Goal: Task Accomplishment & Management: Use online tool/utility

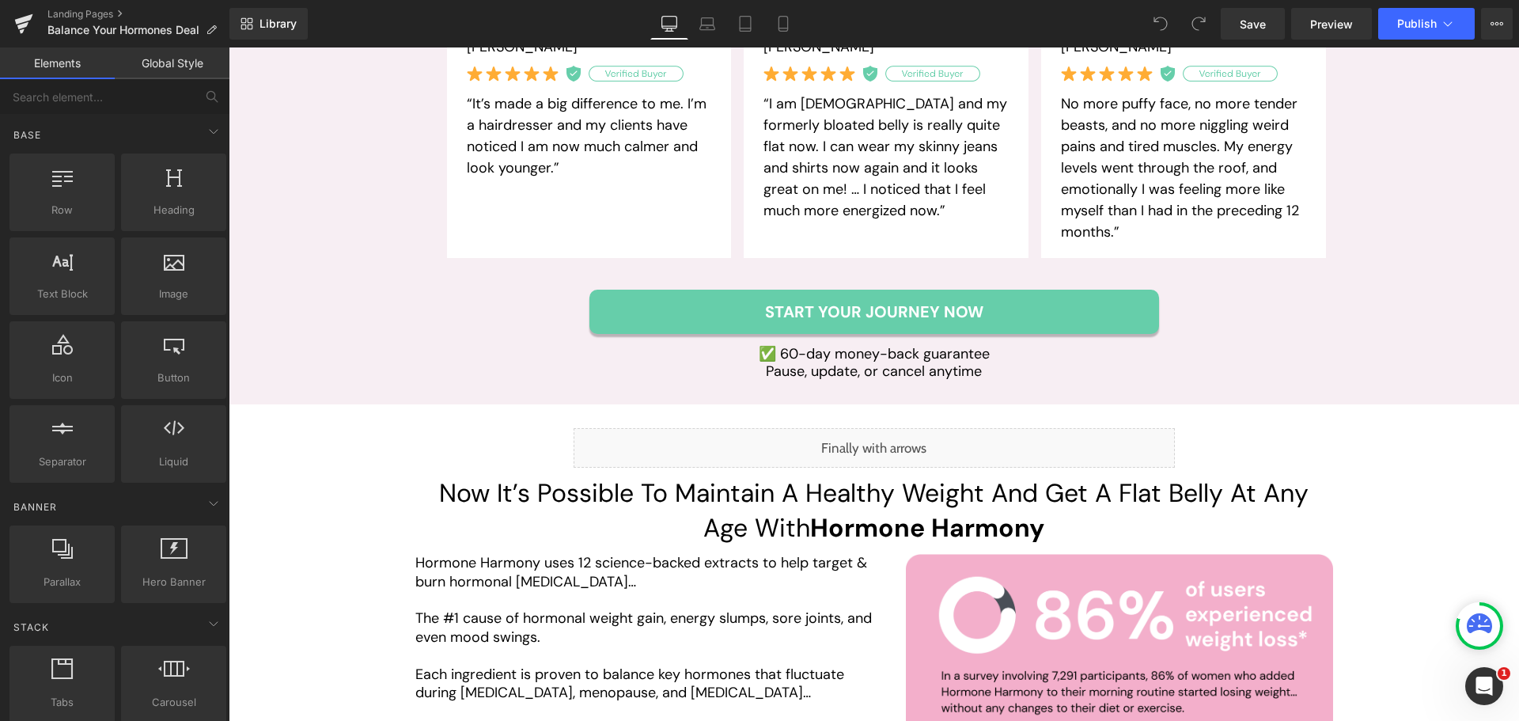
scroll to position [2611, 0]
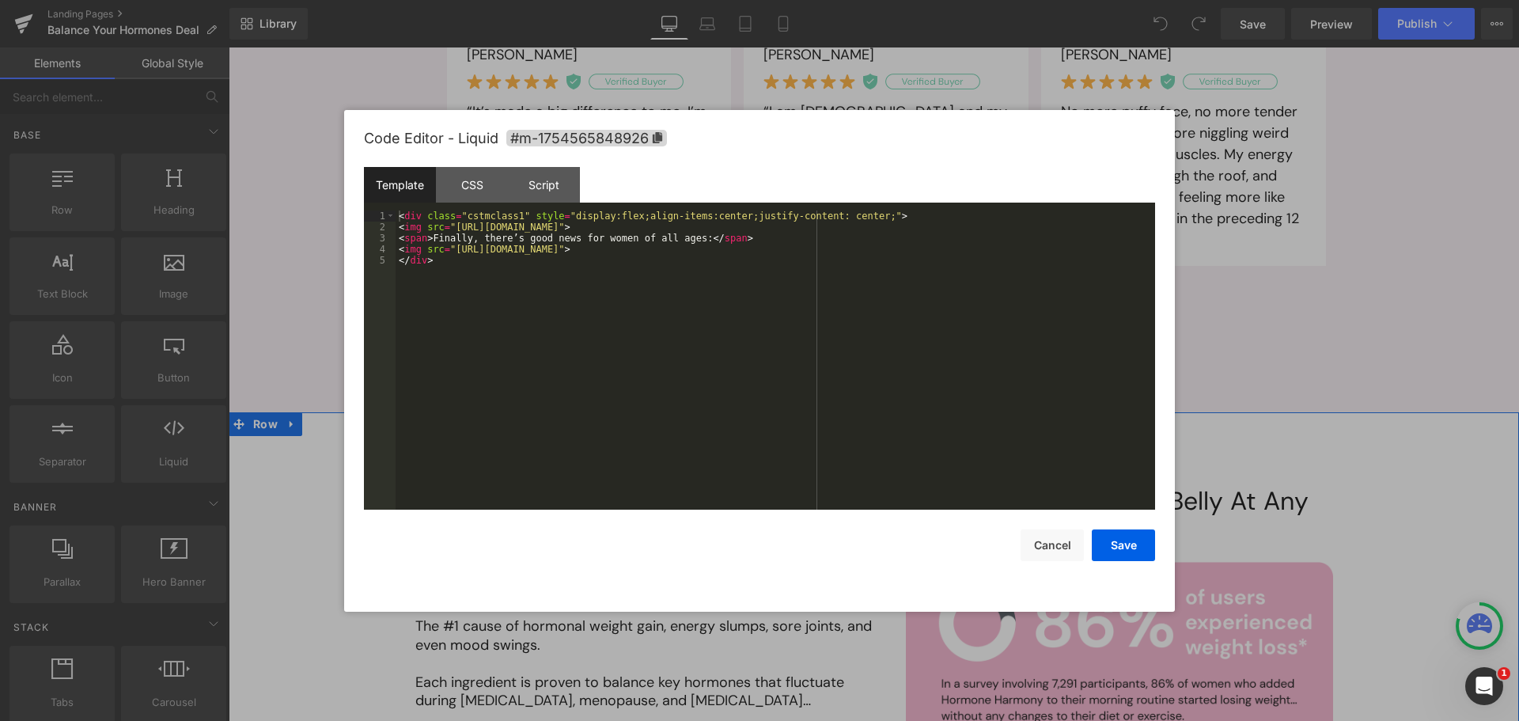
click at [893, 436] on div "Liquid" at bounding box center [874, 456] width 601 height 40
click at [468, 187] on div "CSS" at bounding box center [472, 185] width 72 height 36
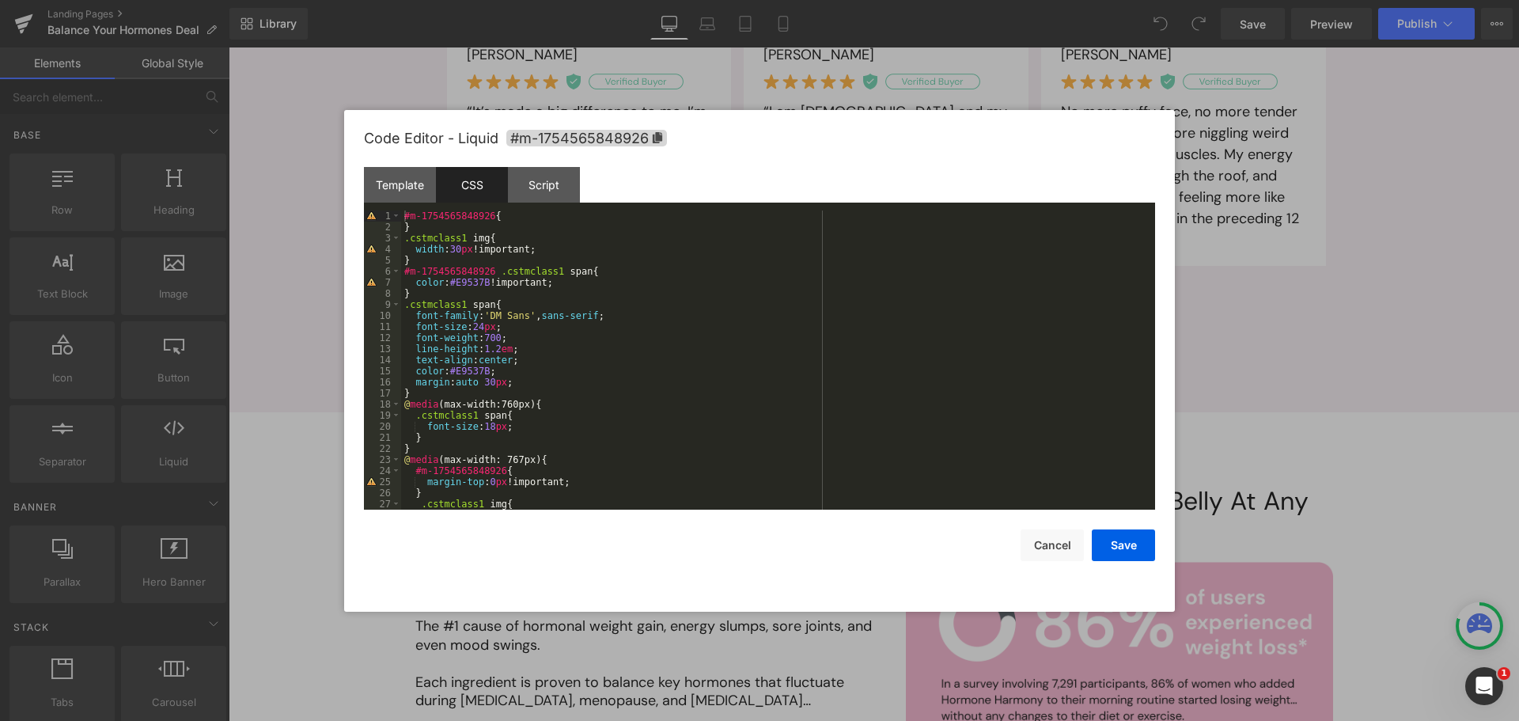
click at [698, 318] on div "#m-1754565848926 { } .cstmclass1 img { width : 30 px !important; } #m-175456584…" at bounding box center [775, 370] width 748 height 321
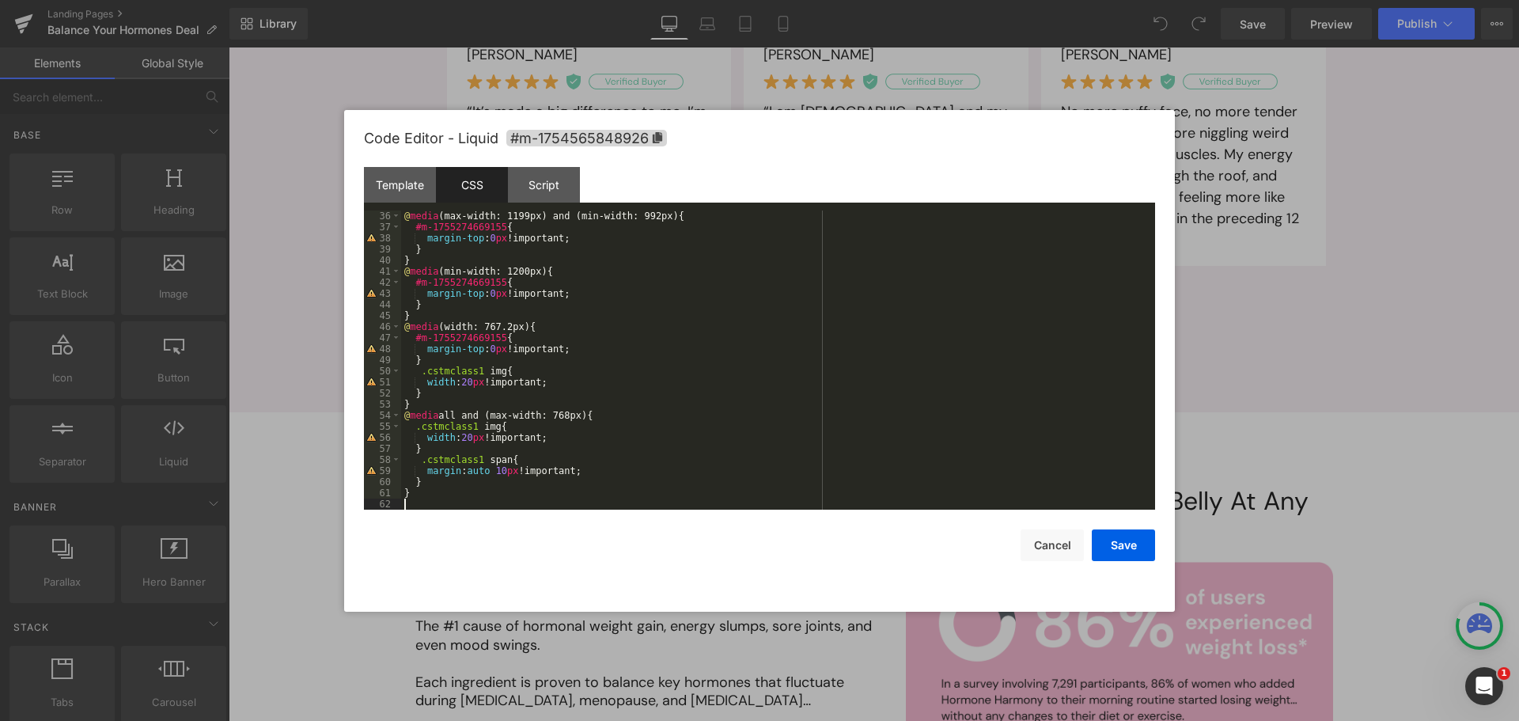
scroll to position [0, 0]
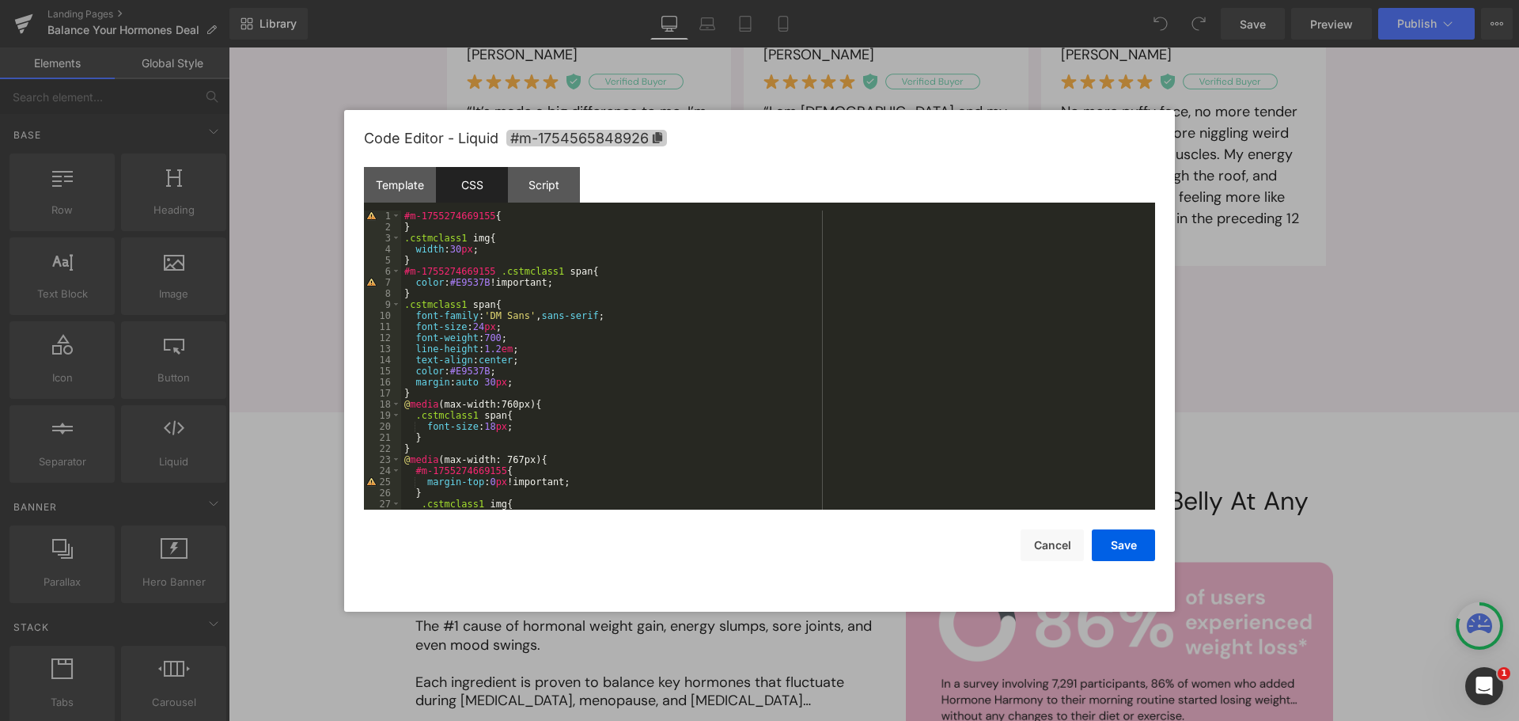
click at [664, 139] on span "#m-1754565848926" at bounding box center [586, 138] width 161 height 17
drag, startPoint x: 488, startPoint y: 216, endPoint x: 403, endPoint y: 216, distance: 84.6
click at [403, 216] on div "#m-1755274669155 { } .cstmclass1 img { width : 30 px ; } #m-1755274669155 .cstm…" at bounding box center [775, 370] width 748 height 321
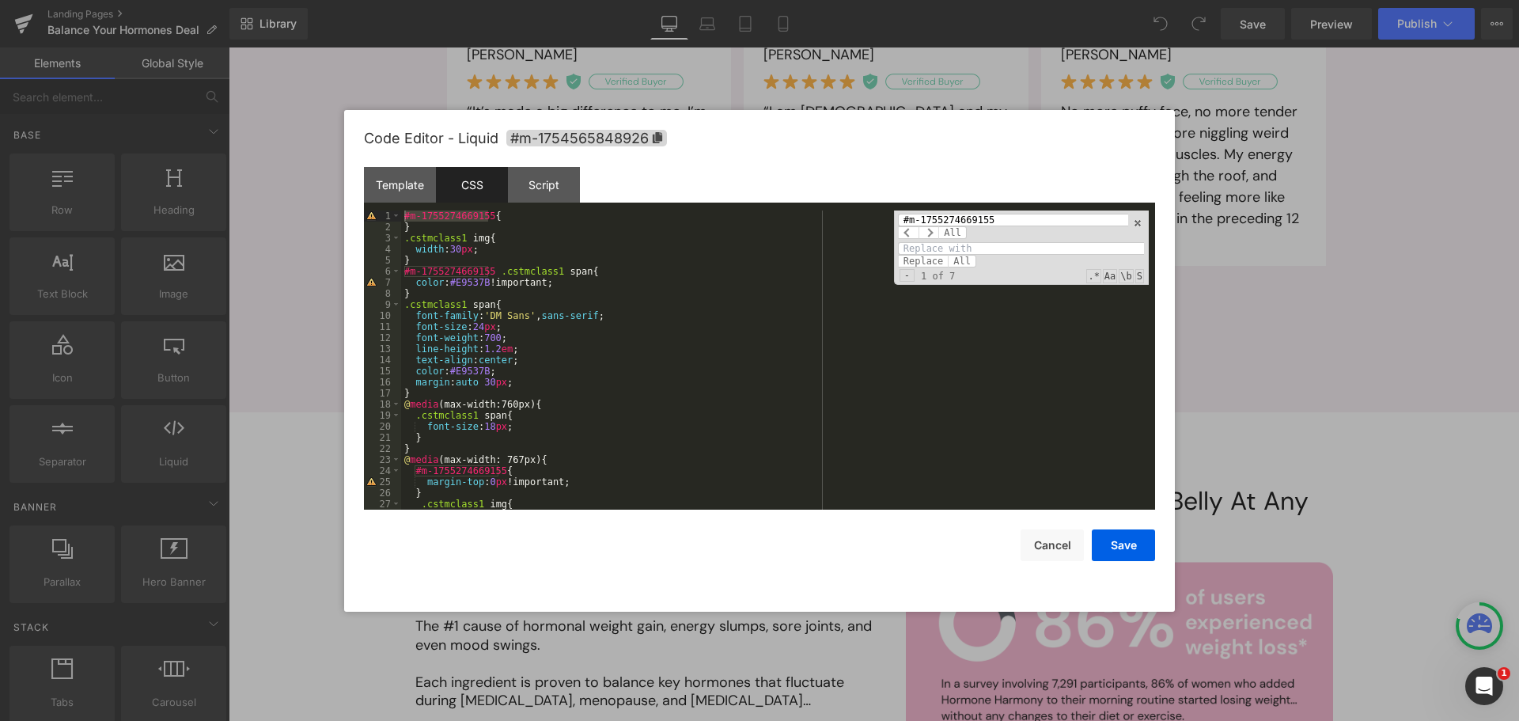
click at [996, 249] on input at bounding box center [1021, 248] width 246 height 13
paste input "#m-1754565848926"
type input "#m-1754565848926"
click at [958, 267] on div "#m-1755274669155 All #m-1754565848926 Replace All - 1 of 7 .* Aa \b S" at bounding box center [1021, 247] width 255 height 74
click at [960, 261] on span "All" at bounding box center [962, 261] width 28 height 13
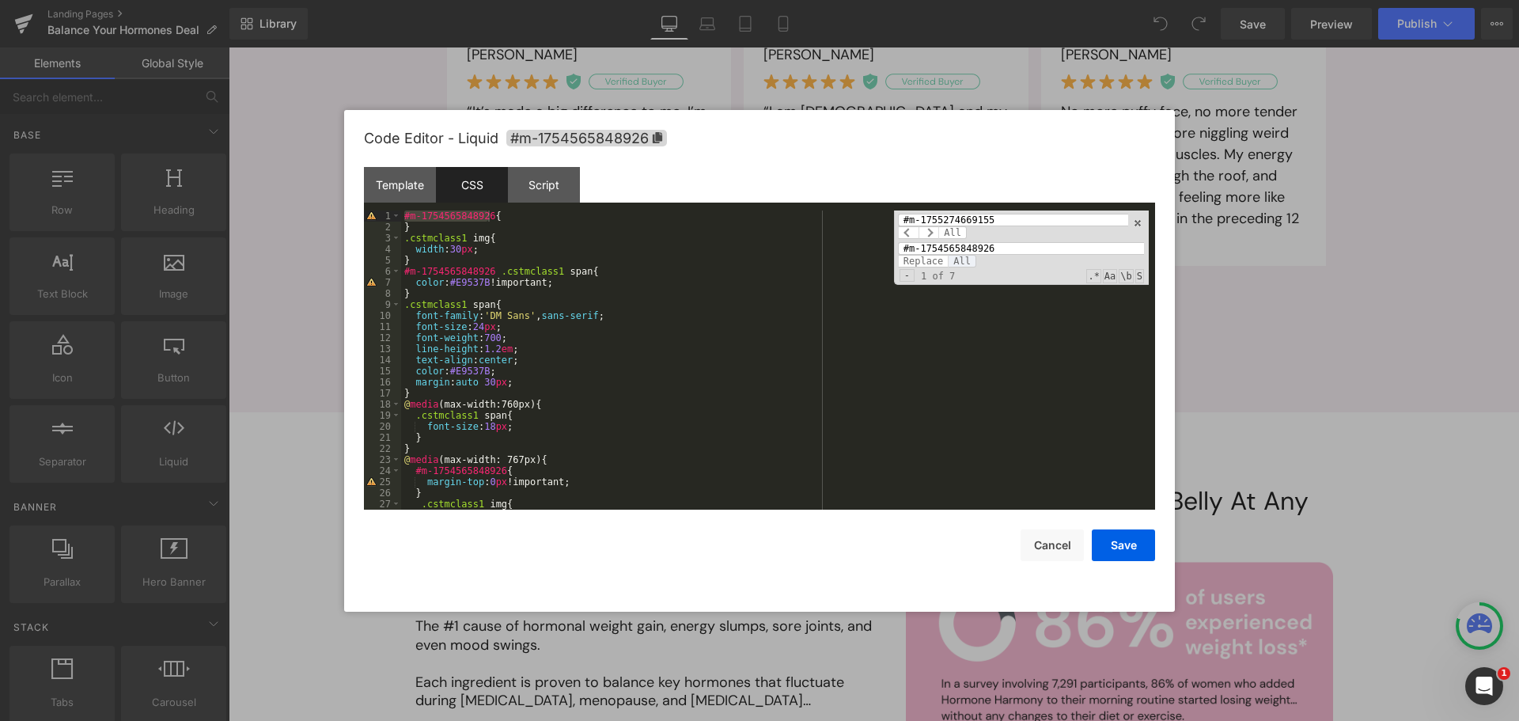
click at [960, 261] on span "All" at bounding box center [962, 261] width 28 height 13
click at [922, 399] on div "#m-1754565848926 { } .cstmclass1 img { width : 30 px ; } #m-1754565848926 .cstm…" at bounding box center [775, 370] width 748 height 321
click at [1111, 548] on button "Save" at bounding box center [1123, 545] width 63 height 32
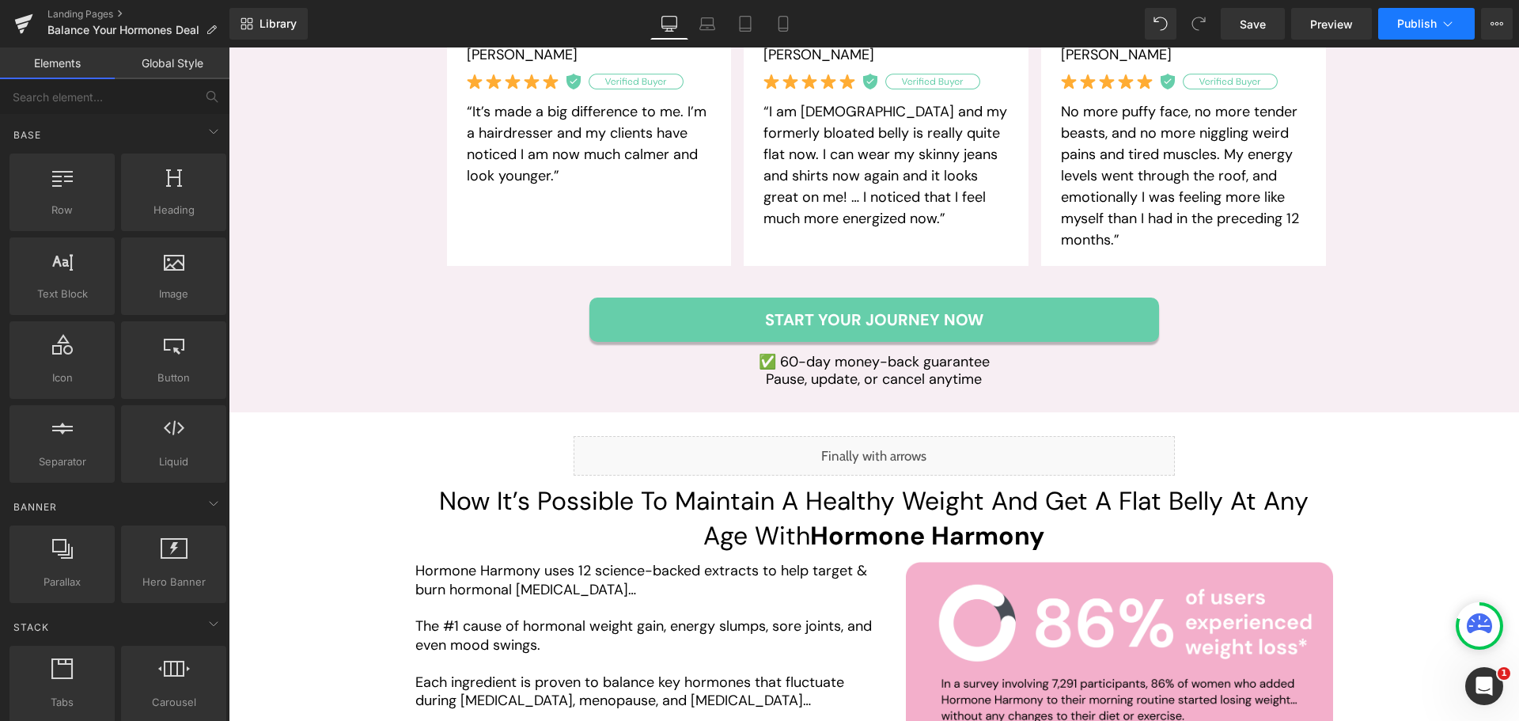
click at [1417, 32] on button "Publish" at bounding box center [1426, 24] width 97 height 32
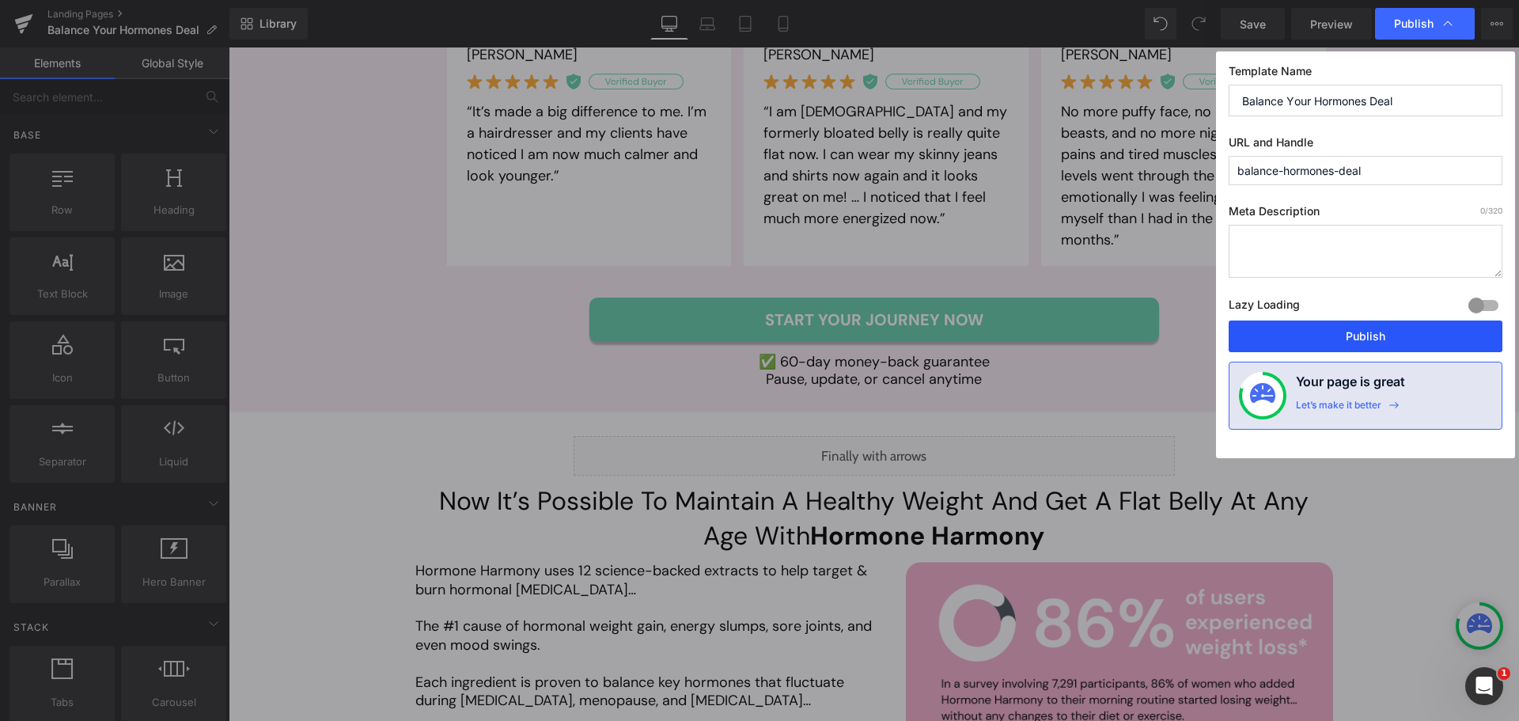
click at [1355, 338] on button "Publish" at bounding box center [1366, 336] width 274 height 32
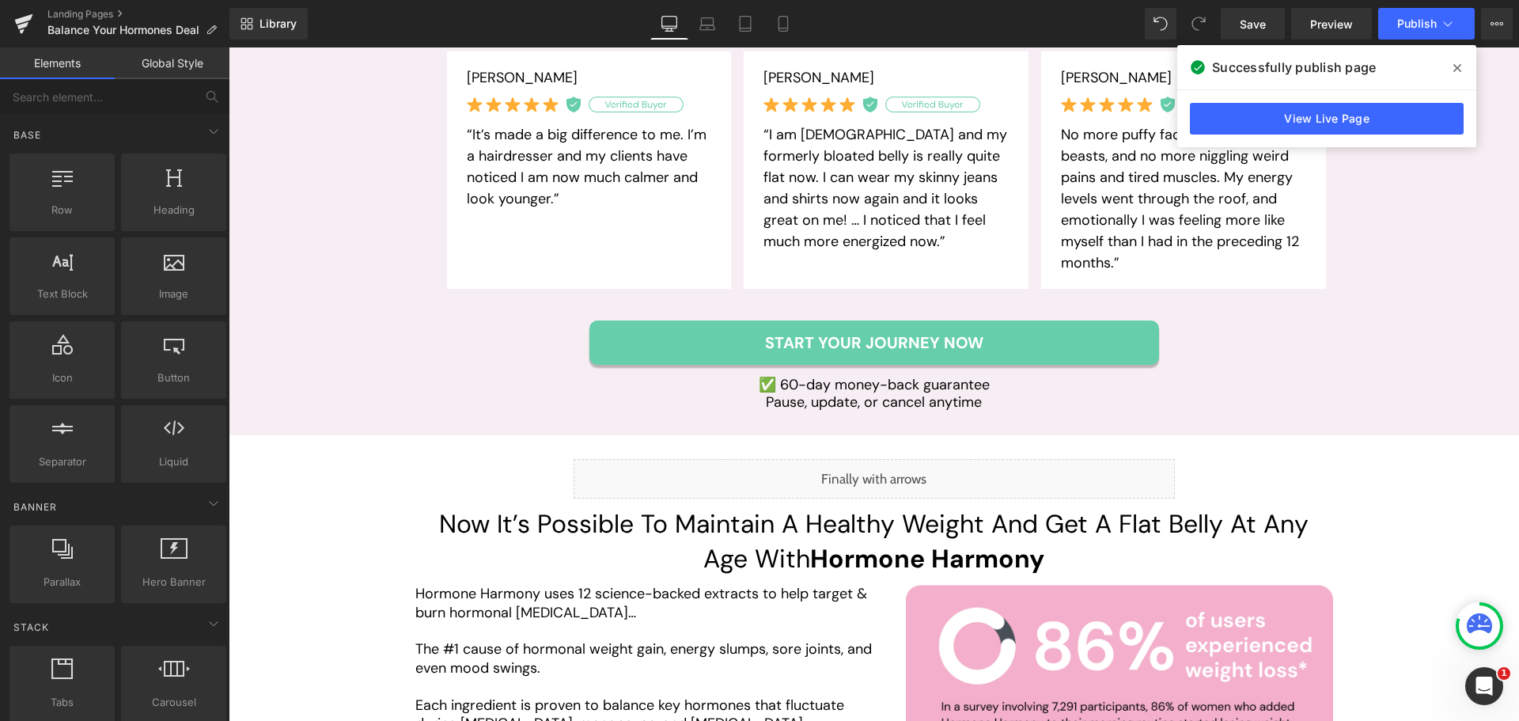
scroll to position [2690, 0]
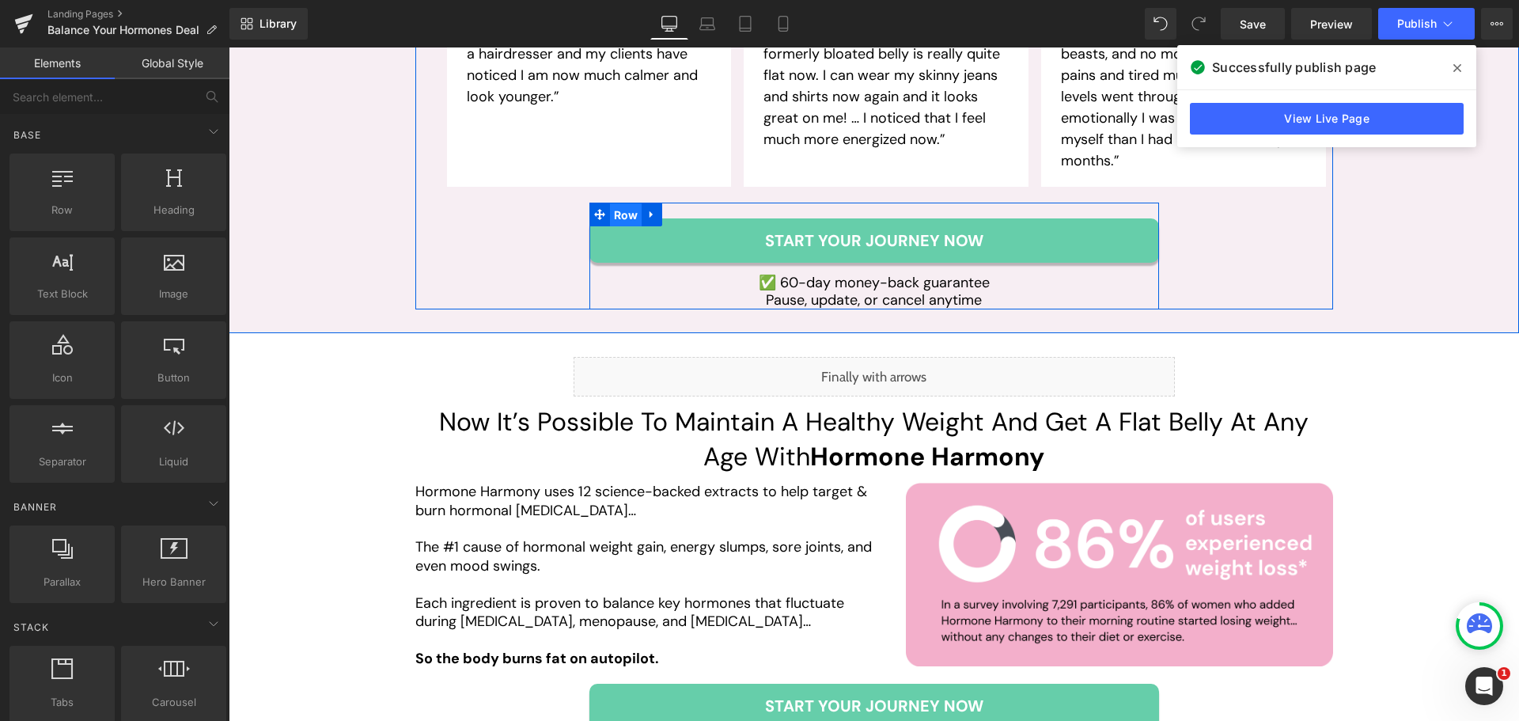
click at [623, 203] on span "Row" at bounding box center [626, 215] width 32 height 24
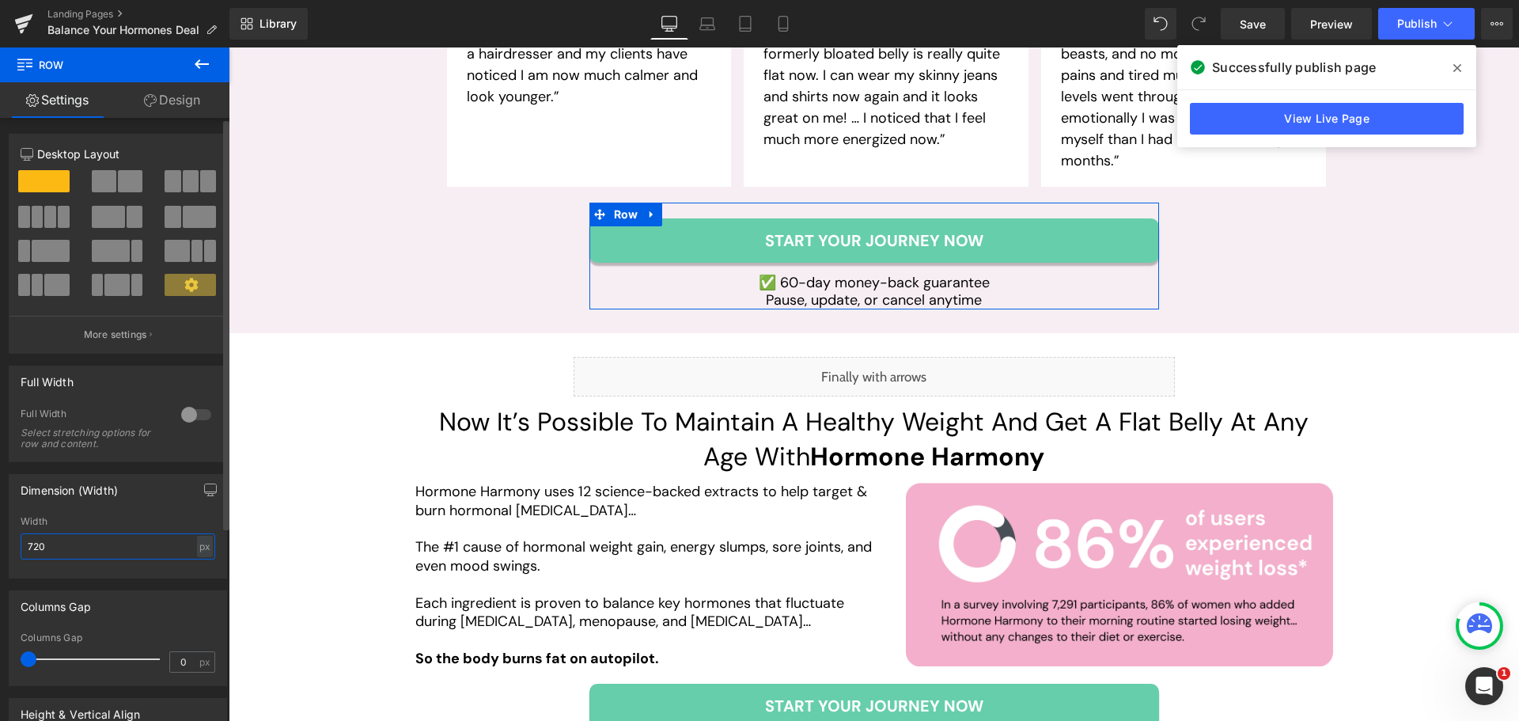
click at [91, 543] on input "720" at bounding box center [118, 546] width 195 height 26
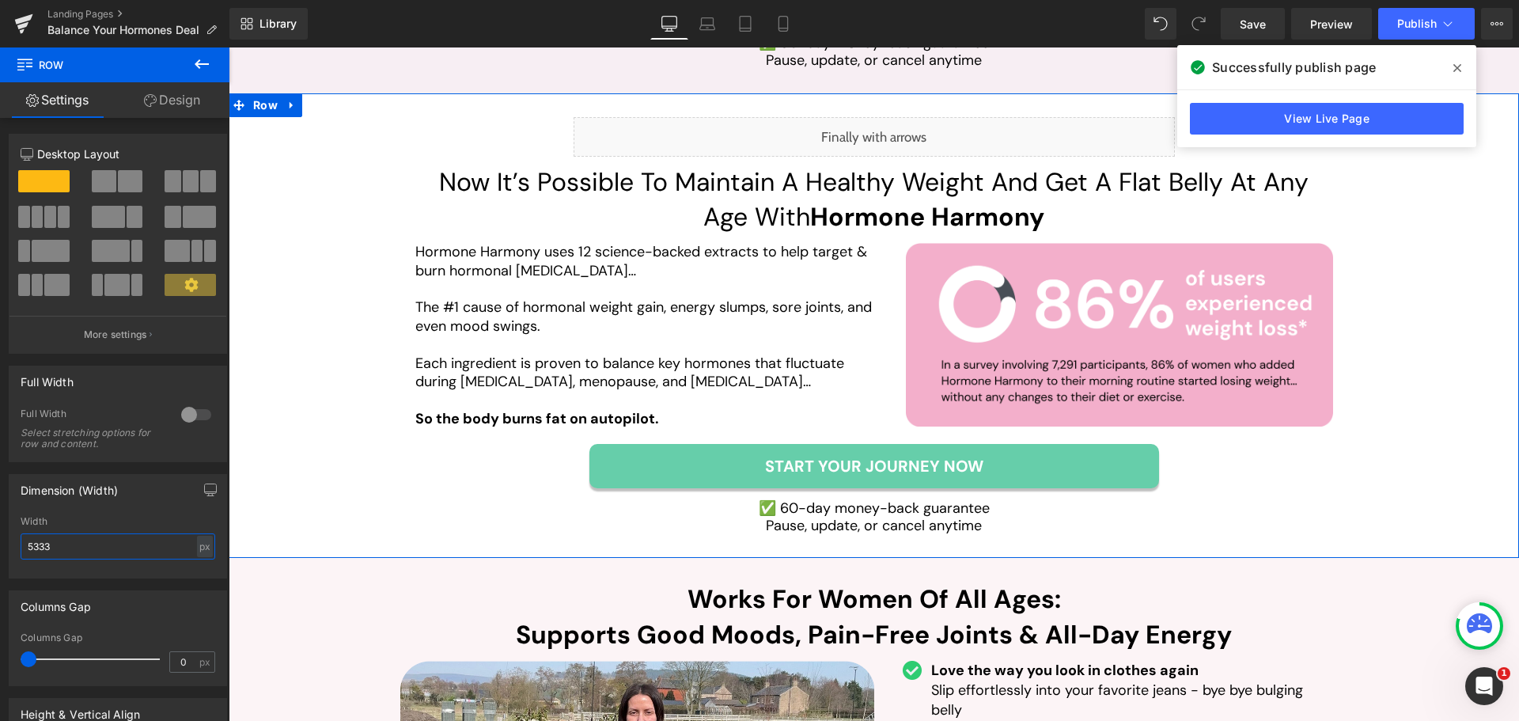
scroll to position [3006, 0]
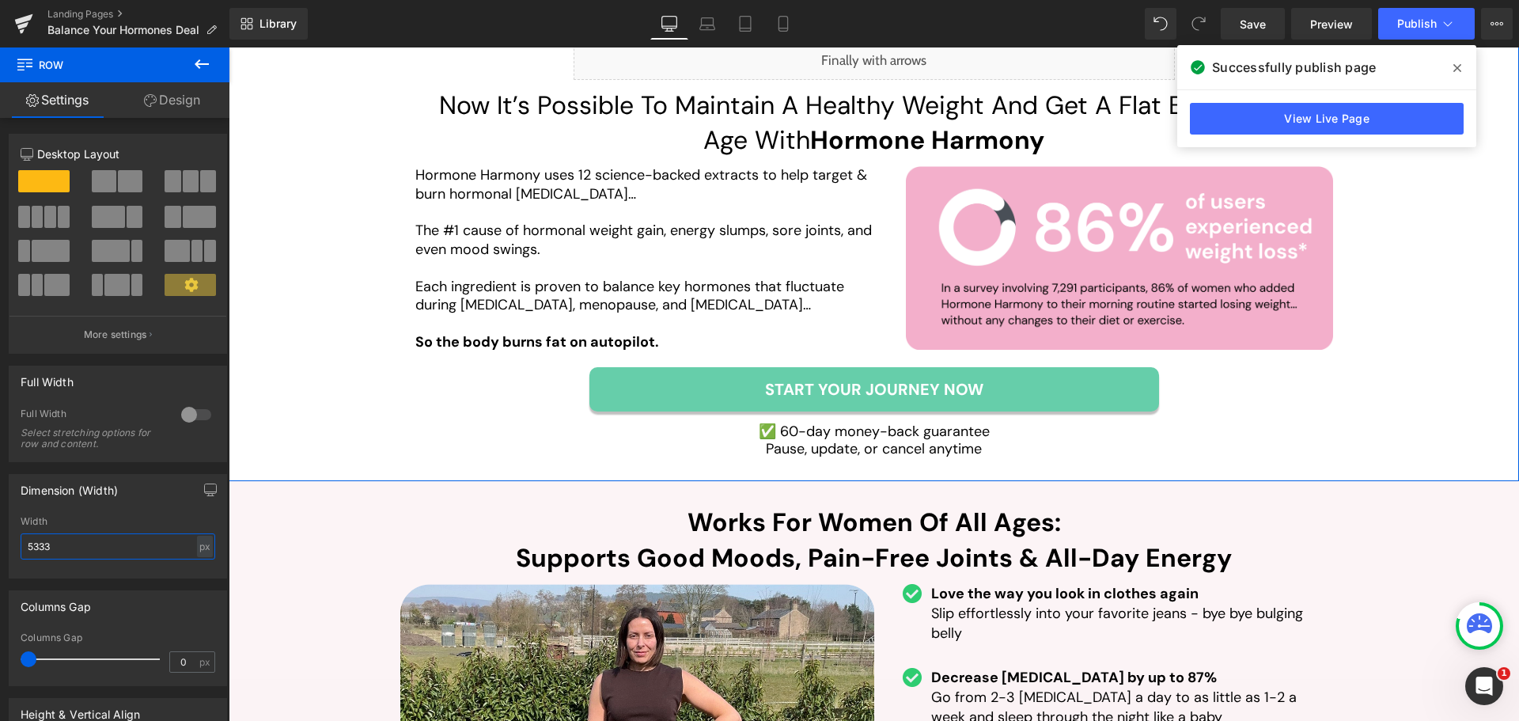
type input "533"
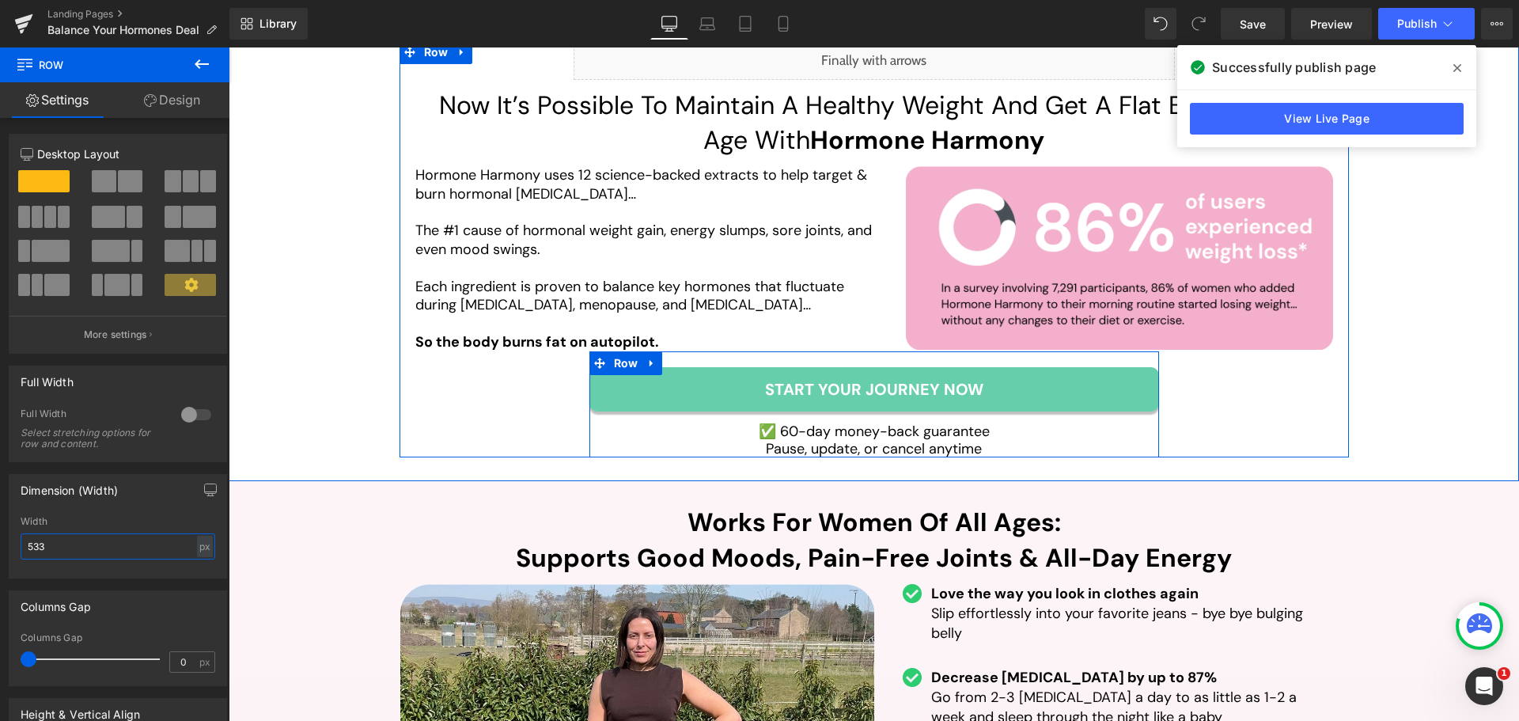
drag, startPoint x: 623, startPoint y: 320, endPoint x: 343, endPoint y: 408, distance: 293.5
click at [623, 351] on span "Row" at bounding box center [626, 363] width 32 height 24
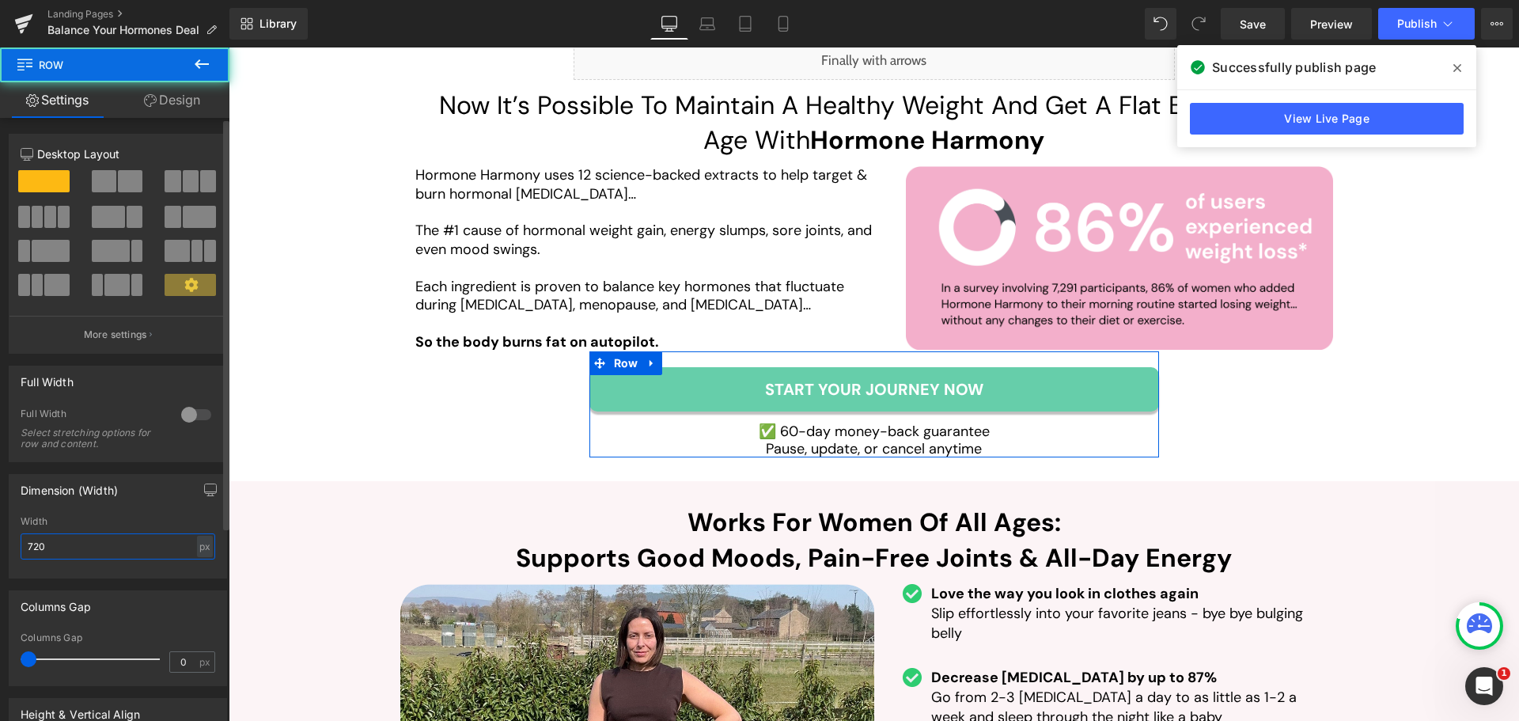
click at [108, 549] on input "720" at bounding box center [118, 546] width 195 height 26
type input "533"
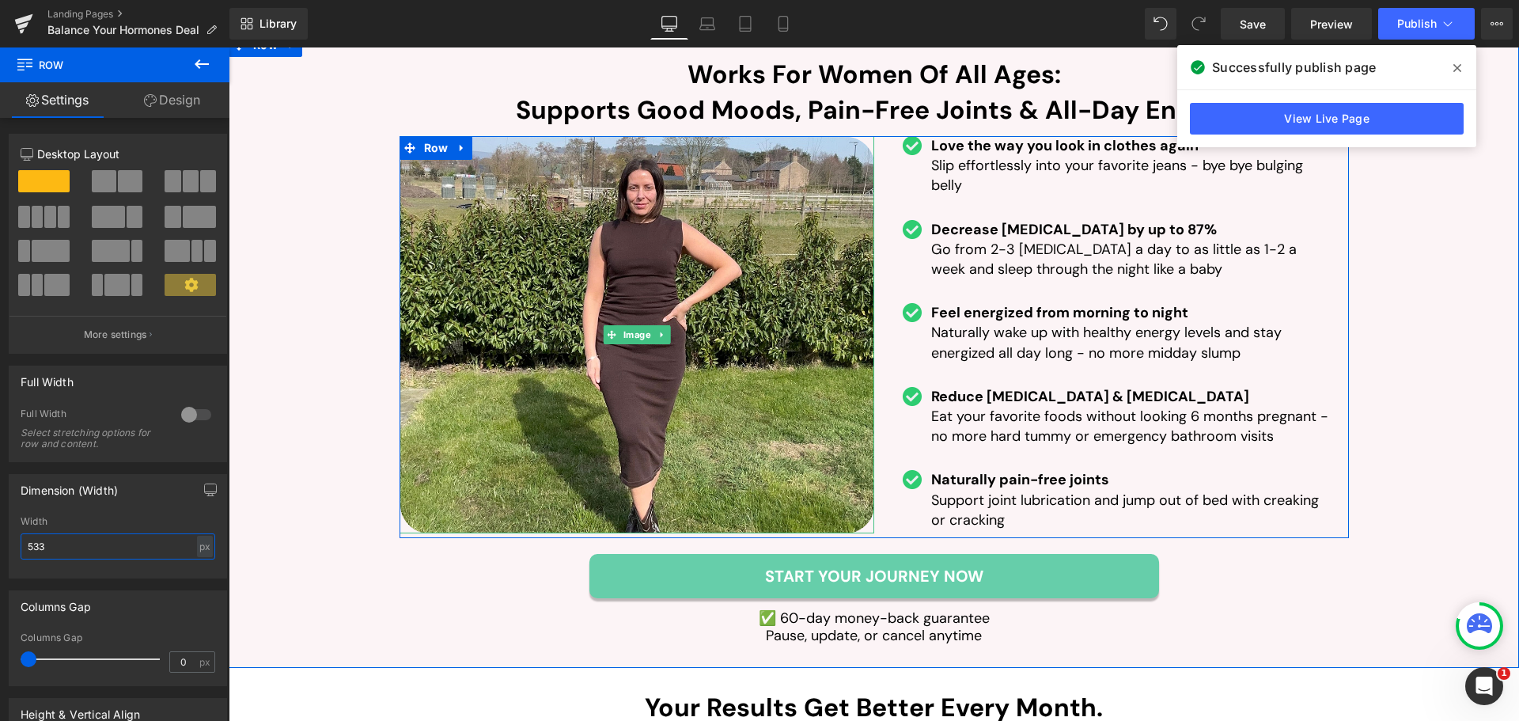
scroll to position [3481, 0]
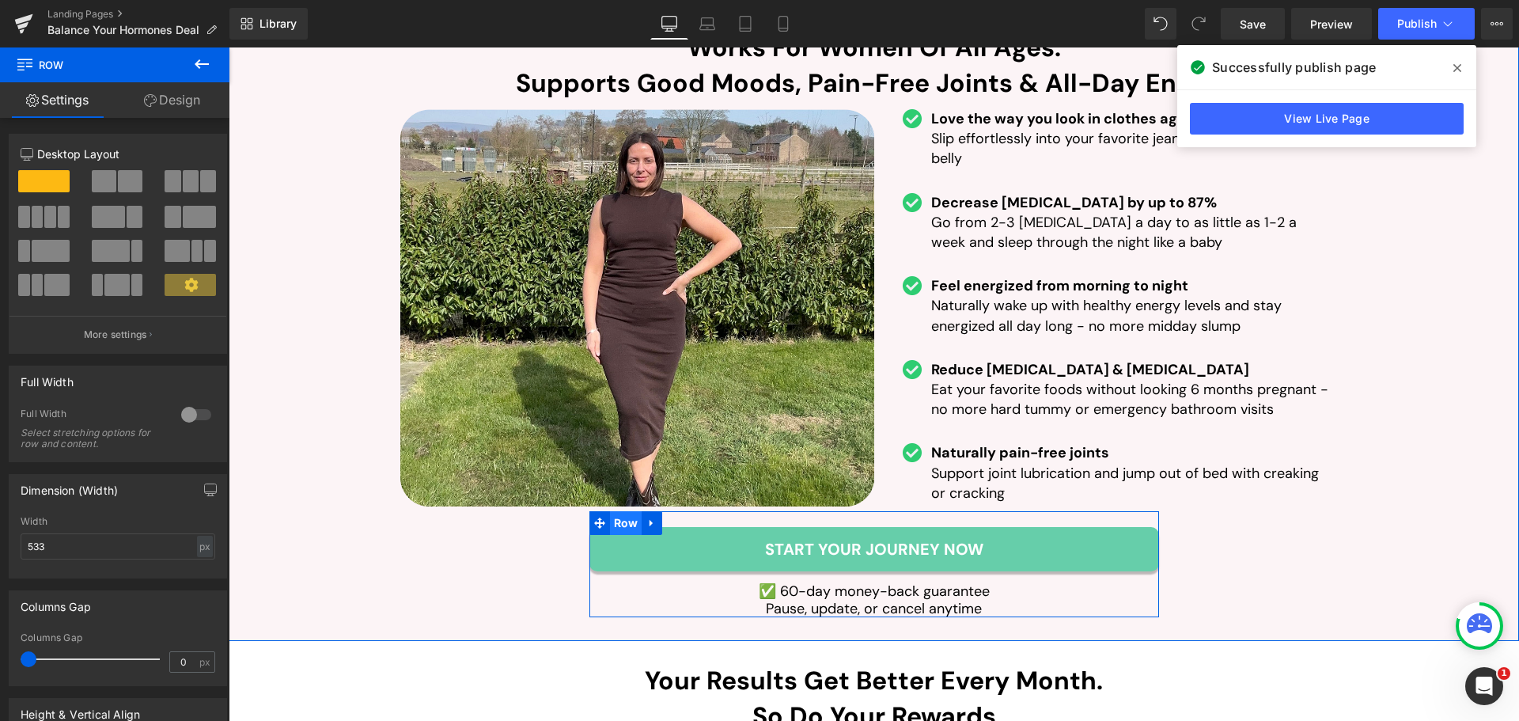
click at [622, 511] on span "Row" at bounding box center [626, 523] width 32 height 24
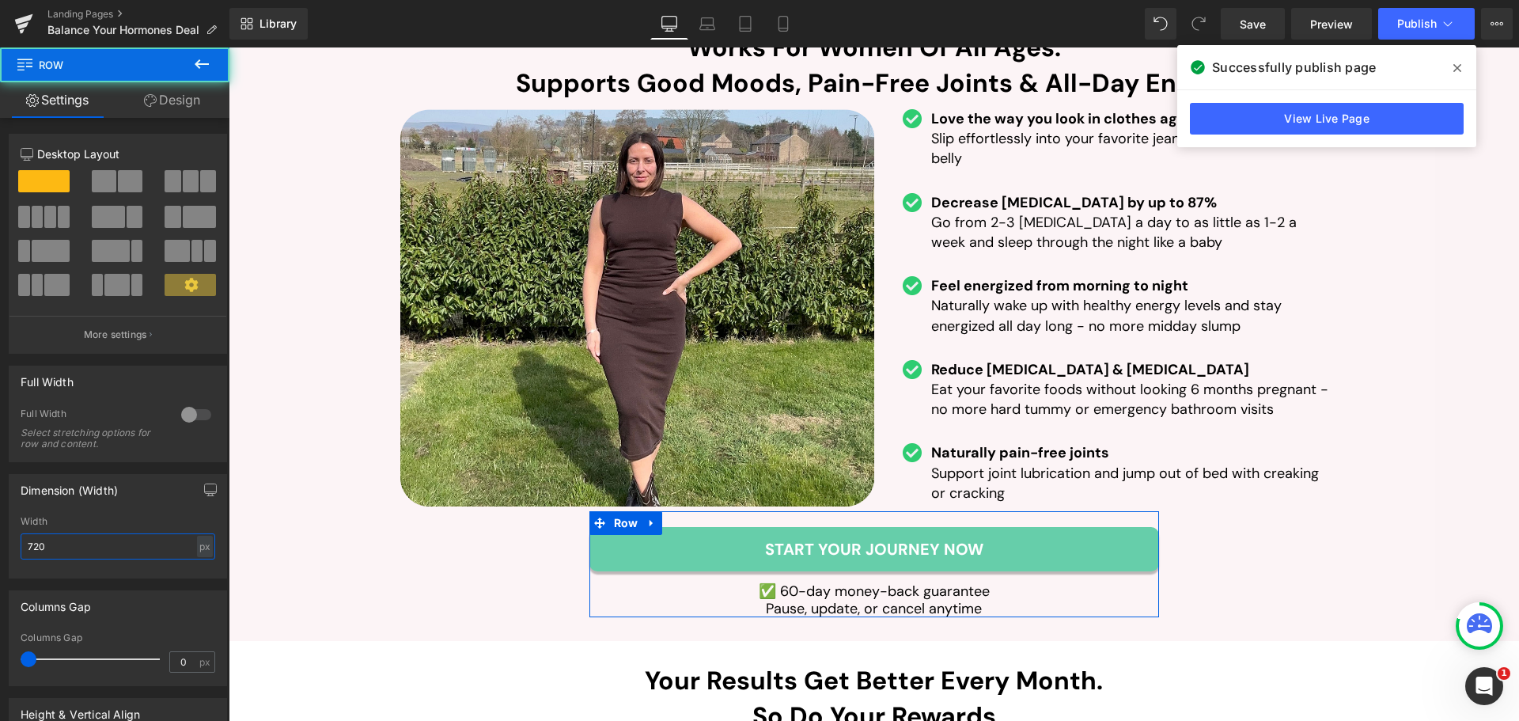
click at [90, 541] on input "720" at bounding box center [118, 546] width 195 height 26
type input "533"
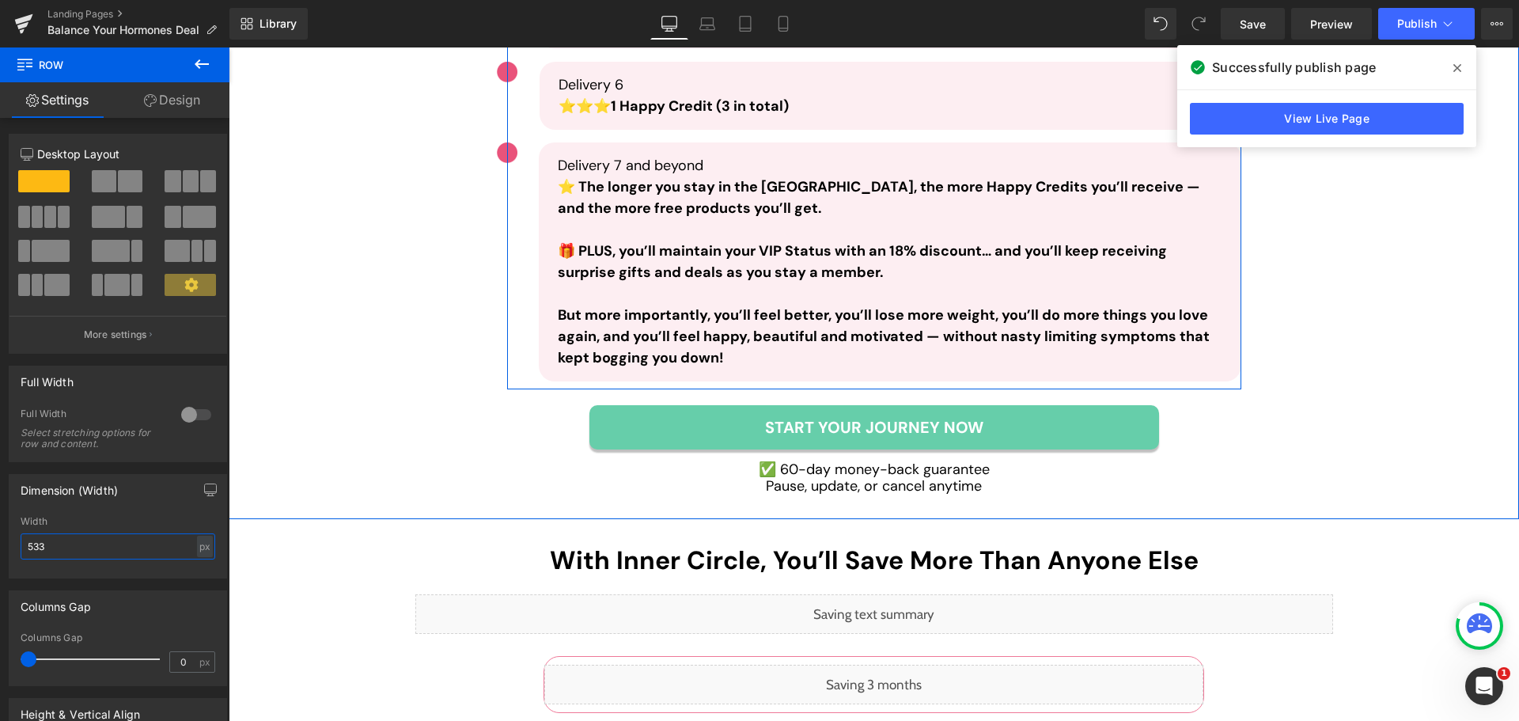
scroll to position [5537, 0]
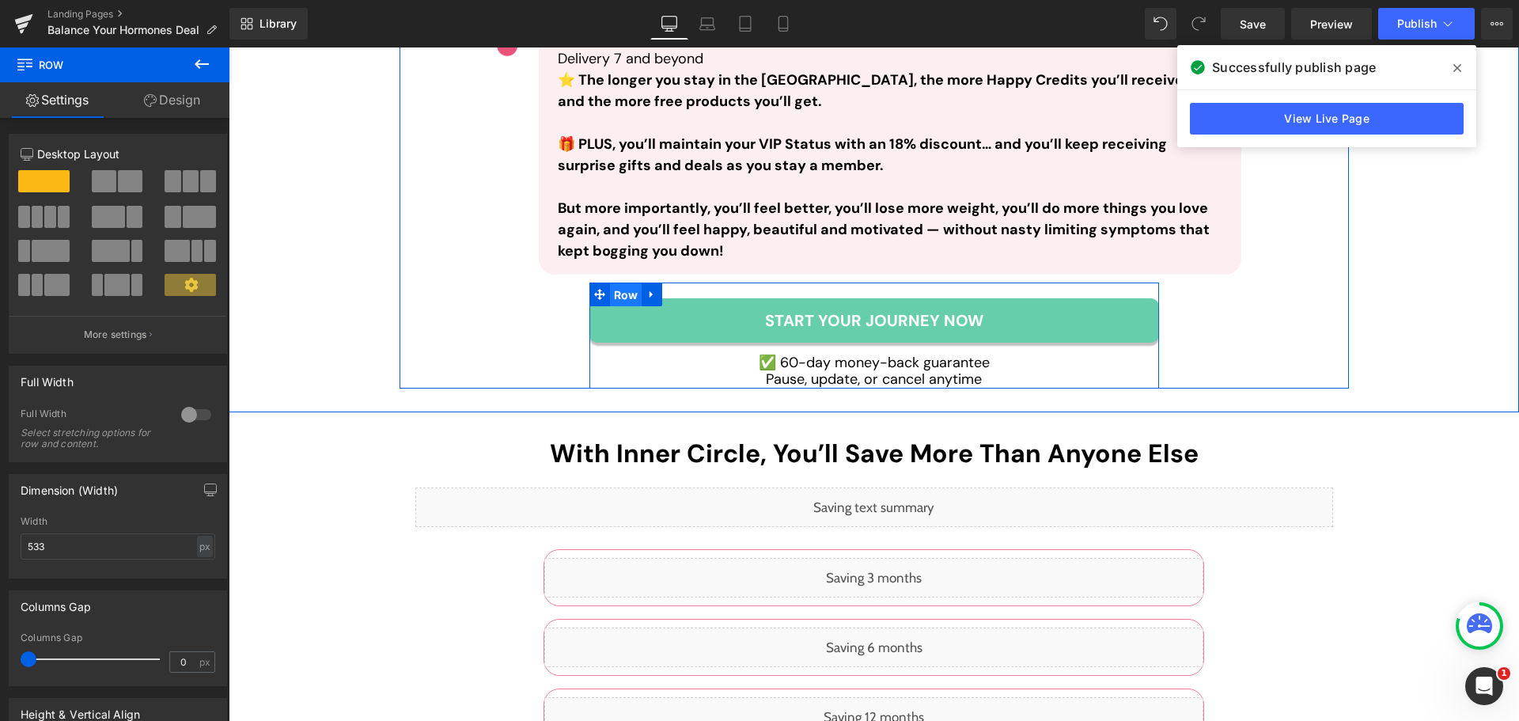
click at [621, 283] on span "Row" at bounding box center [626, 295] width 32 height 24
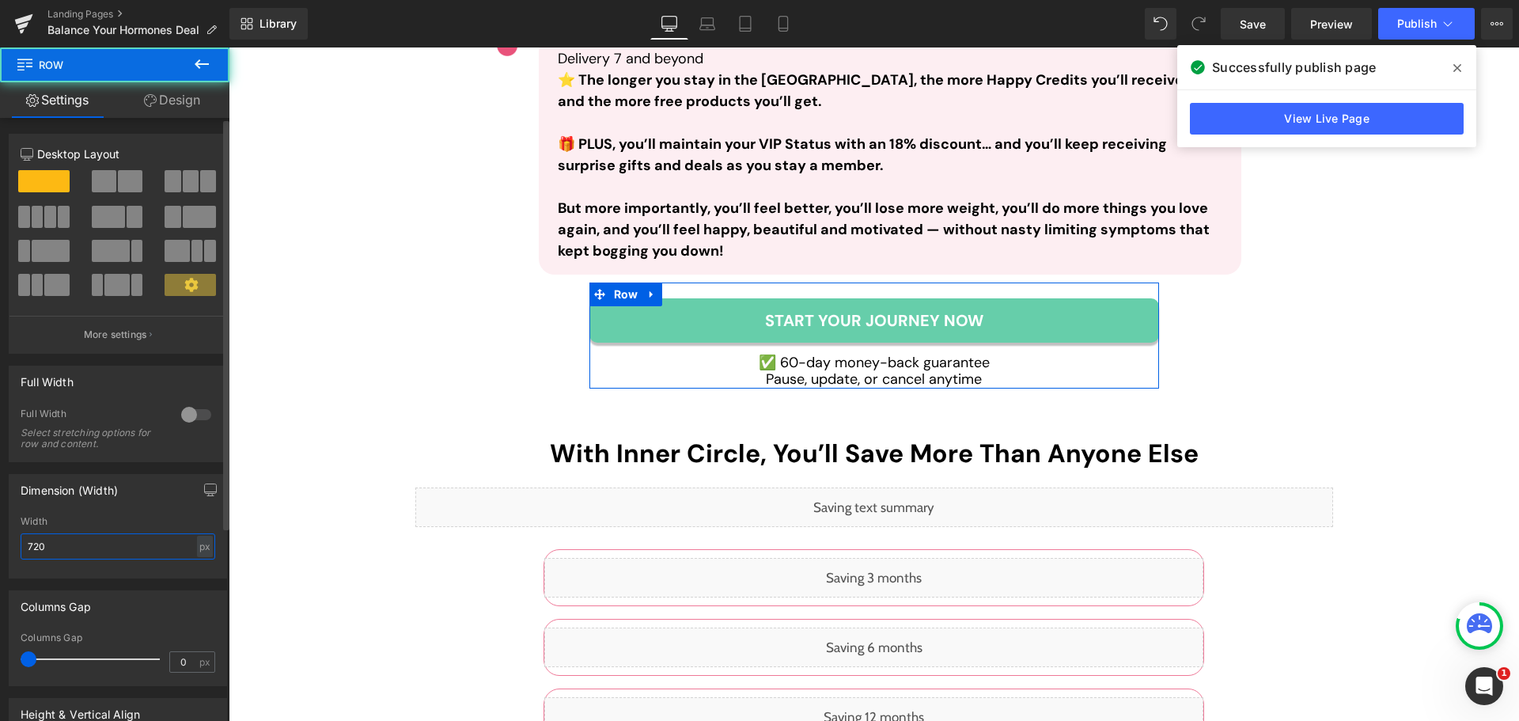
click at [85, 536] on input "720" at bounding box center [118, 546] width 195 height 26
type input "533"
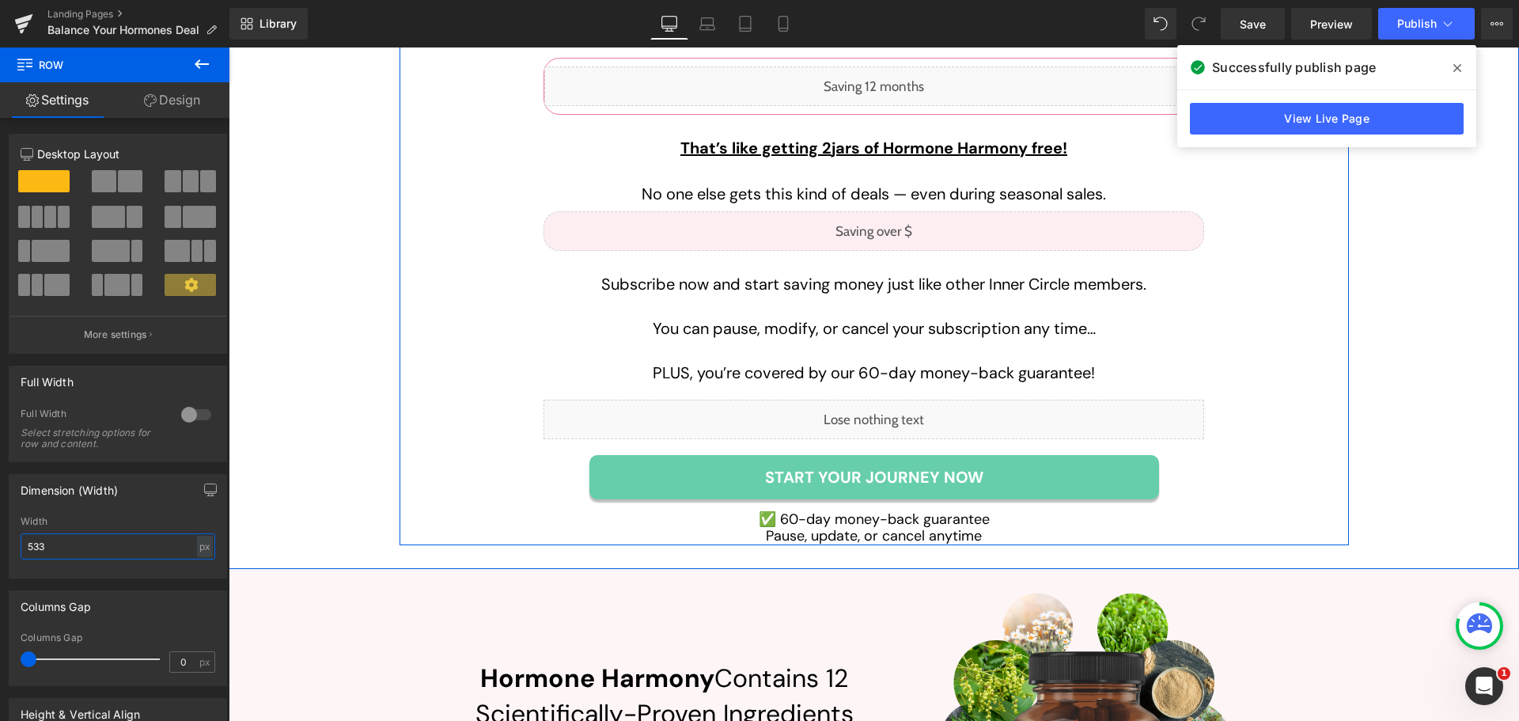
scroll to position [6170, 0]
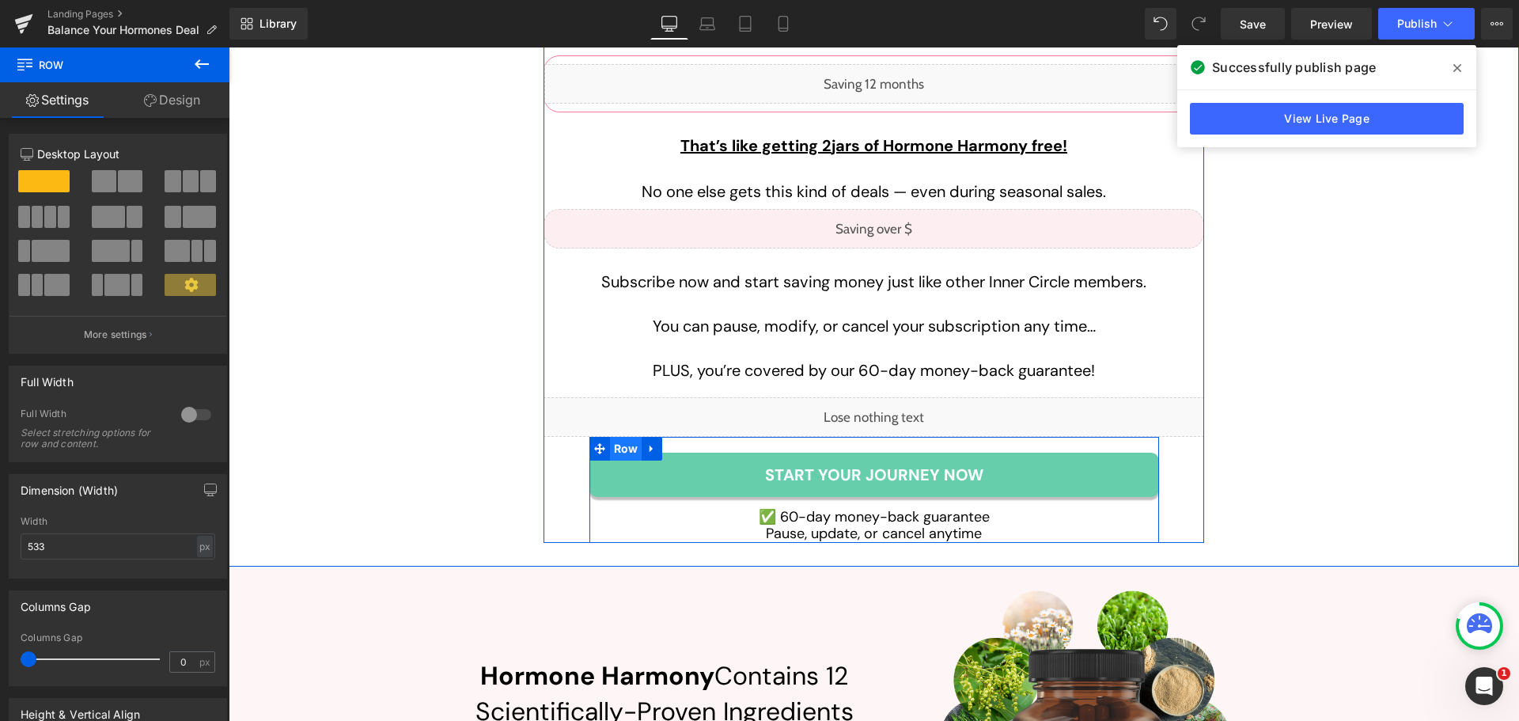
click at [628, 437] on span "Row" at bounding box center [626, 449] width 32 height 24
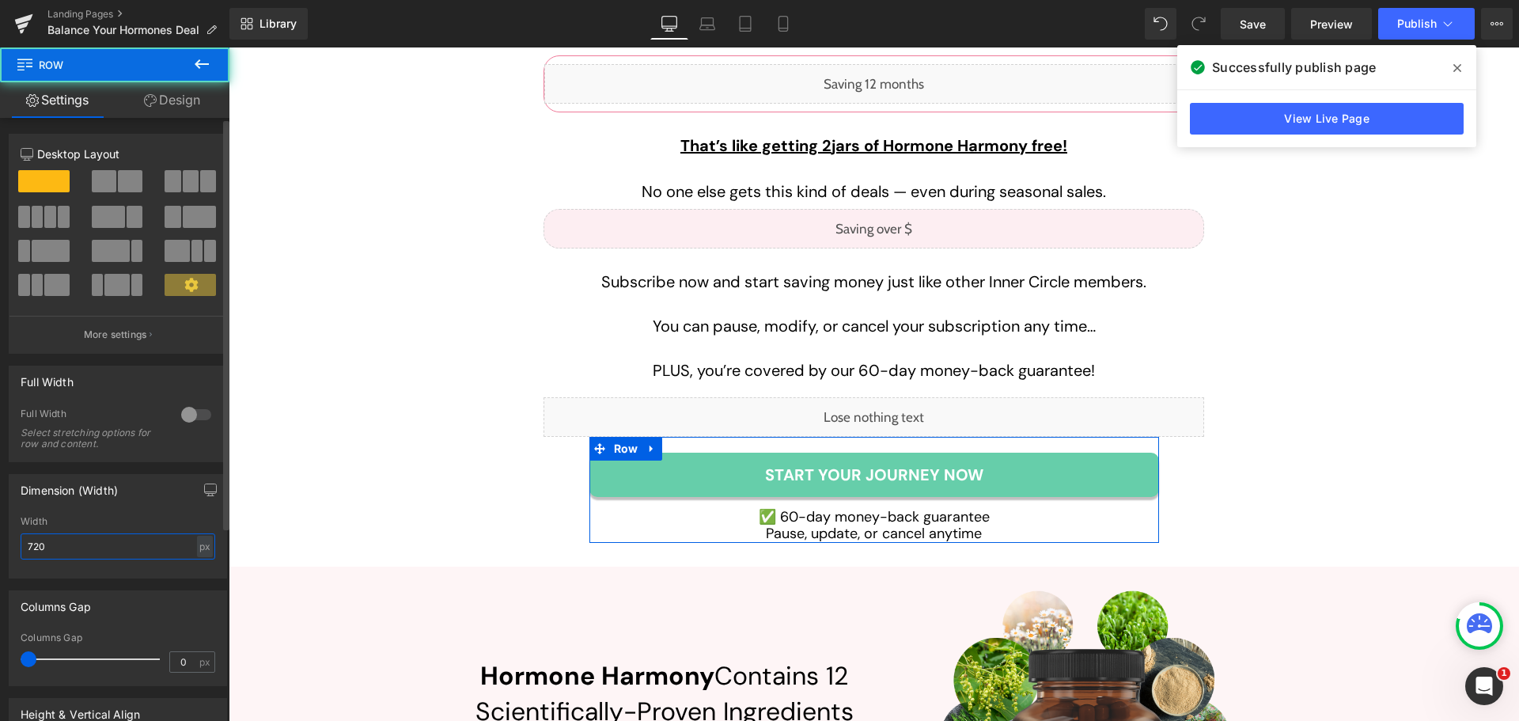
click at [104, 556] on input "720" at bounding box center [118, 546] width 195 height 26
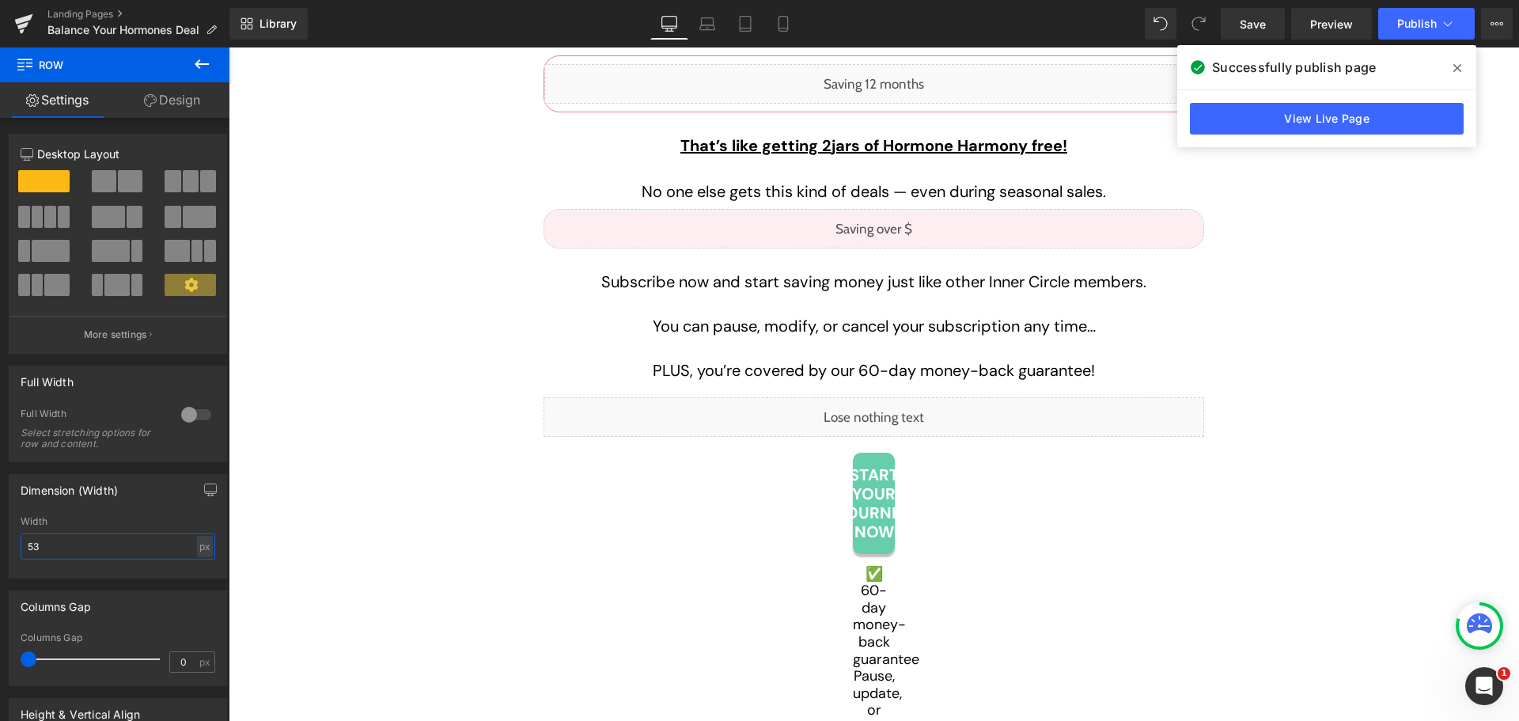
type input "533"
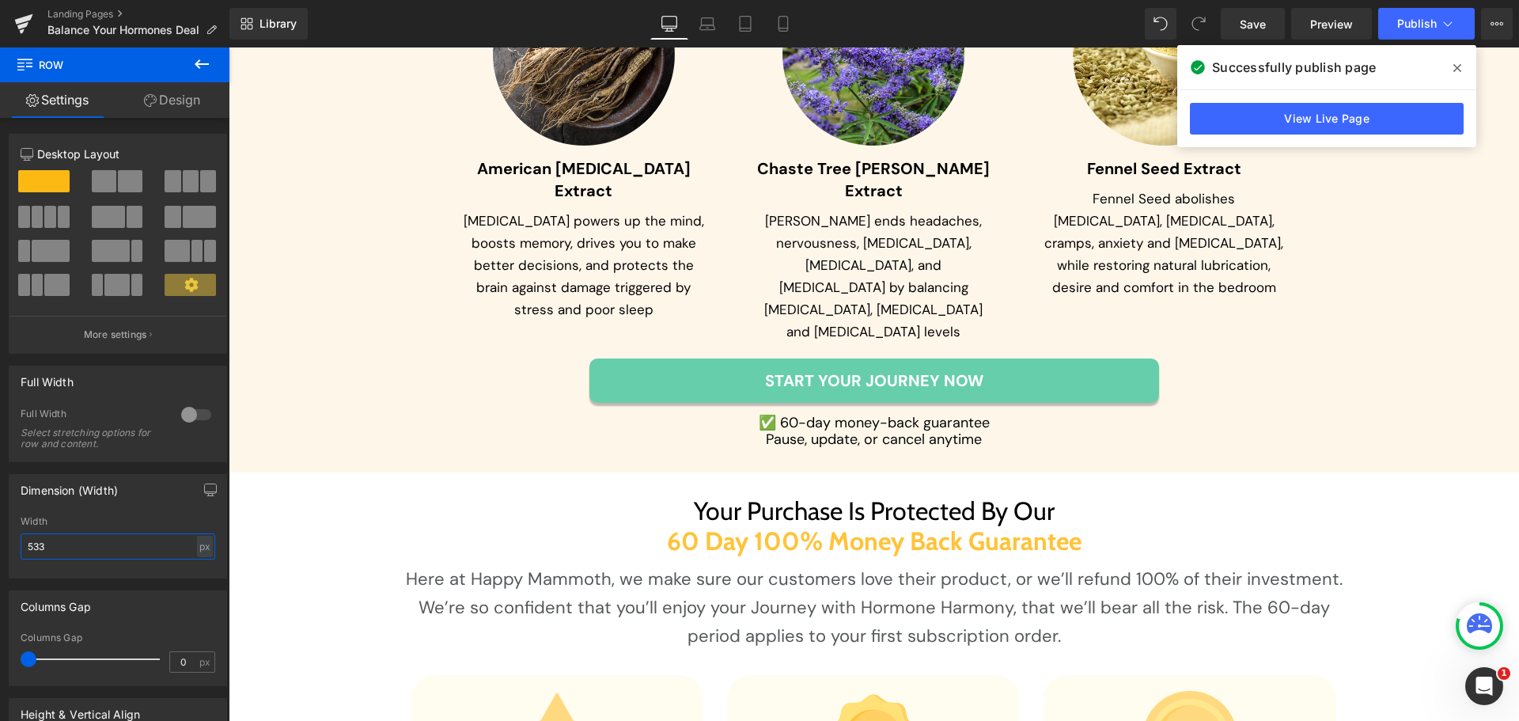
scroll to position [8781, 0]
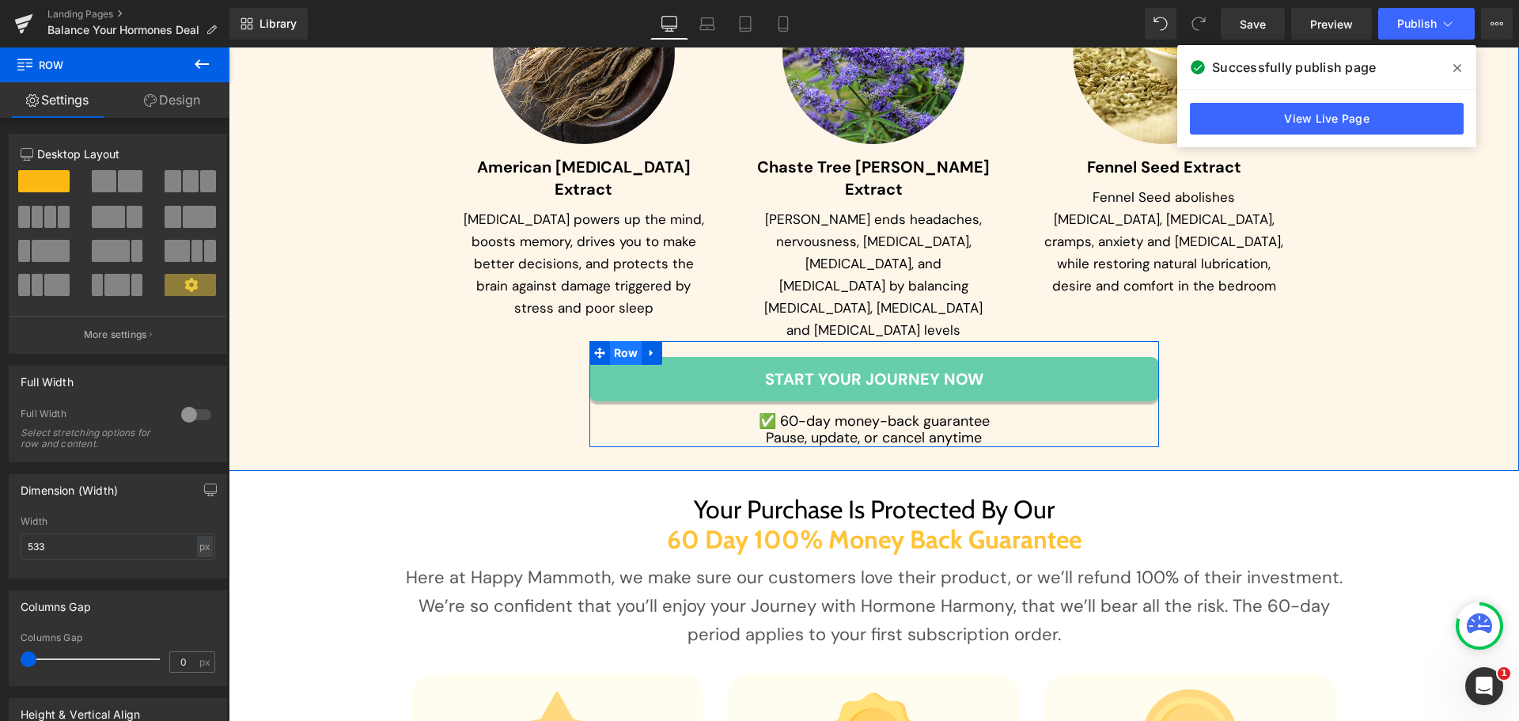
click at [627, 341] on span "Row" at bounding box center [626, 353] width 32 height 24
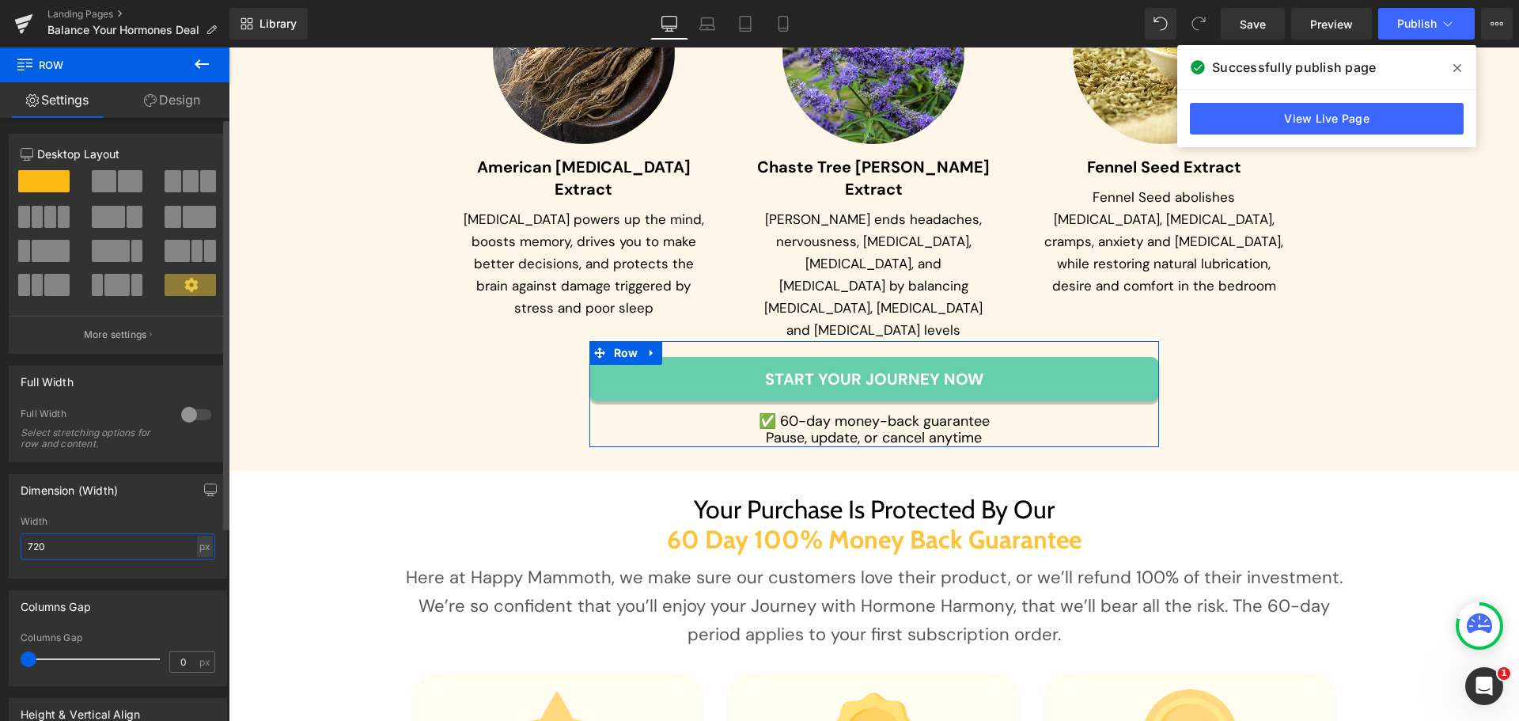
click at [134, 536] on input "720" at bounding box center [118, 546] width 195 height 26
type input "533"
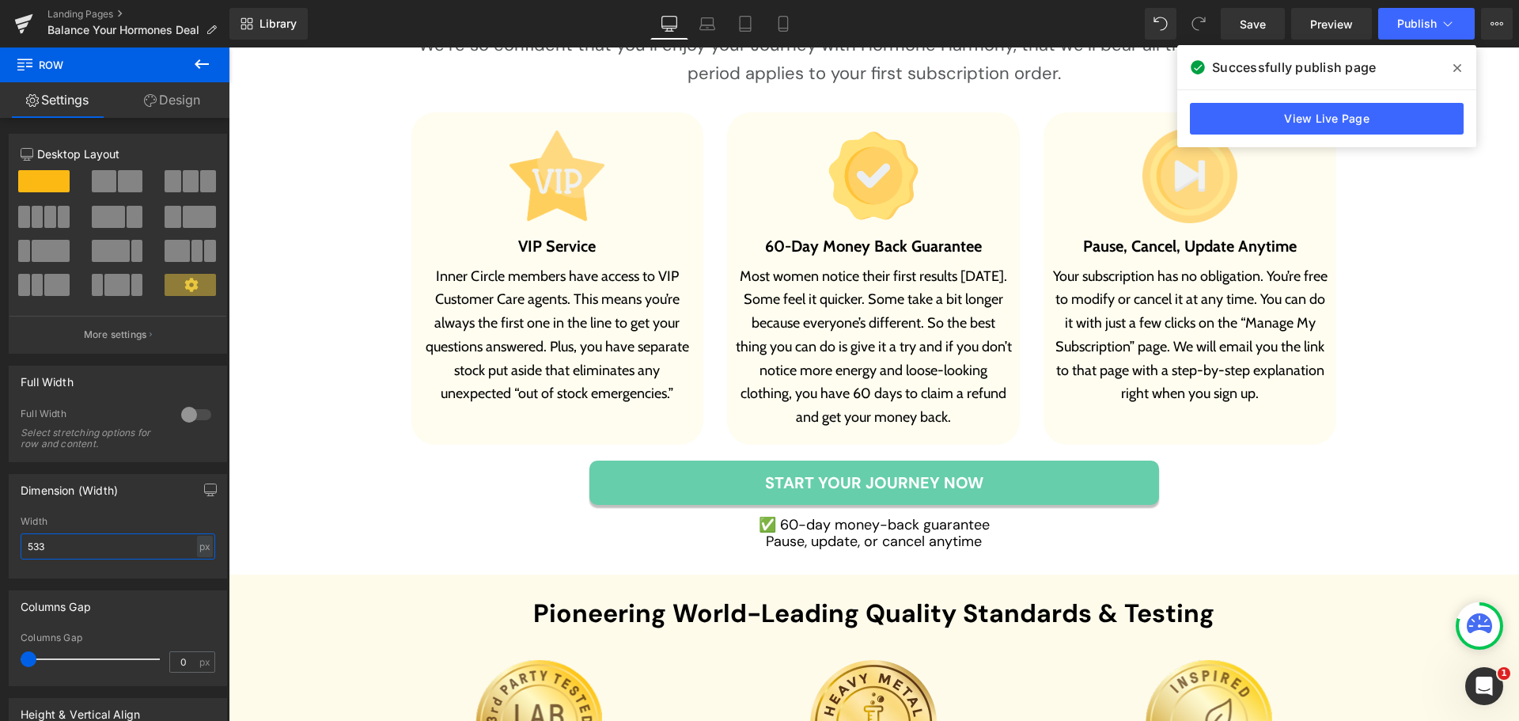
scroll to position [9335, 0]
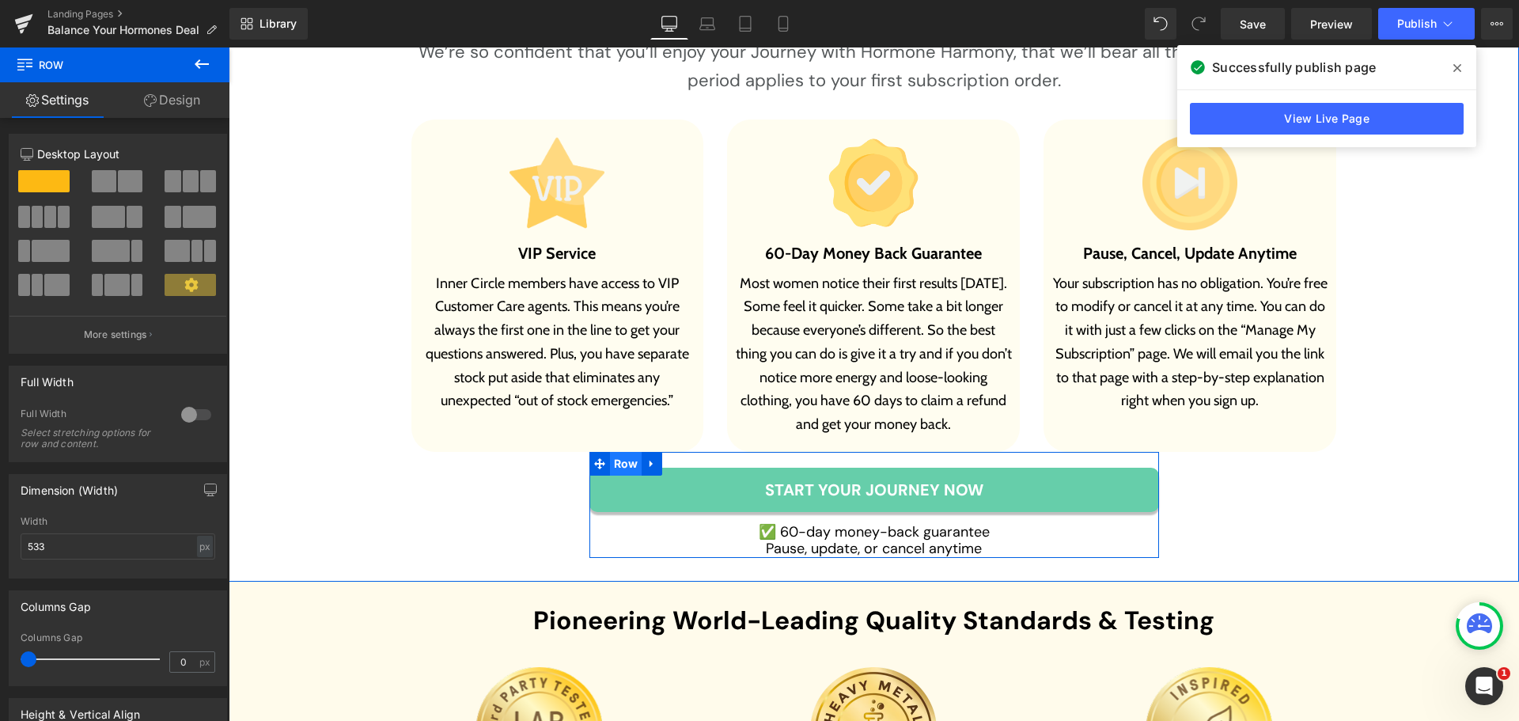
click at [610, 452] on span "Row" at bounding box center [626, 464] width 32 height 24
click at [55, 545] on input "720" at bounding box center [118, 546] width 195 height 26
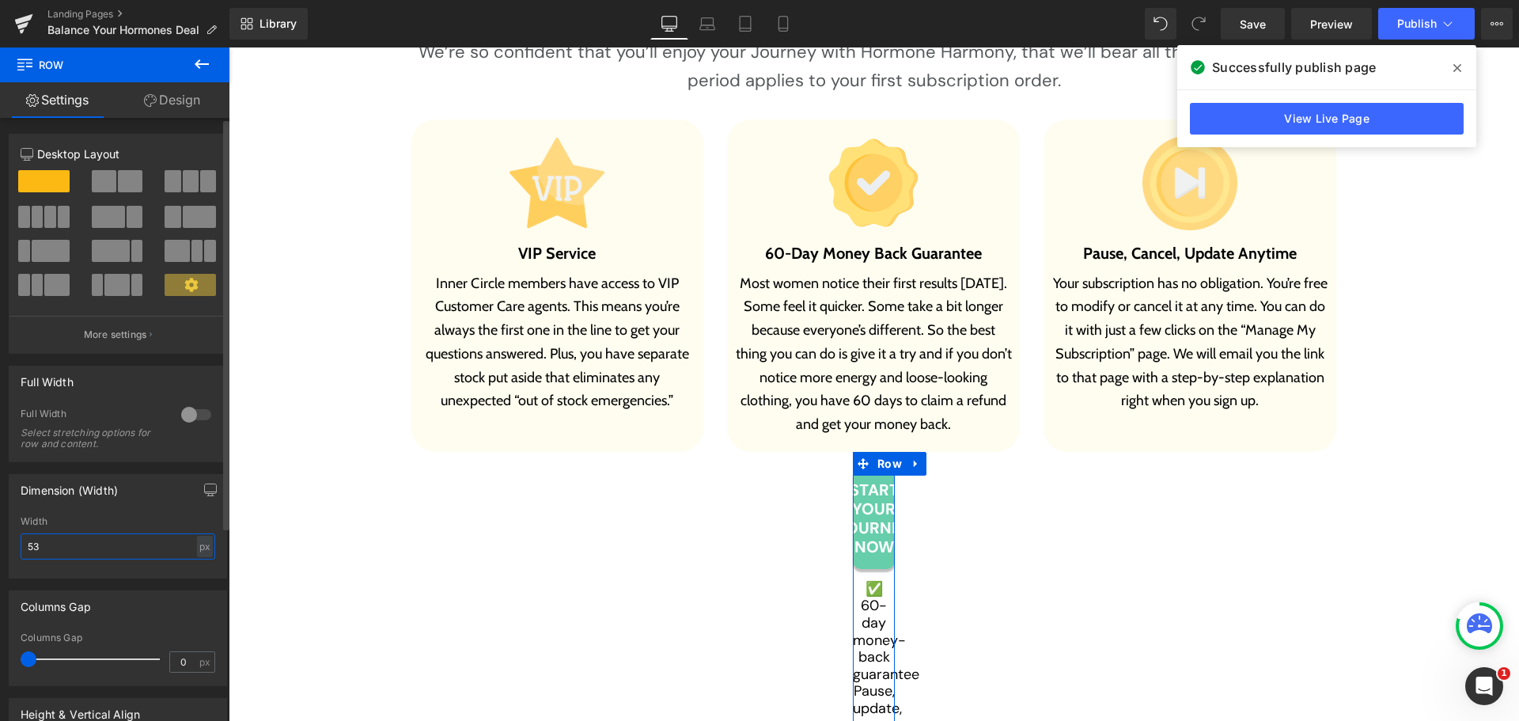
type input "533"
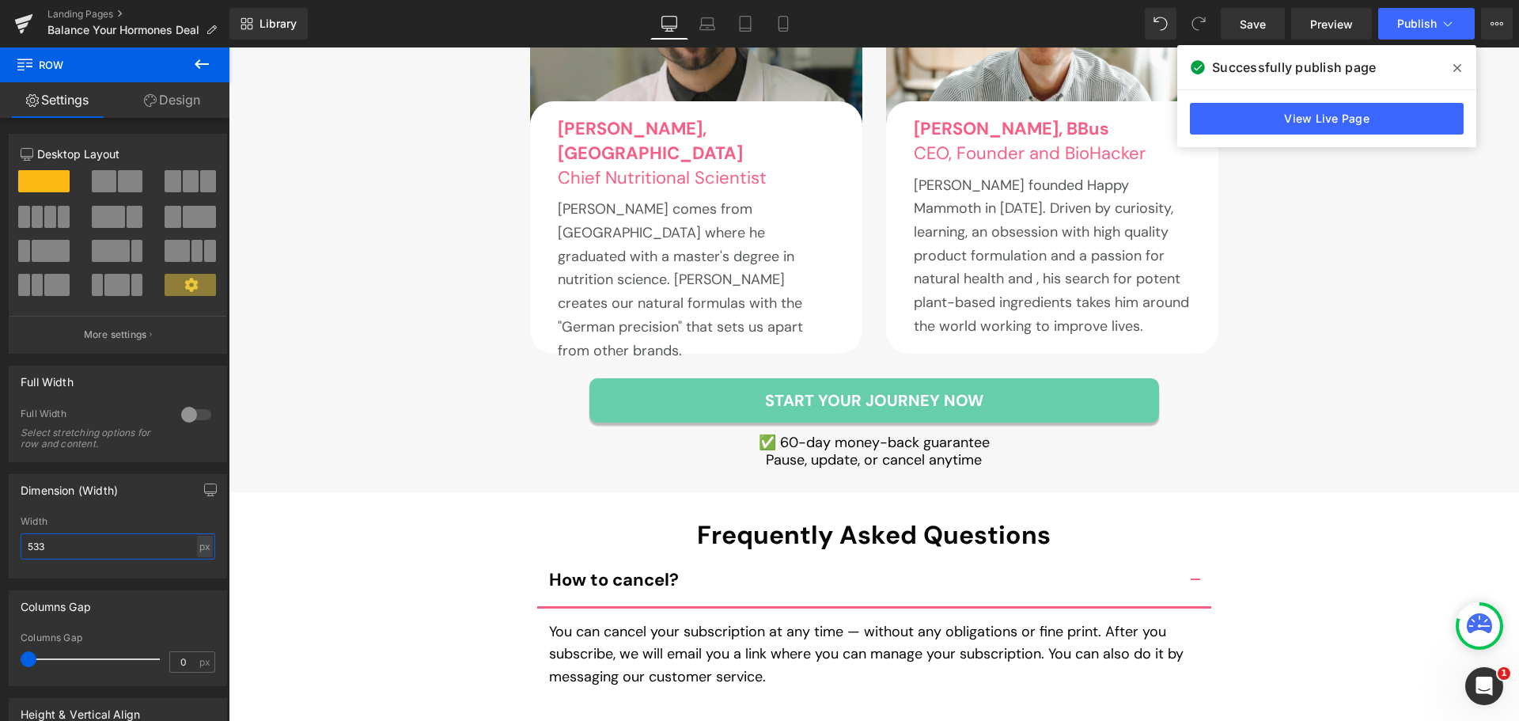
scroll to position [10521, 0]
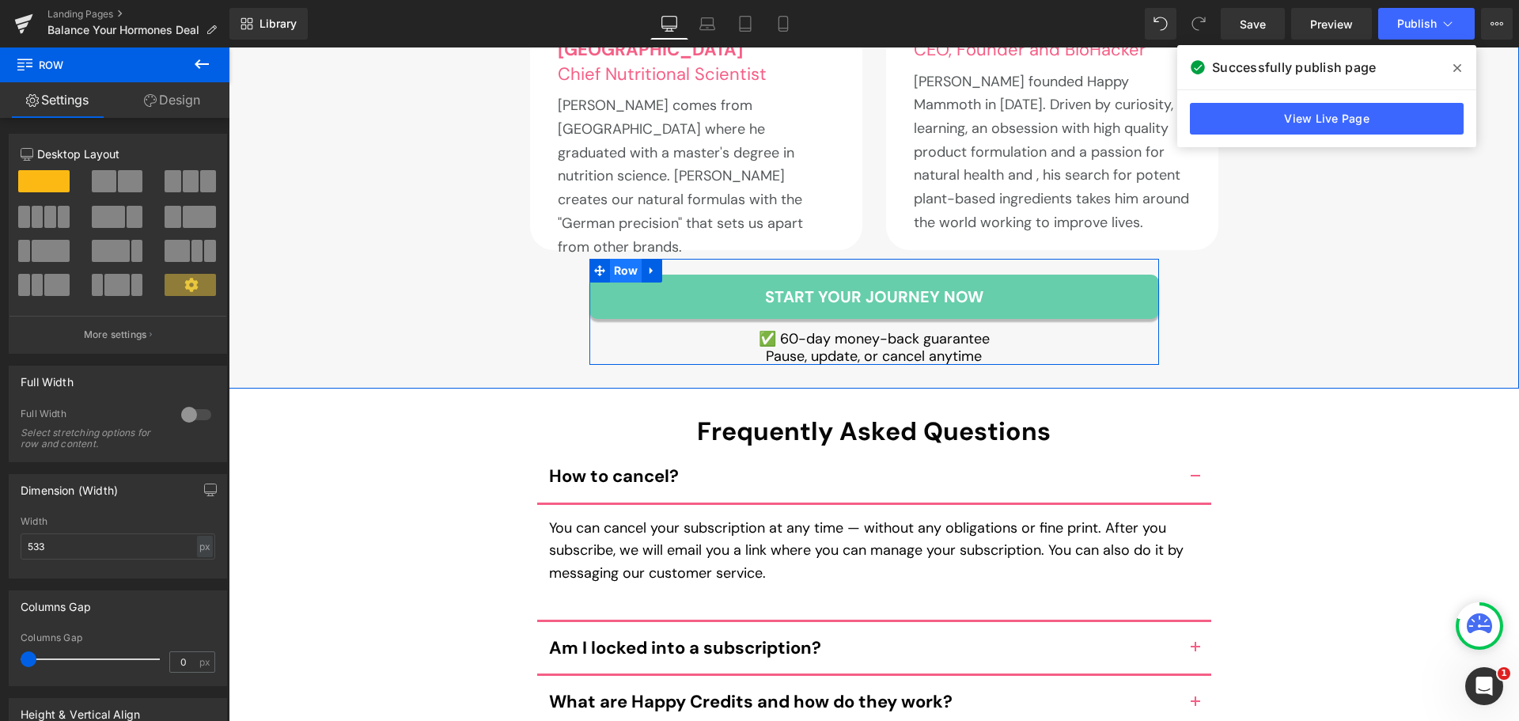
click at [622, 259] on span "Row" at bounding box center [626, 271] width 32 height 24
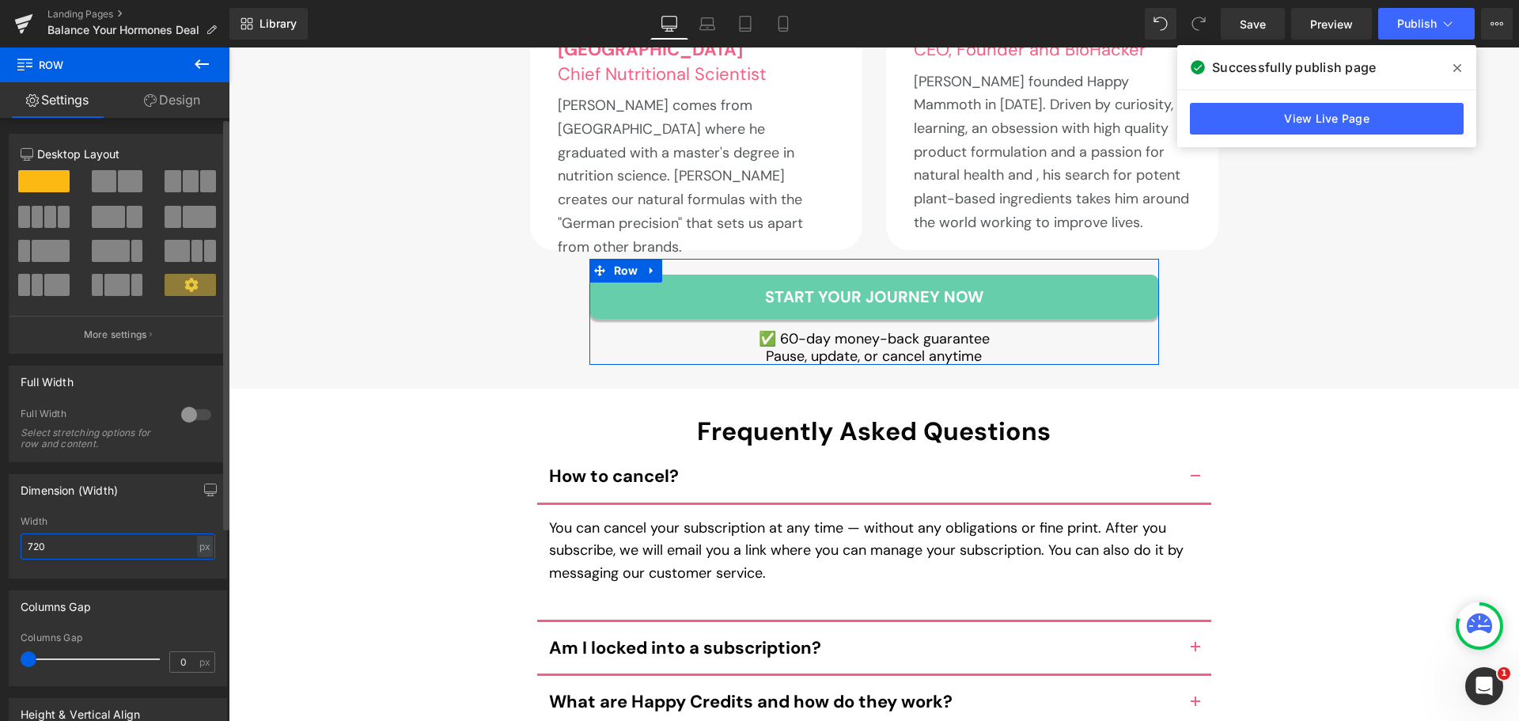
click at [138, 536] on input "720" at bounding box center [118, 546] width 195 height 26
type input "533"
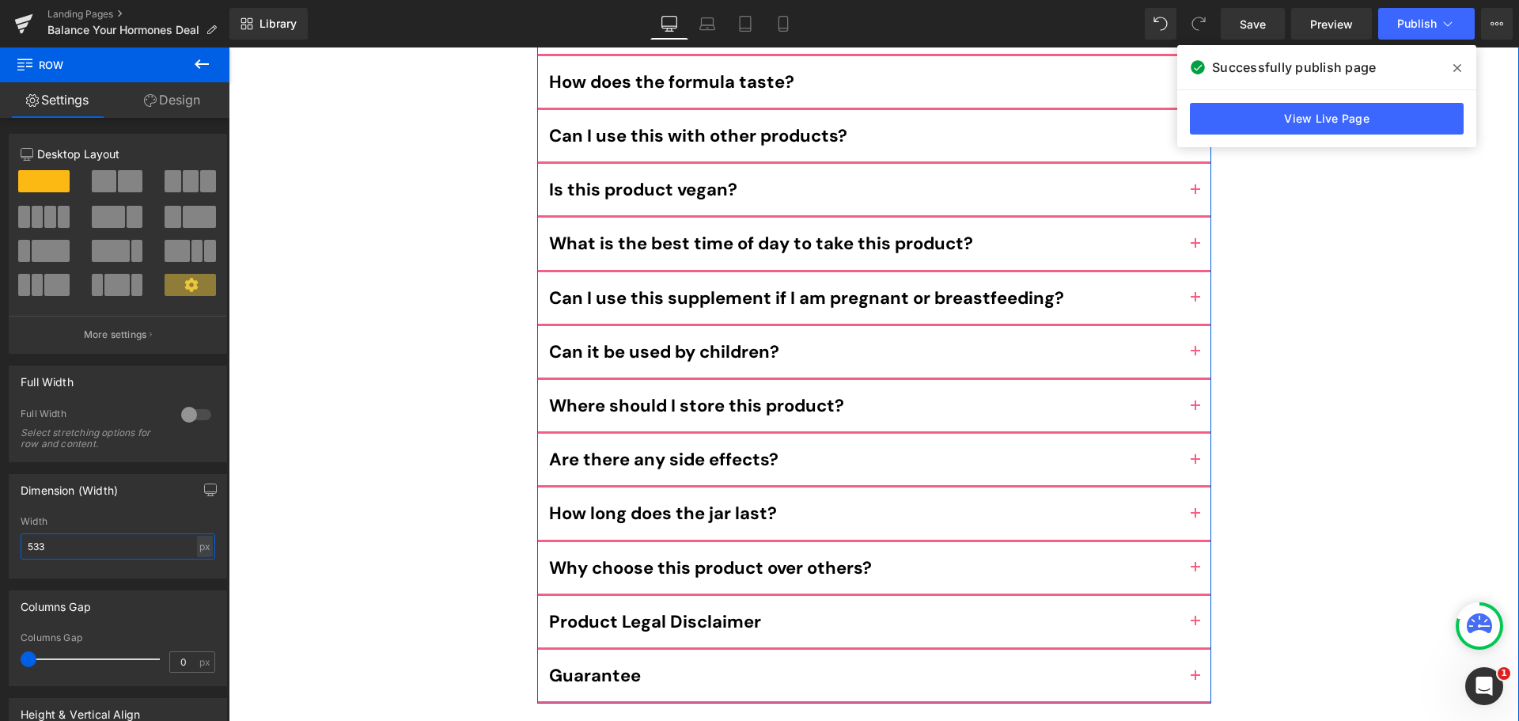
scroll to position [11550, 0]
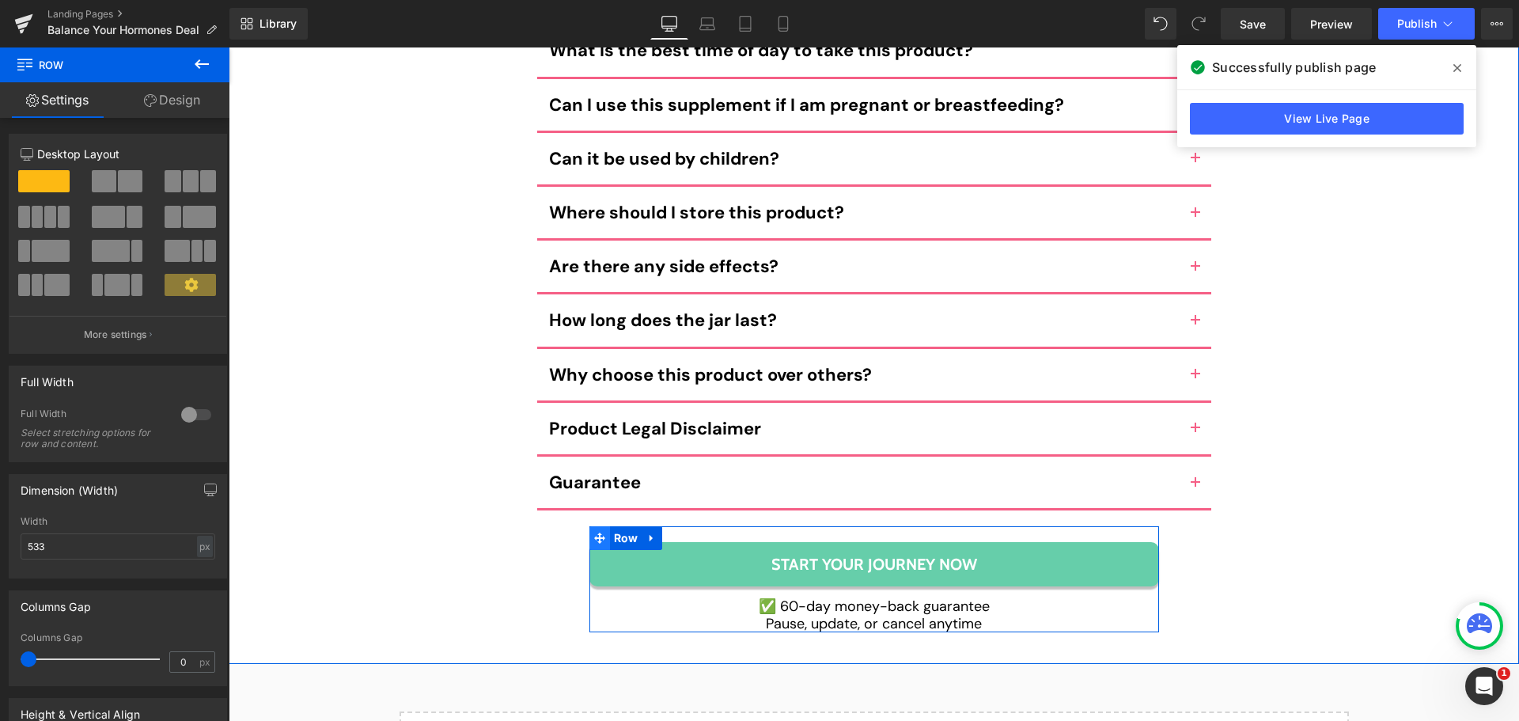
click at [622, 526] on span "Row" at bounding box center [626, 538] width 32 height 24
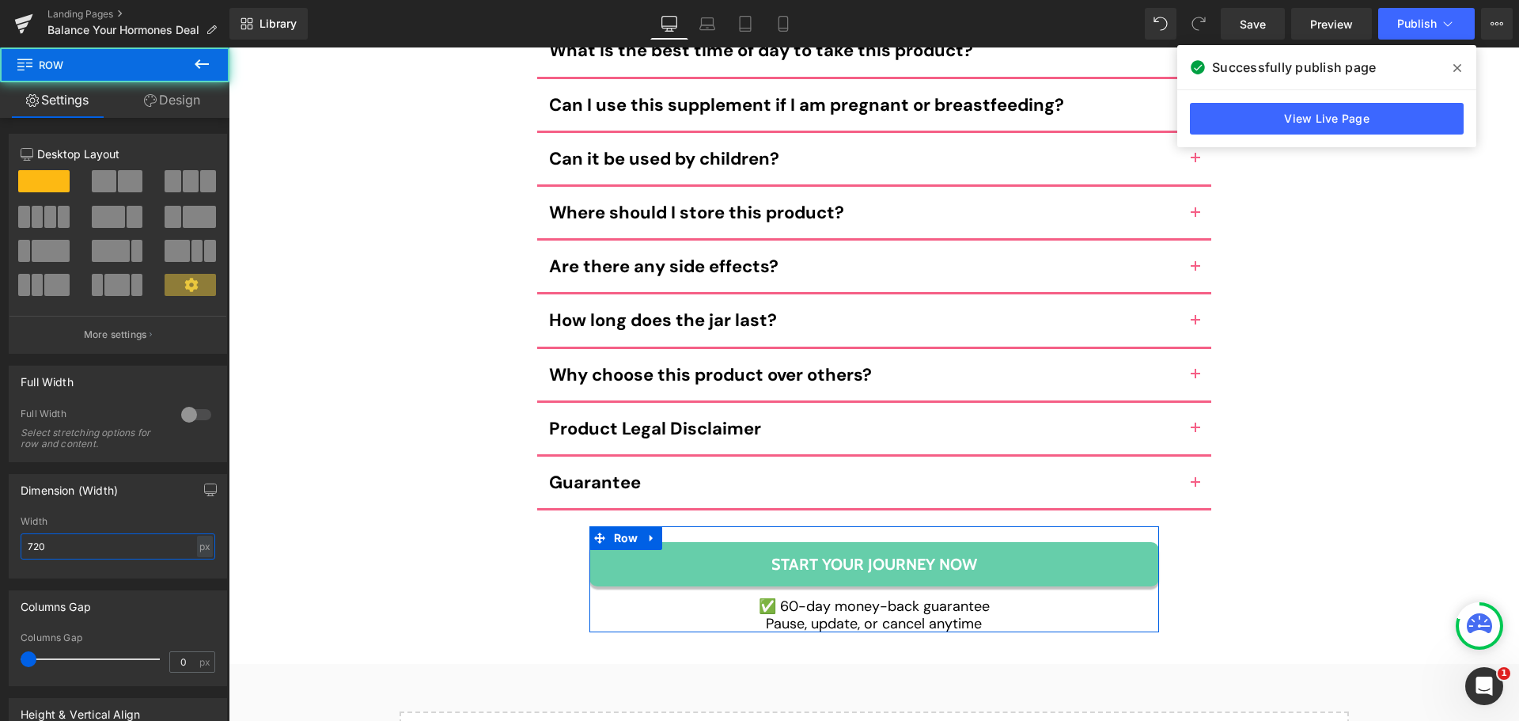
click at [119, 545] on input "720" at bounding box center [118, 546] width 195 height 26
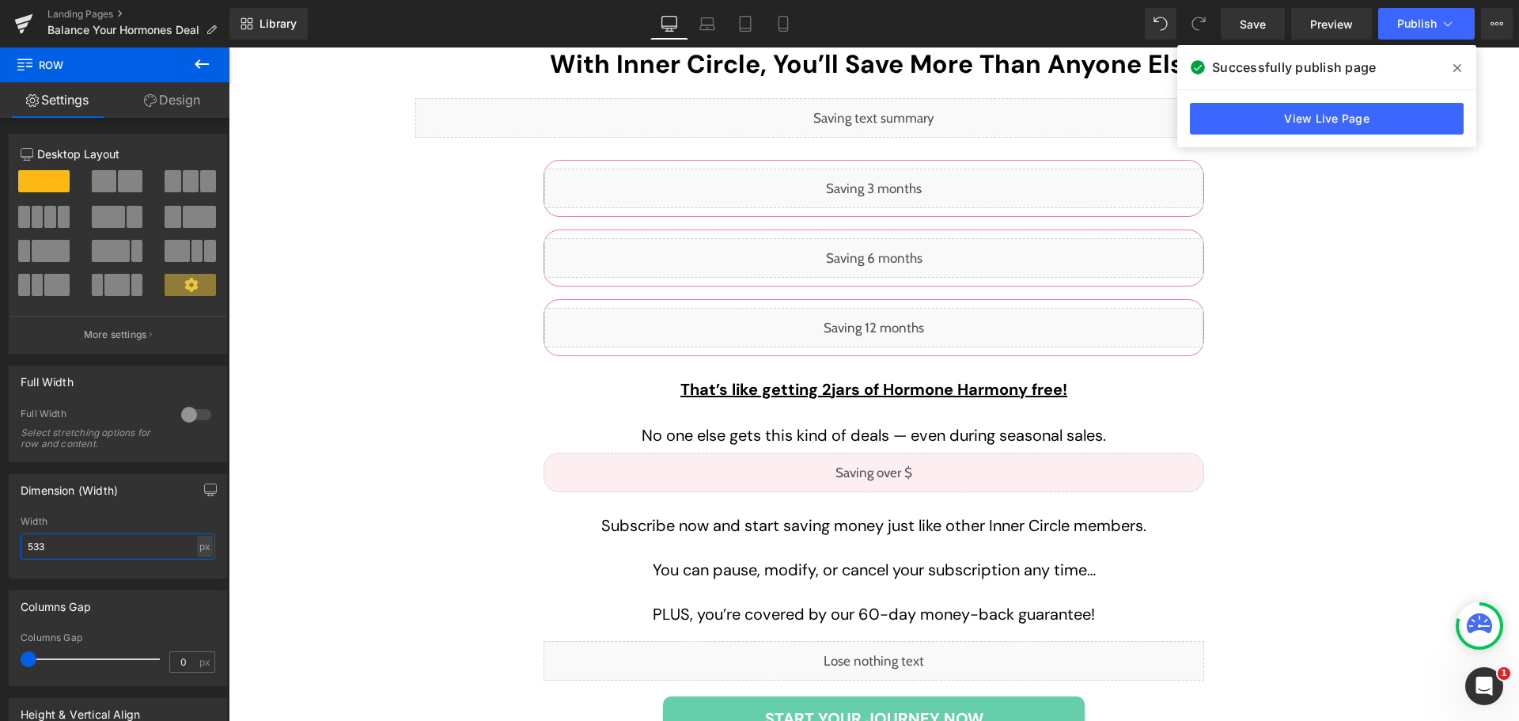
scroll to position [5933, 0]
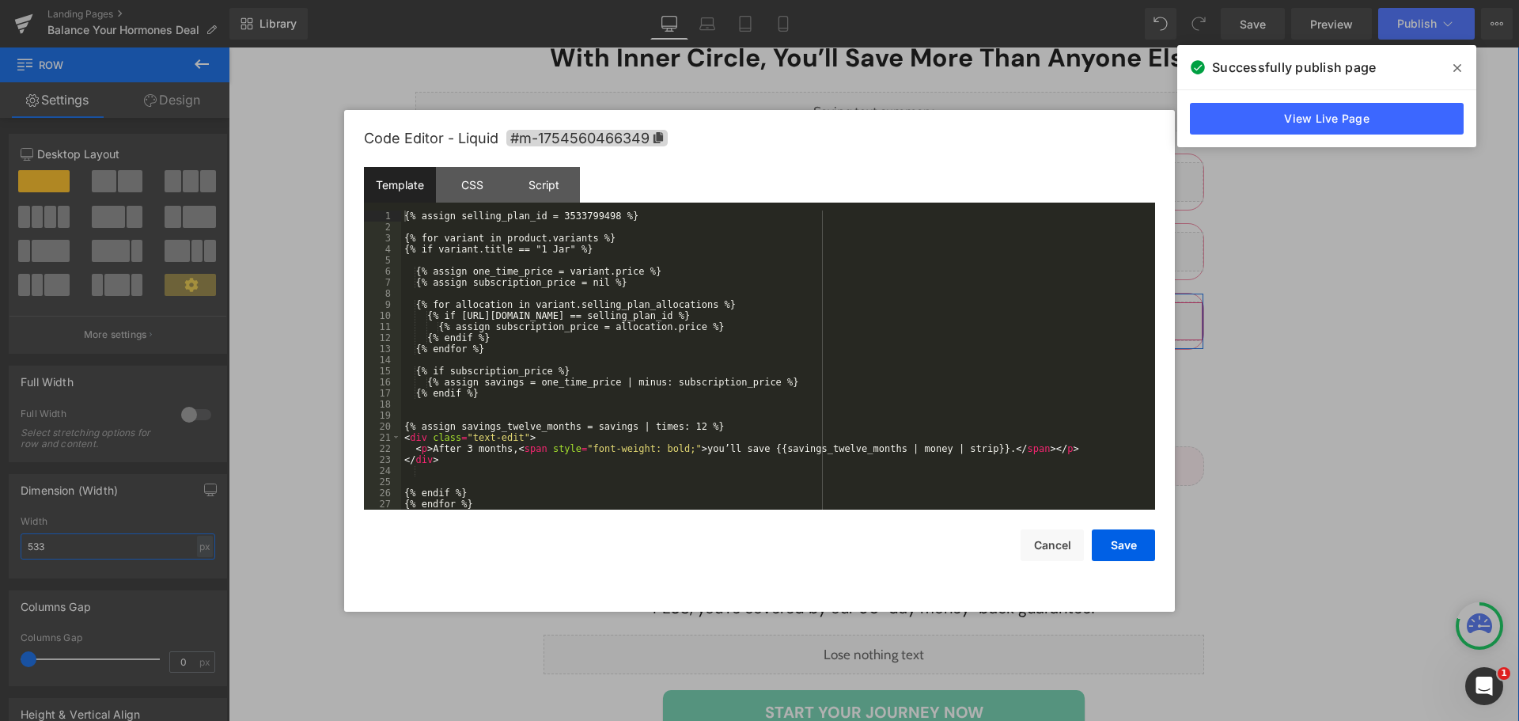
click at [888, 301] on div "Liquid" at bounding box center [873, 321] width 659 height 40
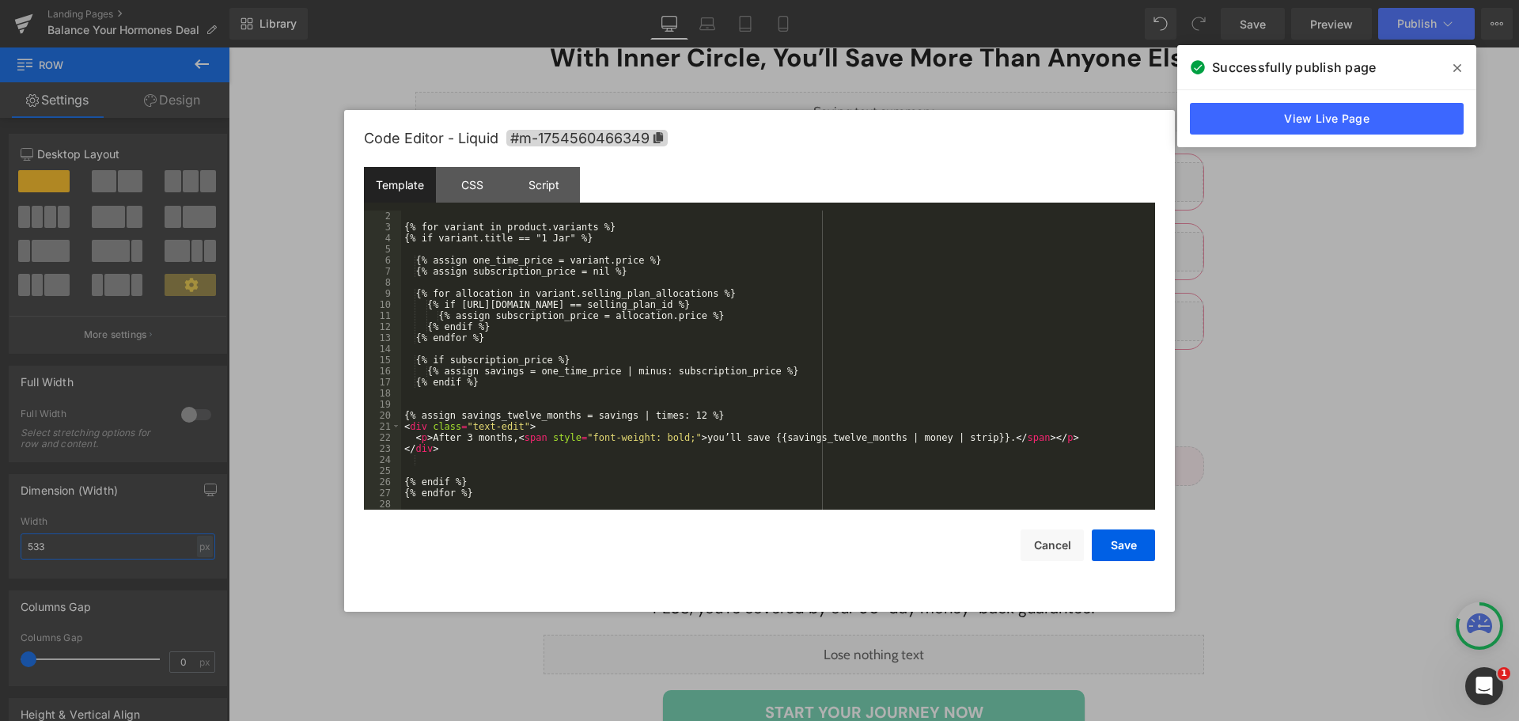
type input "533"
click at [465, 438] on div "{% for variant in product.variants %} {% if variant.title == "1 Jar" %} {% assi…" at bounding box center [775, 370] width 748 height 321
click at [1110, 549] on button "Save" at bounding box center [1123, 545] width 63 height 32
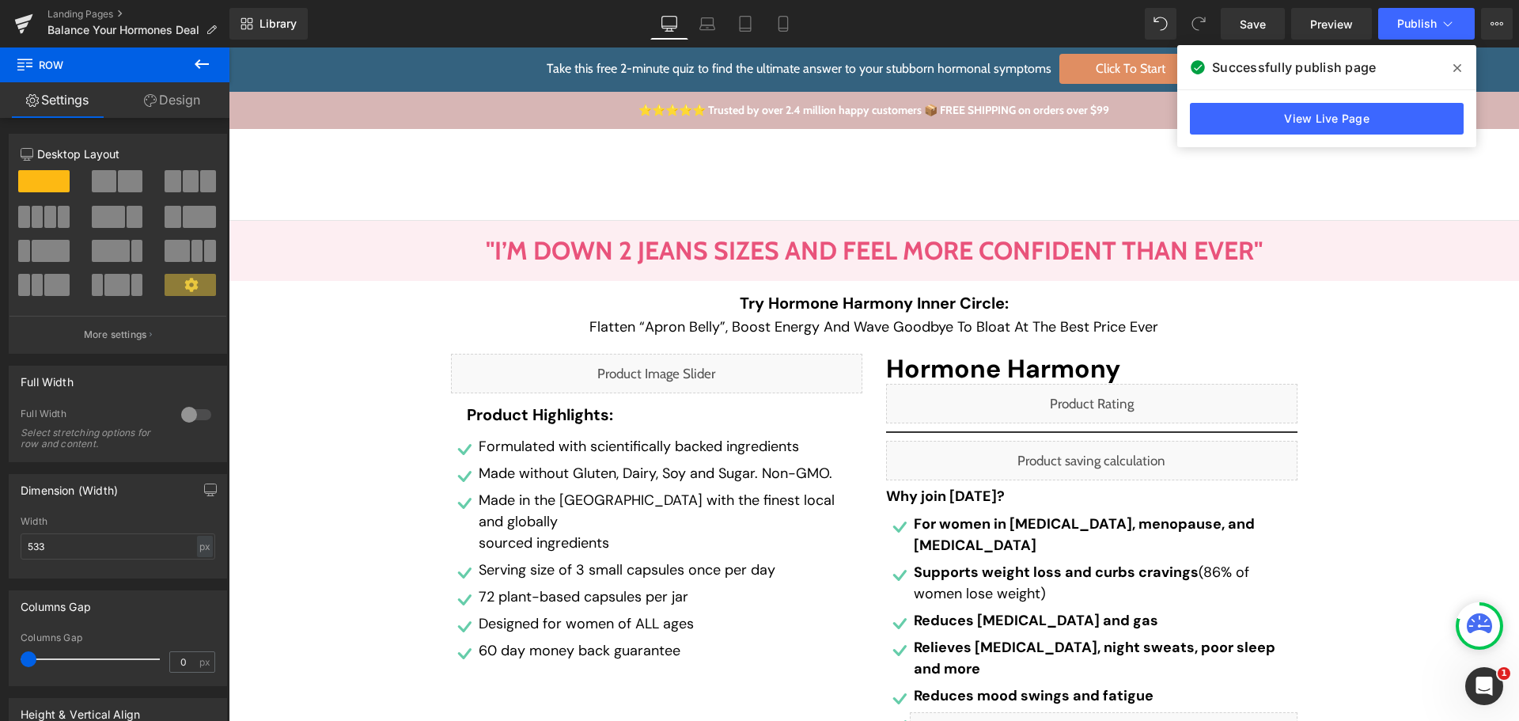
scroll to position [0, 0]
drag, startPoint x: 702, startPoint y: 16, endPoint x: 713, endPoint y: 2, distance: 17.6
click at [702, 16] on icon at bounding box center [707, 24] width 16 height 16
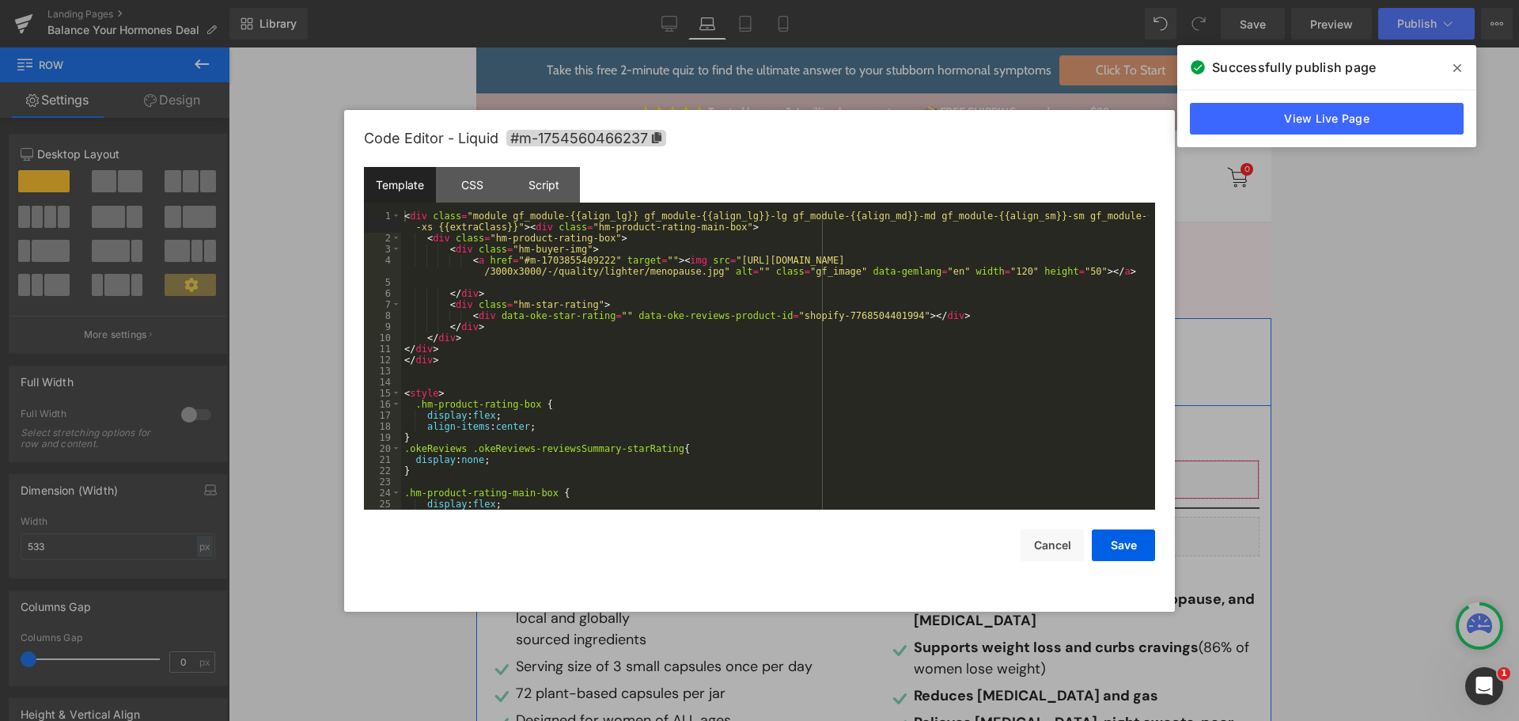
click at [1093, 467] on div "Liquid" at bounding box center [1073, 480] width 374 height 40
click at [861, 311] on div "< div class = "module gf_module-{{align_lg}} gf_module-{{align_lg}}-lg gf_modul…" at bounding box center [775, 376] width 748 height 332
click at [938, 363] on div "< div class = "module gf_module-{{align_lg}} gf_module-{{align_lg}}-lg gf_modul…" at bounding box center [775, 376] width 748 height 332
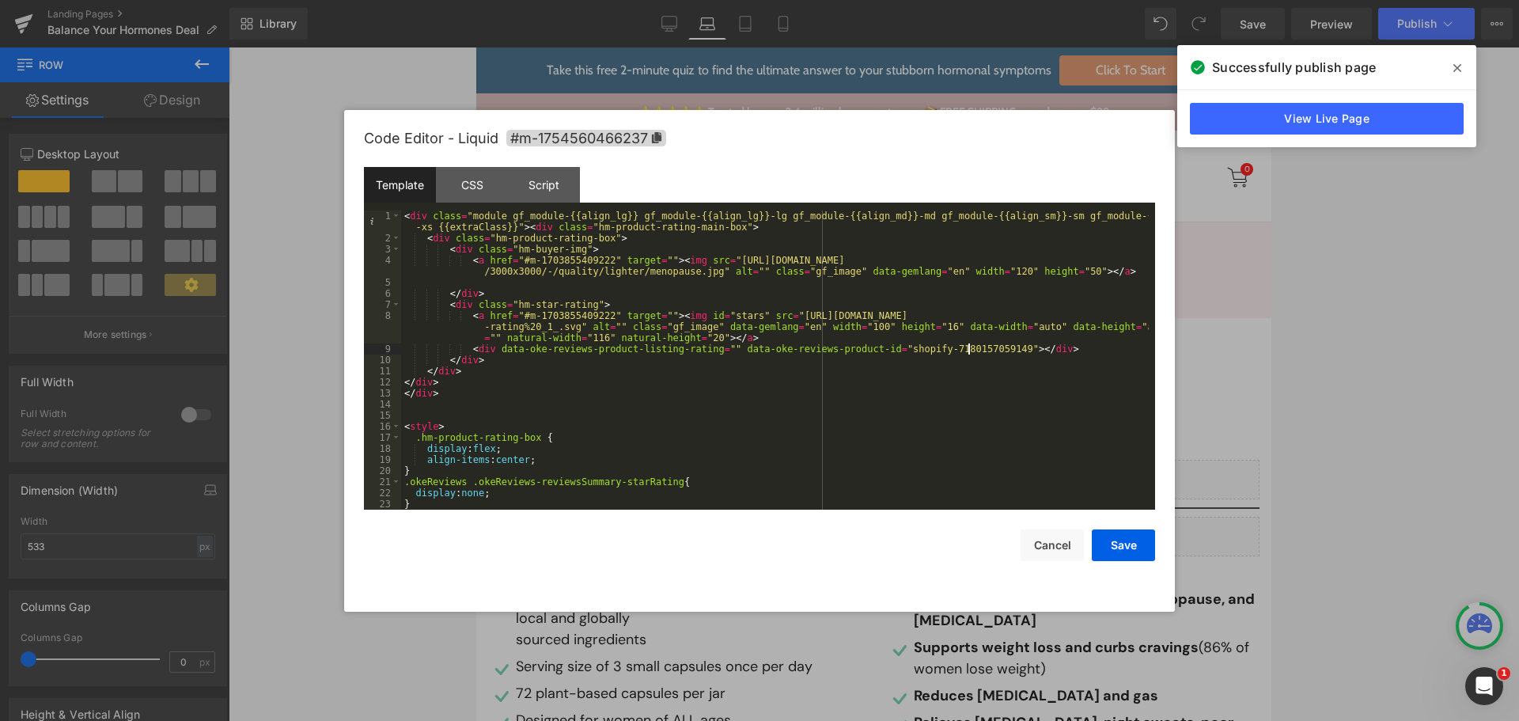
click at [967, 352] on div "< div class = "module gf_module-{{align_lg}} gf_module-{{align_lg}}-lg gf_modul…" at bounding box center [775, 376] width 748 height 332
click at [1005, 440] on div "< div class = "module gf_module-{{align_lg}} gf_module-{{align_lg}}-lg gf_modul…" at bounding box center [775, 376] width 748 height 332
click at [487, 176] on div "CSS" at bounding box center [472, 185] width 72 height 36
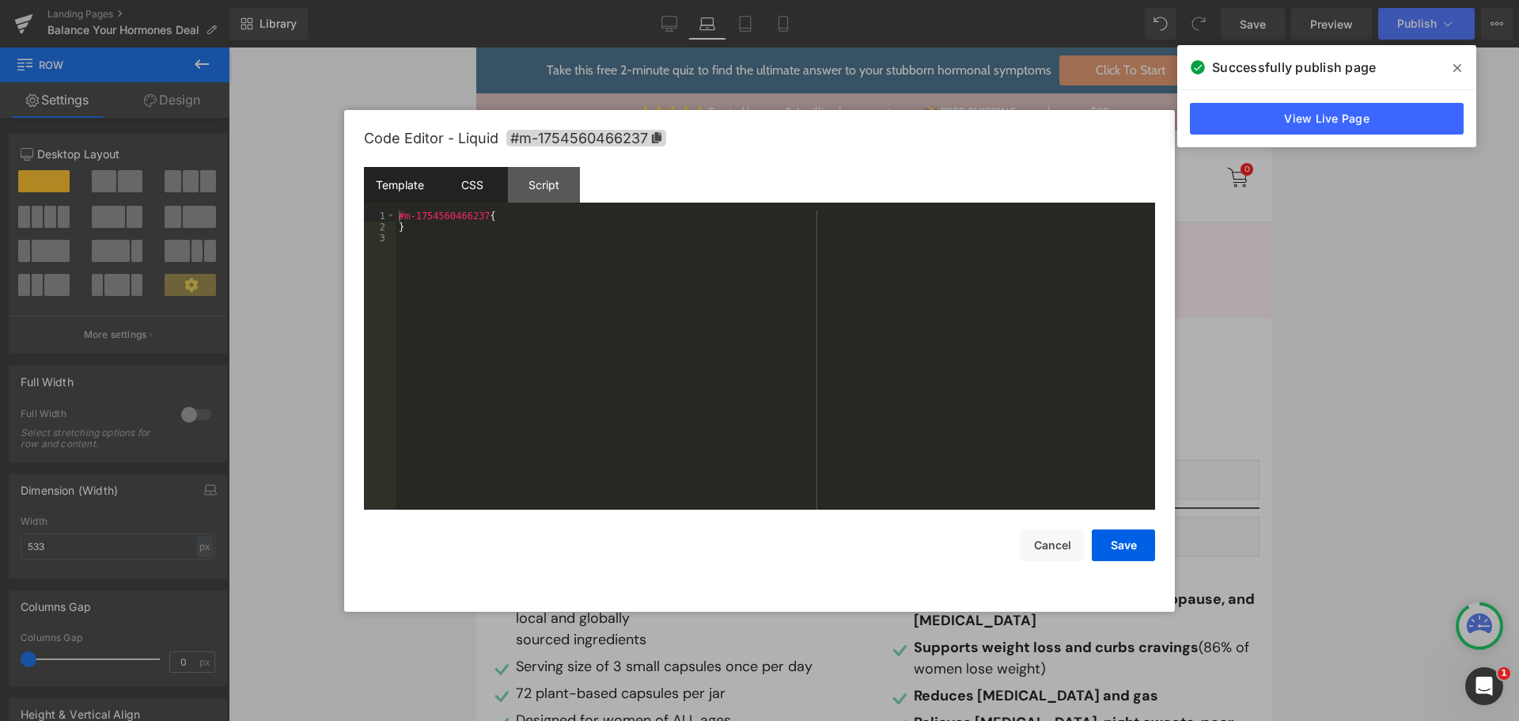
click at [394, 181] on div "Template" at bounding box center [400, 185] width 72 height 36
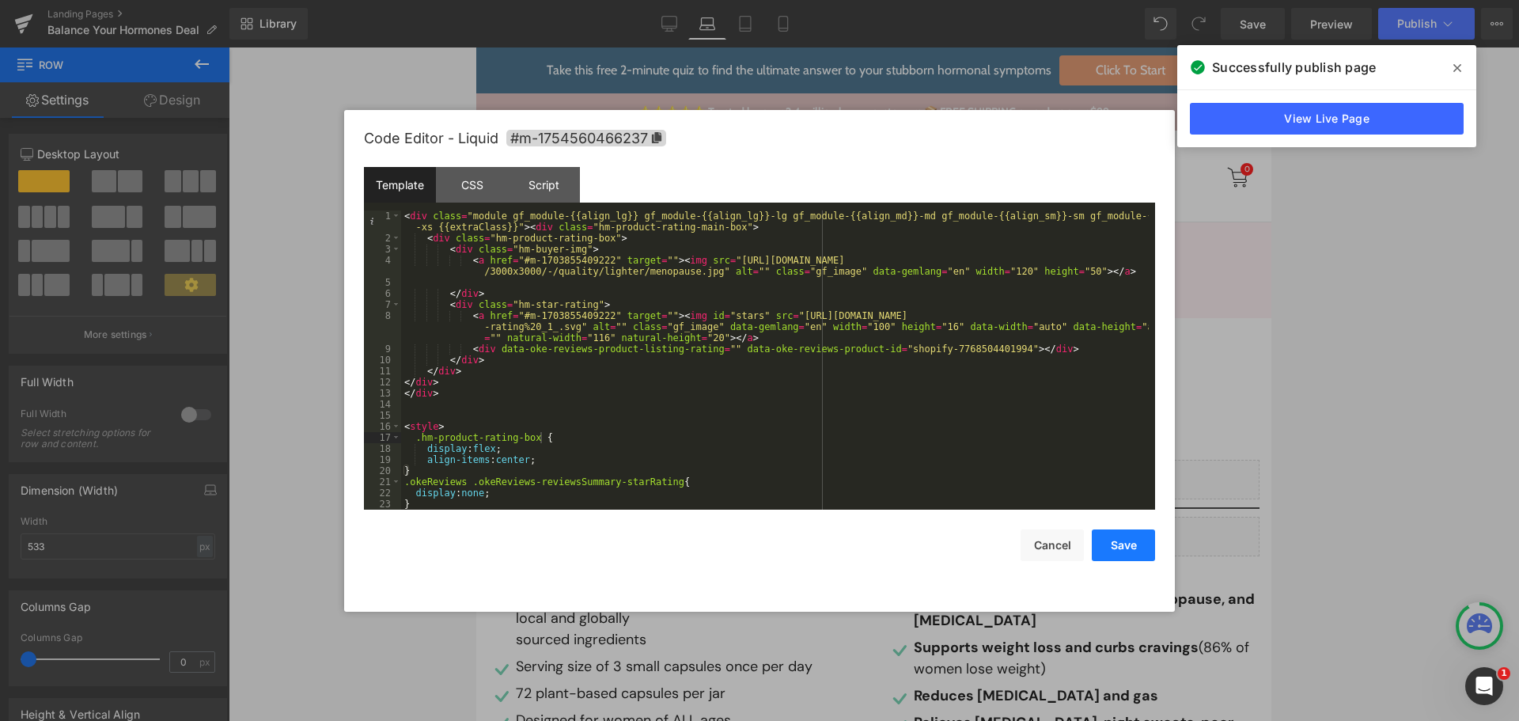
click at [1123, 553] on button "Save" at bounding box center [1123, 545] width 63 height 32
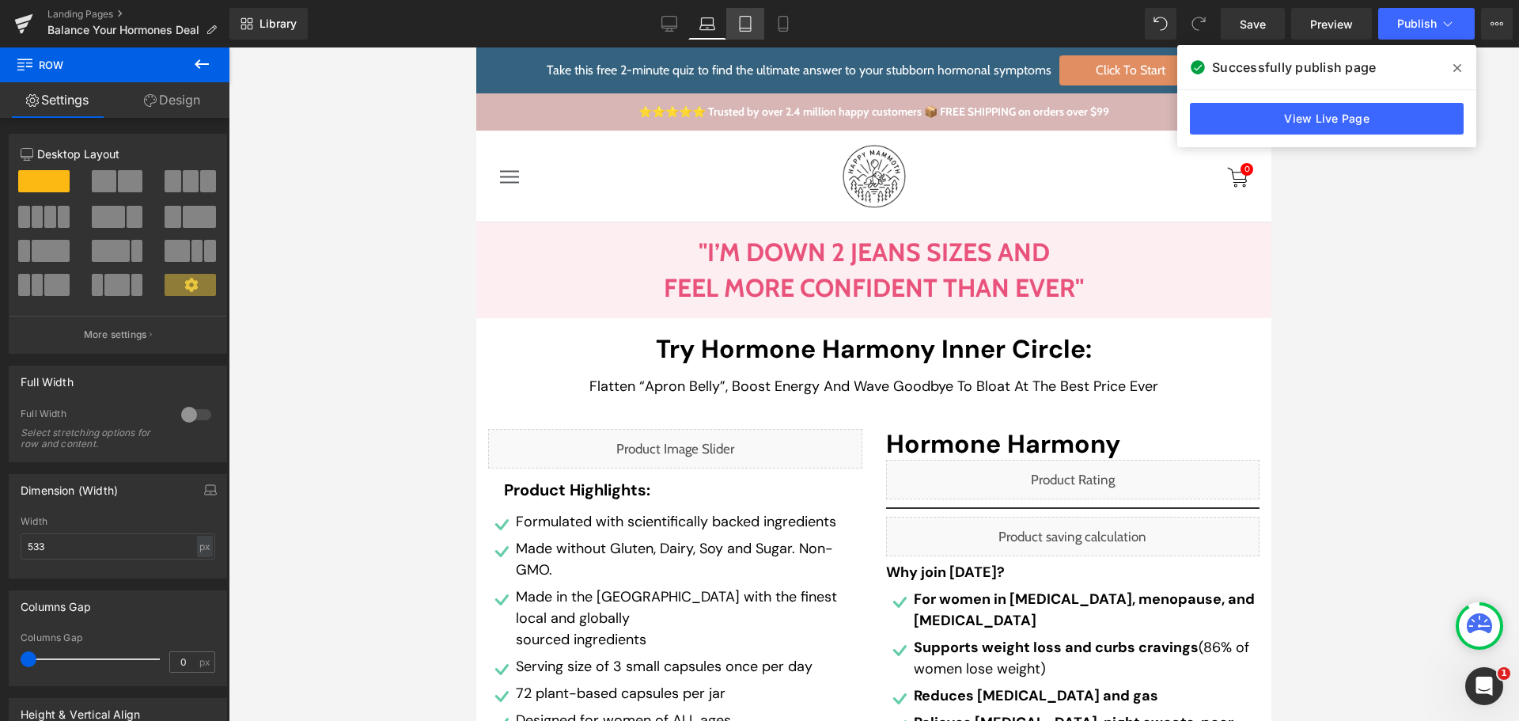
click at [745, 18] on icon at bounding box center [745, 24] width 16 height 16
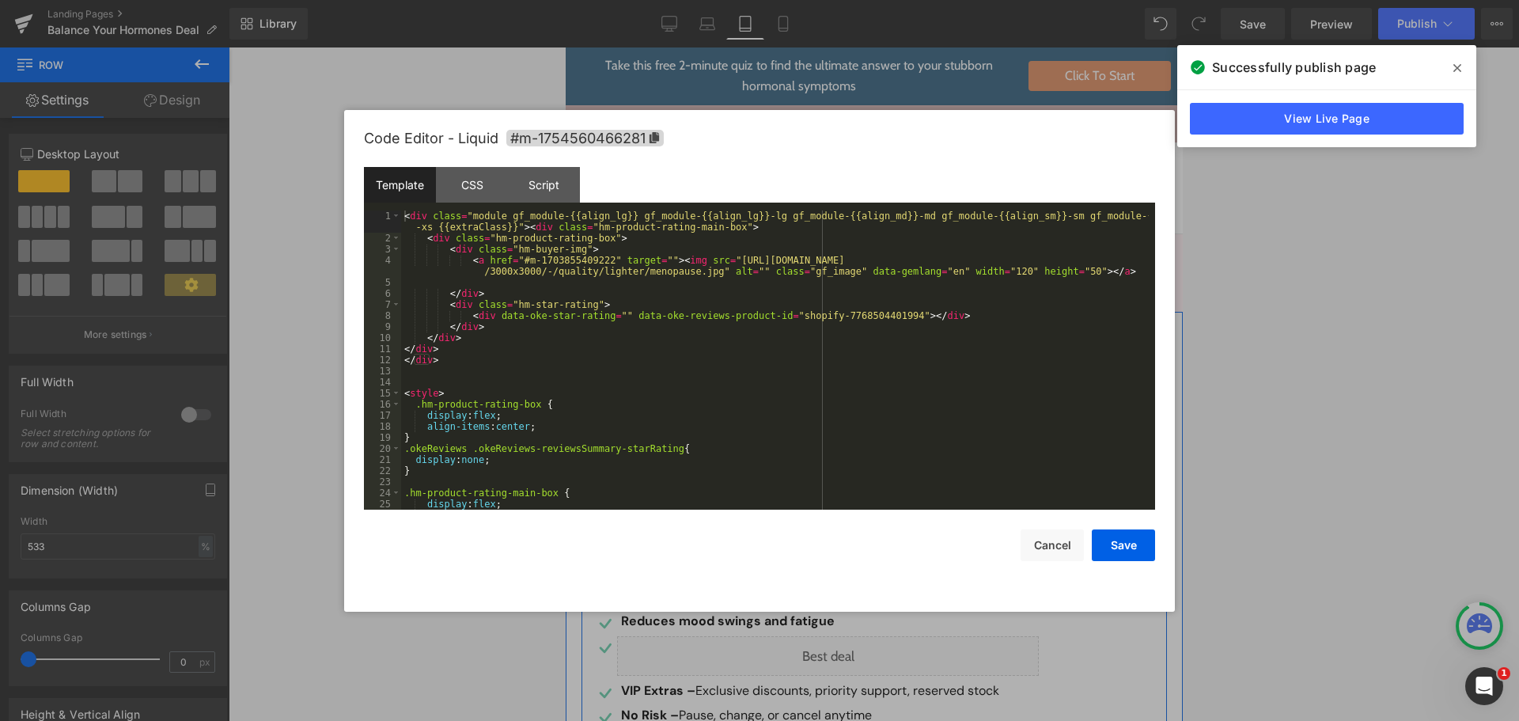
click at [888, 438] on div "Liquid" at bounding box center [874, 444] width 562 height 40
click at [827, 418] on div "< div class = "module gf_module-{{align_lg}} gf_module-{{align_lg}}-lg gf_modul…" at bounding box center [775, 376] width 748 height 332
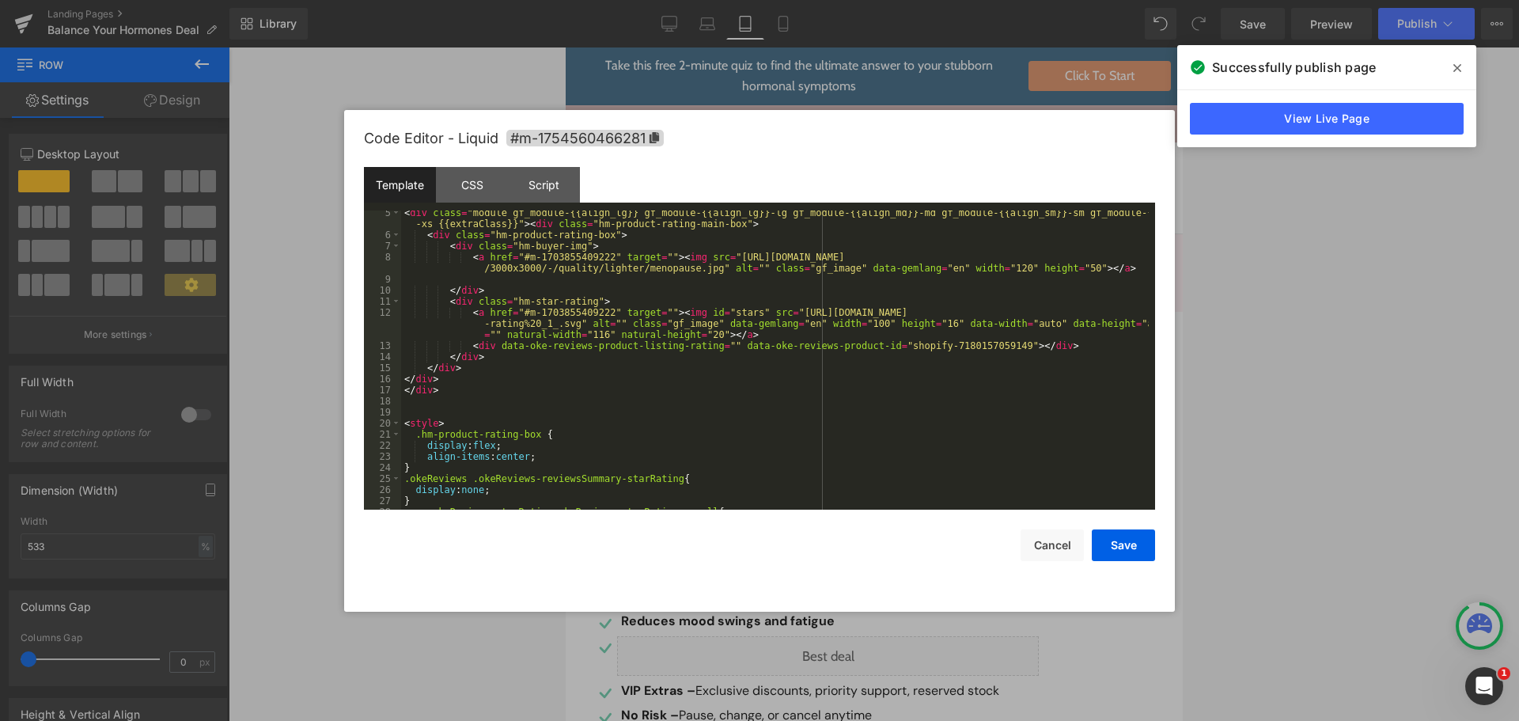
scroll to position [47, 0]
click at [961, 350] on div "< div class = "module gf_module-{{align_lg}} gf_module-{{align_lg}}-lg gf_modul…" at bounding box center [775, 373] width 748 height 332
click at [1115, 552] on button "Save" at bounding box center [1123, 545] width 63 height 32
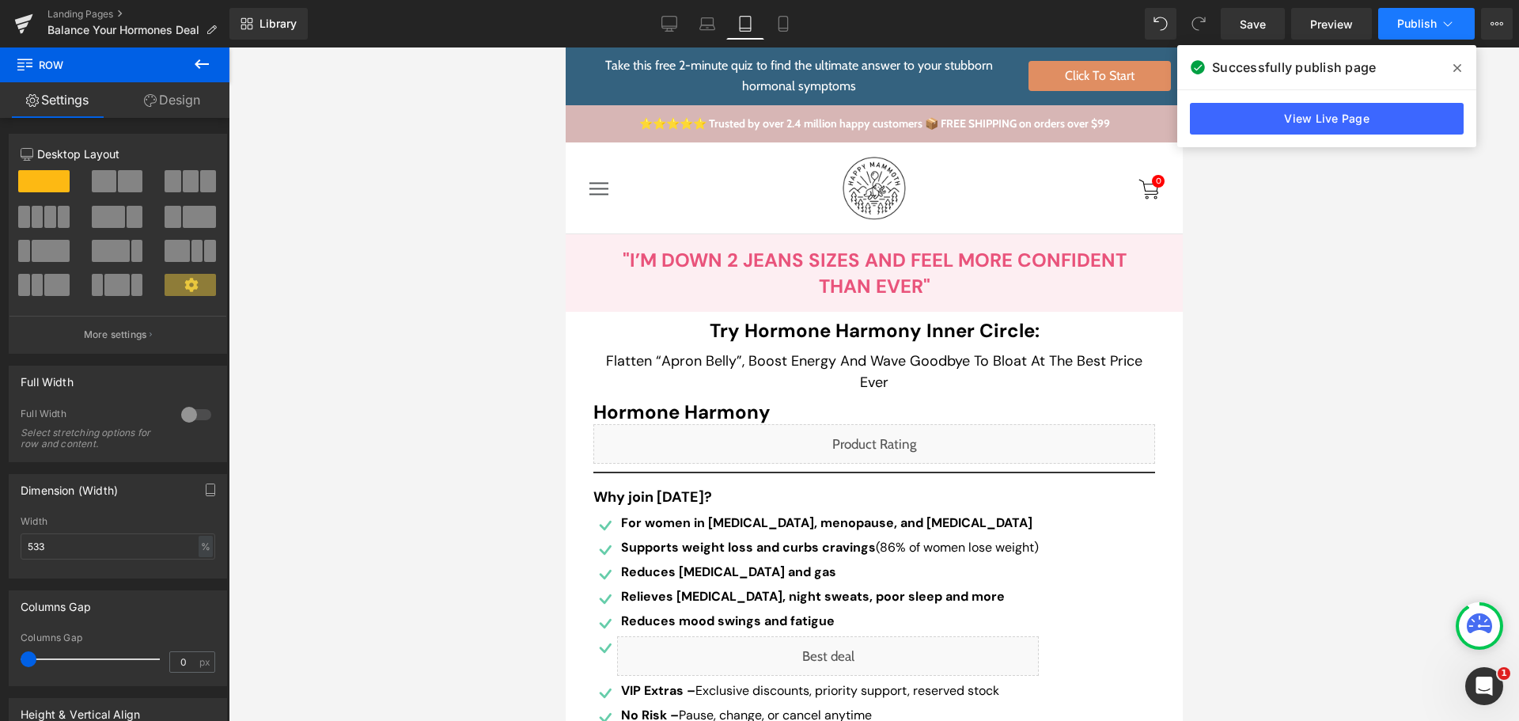
click at [1395, 25] on button "Publish" at bounding box center [1426, 24] width 97 height 32
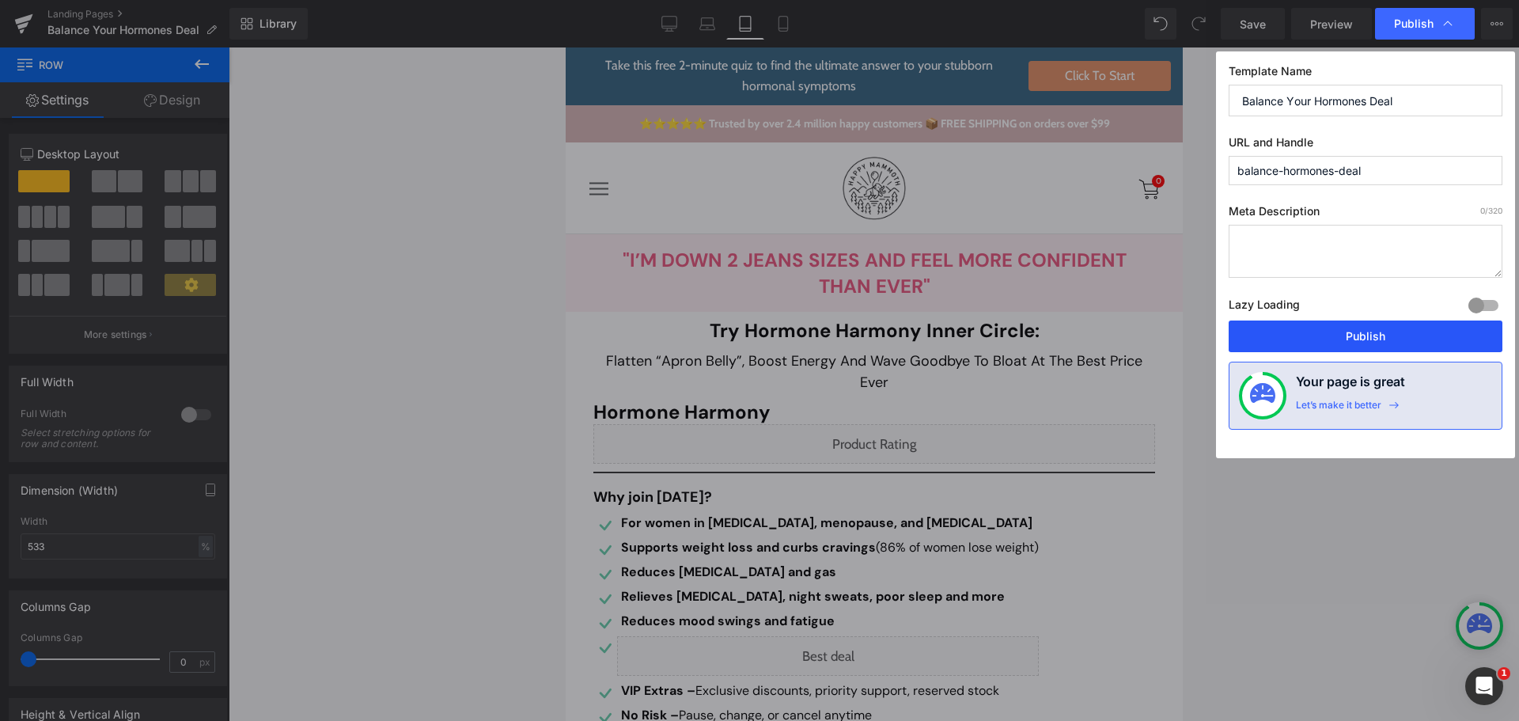
click at [1395, 338] on button "Publish" at bounding box center [1366, 336] width 274 height 32
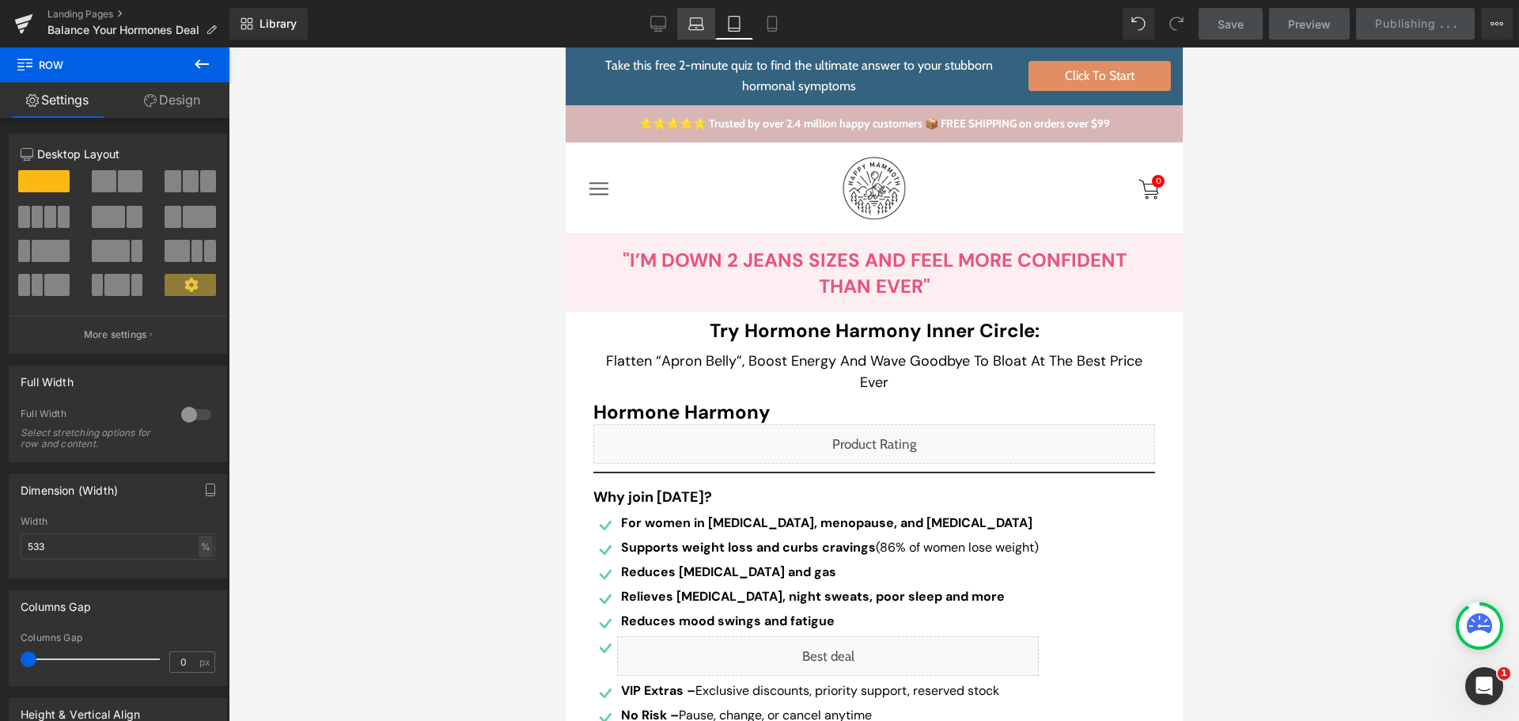
drag, startPoint x: 295, startPoint y: 228, endPoint x: 703, endPoint y: 19, distance: 458.5
click at [703, 19] on icon at bounding box center [696, 24] width 16 height 16
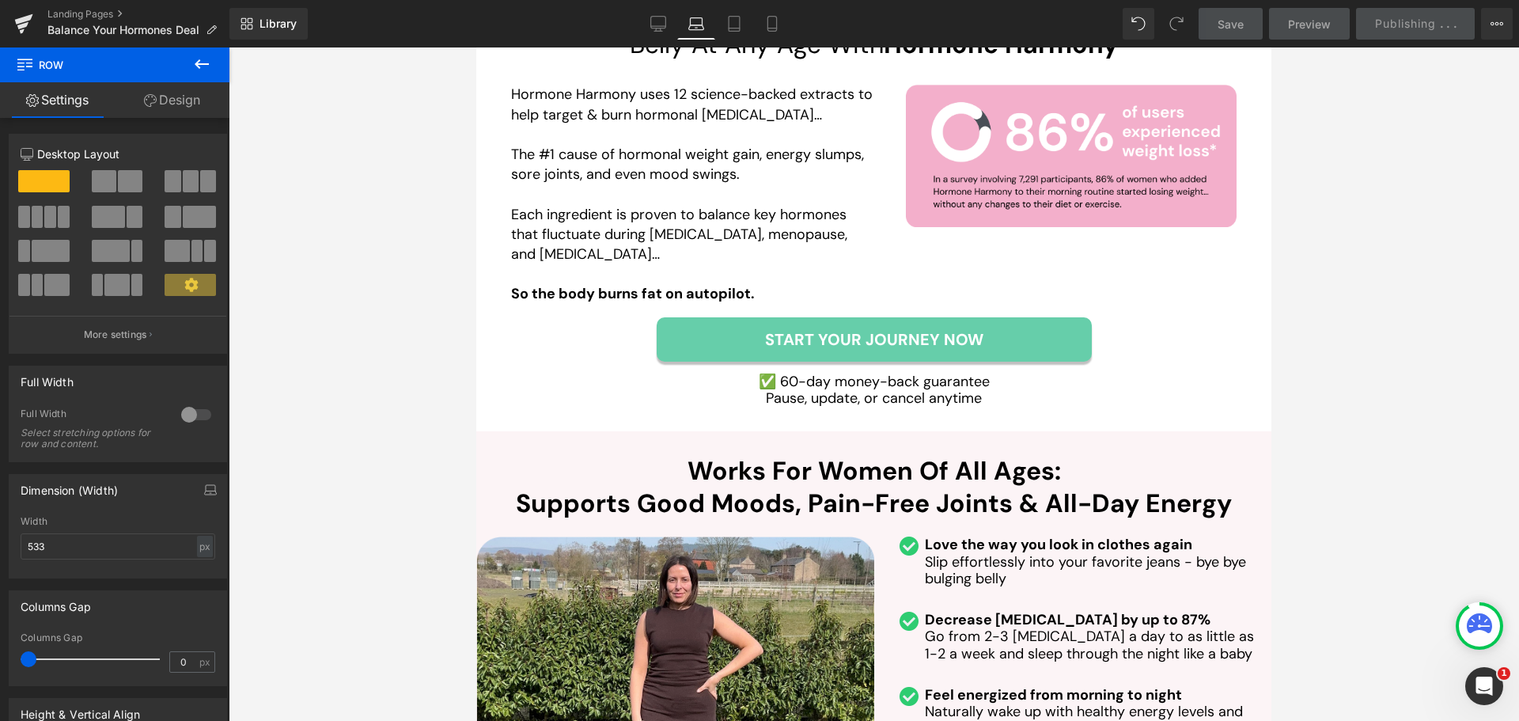
scroll to position [3322, 0]
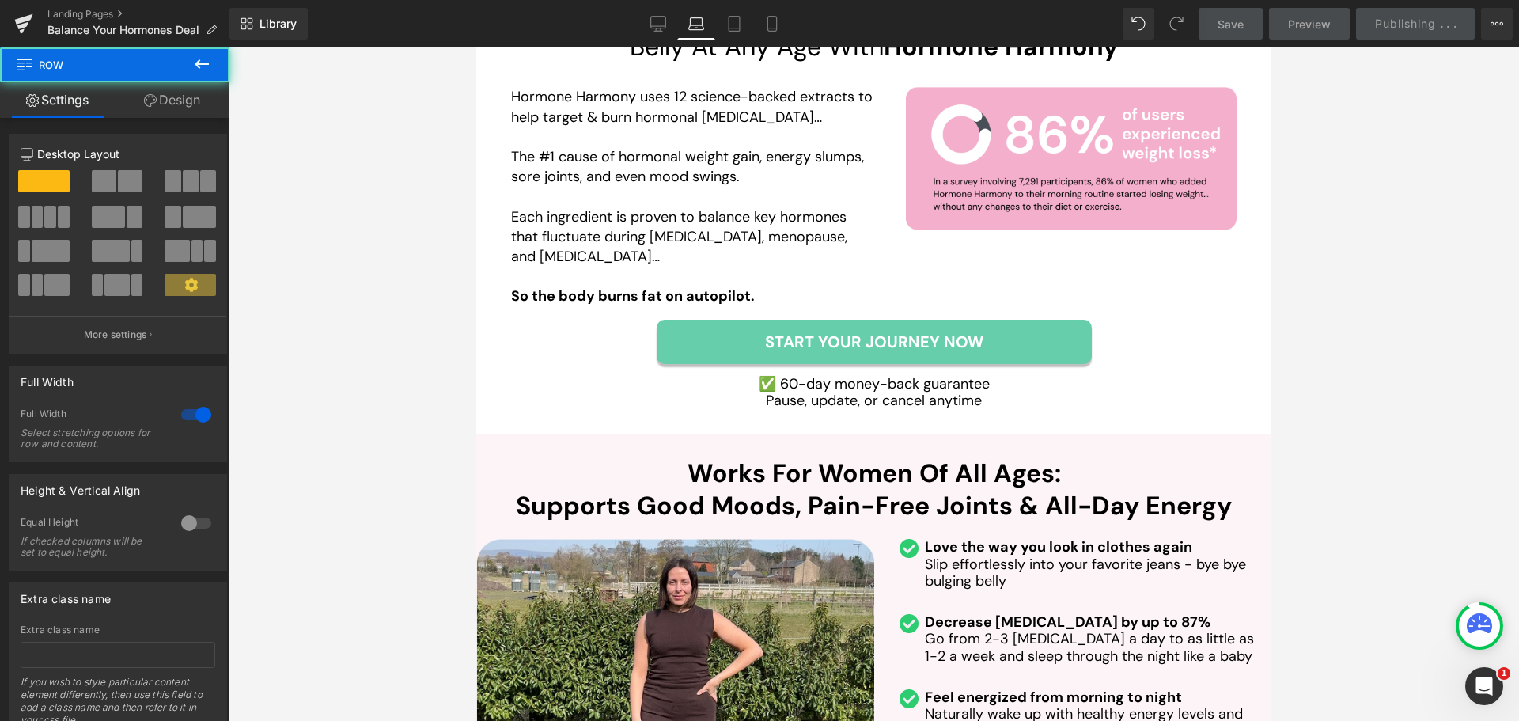
click at [515, 402] on div "Liquid Row Now It’s Possible To Maintain A Healthy Weight And Get A Flat Belly …" at bounding box center [873, 179] width 795 height 507
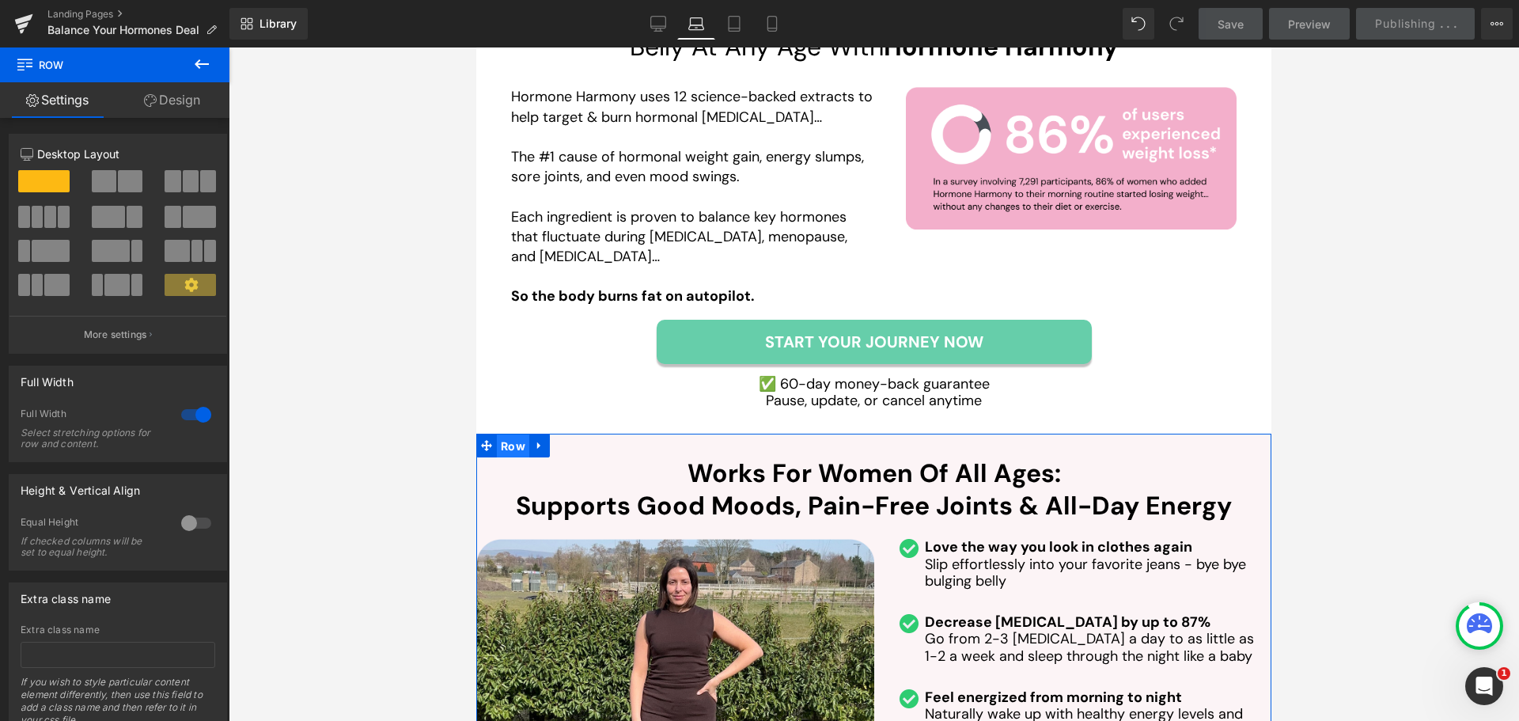
click at [505, 434] on span "Row" at bounding box center [513, 446] width 32 height 24
click at [171, 89] on link "Design" at bounding box center [172, 100] width 115 height 36
click at [0, 0] on div "Spacing" at bounding box center [0, 0] width 0 height 0
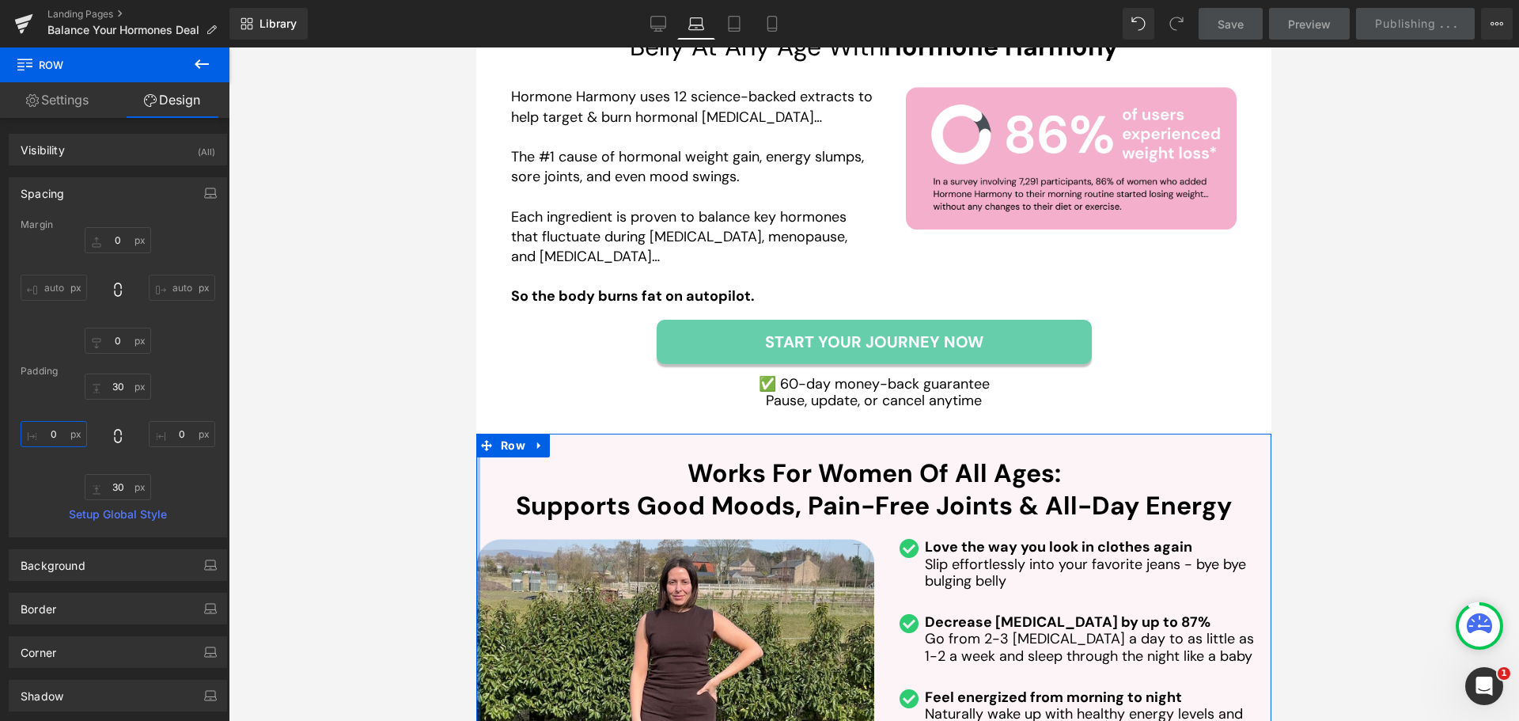
click at [55, 430] on input "text" at bounding box center [54, 434] width 66 height 26
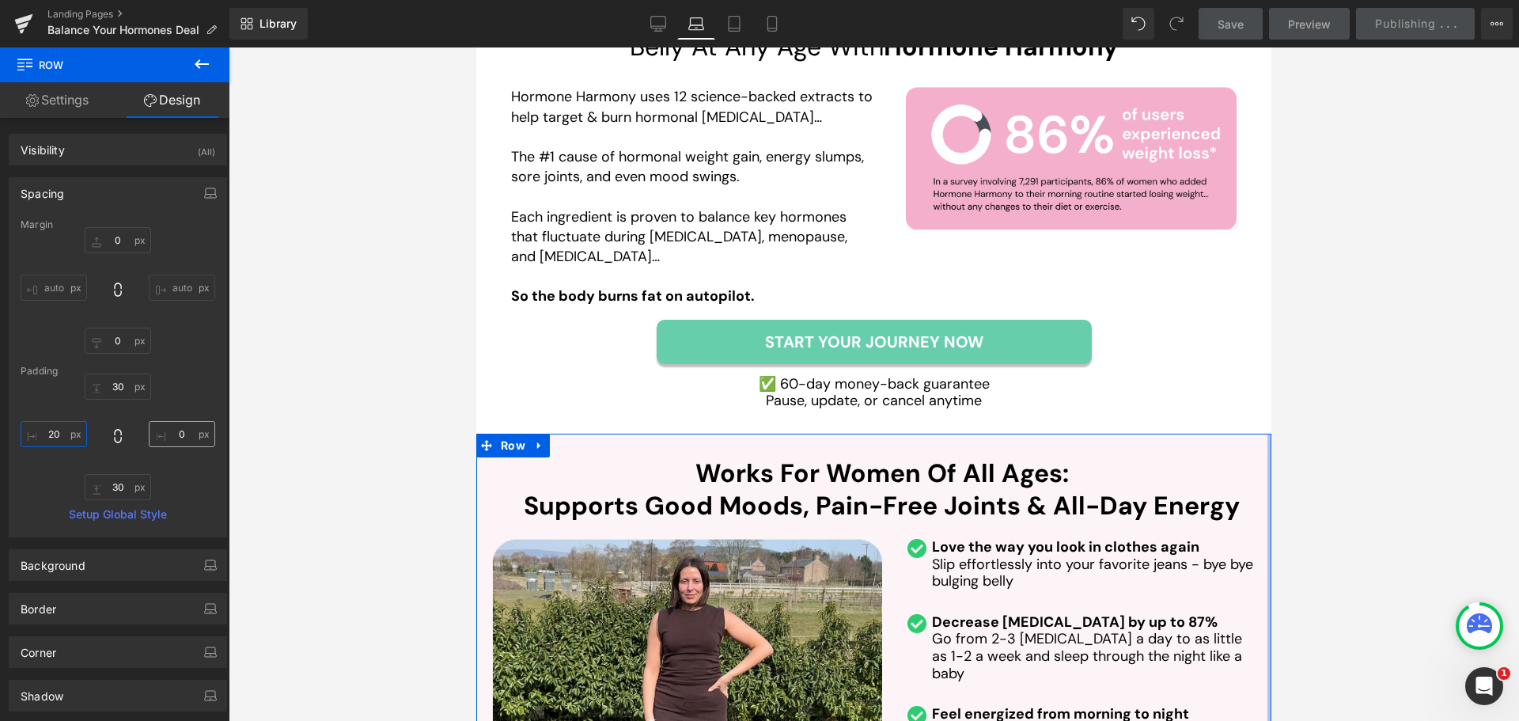
type input "20"
click at [178, 433] on input "text" at bounding box center [182, 434] width 66 height 26
type input "20"
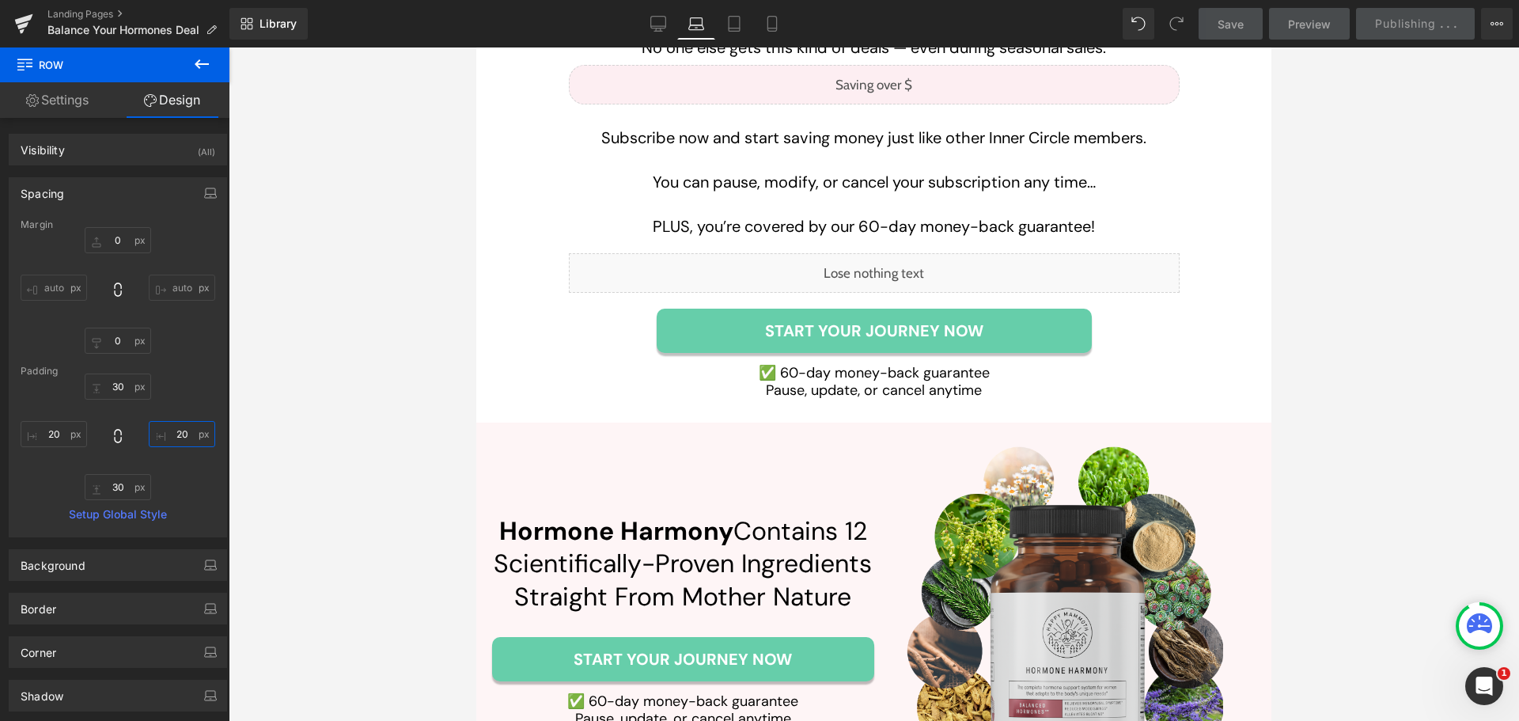
scroll to position [6329, 0]
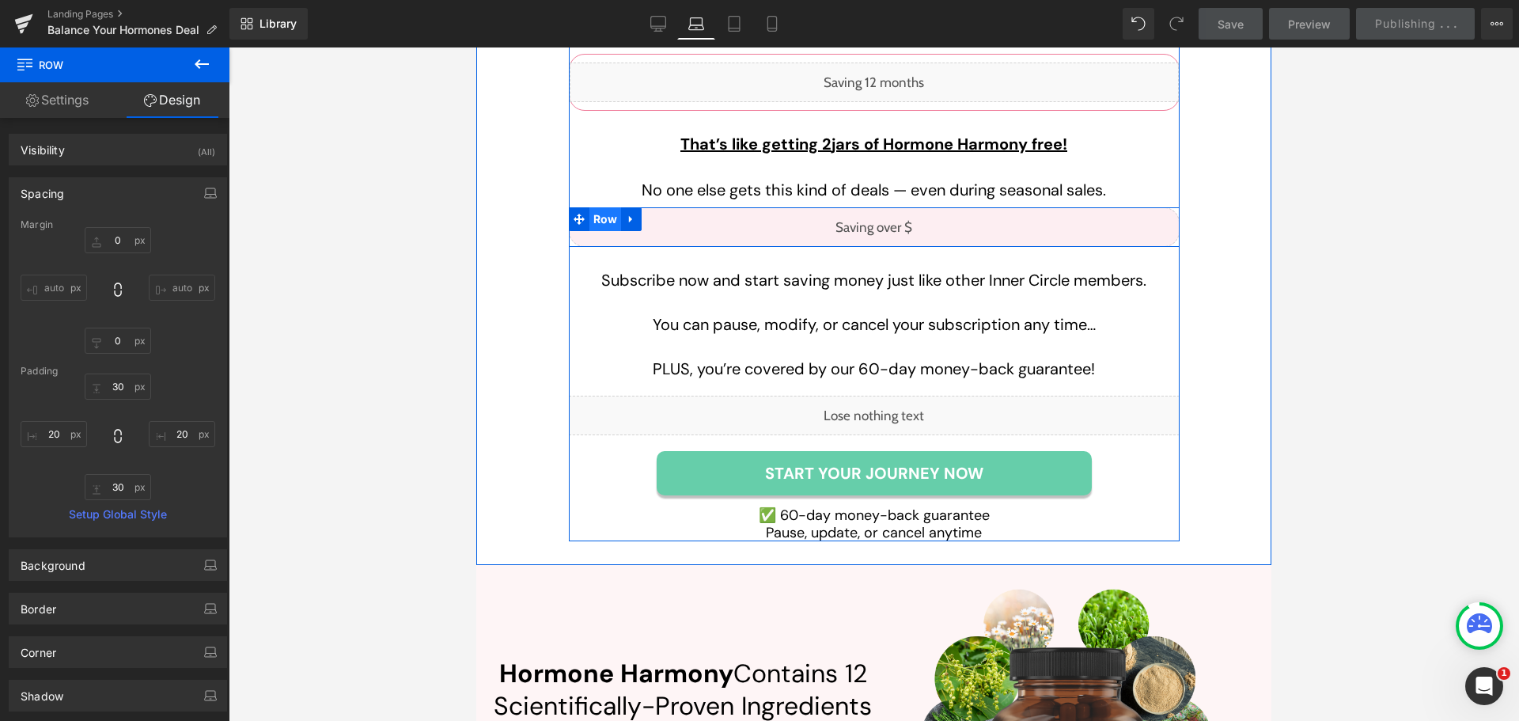
click at [603, 207] on span "Row" at bounding box center [605, 219] width 32 height 24
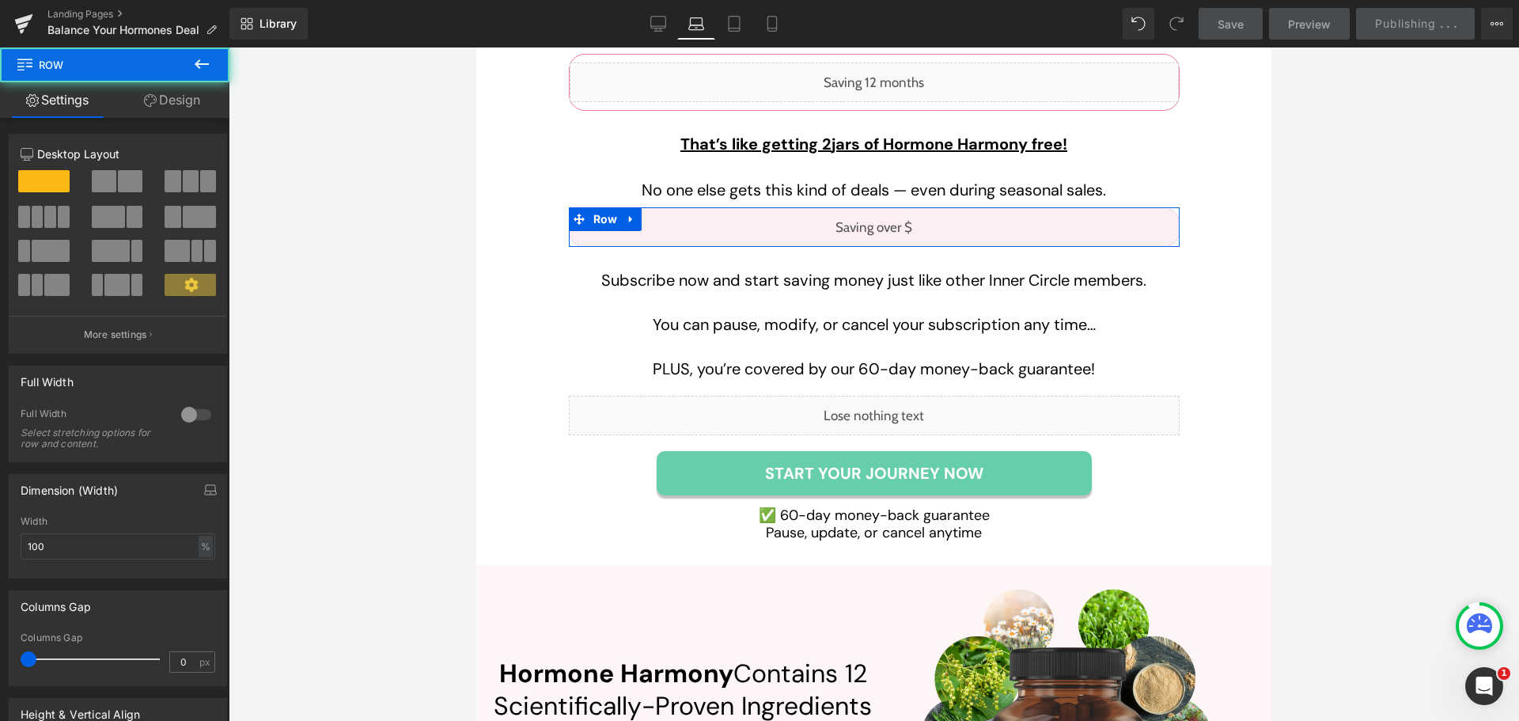
click at [84, 522] on div "Width" at bounding box center [118, 521] width 195 height 11
click at [75, 540] on input "100" at bounding box center [118, 546] width 195 height 26
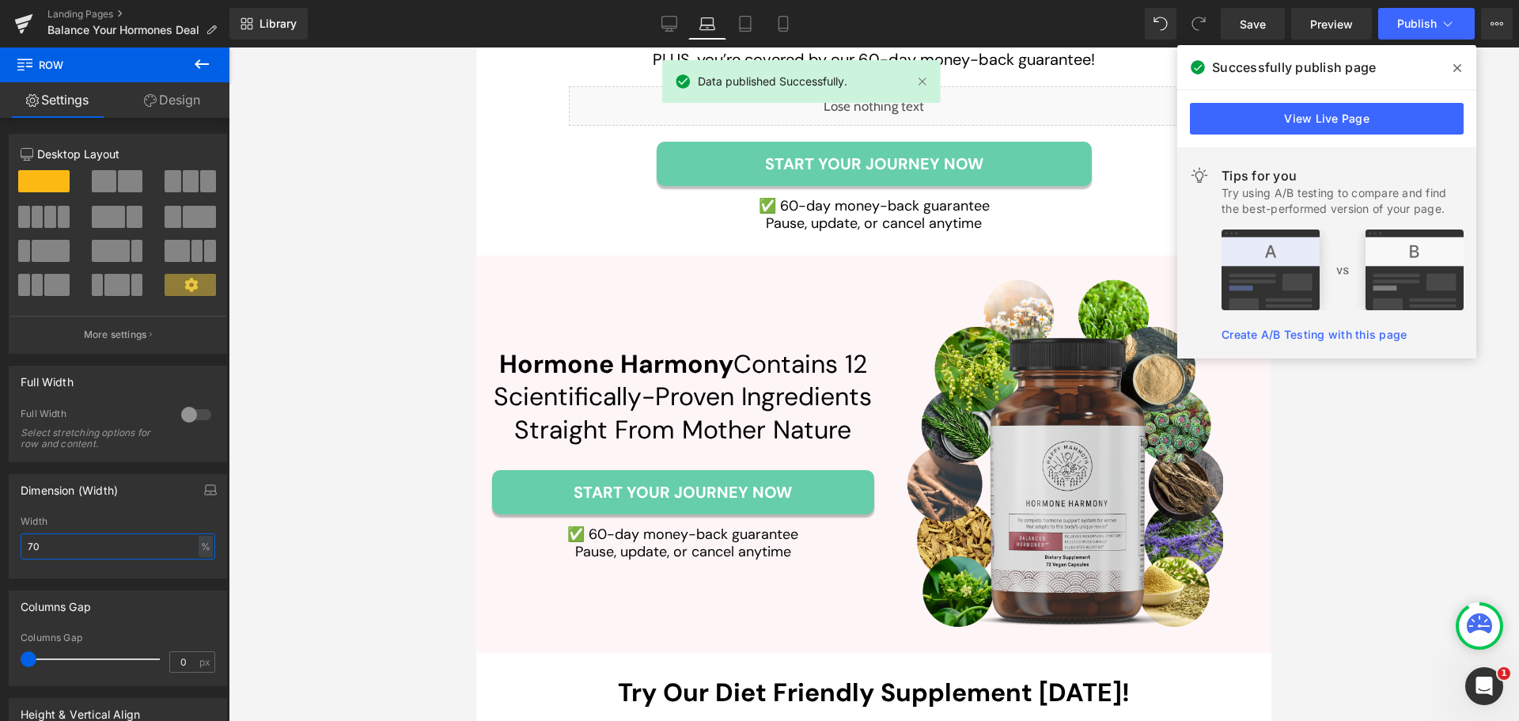
scroll to position [6645, 0]
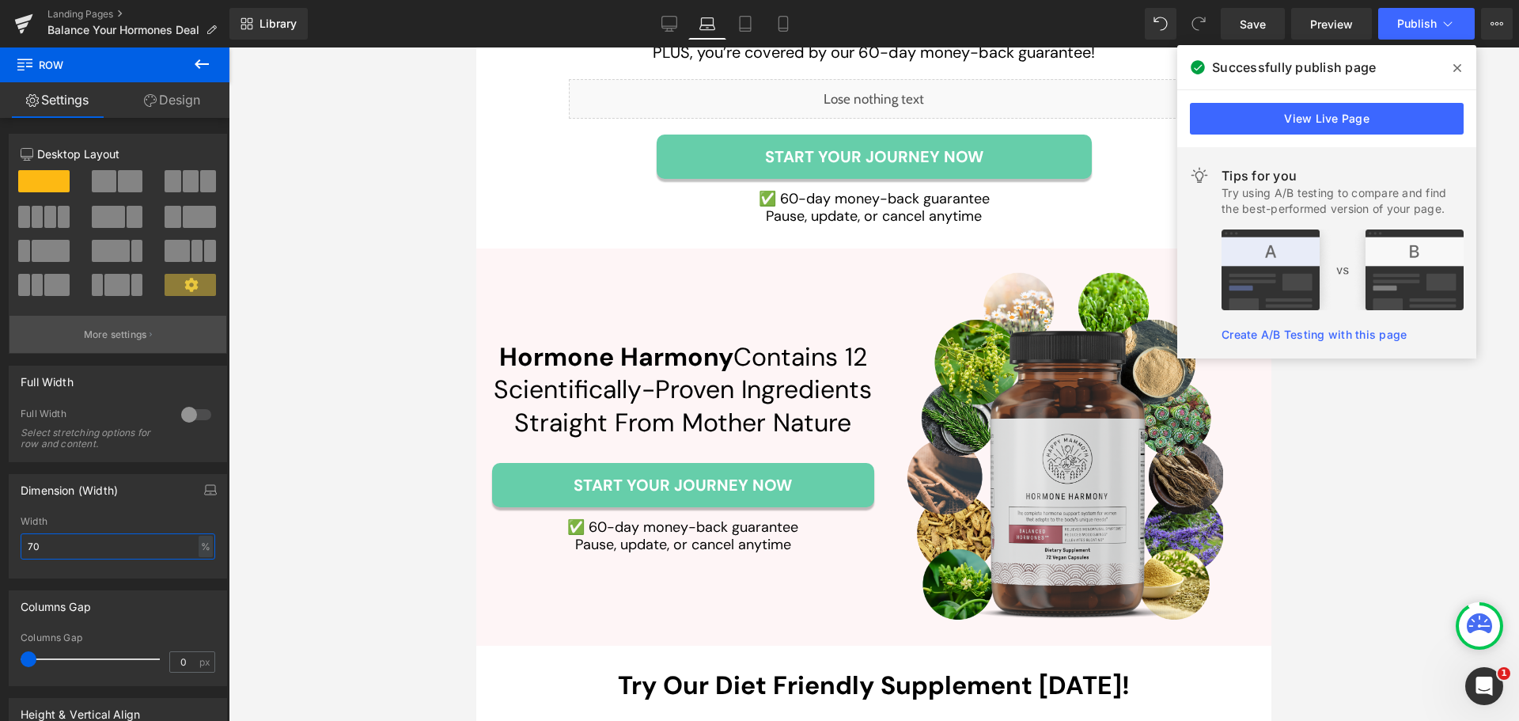
type input "70"
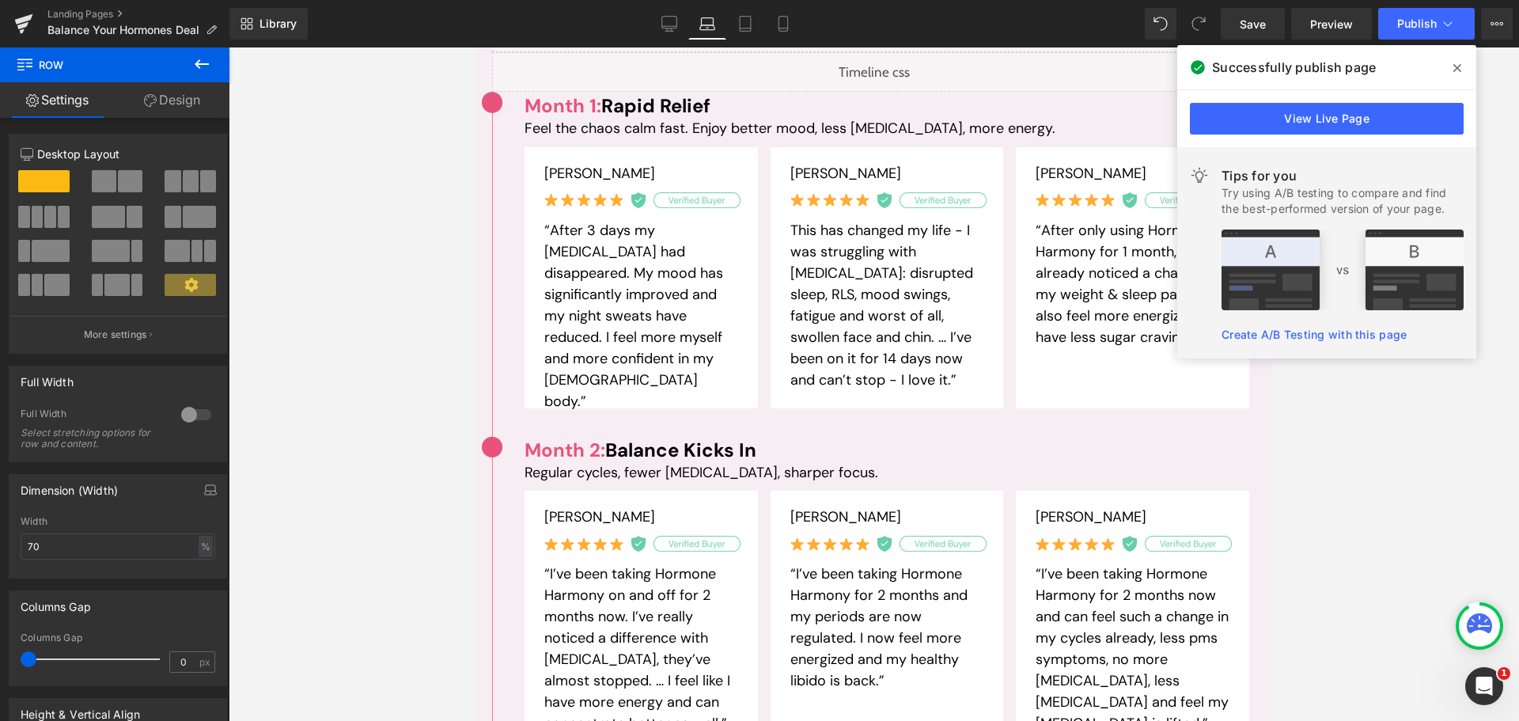
scroll to position [1661, 0]
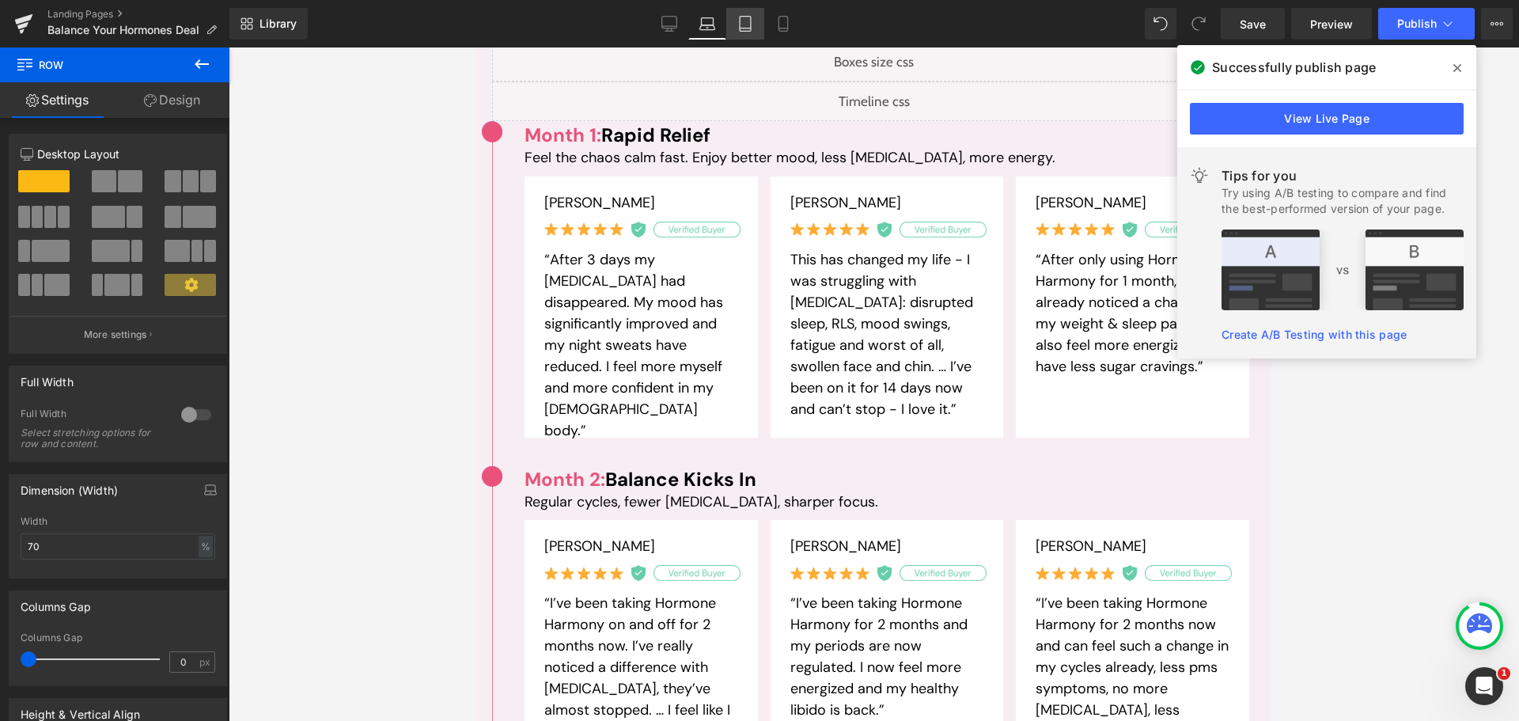
click at [744, 17] on icon at bounding box center [745, 24] width 16 height 16
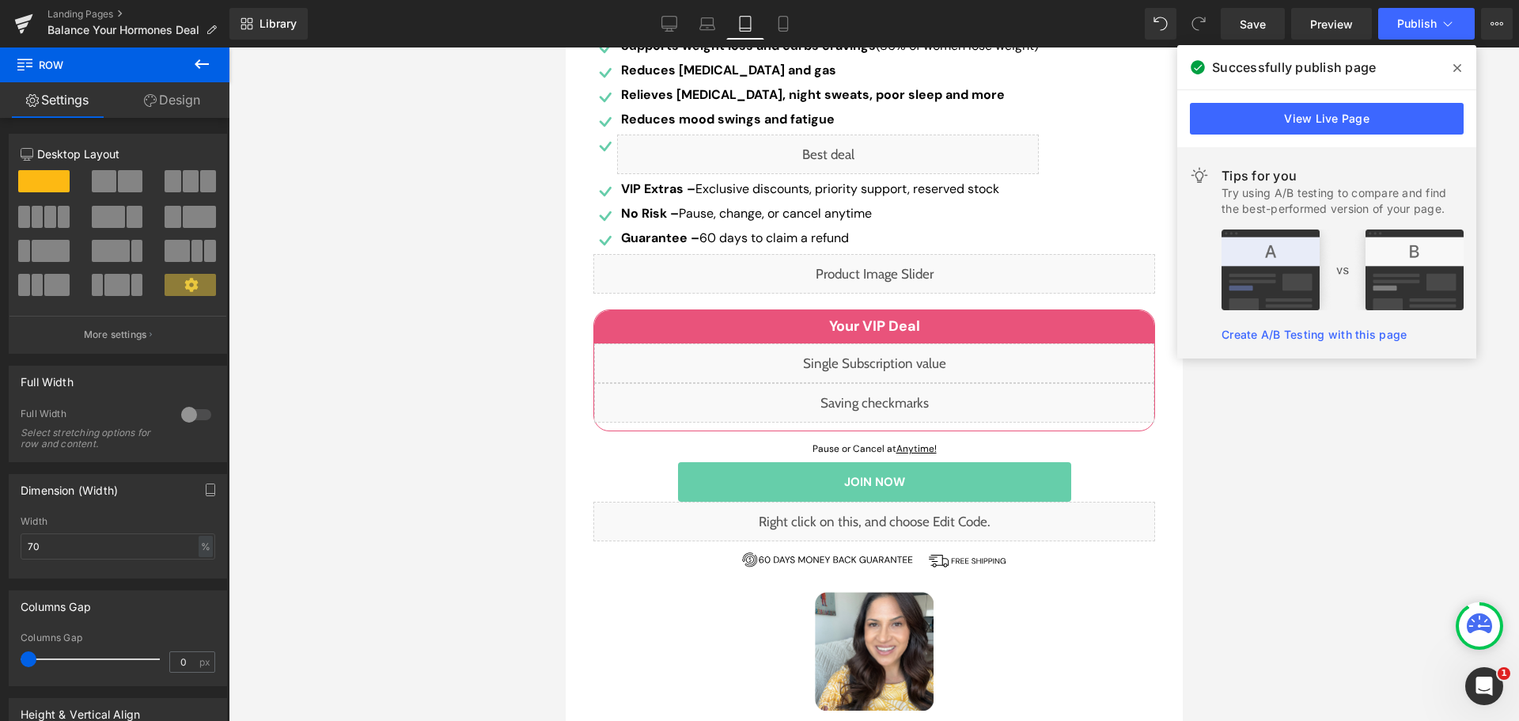
scroll to position [554, 0]
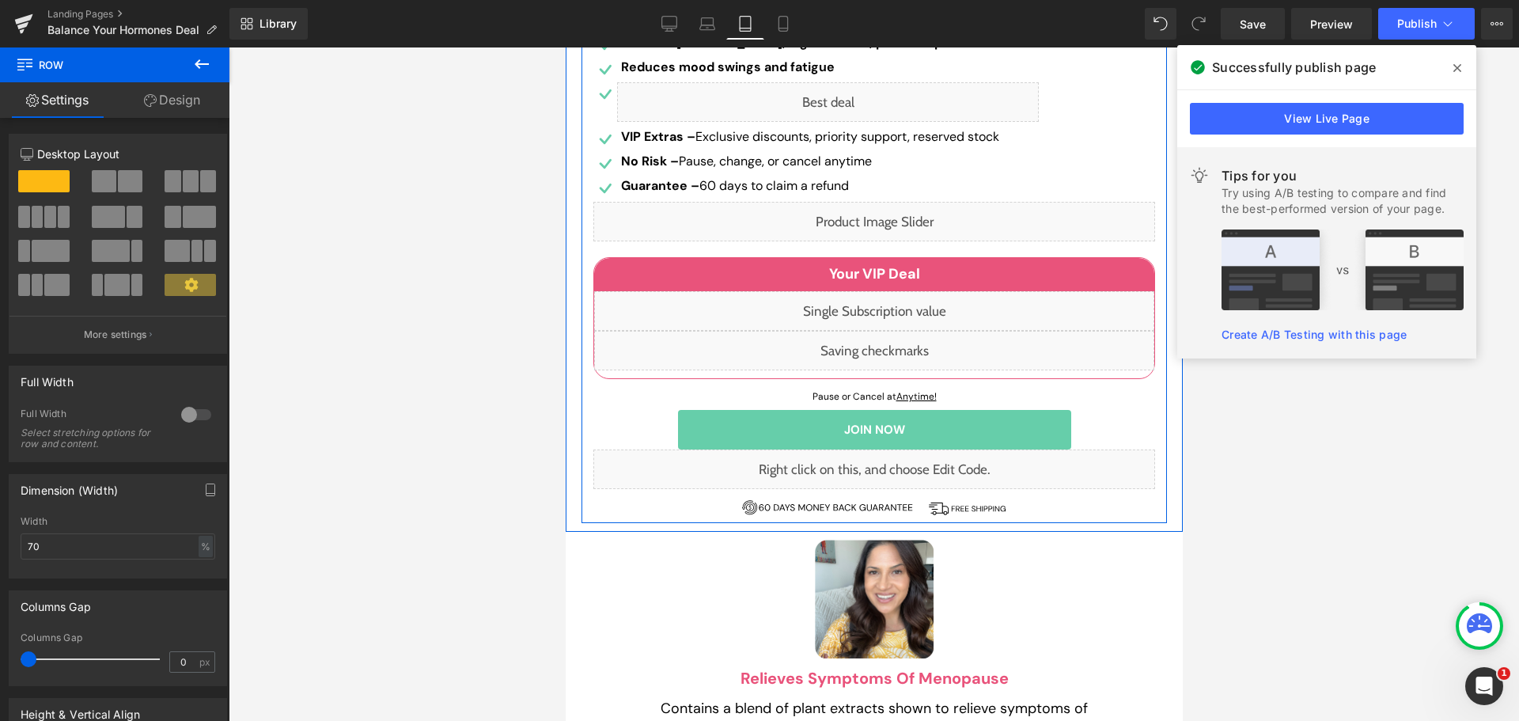
click at [913, 394] on link at bounding box center [911, 396] width 17 height 19
click at [915, 394] on icon at bounding box center [919, 396] width 9 height 9
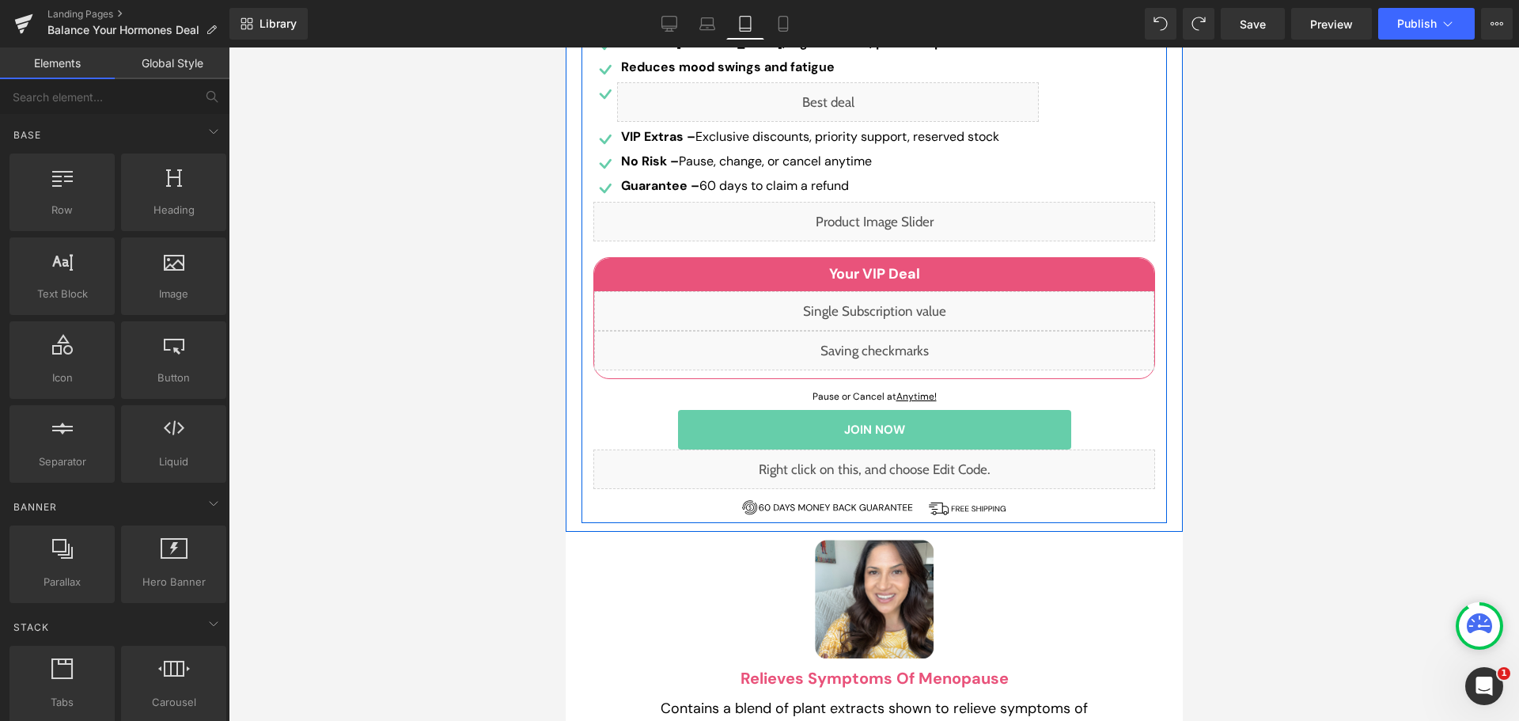
click at [565, 47] on div at bounding box center [565, 47] width 0 height 0
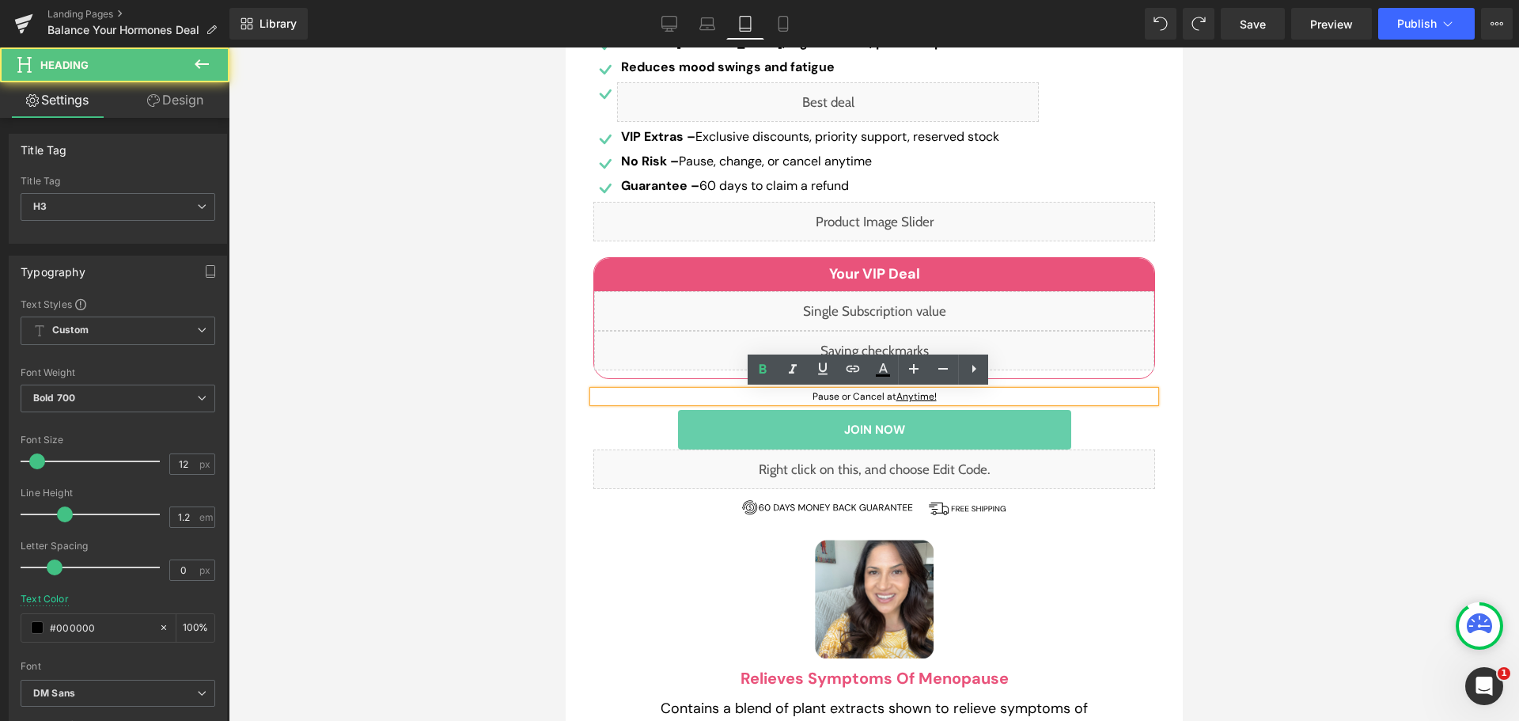
click at [919, 392] on u "Anytime!" at bounding box center [915, 396] width 40 height 13
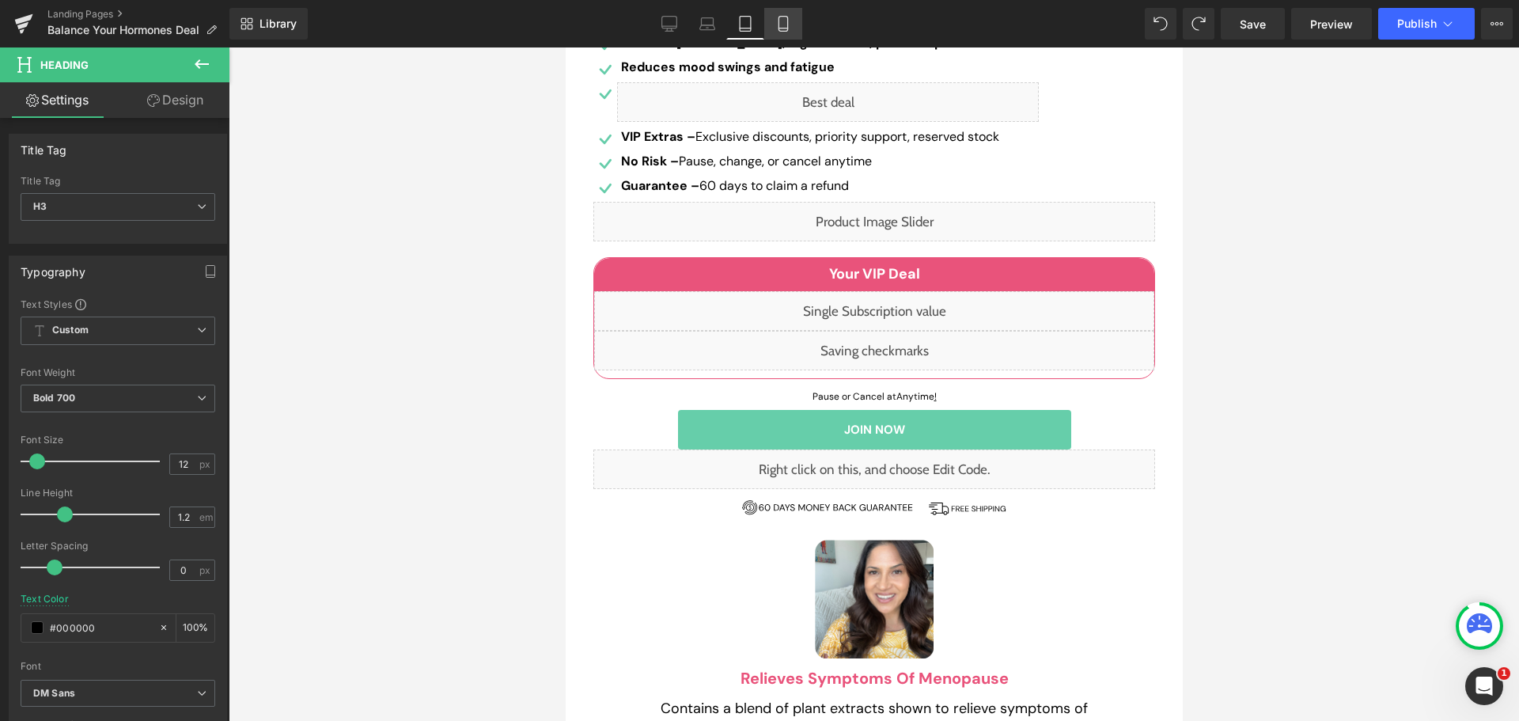
drag, startPoint x: 790, startPoint y: 29, endPoint x: 237, endPoint y: 503, distance: 728.2
click at [790, 29] on icon at bounding box center [783, 24] width 16 height 16
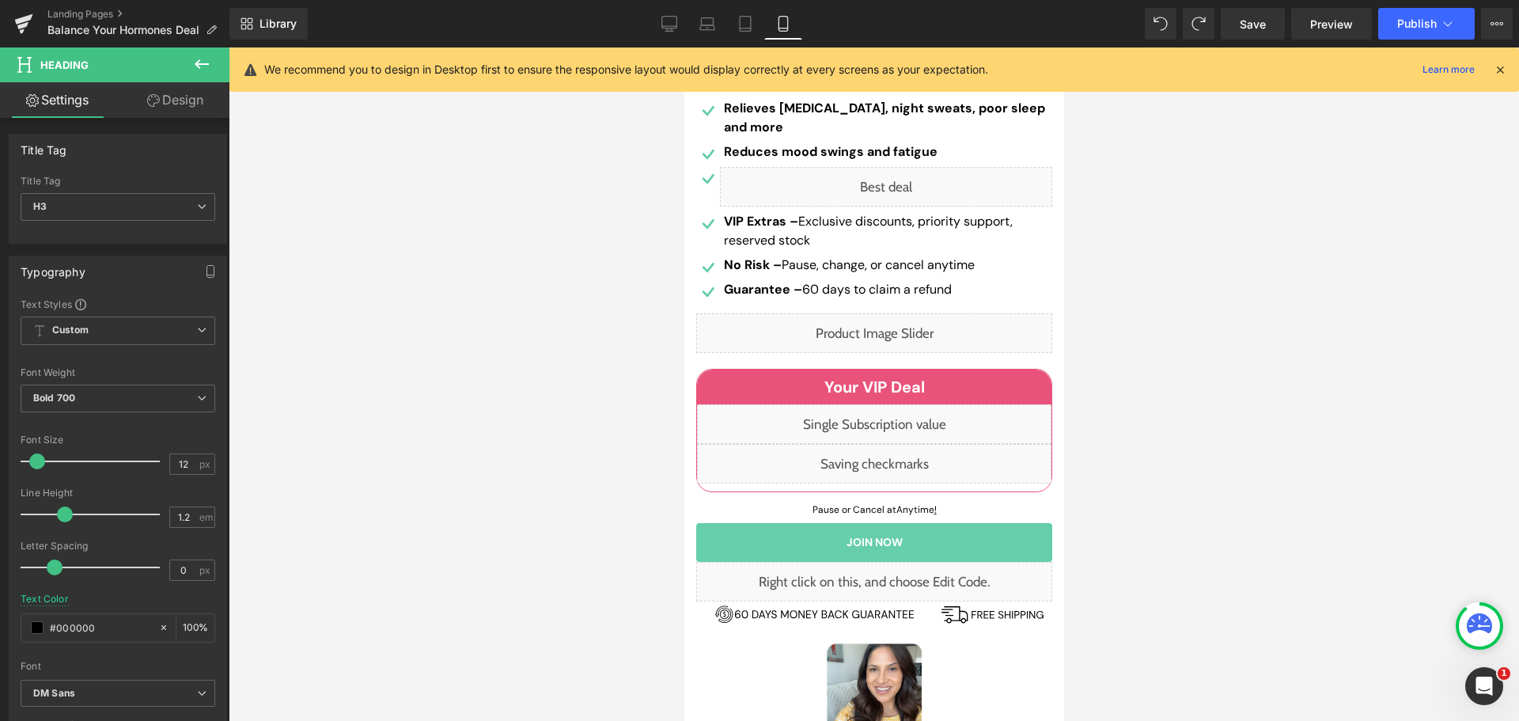
scroll to position [667, 0]
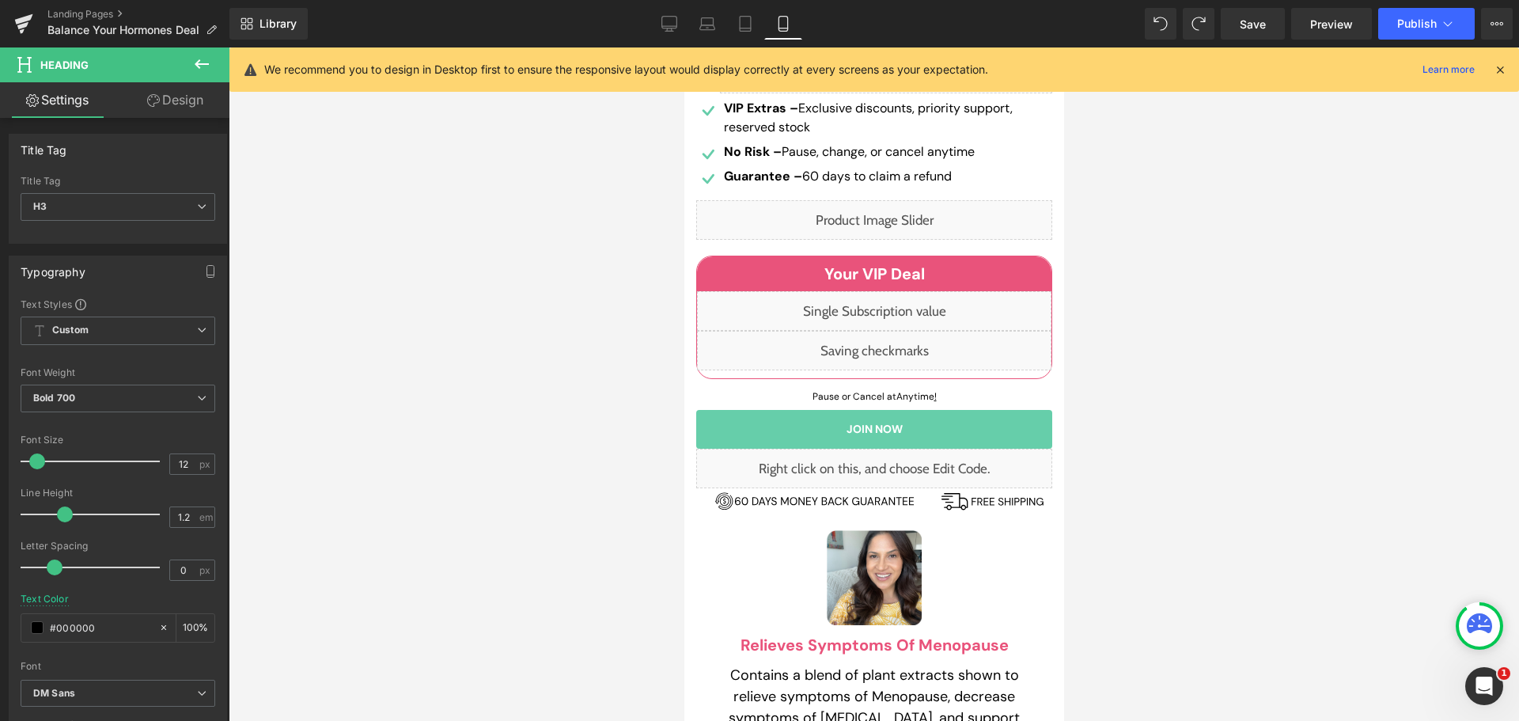
click at [812, 501] on div "Image" at bounding box center [813, 499] width 221 height 22
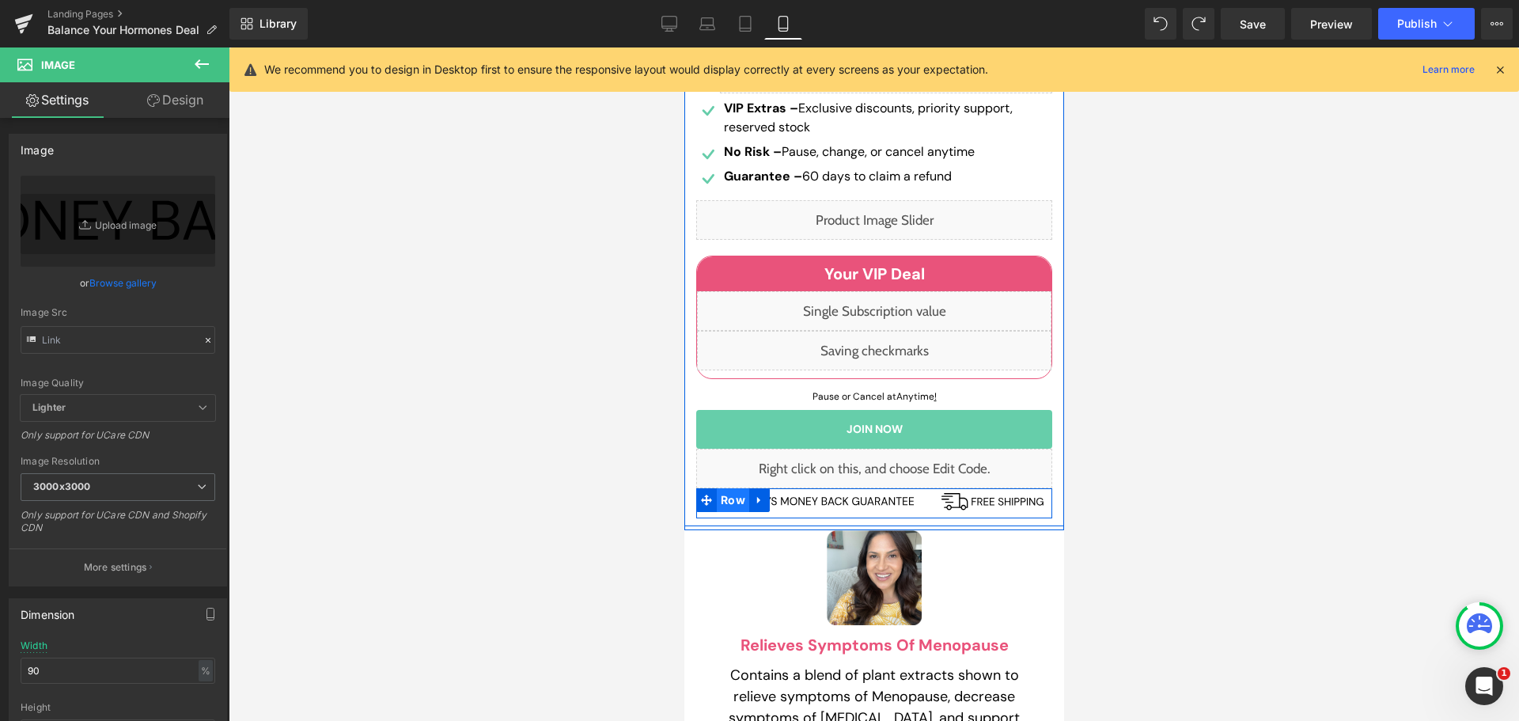
click at [722, 498] on span "Row" at bounding box center [732, 500] width 32 height 24
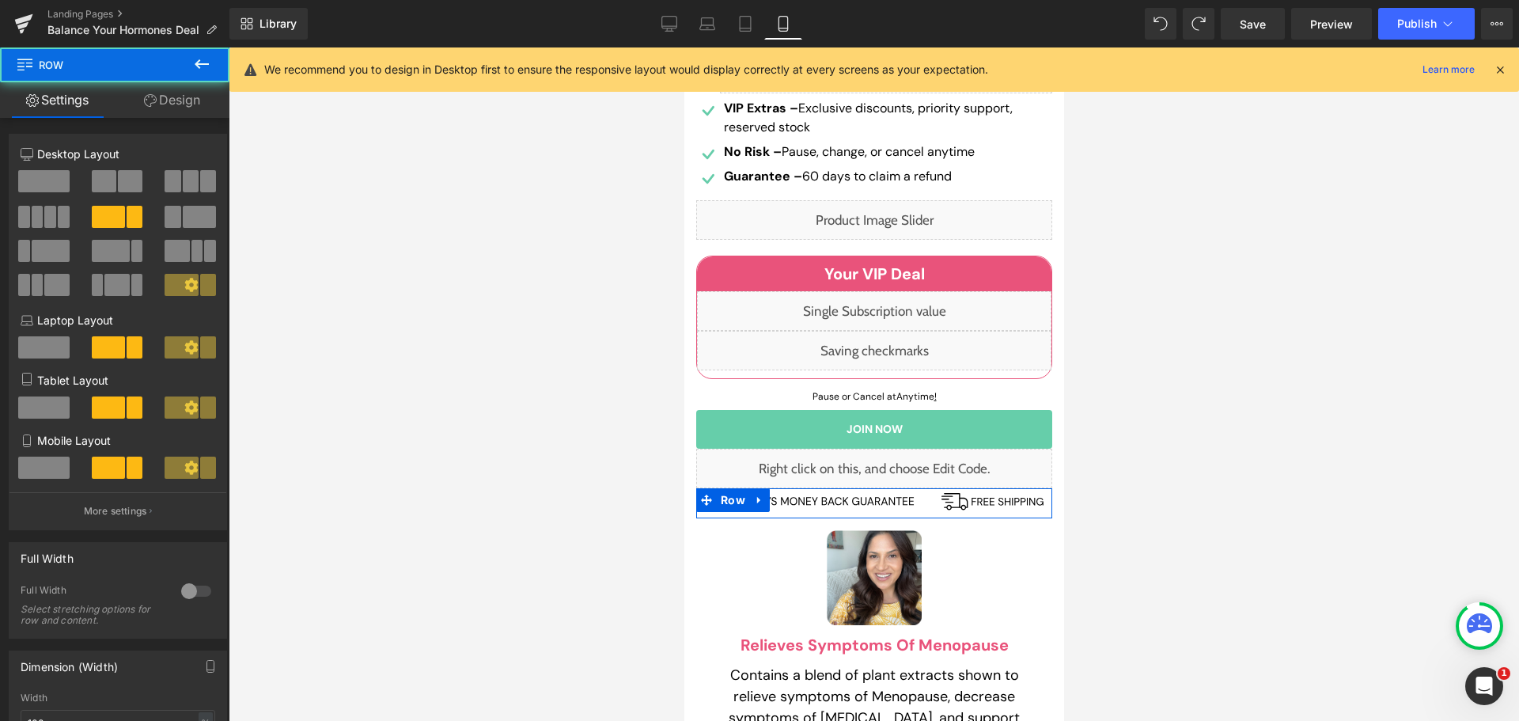
click at [185, 93] on link "Design" at bounding box center [172, 100] width 115 height 36
click at [0, 0] on div "Spacing" at bounding box center [0, 0] width 0 height 0
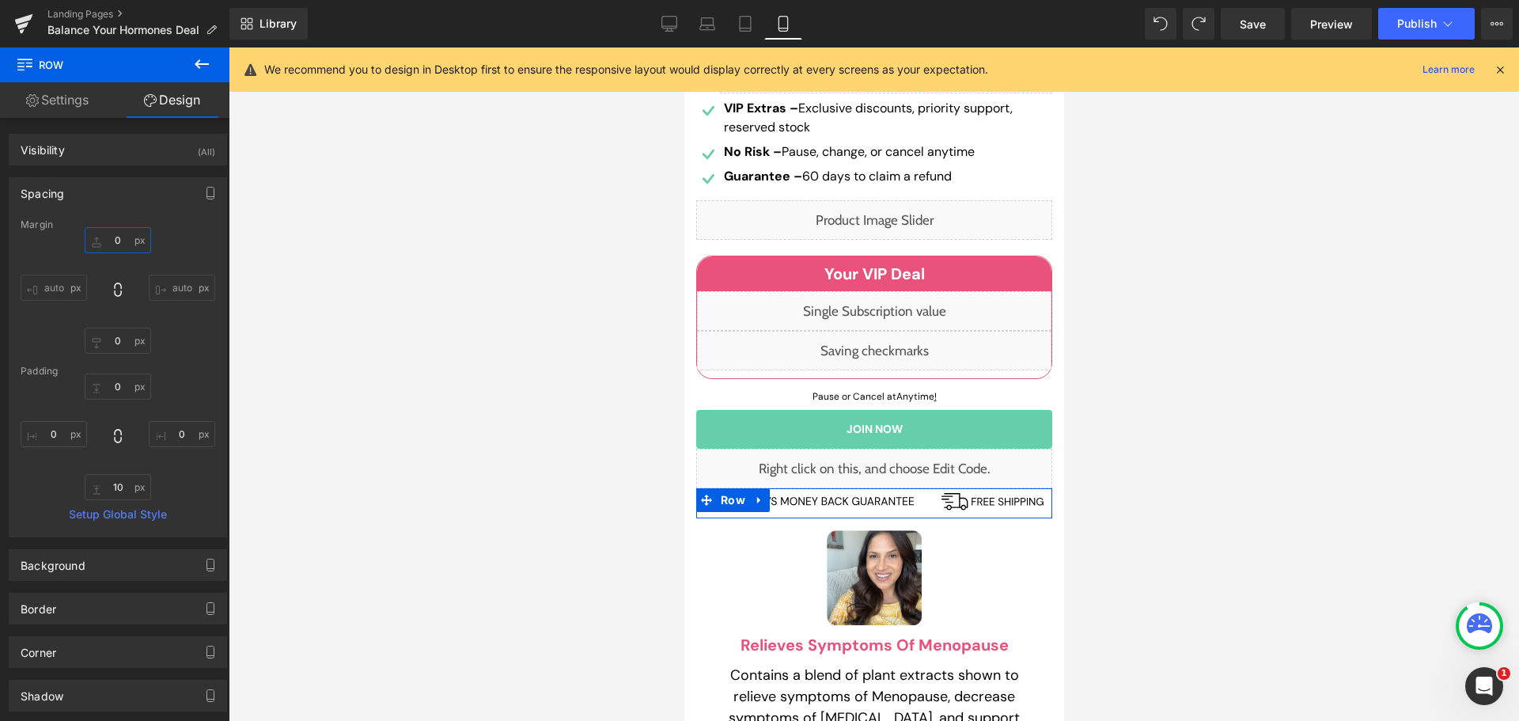
click at [117, 236] on input "text" at bounding box center [118, 240] width 66 height 26
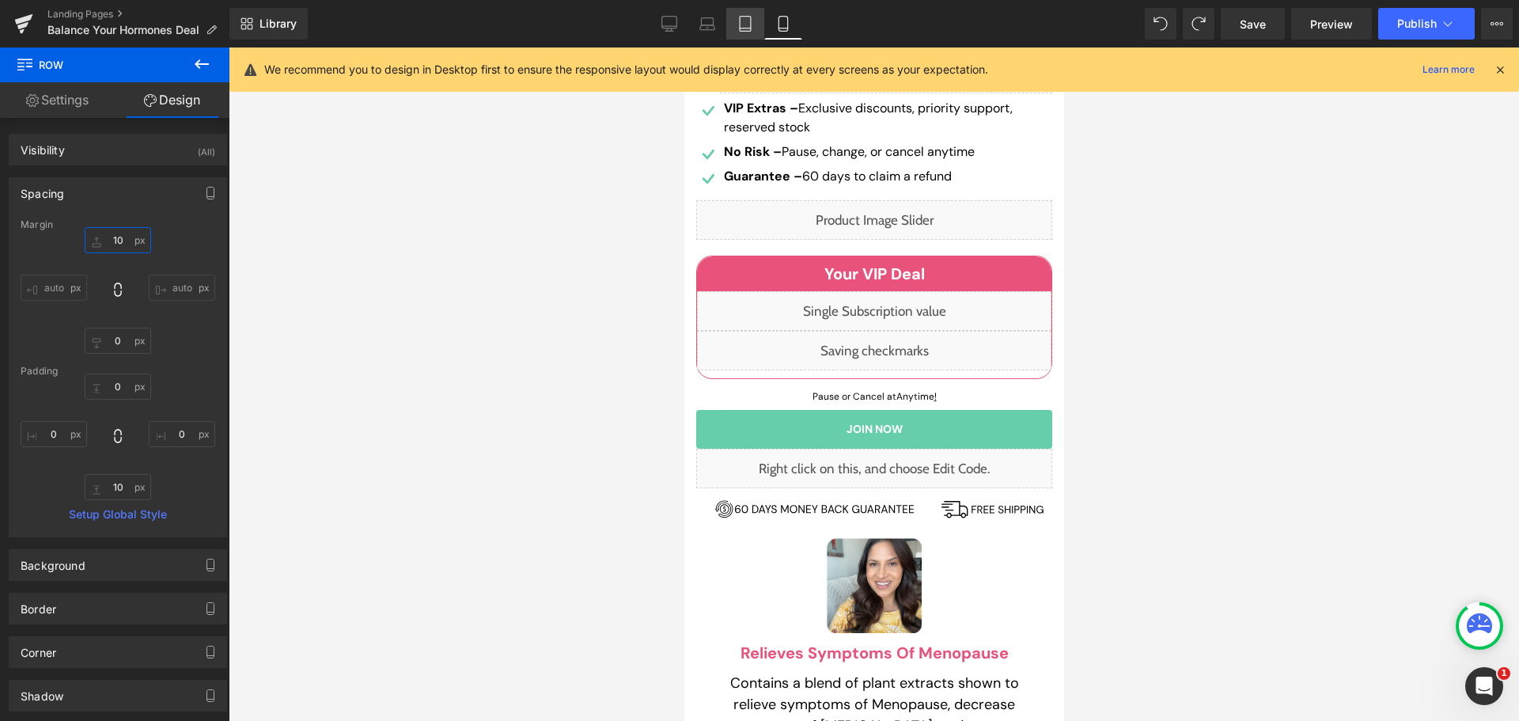
type input "10"
click at [753, 25] on icon at bounding box center [745, 24] width 16 height 16
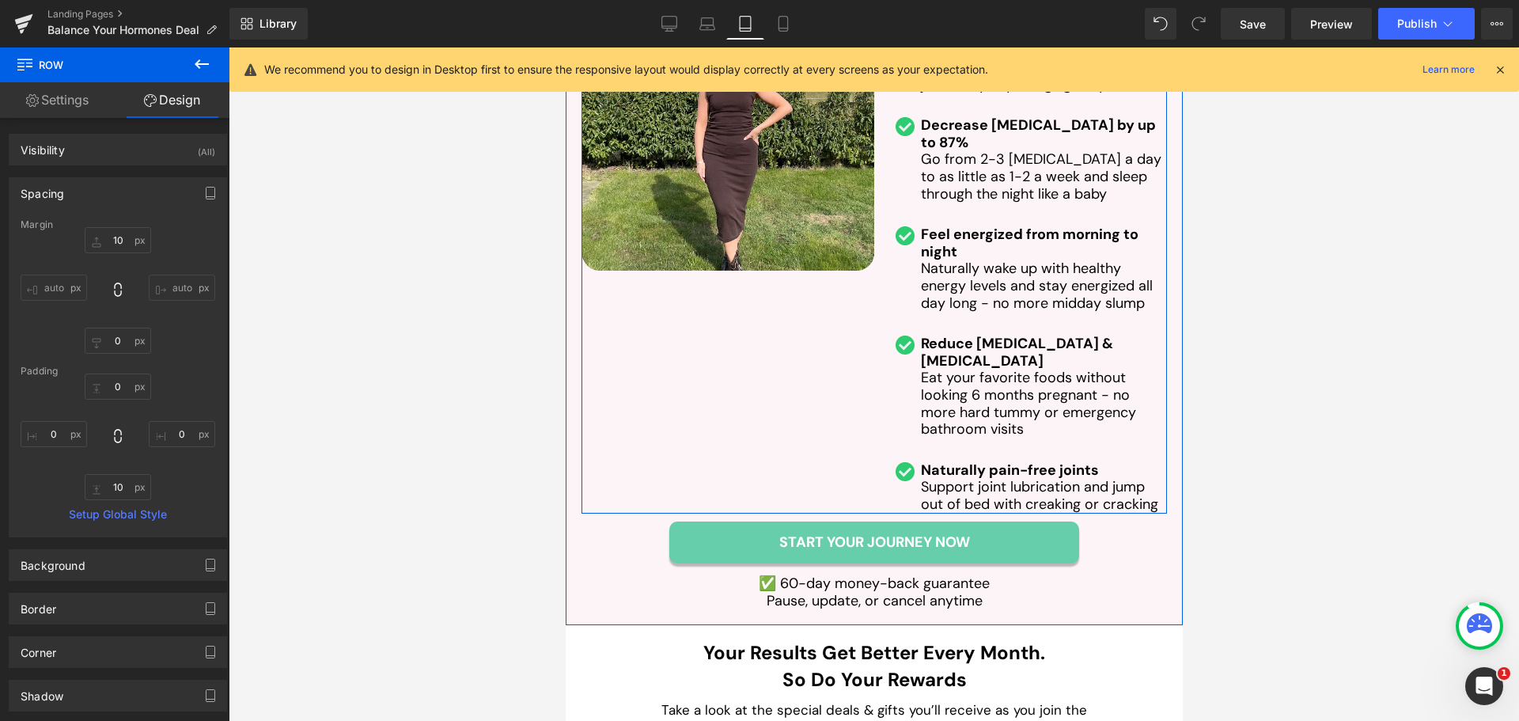
scroll to position [4664, 0]
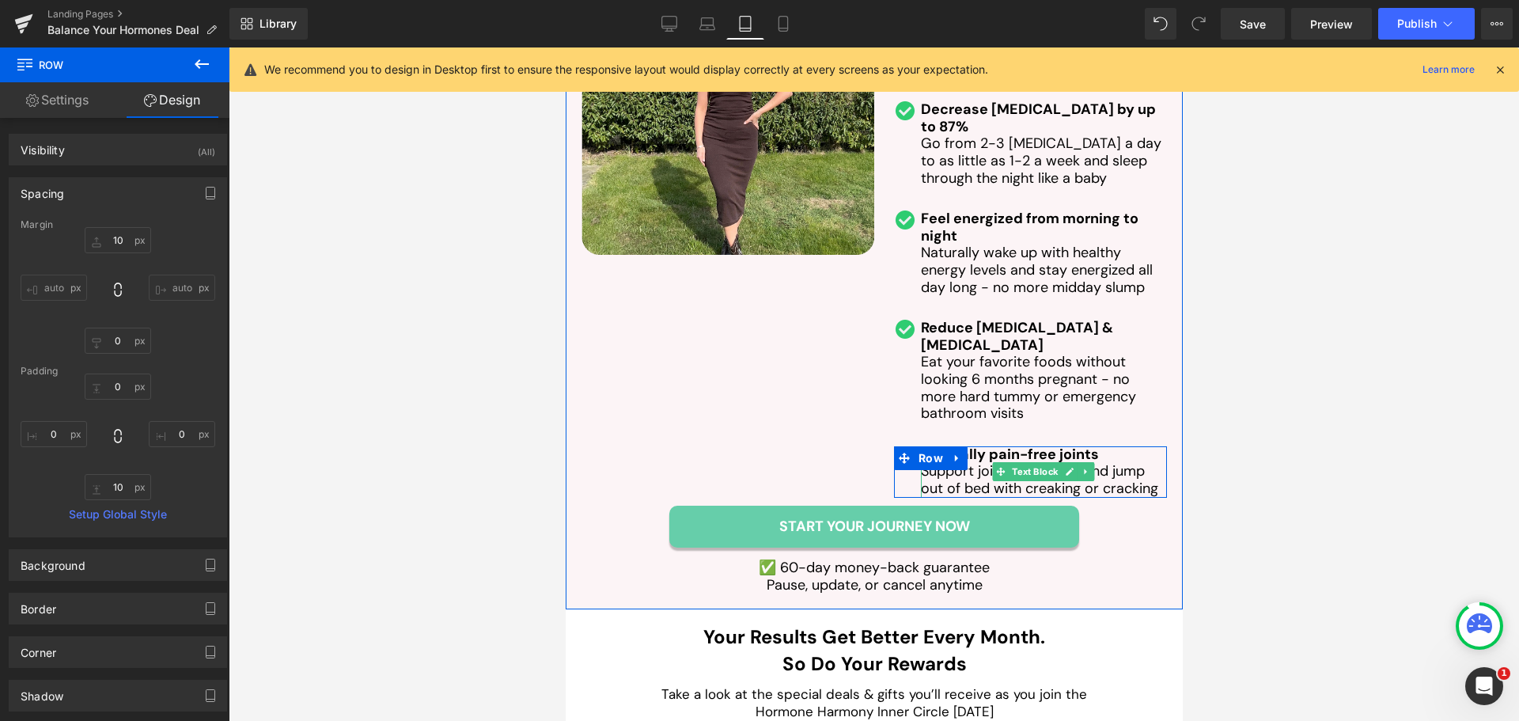
click at [999, 461] on span "Support joint lubrication and jump out of bed with creaking or cracking" at bounding box center [1038, 479] width 237 height 36
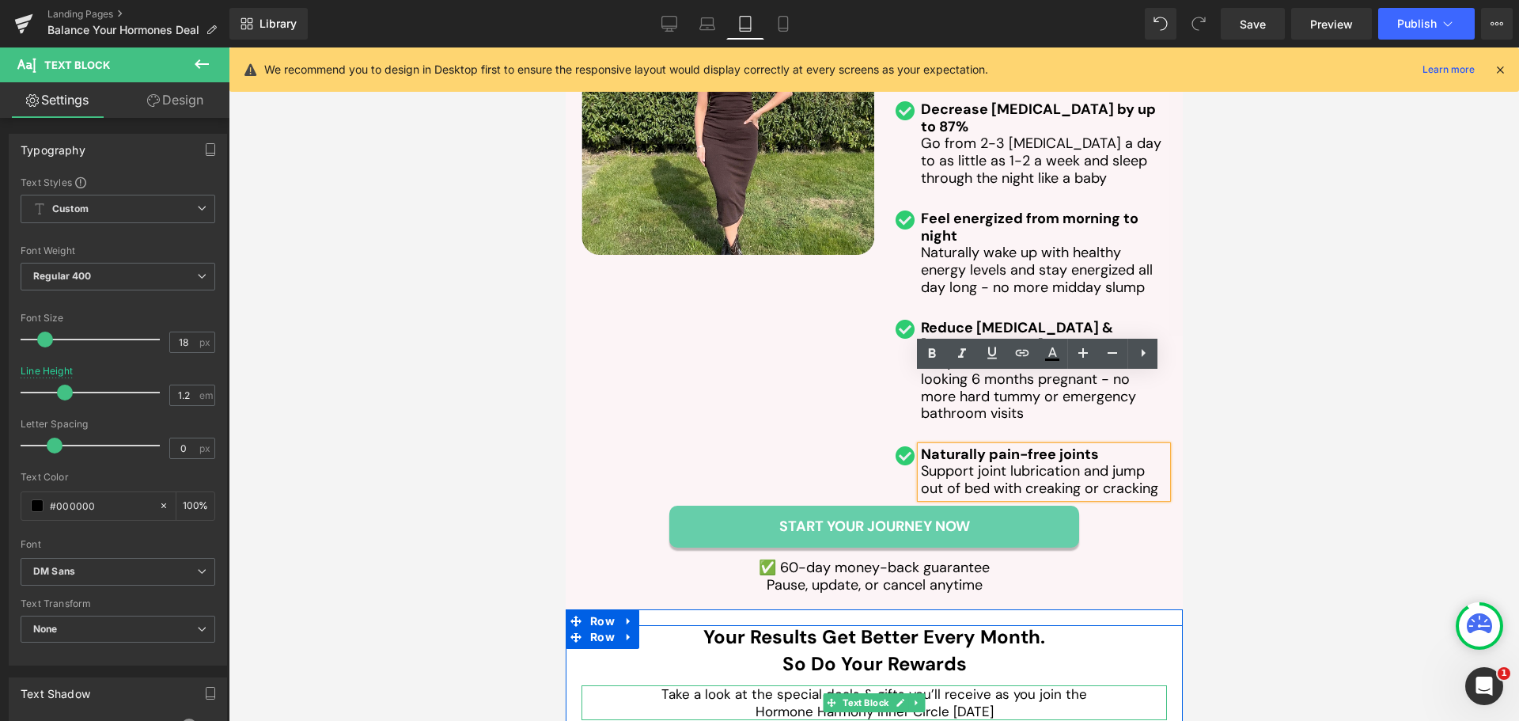
click at [752, 685] on p "Take a look at the special deals & gifts you’ll receive as you join the" at bounding box center [873, 693] width 585 height 17
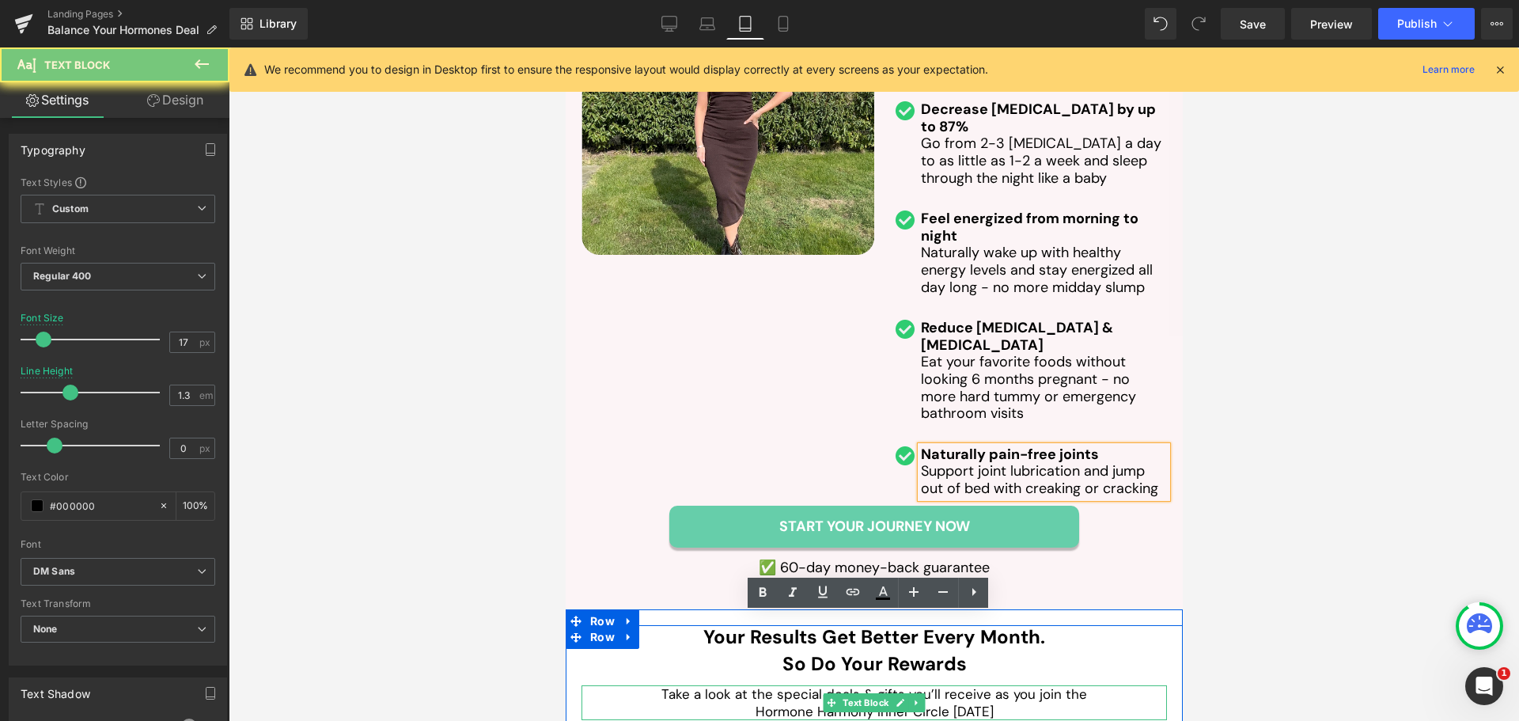
click at [752, 685] on p "Take a look at the special deals & gifts you’ll receive as you join the" at bounding box center [873, 693] width 585 height 17
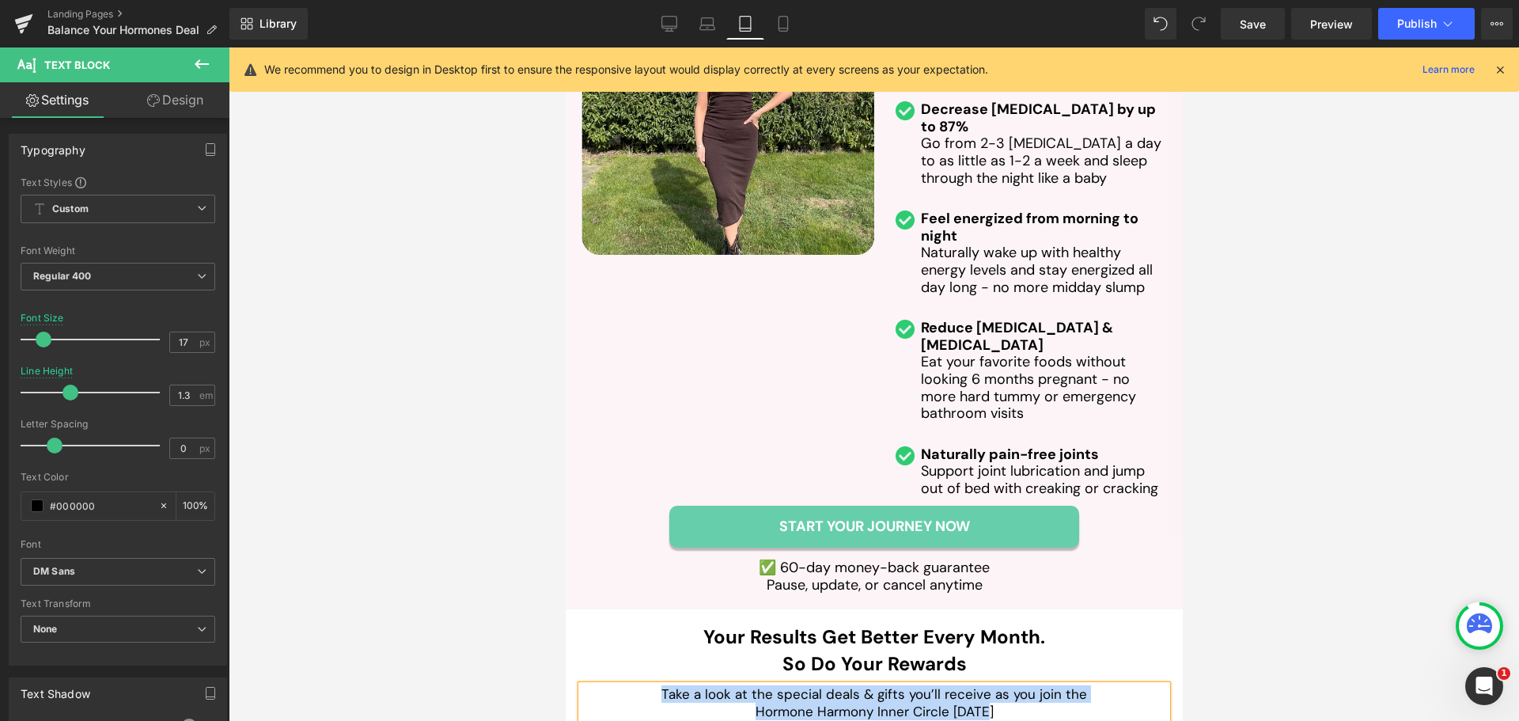
paste div
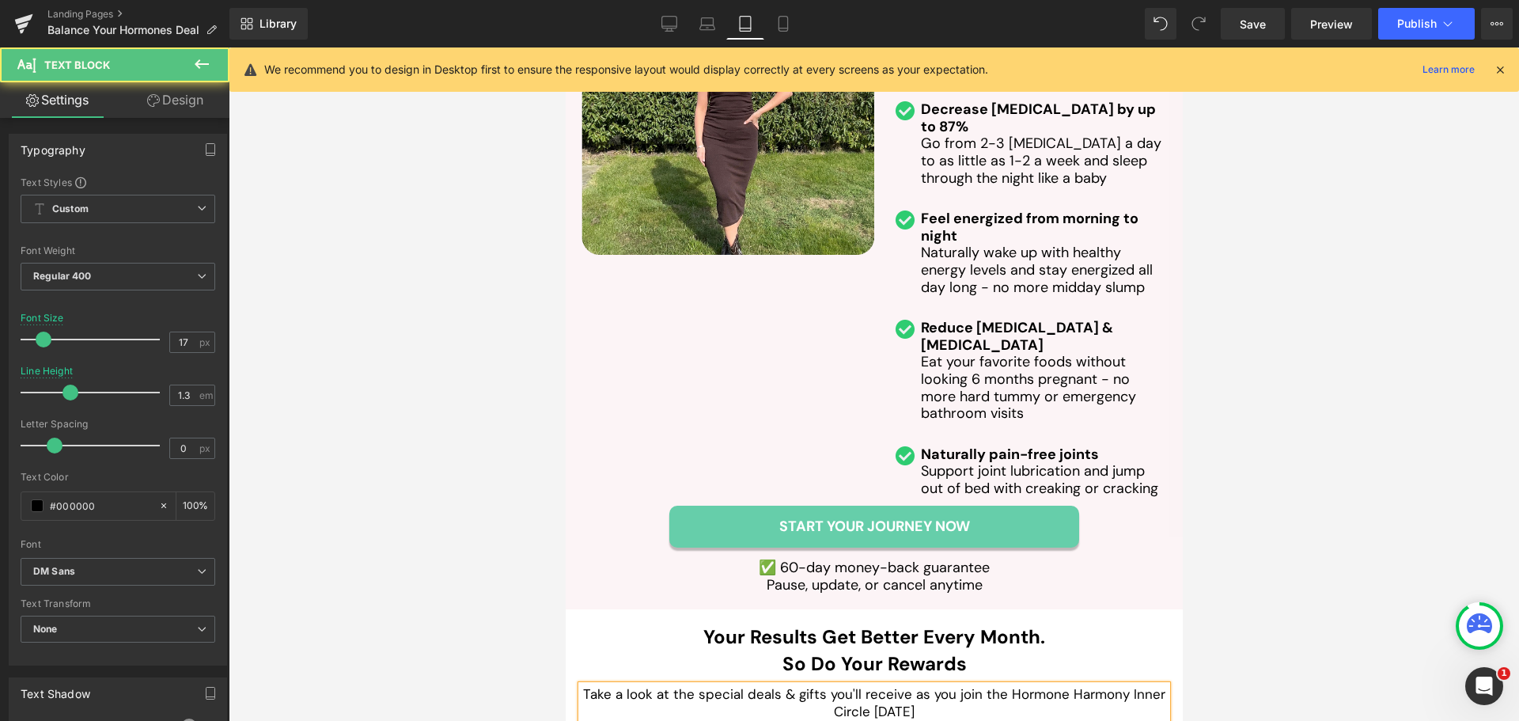
click at [1001, 685] on p "Take a look at the special deals & gifts you'll receive as you join the Hormone…" at bounding box center [873, 702] width 585 height 35
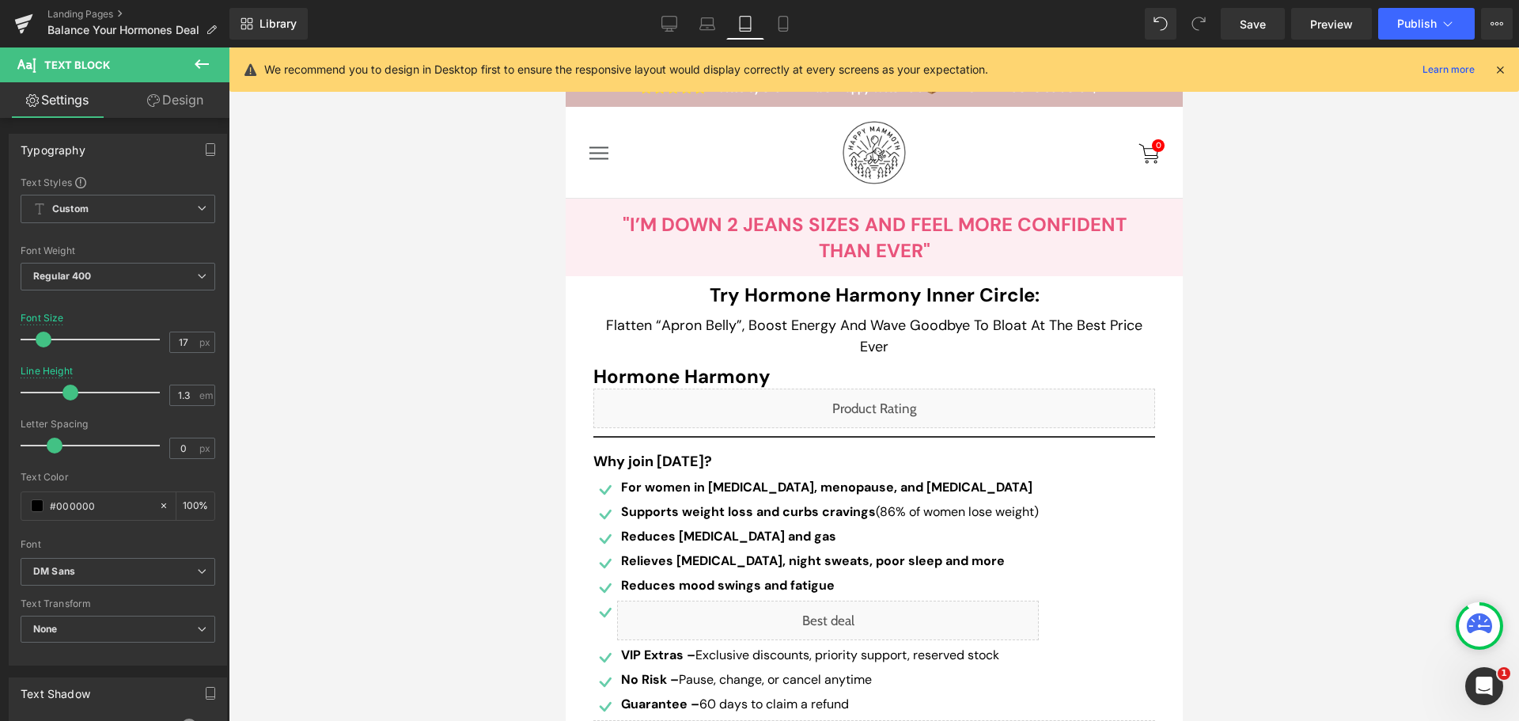
scroll to position [158, 0]
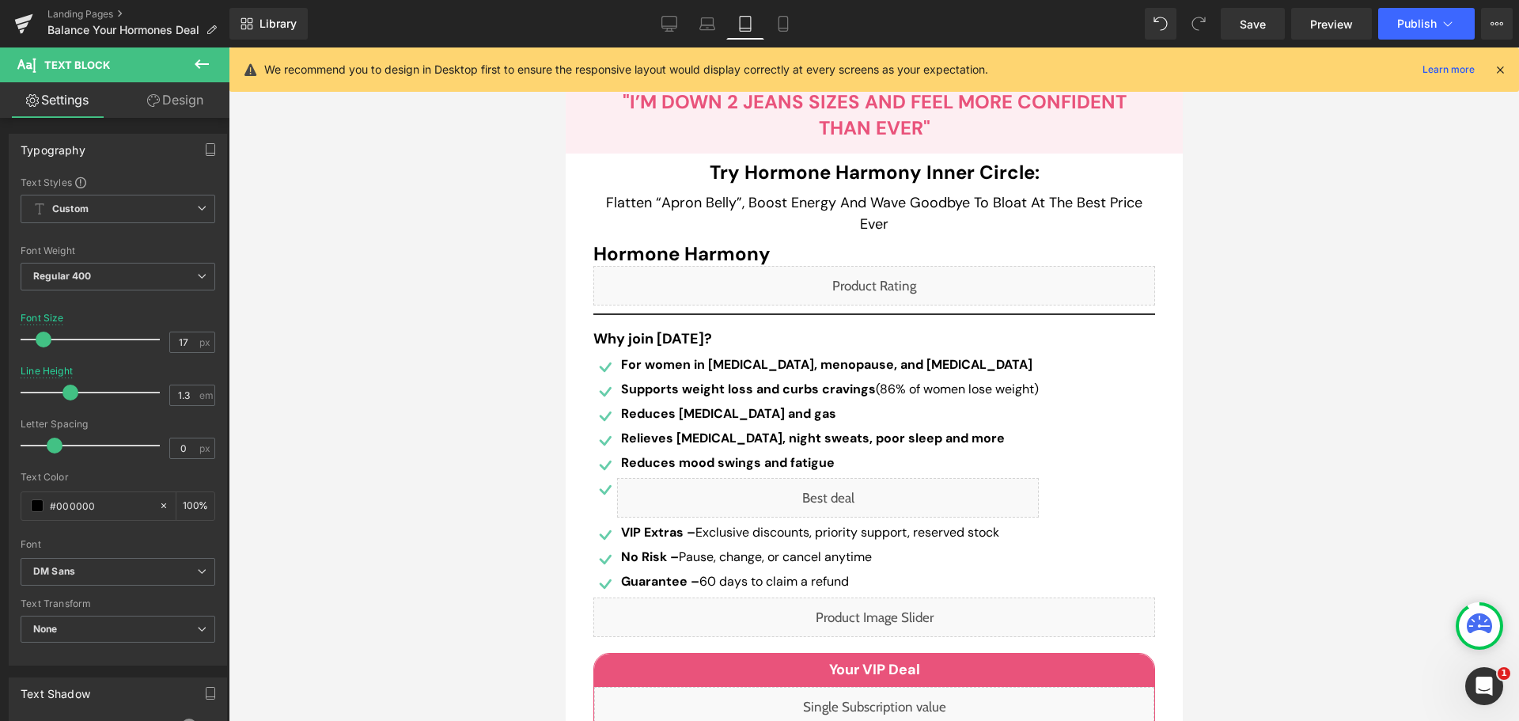
click at [1266, 408] on div at bounding box center [874, 383] width 1290 height 673
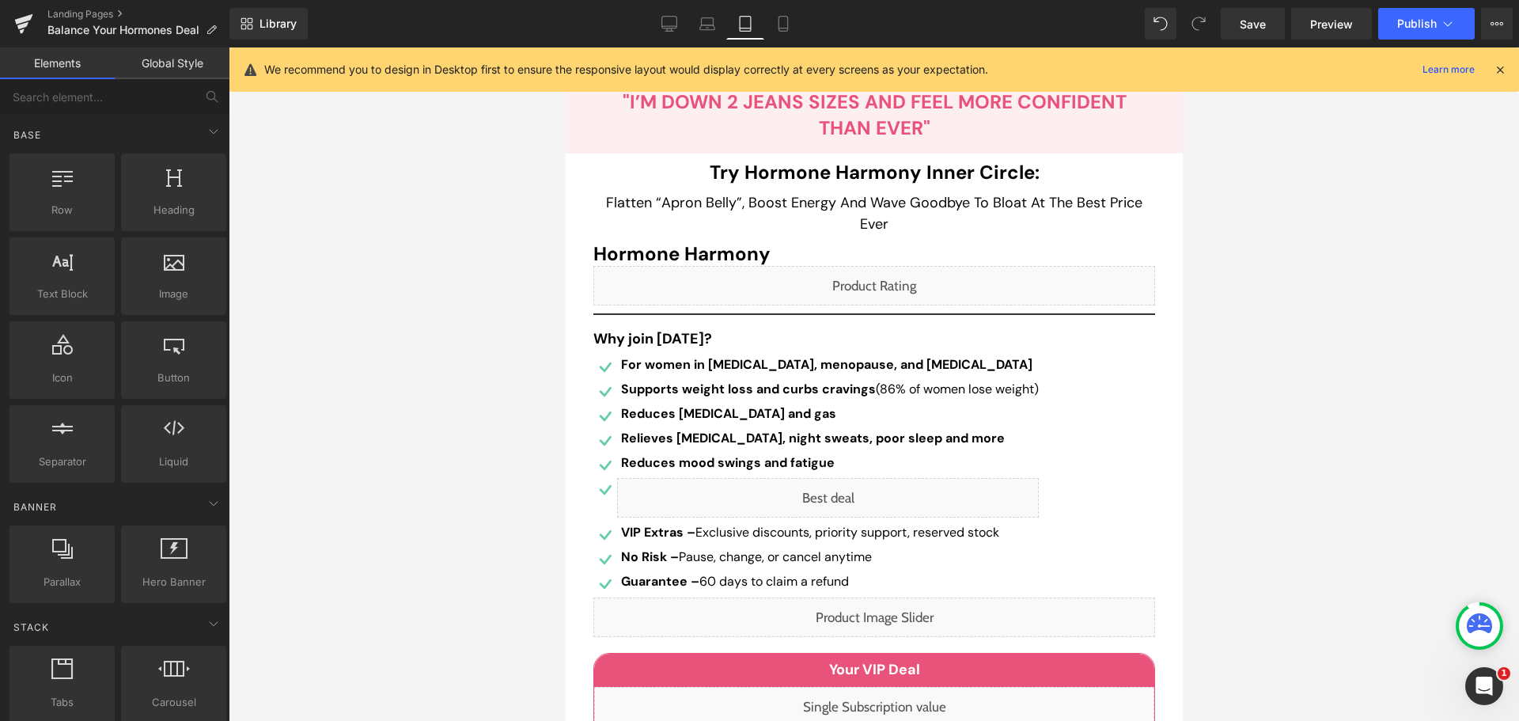
scroll to position [12368, 0]
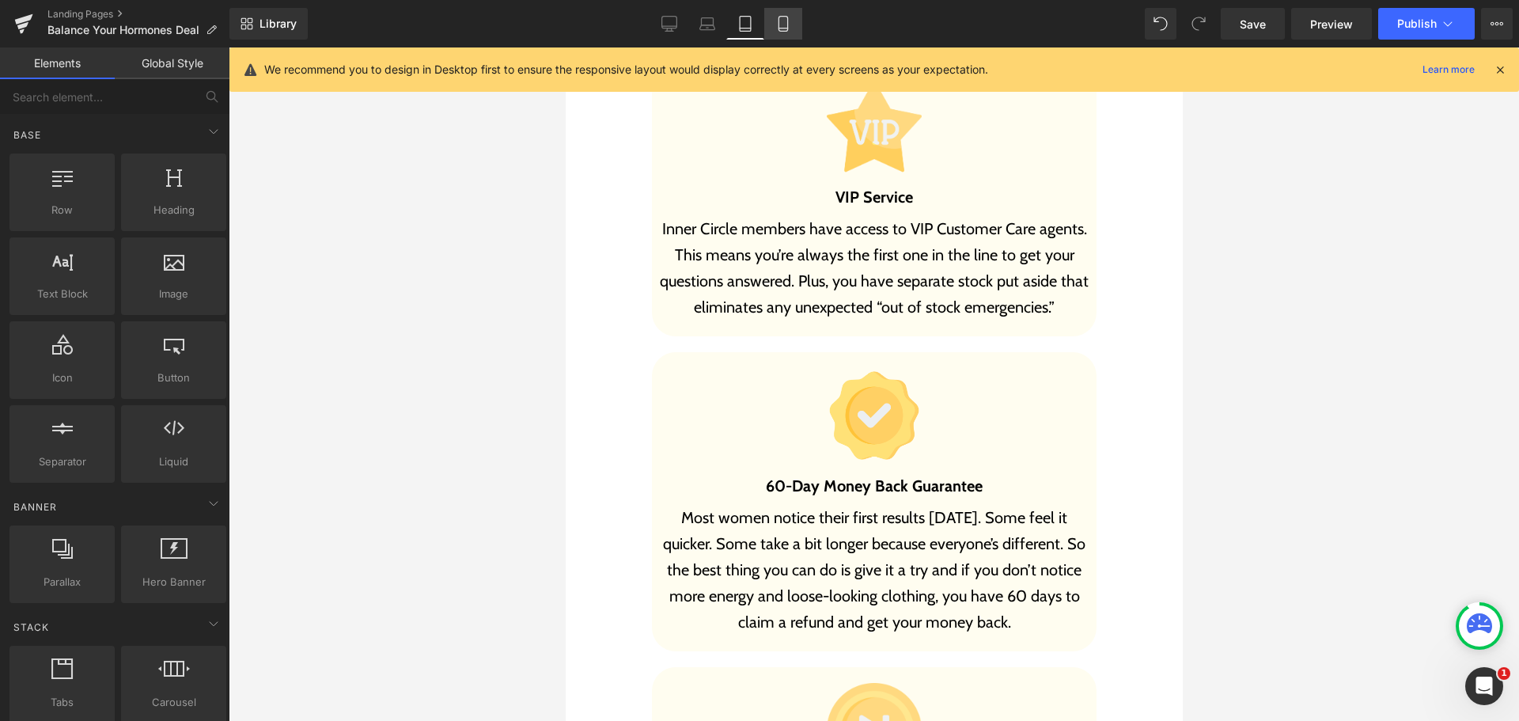
click at [782, 22] on icon at bounding box center [783, 24] width 16 height 16
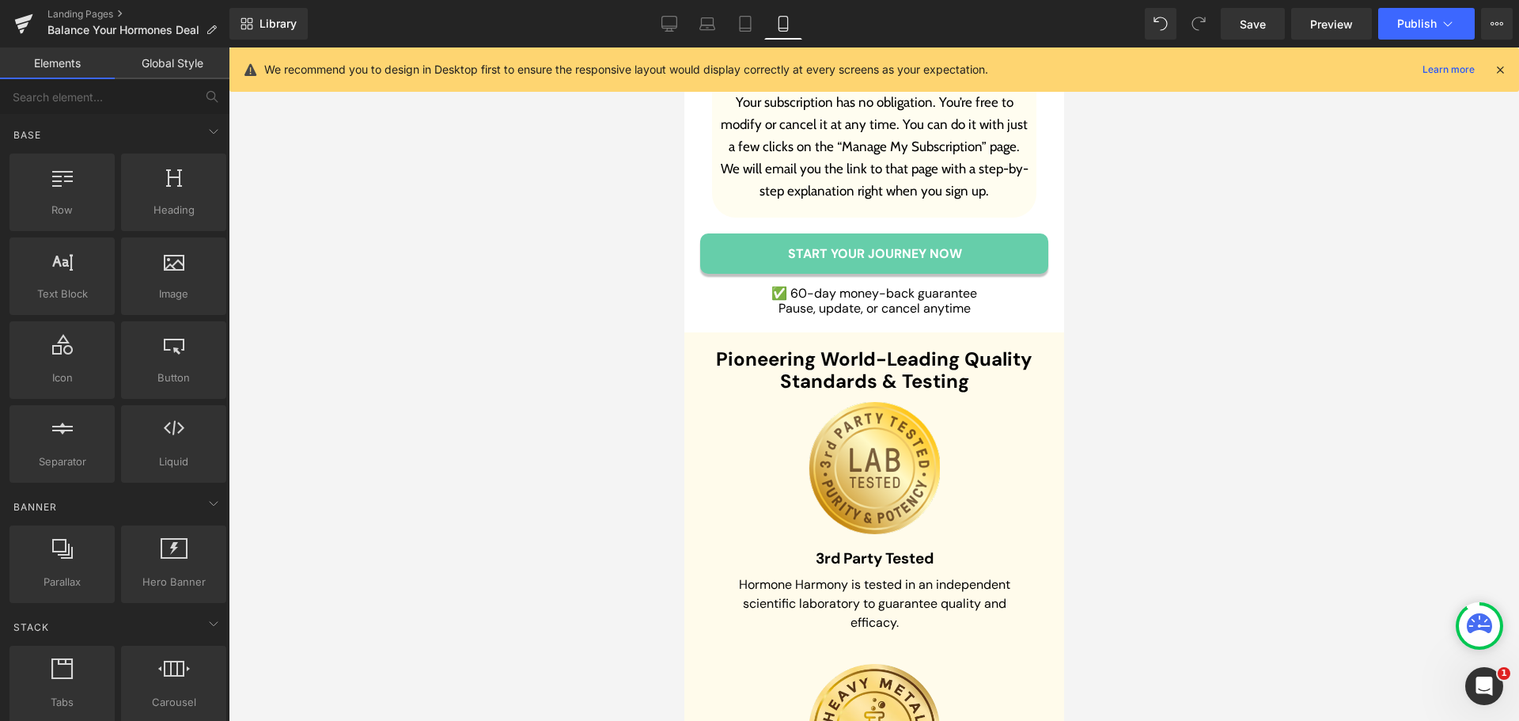
scroll to position [4442, 0]
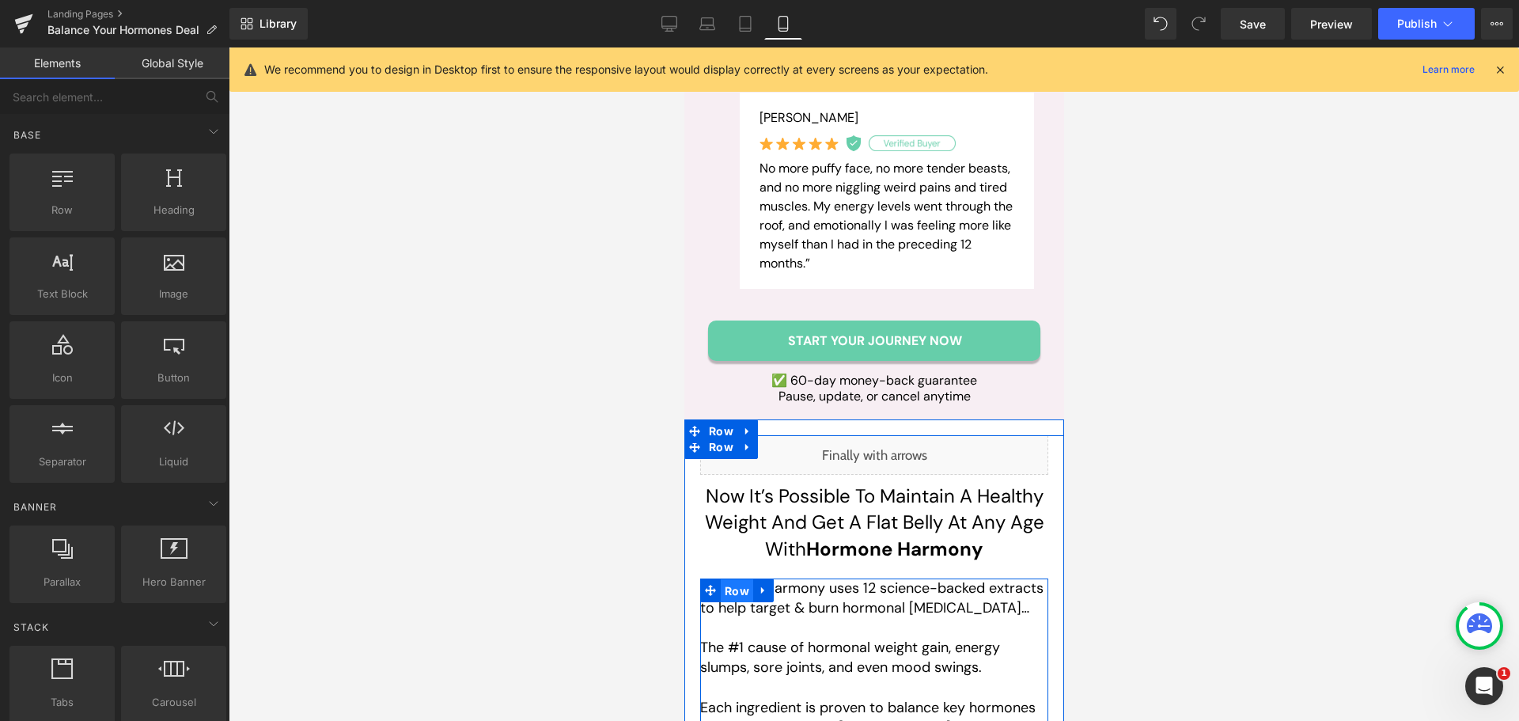
drag, startPoint x: 714, startPoint y: 378, endPoint x: 1012, endPoint y: 247, distance: 325.1
click at [720, 579] on span "Row" at bounding box center [736, 591] width 32 height 24
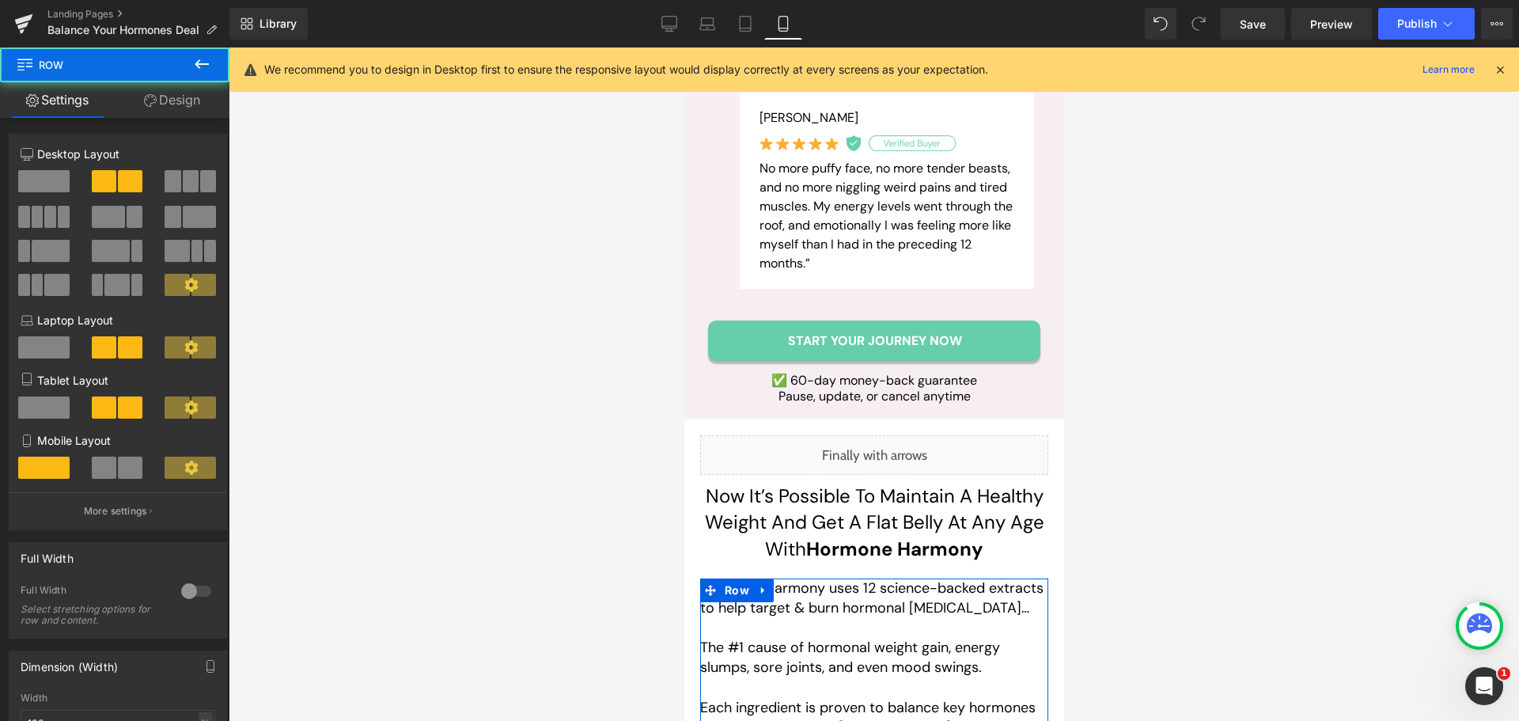
click at [182, 104] on link "Design" at bounding box center [172, 100] width 115 height 36
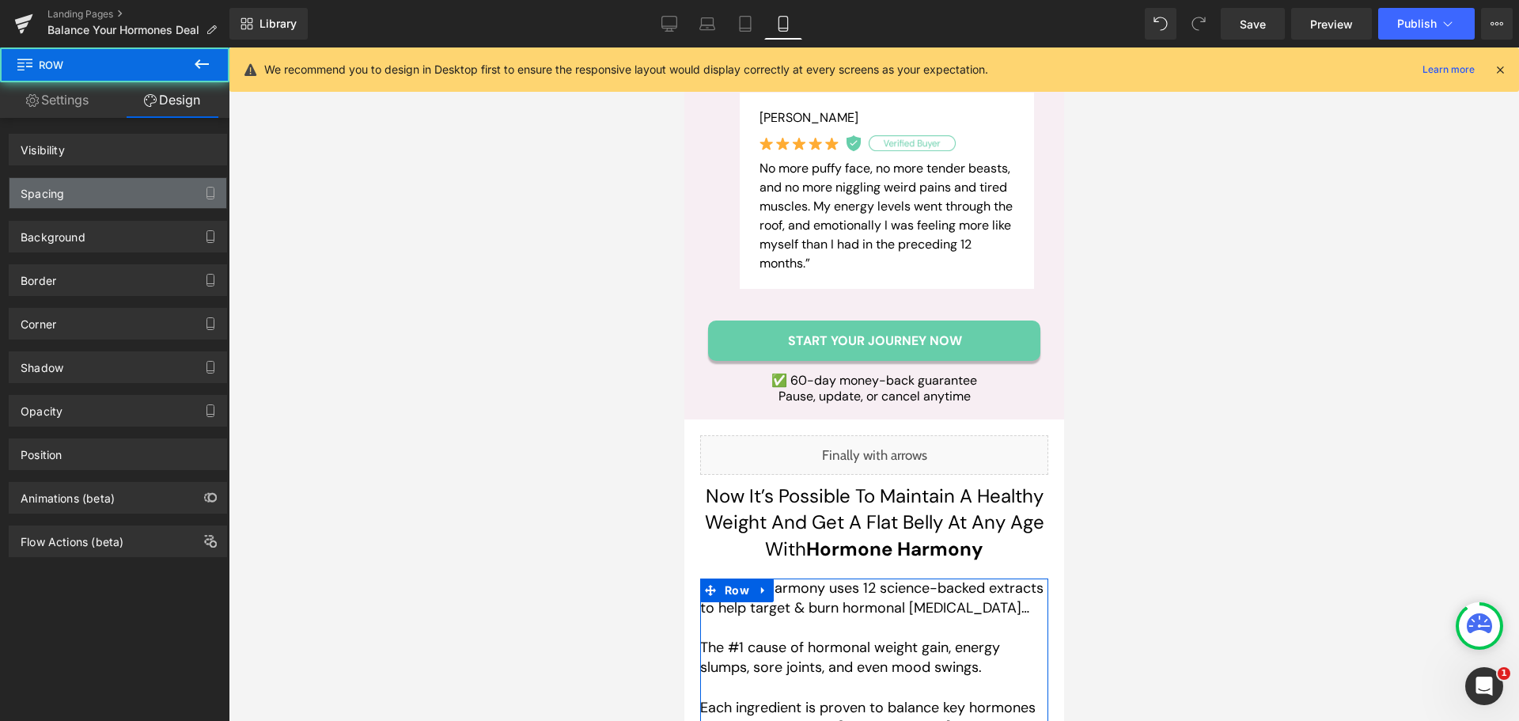
click at [61, 191] on div "Spacing" at bounding box center [43, 189] width 44 height 22
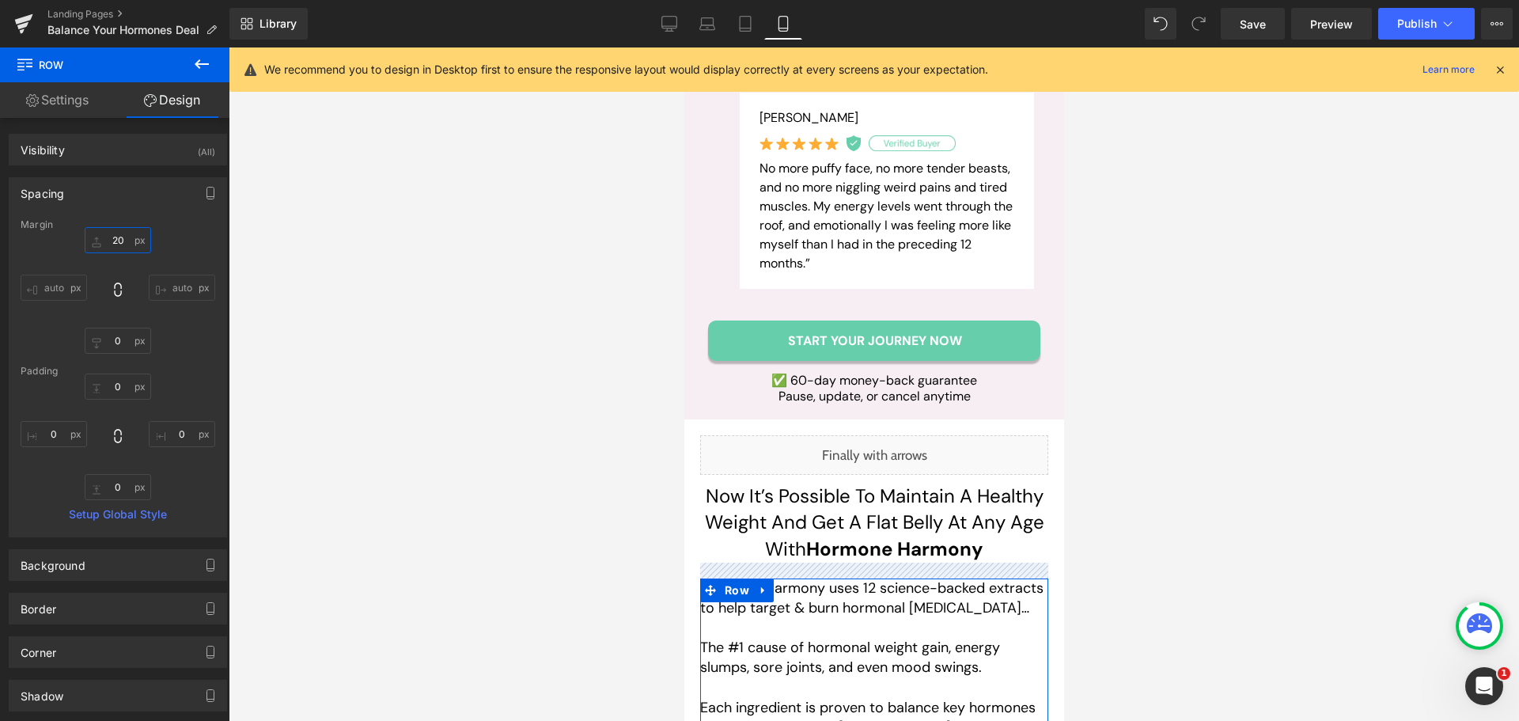
click at [122, 242] on input "text" at bounding box center [118, 240] width 66 height 26
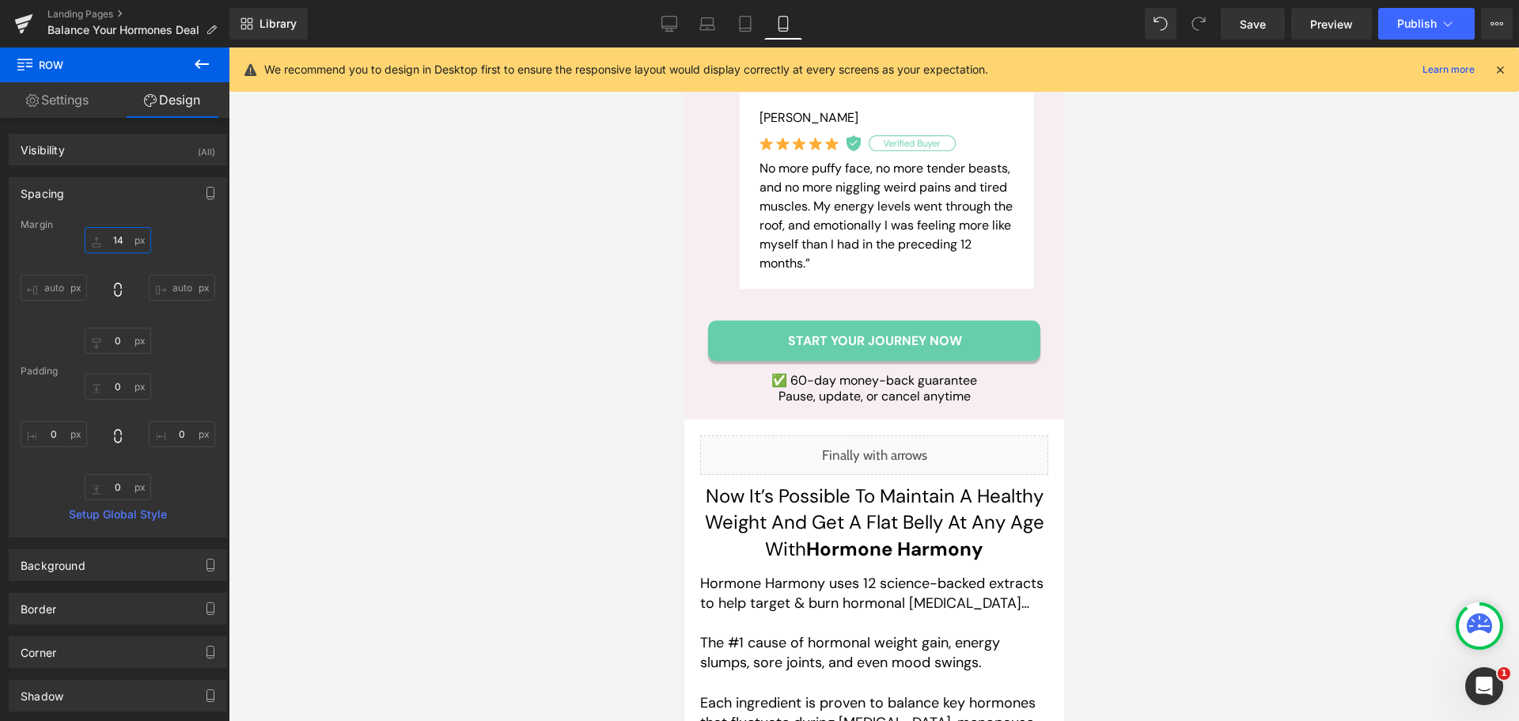
type input "15"
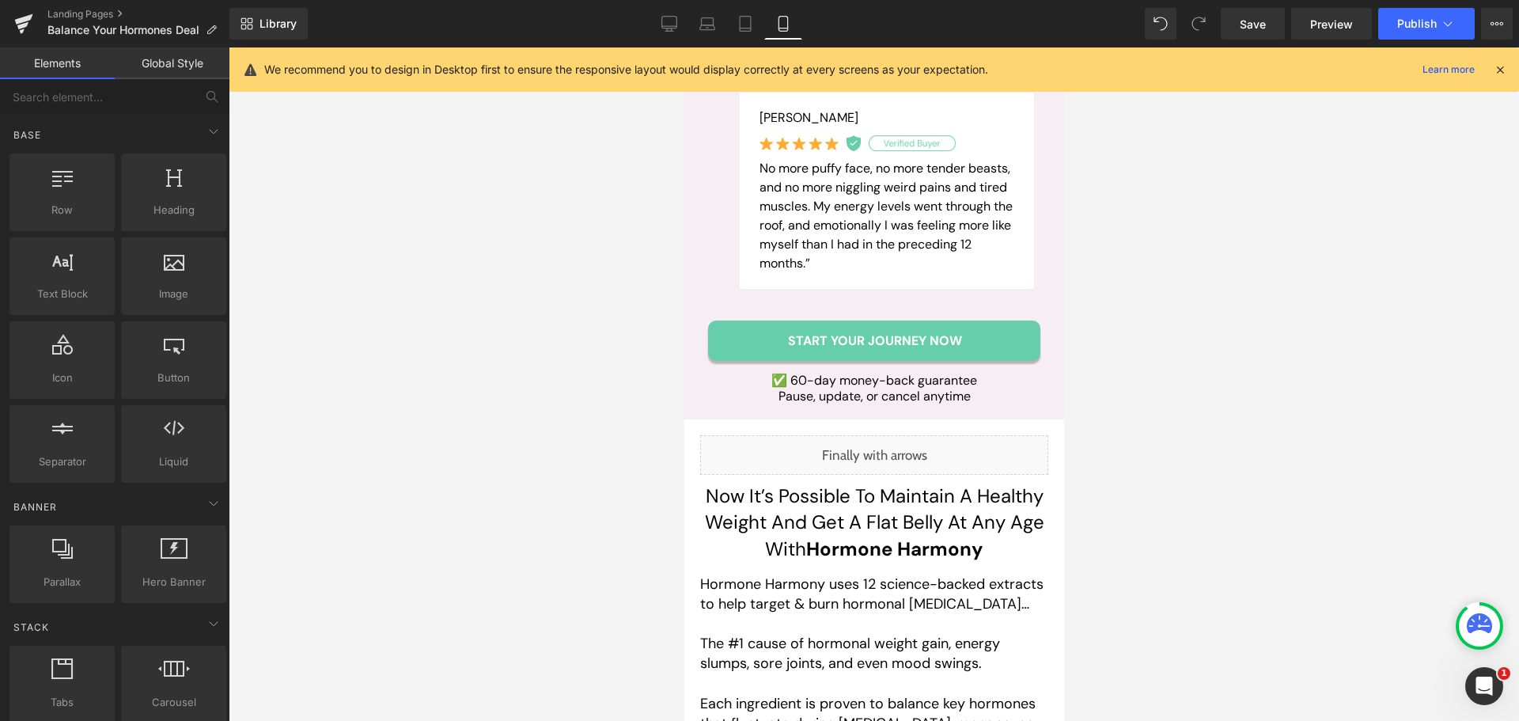
click at [1178, 410] on div at bounding box center [874, 383] width 1290 height 673
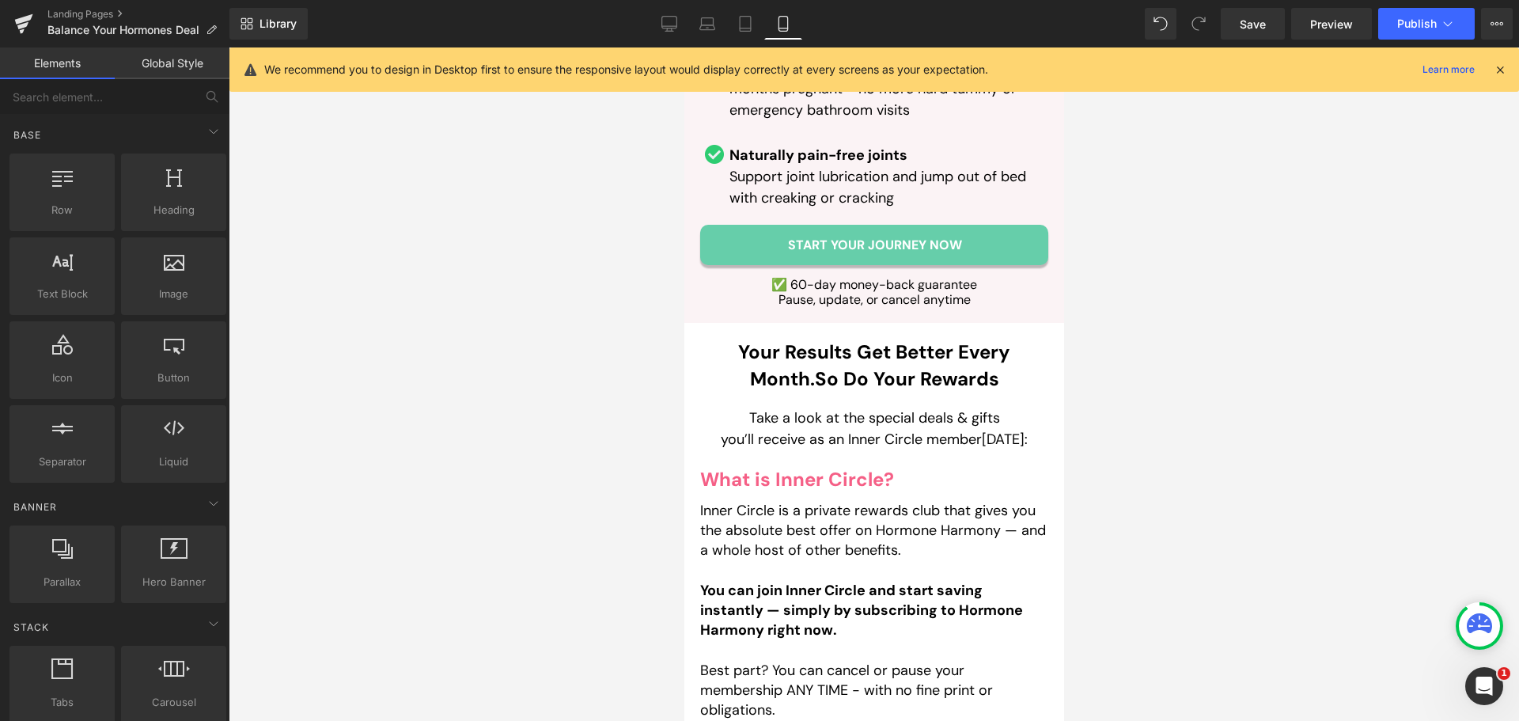
scroll to position [8968, 0]
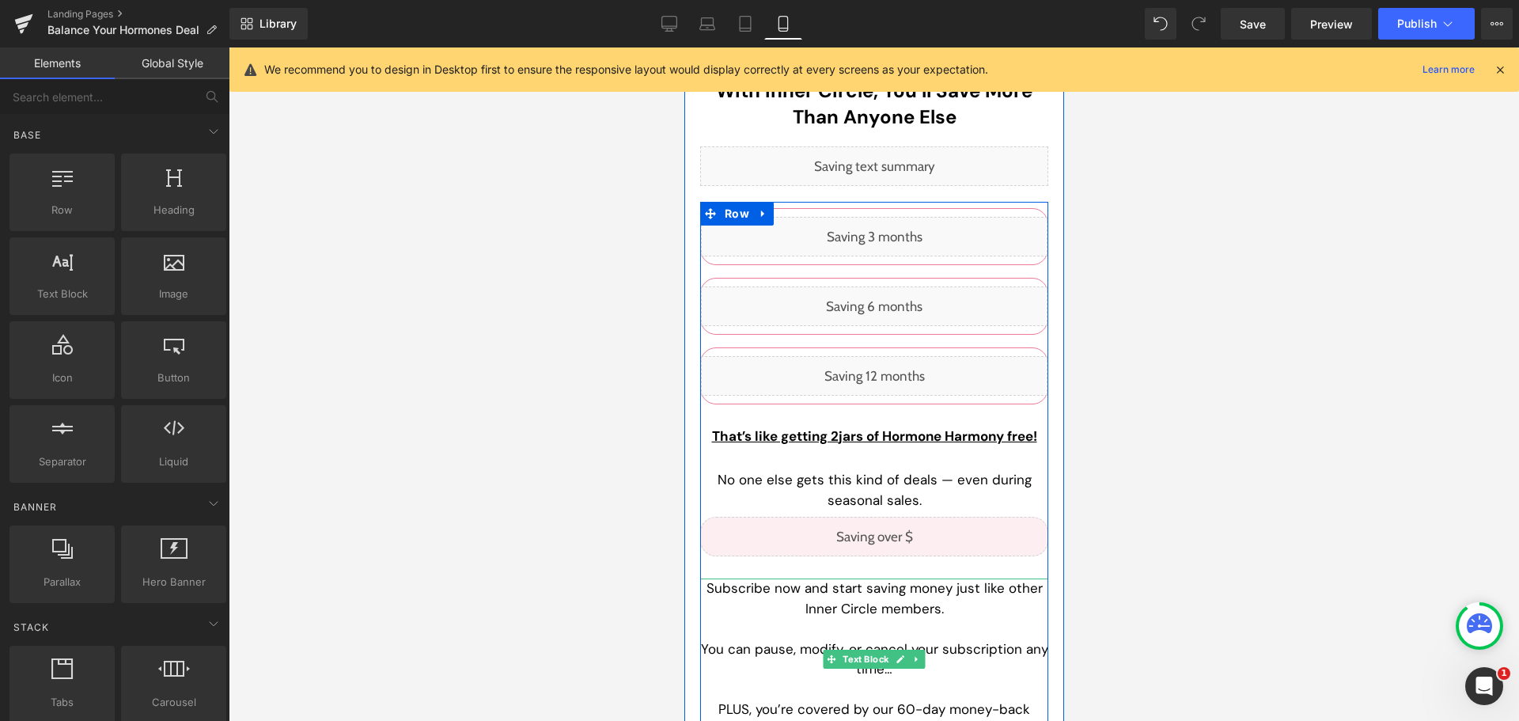
click at [793, 578] on p "Subscribe now and start saving money just like other Inner Circle members." at bounding box center [873, 598] width 348 height 40
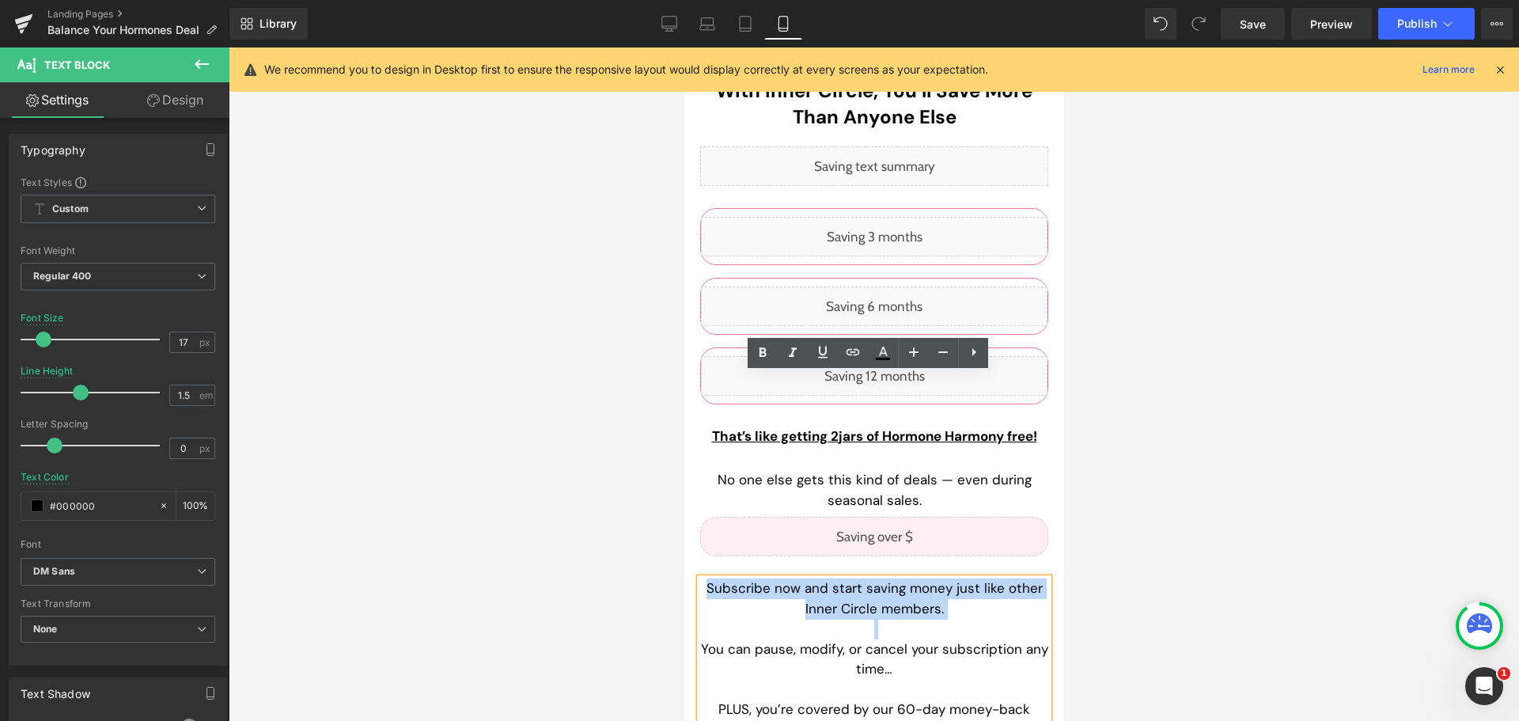
paste div
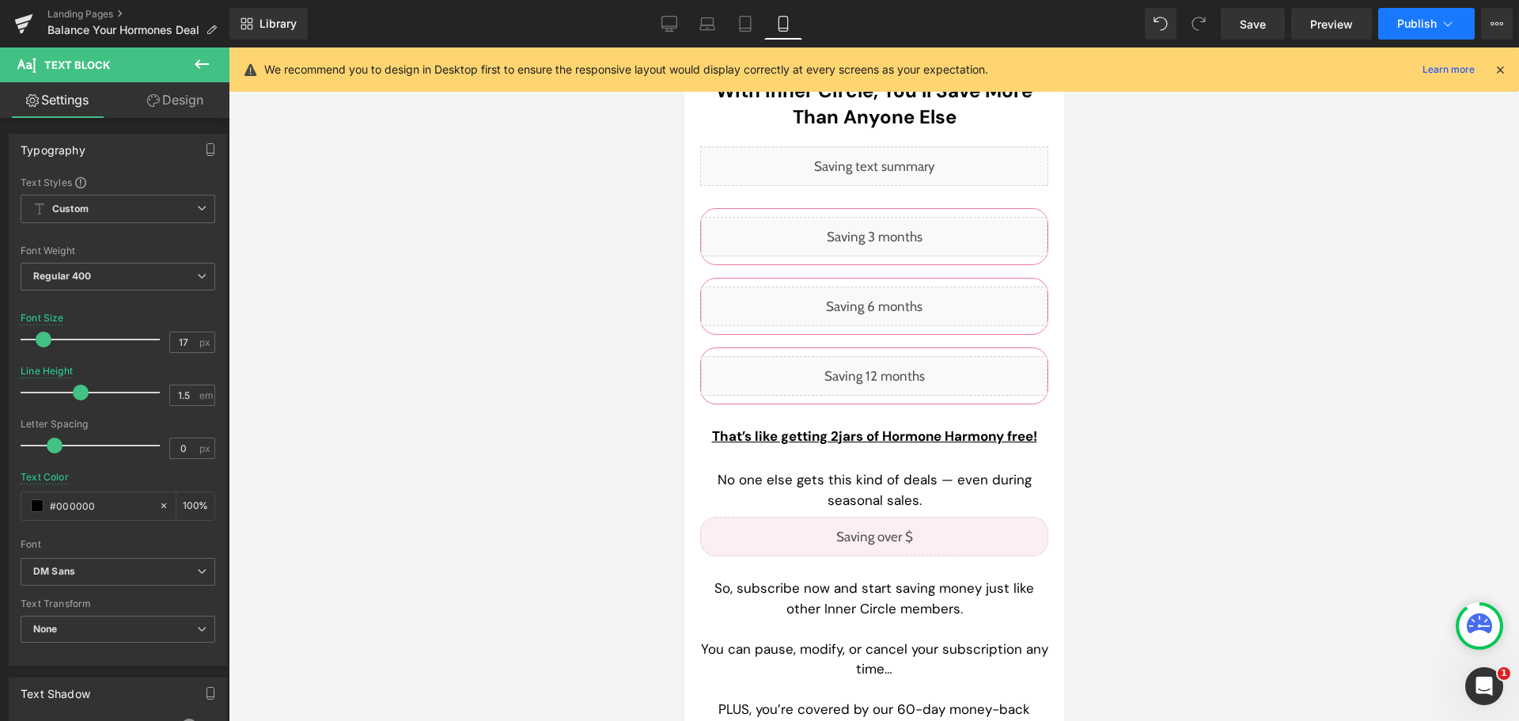
click at [1399, 22] on span "Publish" at bounding box center [1417, 23] width 40 height 13
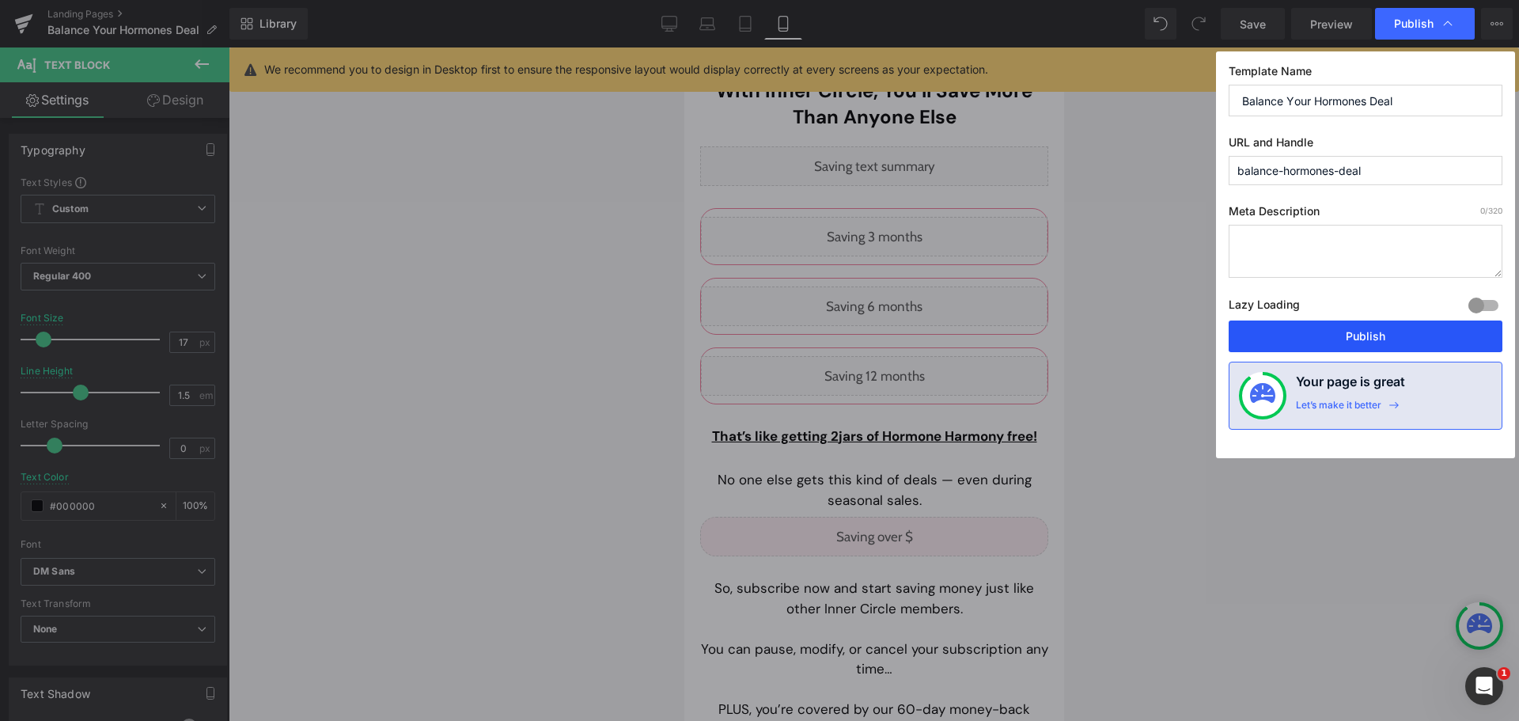
click at [1391, 334] on button "Publish" at bounding box center [1366, 336] width 274 height 32
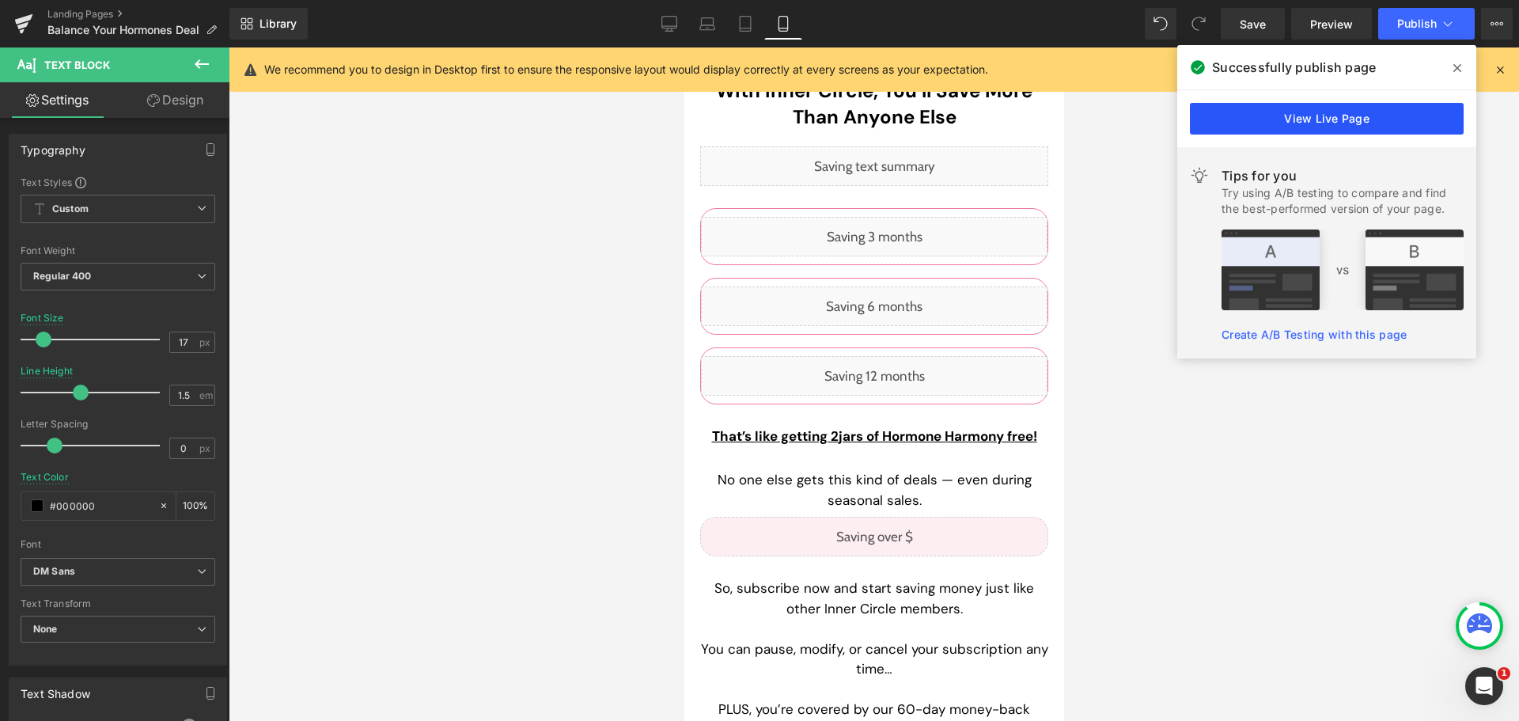
click at [1391, 119] on link "View Live Page" at bounding box center [1327, 119] width 274 height 32
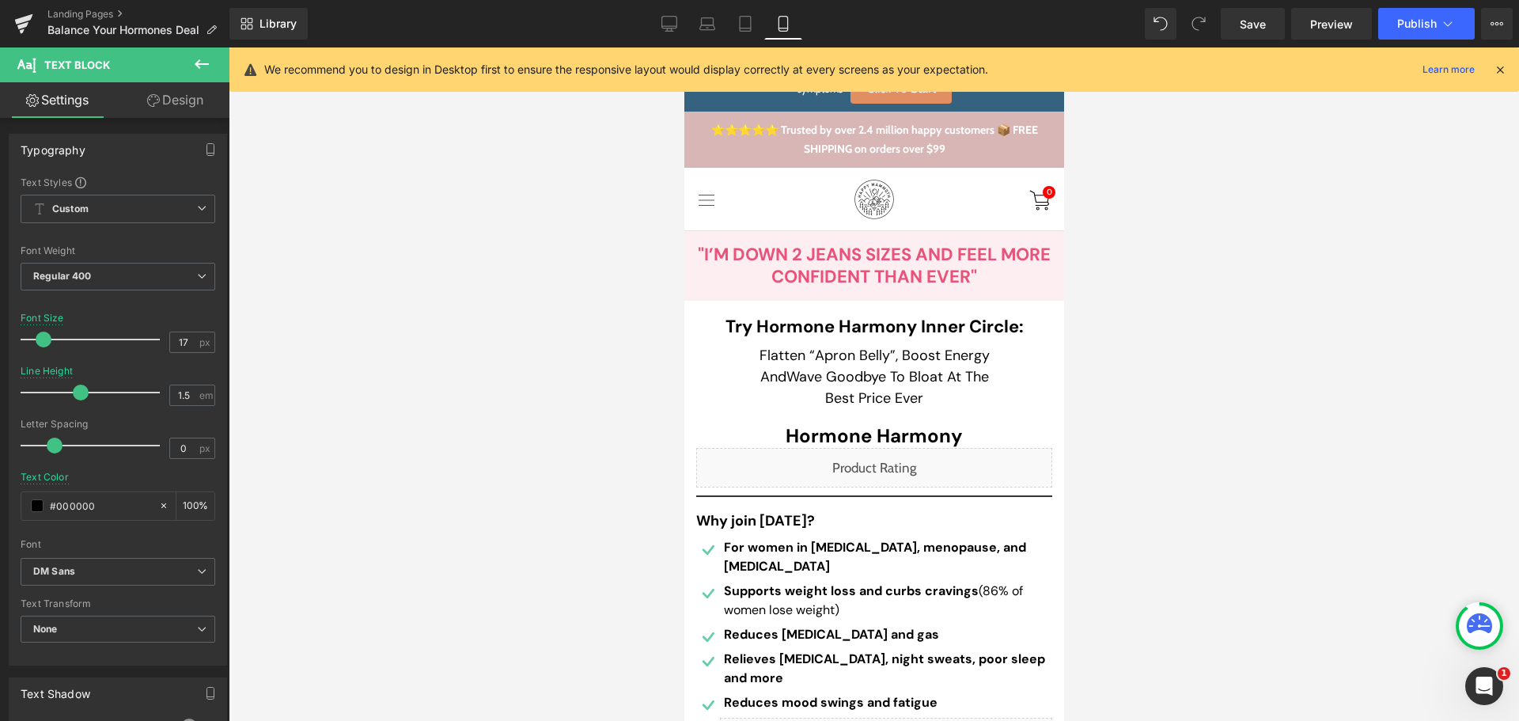
scroll to position [0, 0]
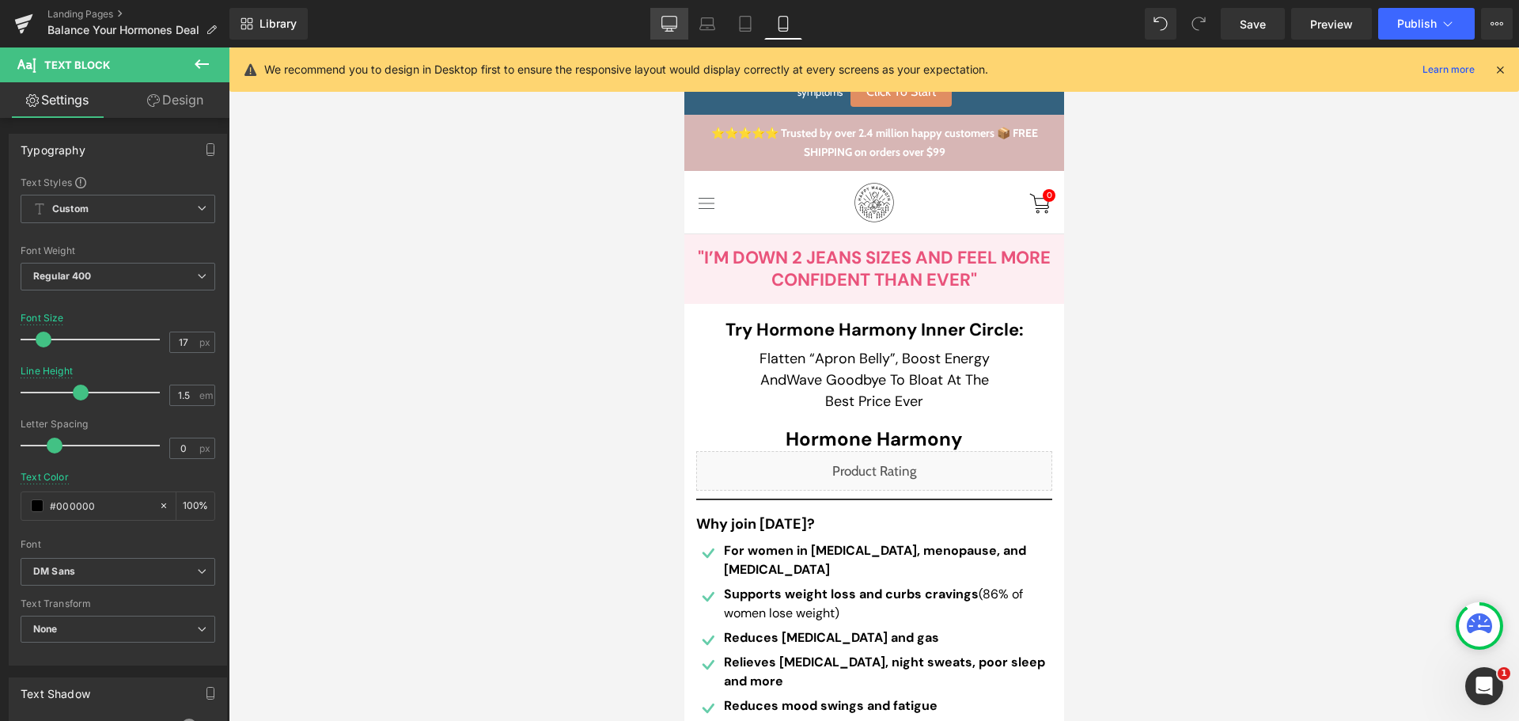
click at [671, 20] on icon at bounding box center [669, 24] width 16 height 16
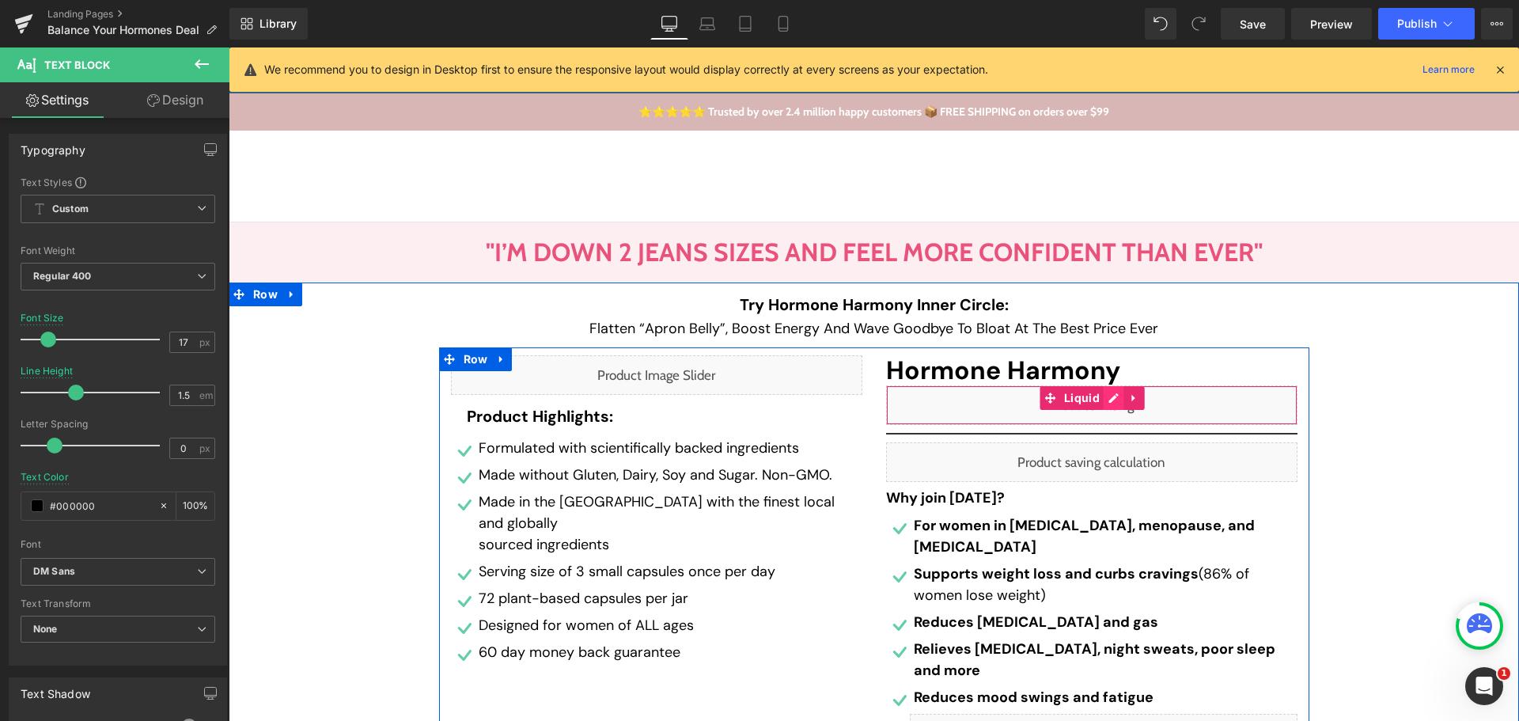
click at [1104, 405] on div "Liquid" at bounding box center [1091, 405] width 411 height 40
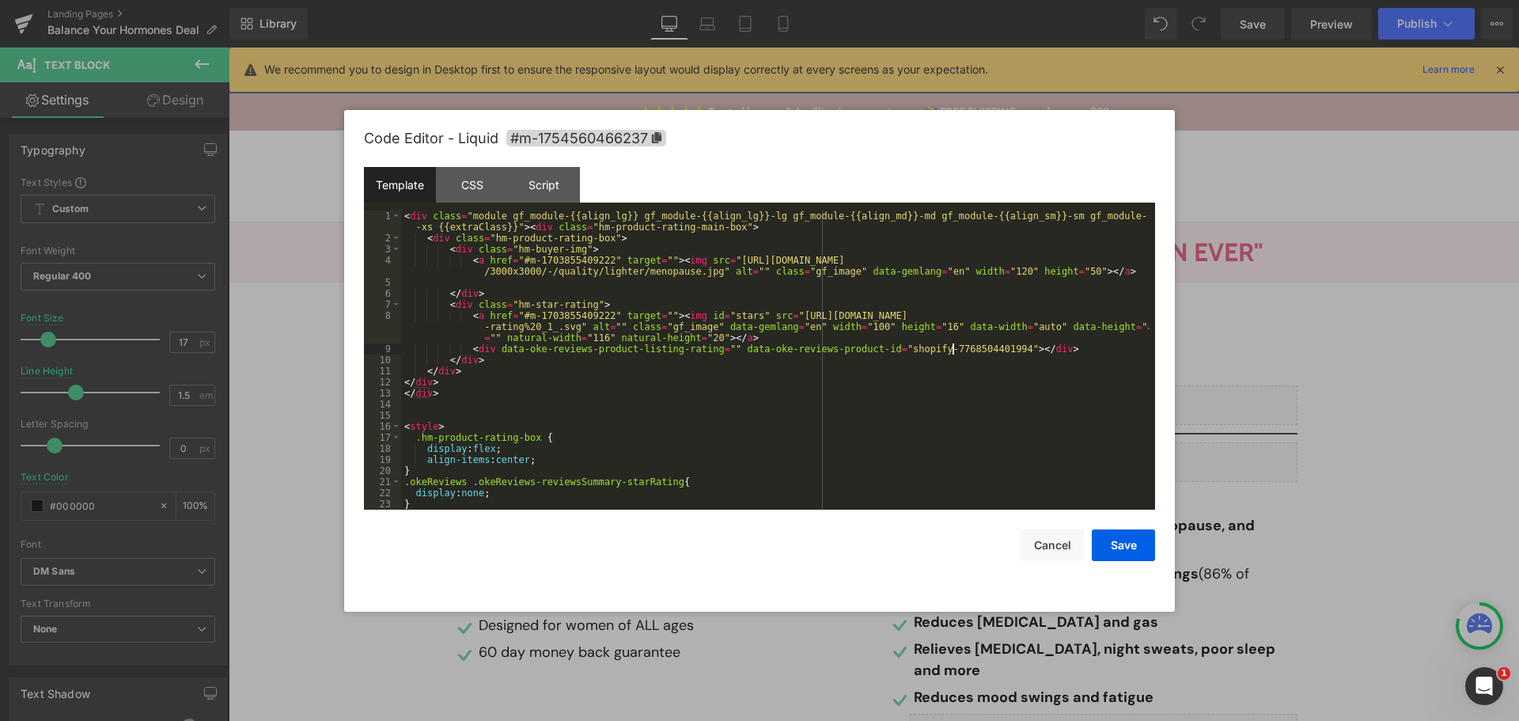
click at [954, 349] on div "< div class = "module gf_module-{{align_lg}} gf_module-{{align_lg}}-lg gf_modul…" at bounding box center [775, 376] width 748 height 332
click at [1133, 543] on button "Save" at bounding box center [1123, 545] width 63 height 32
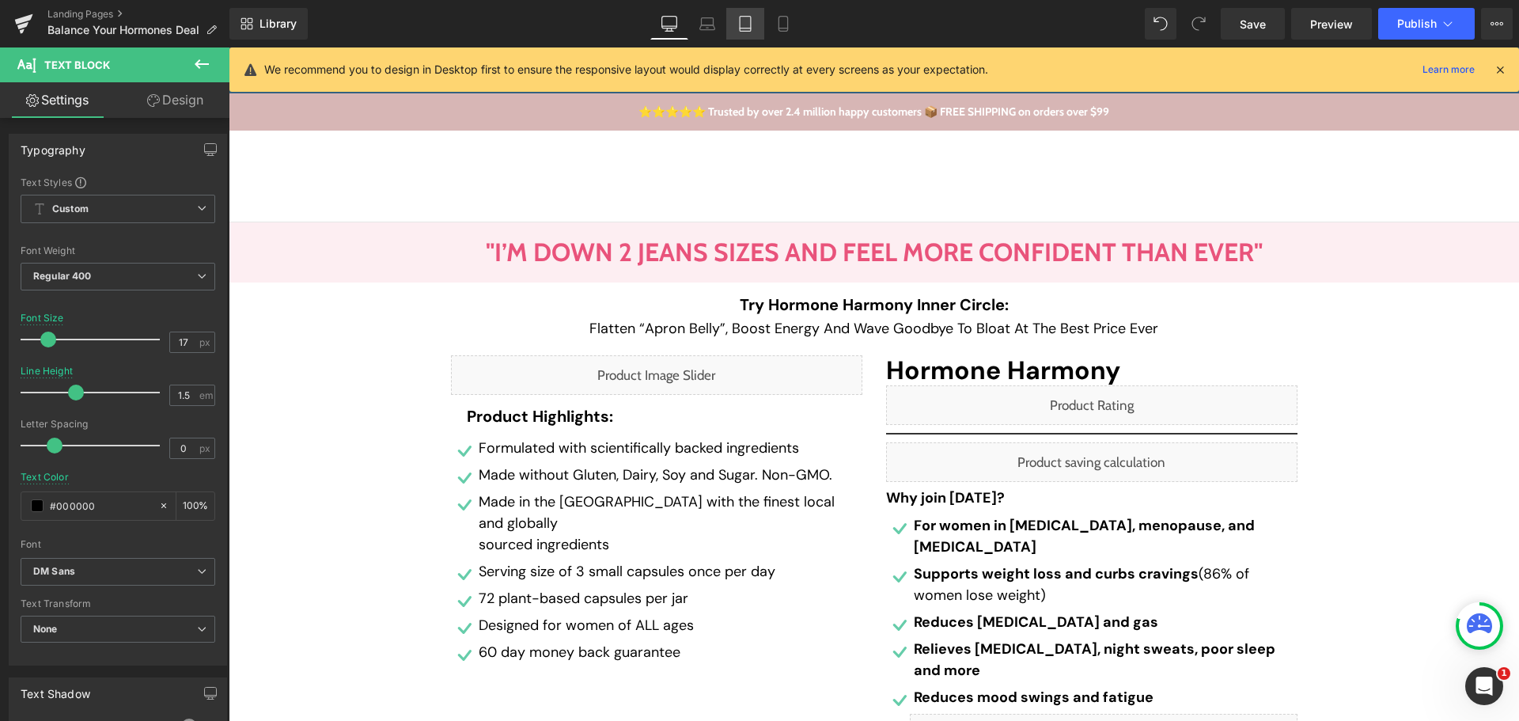
click at [737, 25] on icon at bounding box center [745, 24] width 16 height 16
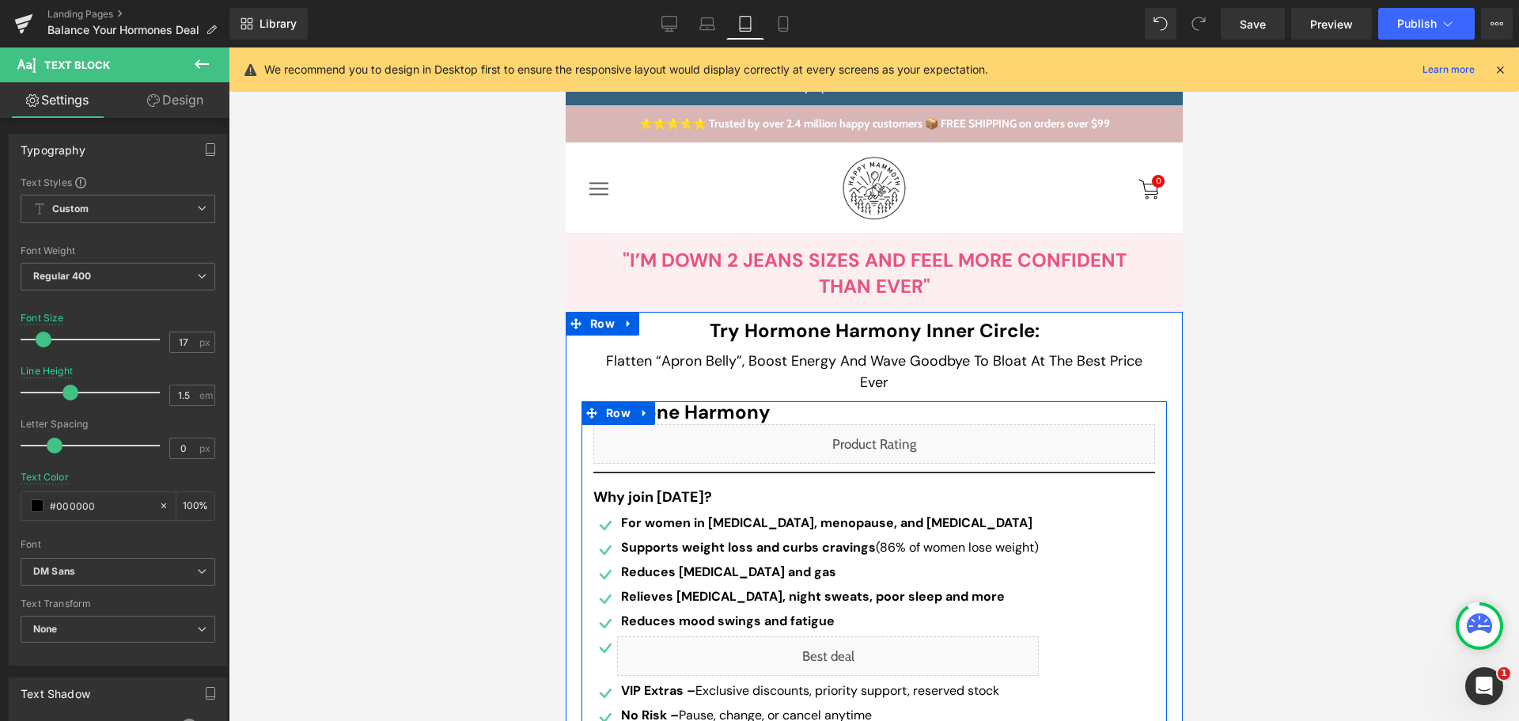
click at [893, 437] on div "Liquid" at bounding box center [874, 444] width 562 height 40
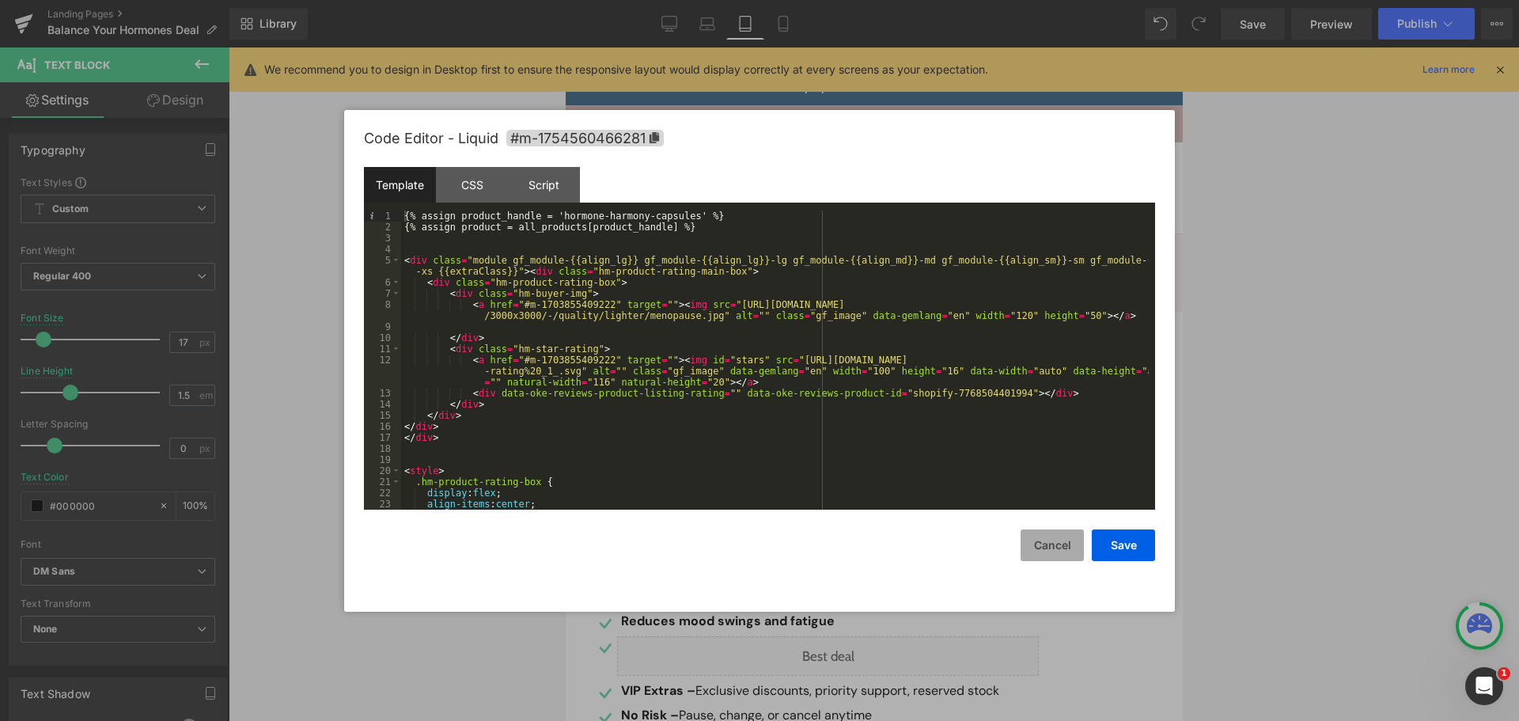
click at [1043, 543] on button "Cancel" at bounding box center [1051, 545] width 63 height 32
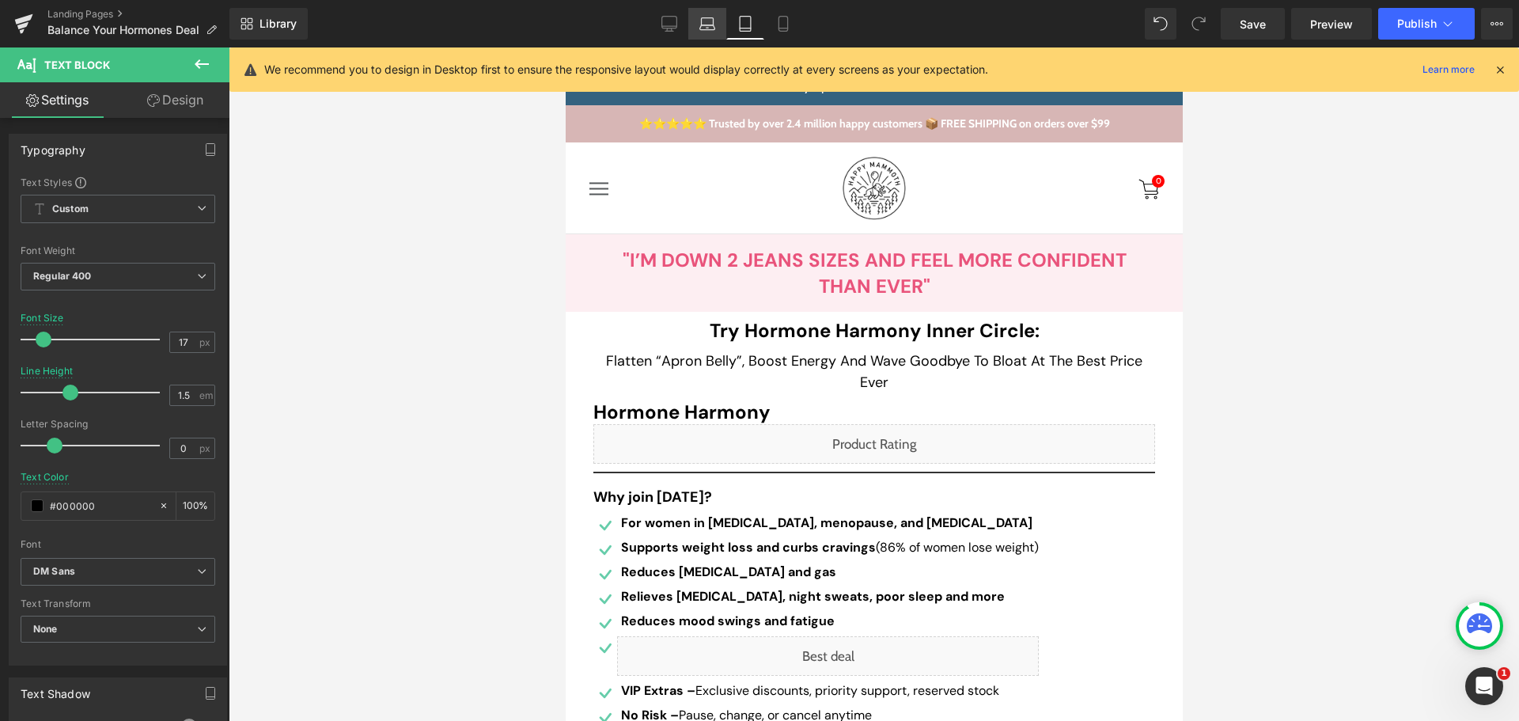
click at [704, 25] on icon at bounding box center [707, 24] width 16 height 16
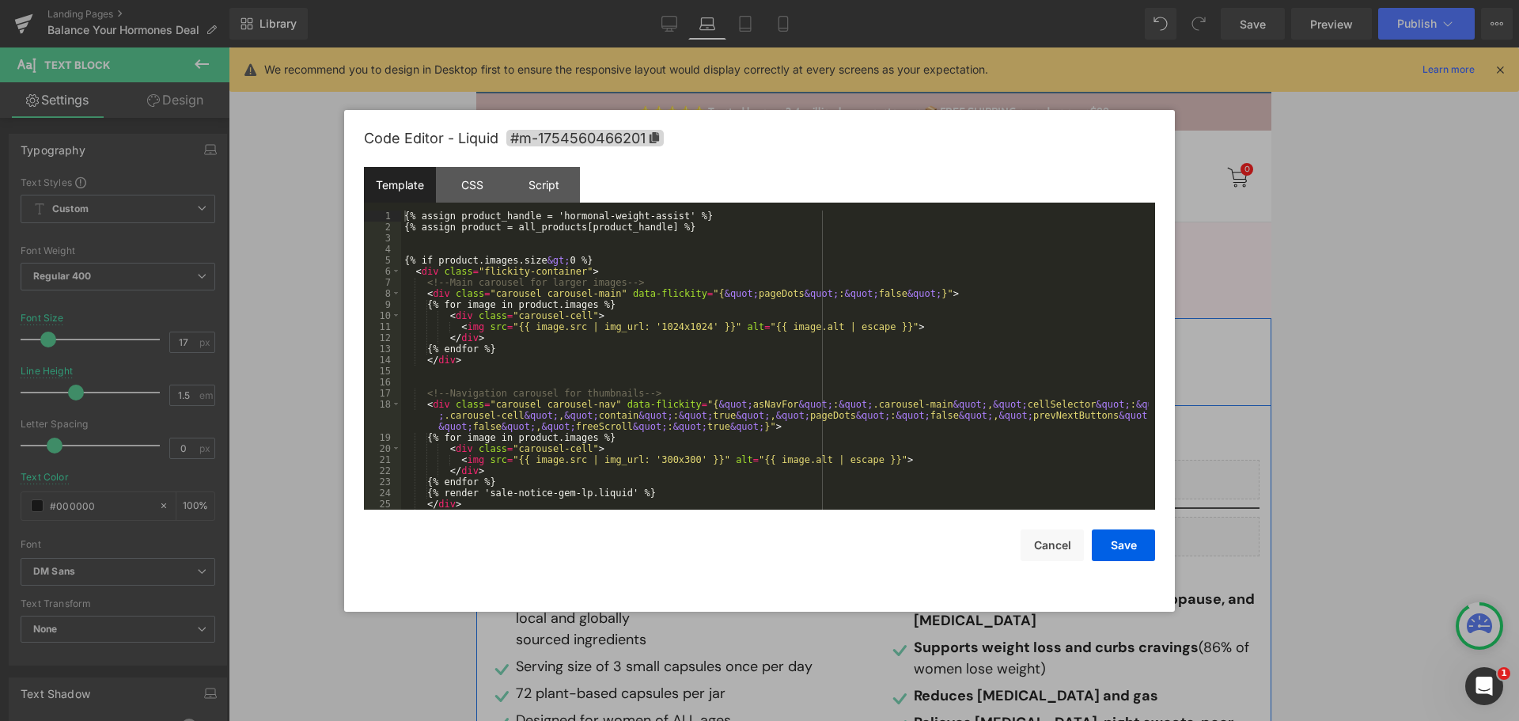
click at [687, 445] on div "Liquid" at bounding box center [675, 449] width 374 height 40
drag, startPoint x: 664, startPoint y: 217, endPoint x: 549, endPoint y: 218, distance: 115.5
click at [549, 218] on div "{% assign product_handle = 'hormonal-weight-assist' %} {% assign product = all_…" at bounding box center [775, 370] width 748 height 321
click at [1054, 540] on button "Cancel" at bounding box center [1051, 545] width 63 height 32
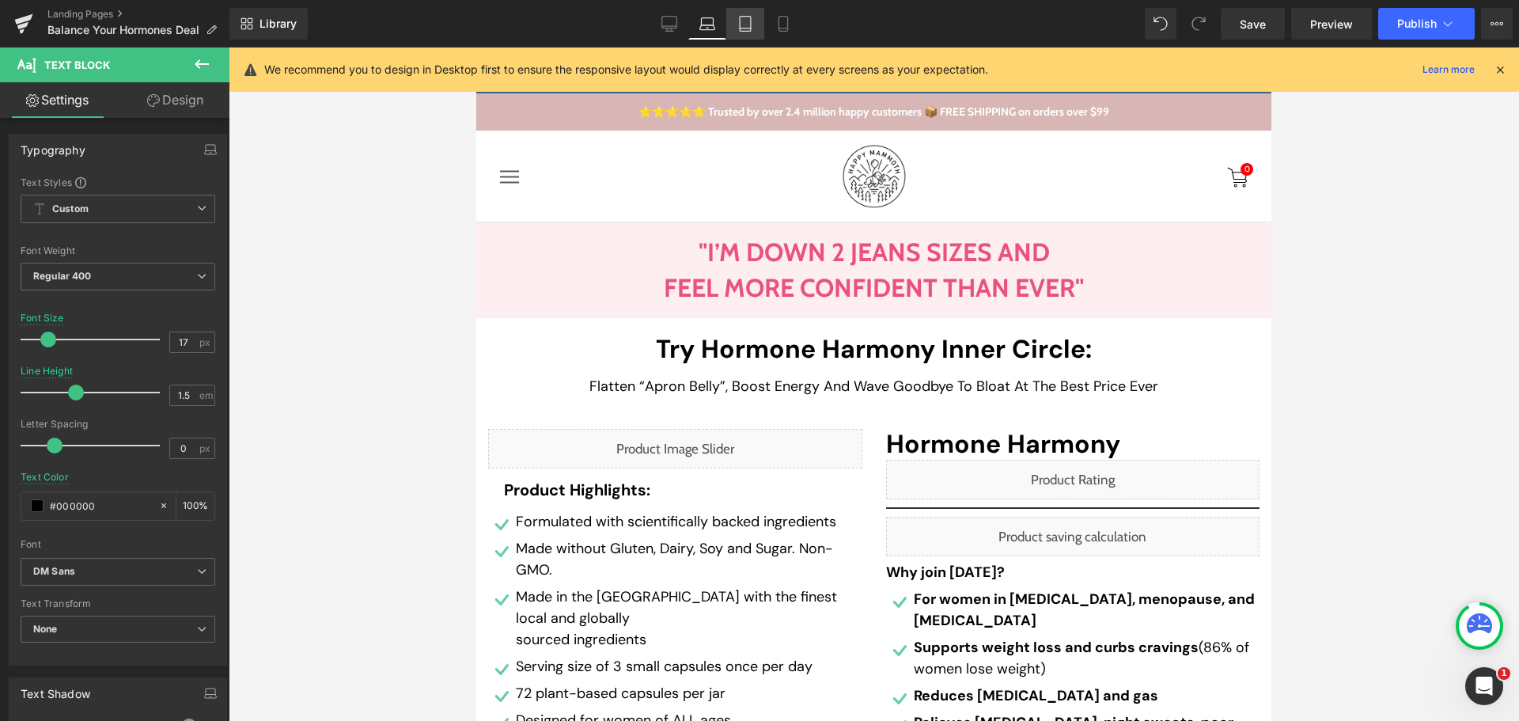
click at [761, 32] on link "Tablet" at bounding box center [745, 24] width 38 height 32
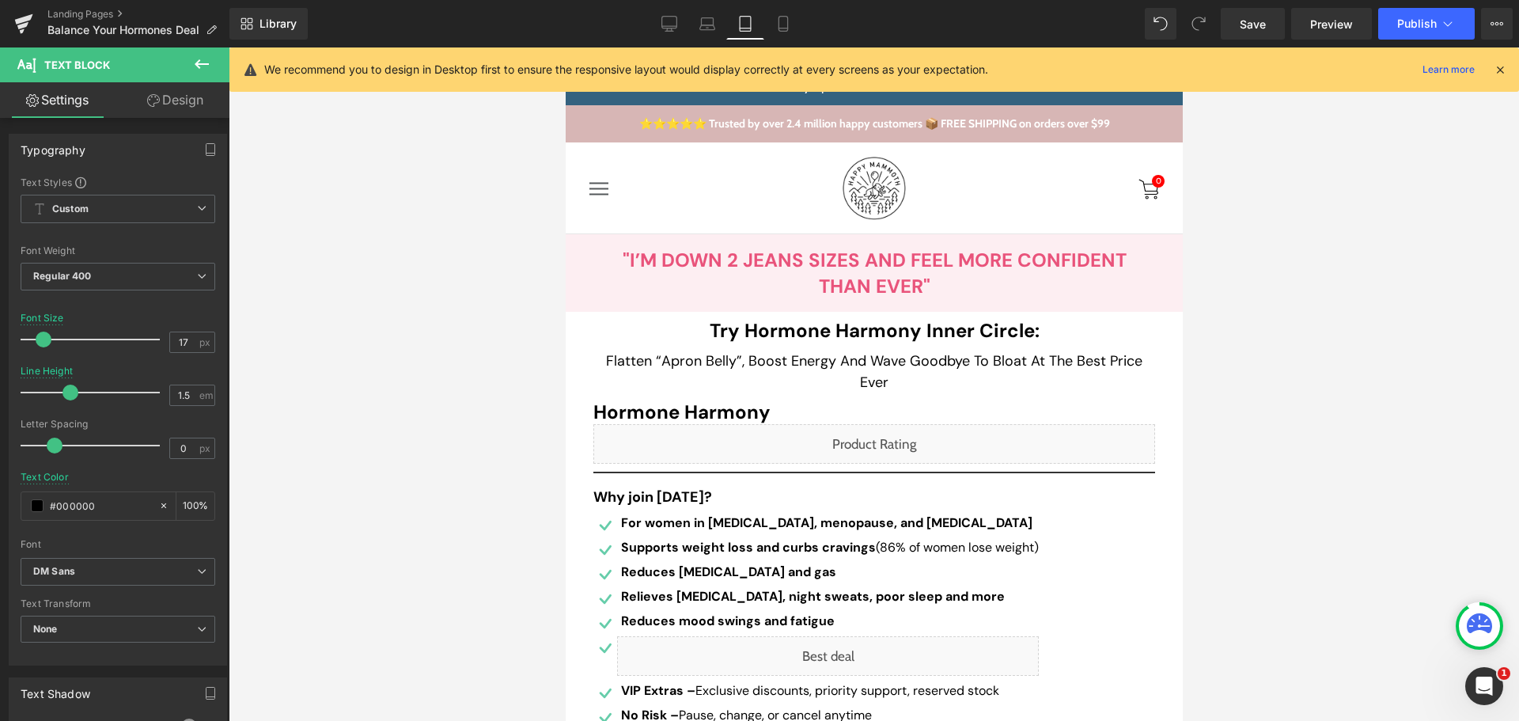
click at [888, 449] on div "Liquid" at bounding box center [874, 444] width 562 height 40
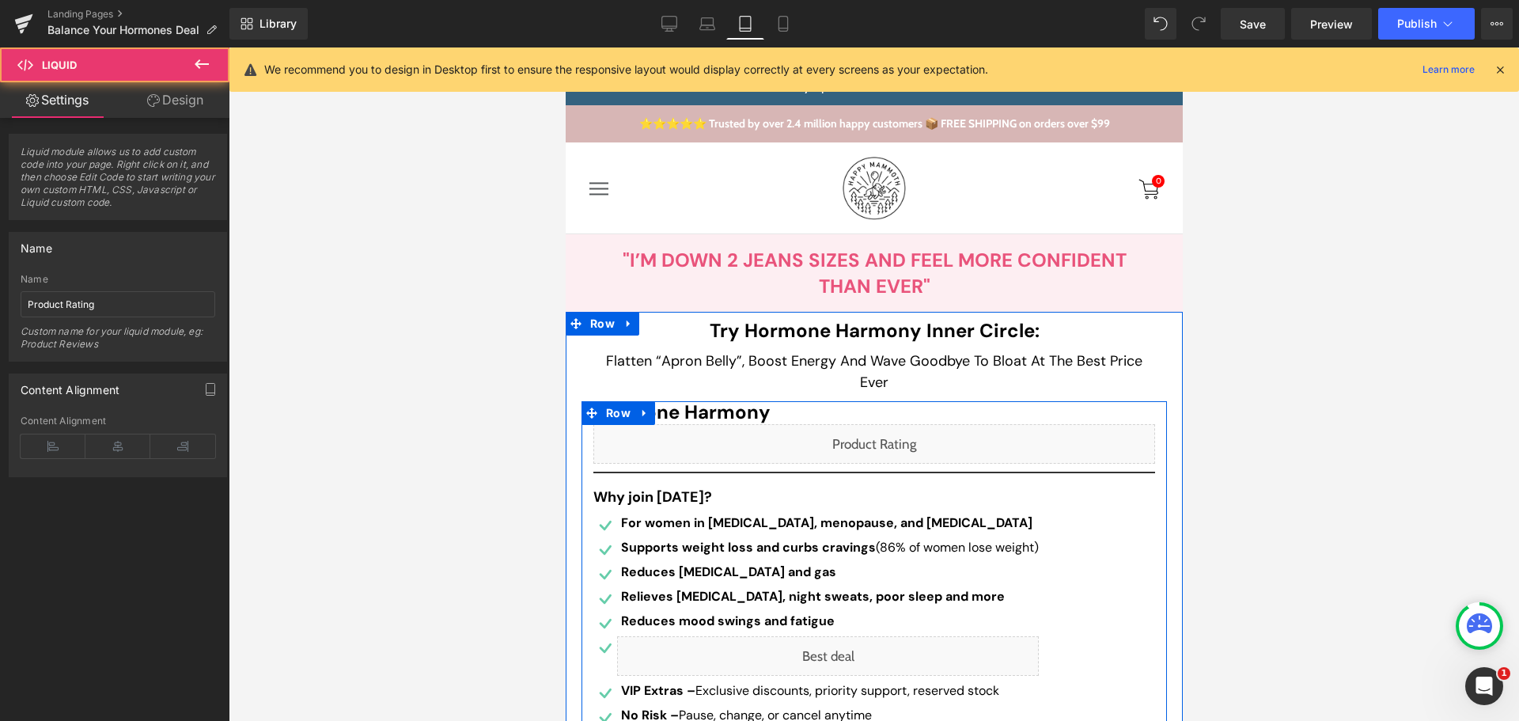
click at [888, 439] on div "Liquid" at bounding box center [874, 444] width 562 height 40
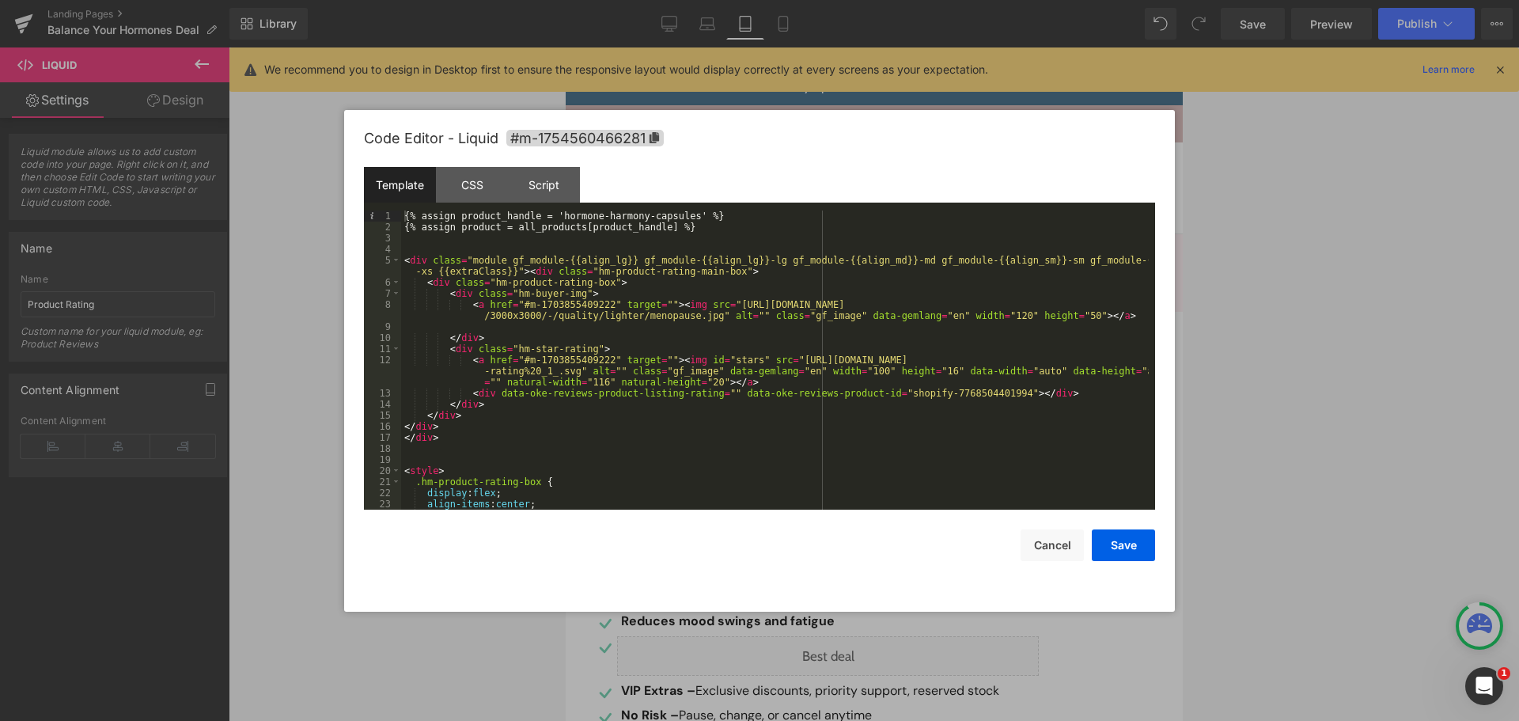
click at [670, 212] on div "{% assign product_handle = 'hormone-harmony-capsules' %} {% assign product = al…" at bounding box center [775, 370] width 748 height 321
drag, startPoint x: 676, startPoint y: 215, endPoint x: 551, endPoint y: 219, distance: 125.8
click at [551, 219] on div "{% assign product_handle = 'hormone-harmony-capsules' %} {% assign product = al…" at bounding box center [775, 370] width 748 height 321
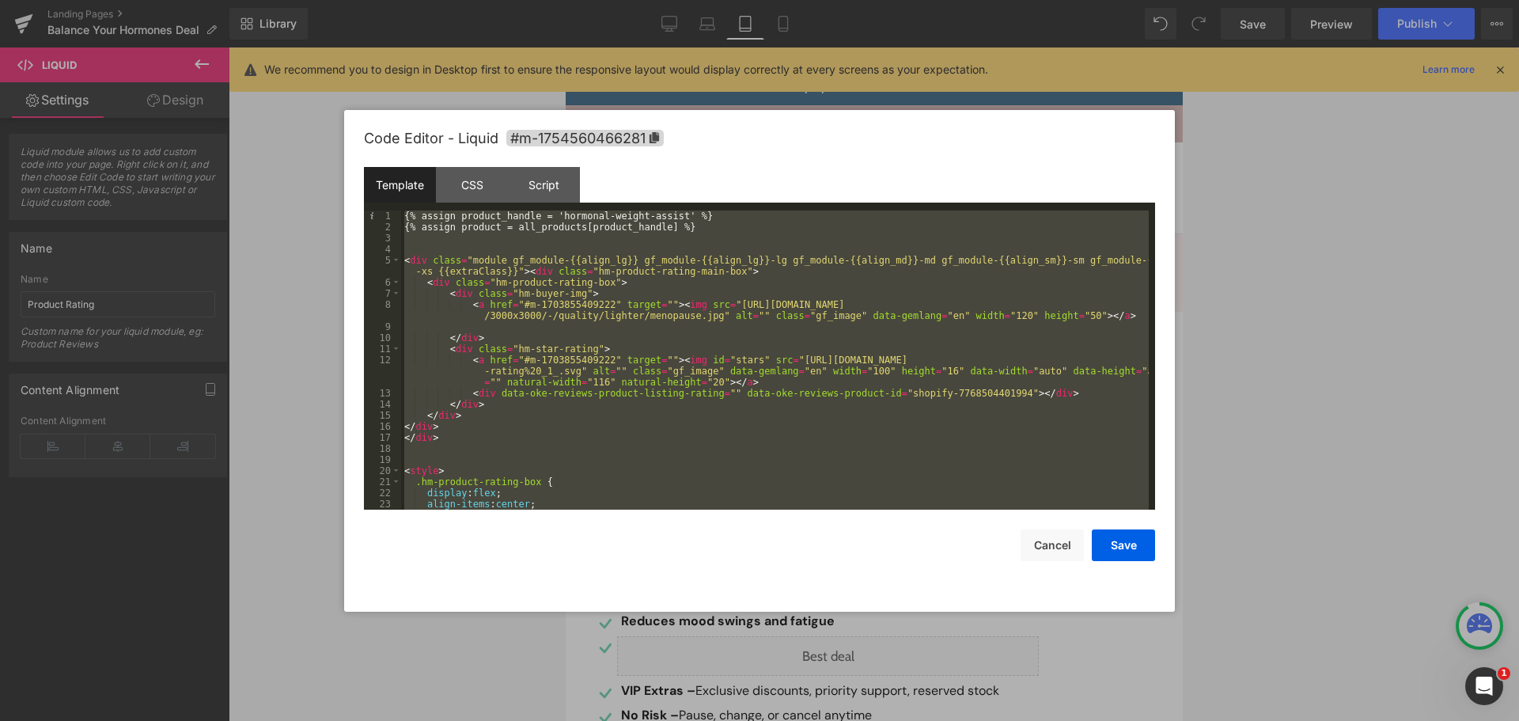
click at [734, 334] on div "{% assign product_handle = 'hormonal-weight-assist' %} {% assign product = all_…" at bounding box center [775, 359] width 748 height 299
click at [1054, 539] on button "Cancel" at bounding box center [1051, 545] width 63 height 32
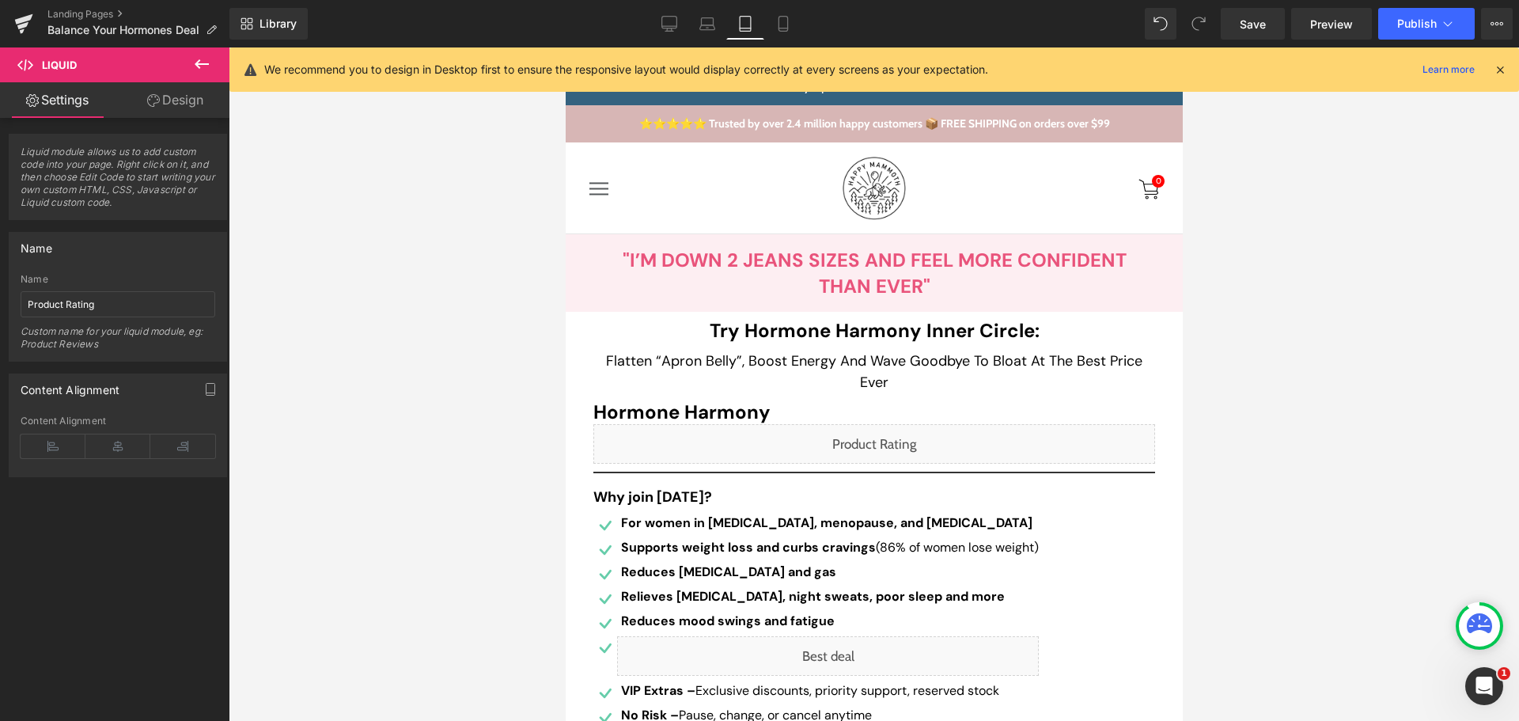
click at [646, 36] on div "Library Tablet Desktop Laptop Tablet Mobile Save Preview Publish Scheduled View…" at bounding box center [873, 24] width 1289 height 32
drag, startPoint x: 666, startPoint y: 27, endPoint x: 758, endPoint y: 322, distance: 309.0
click at [666, 27] on icon at bounding box center [669, 24] width 16 height 16
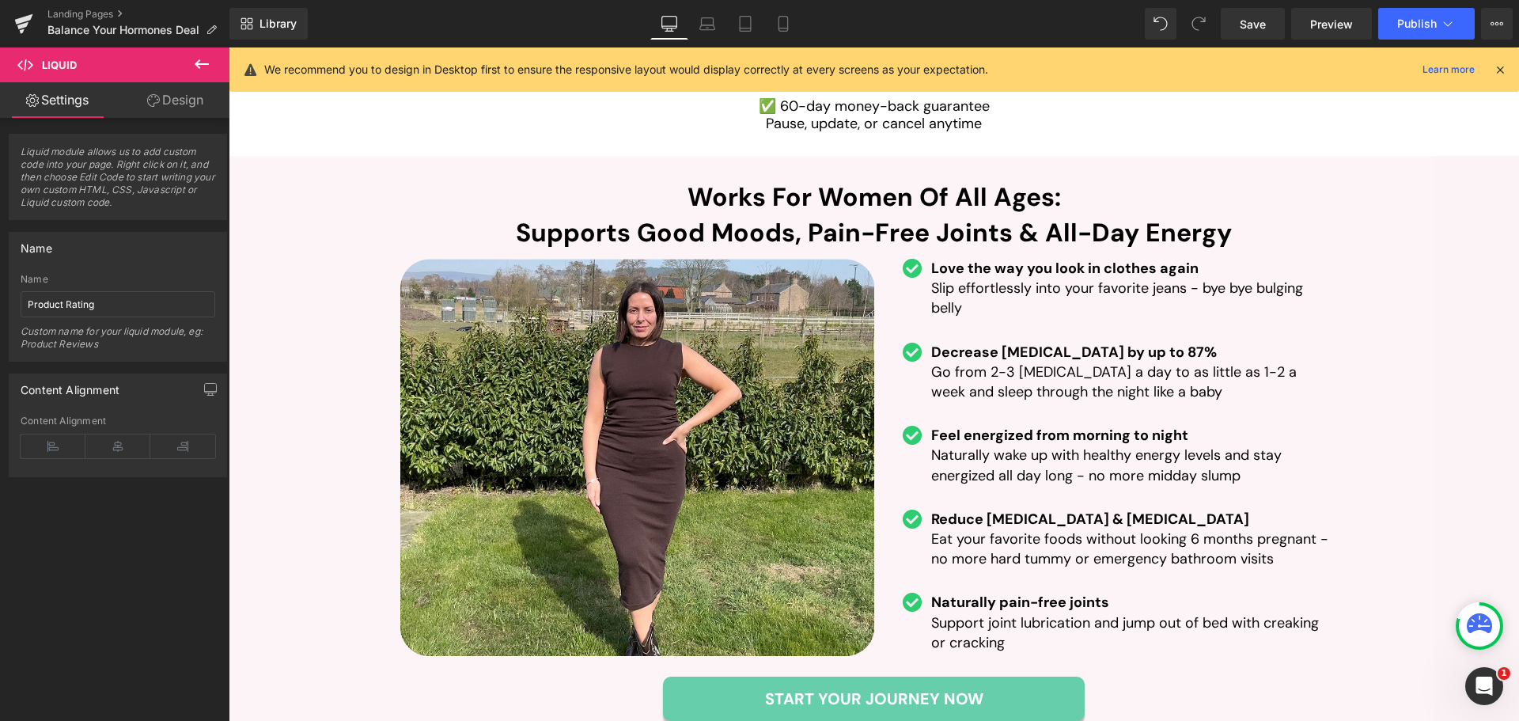
scroll to position [3243, 0]
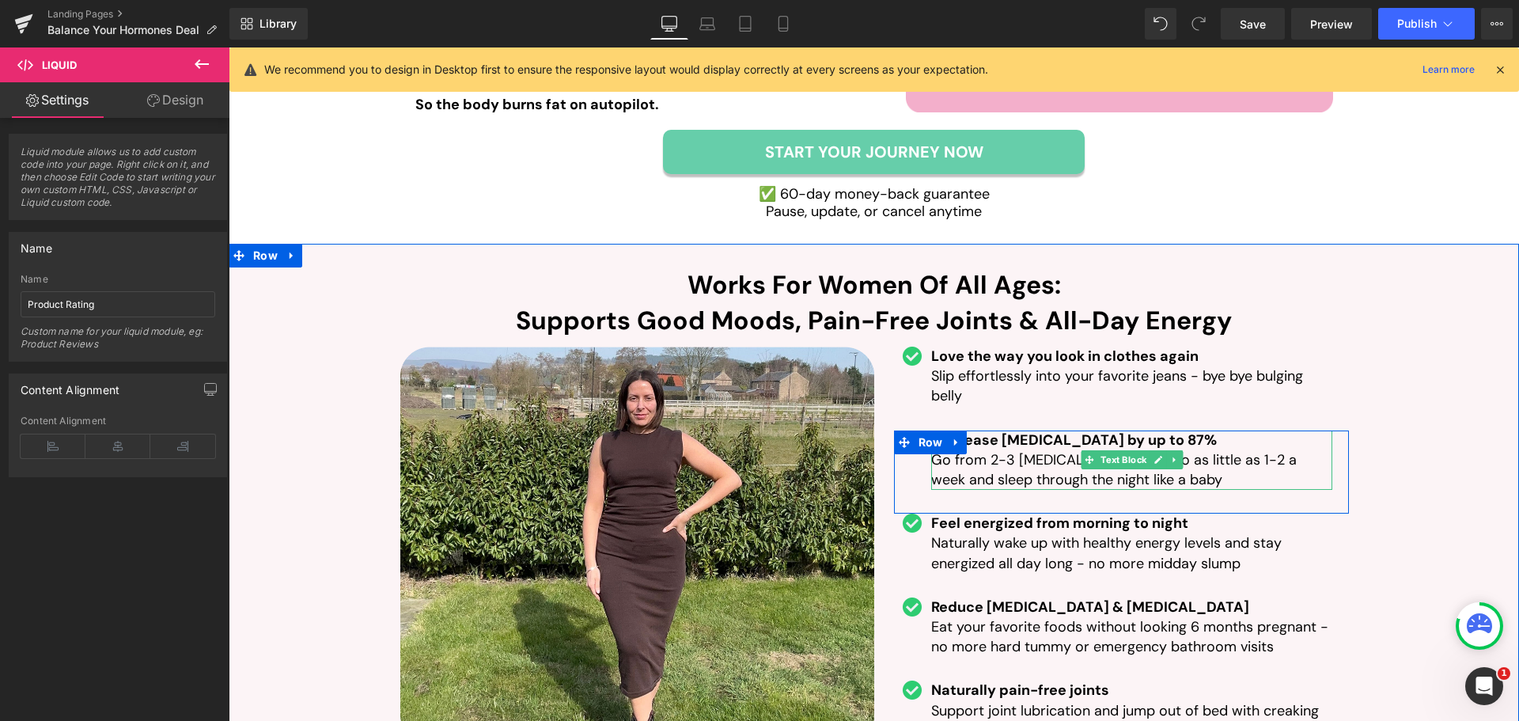
click at [1016, 450] on span "Go from 2-3 [MEDICAL_DATA] a day to as little as 1-2 a week and sleep through t…" at bounding box center [1113, 469] width 365 height 39
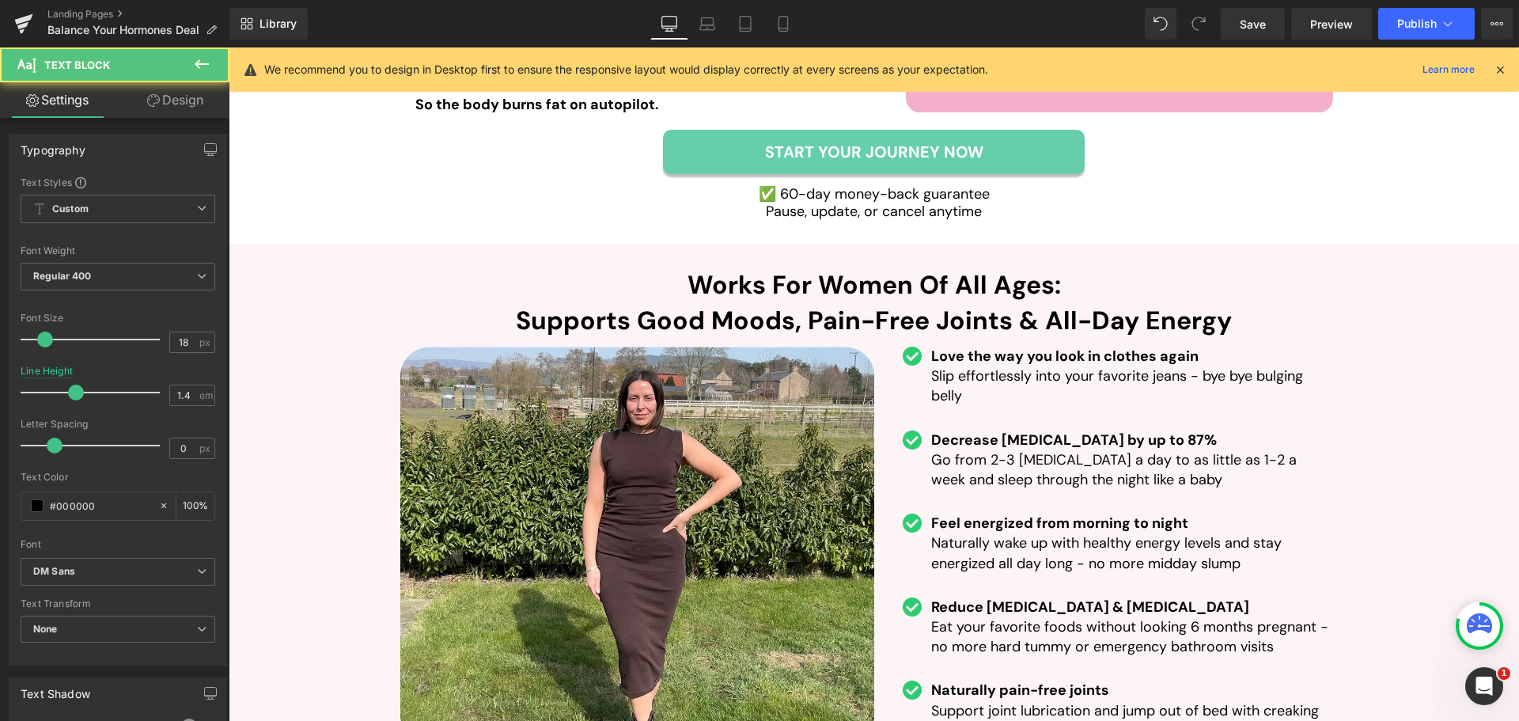
click at [153, 94] on icon at bounding box center [153, 100] width 13 height 13
click at [0, 0] on div "Spacing" at bounding box center [0, 0] width 0 height 0
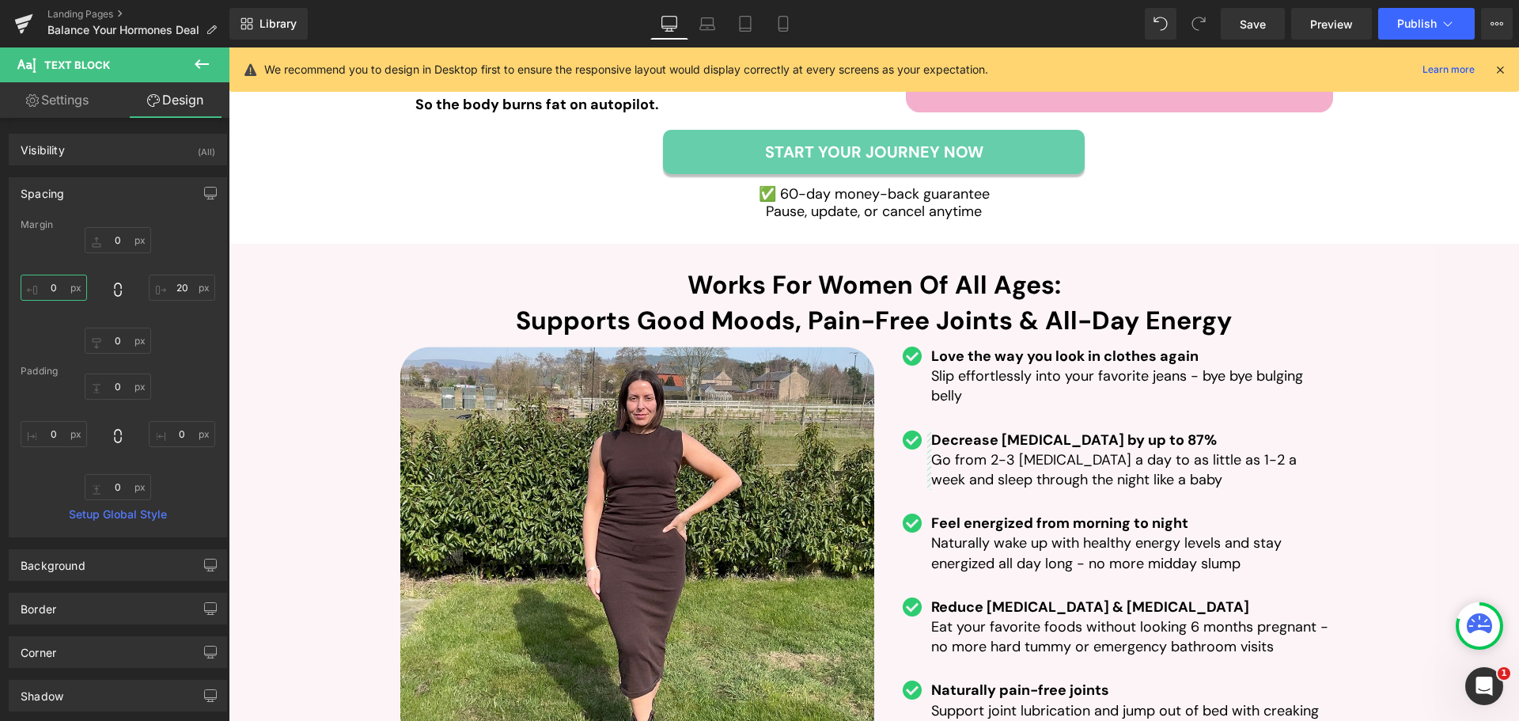
click at [61, 294] on input "text" at bounding box center [54, 287] width 66 height 26
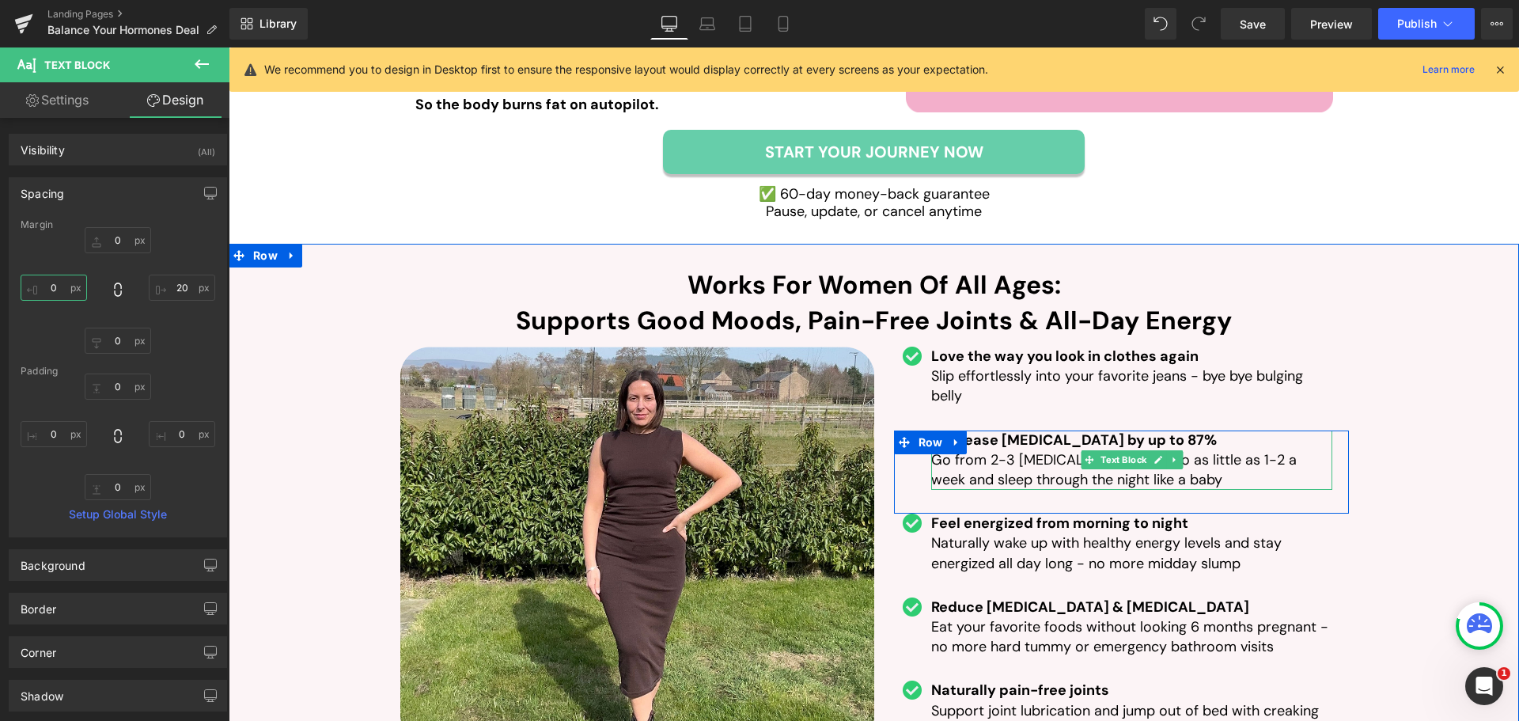
type input "5"
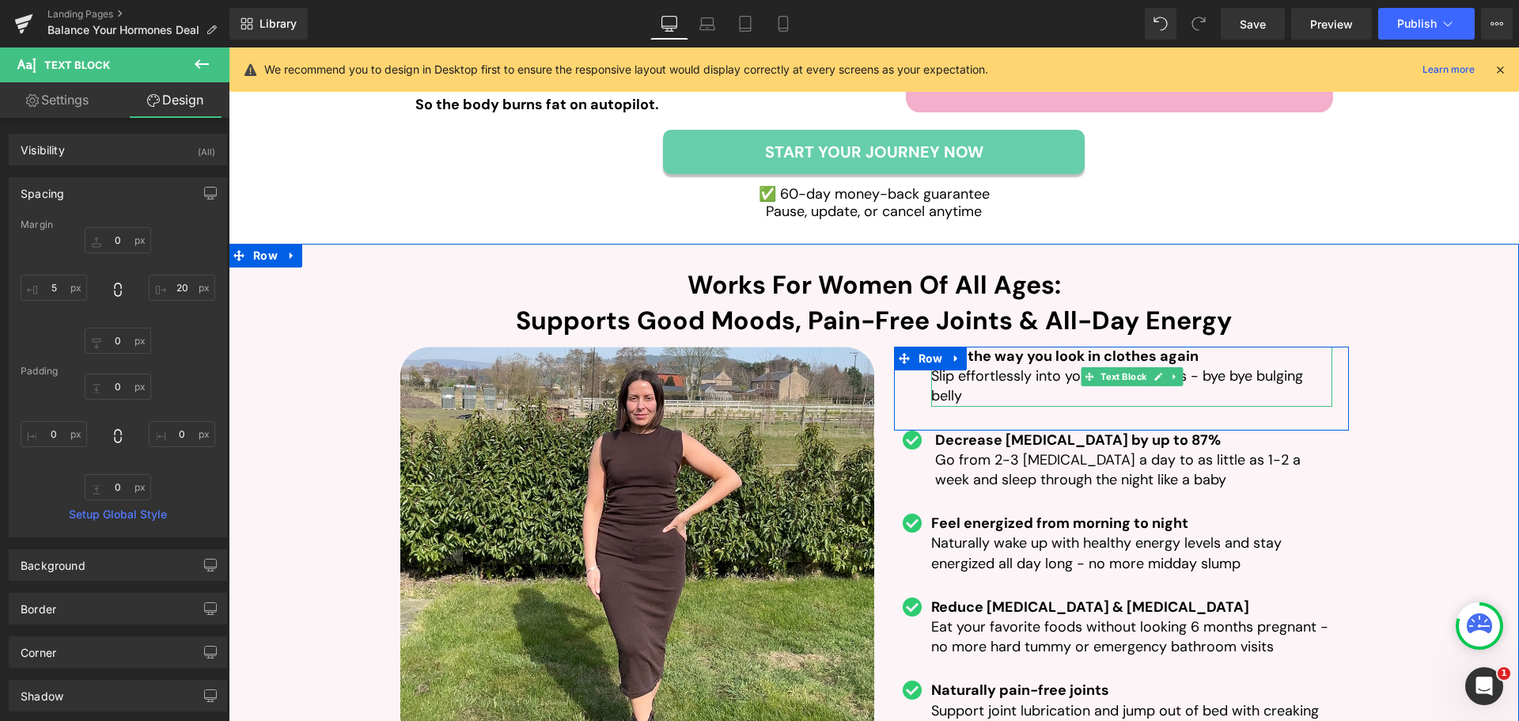
click at [1039, 366] on span "Slip effortlessly into your favorite jeans - bye bye bulging belly" at bounding box center [1117, 385] width 372 height 39
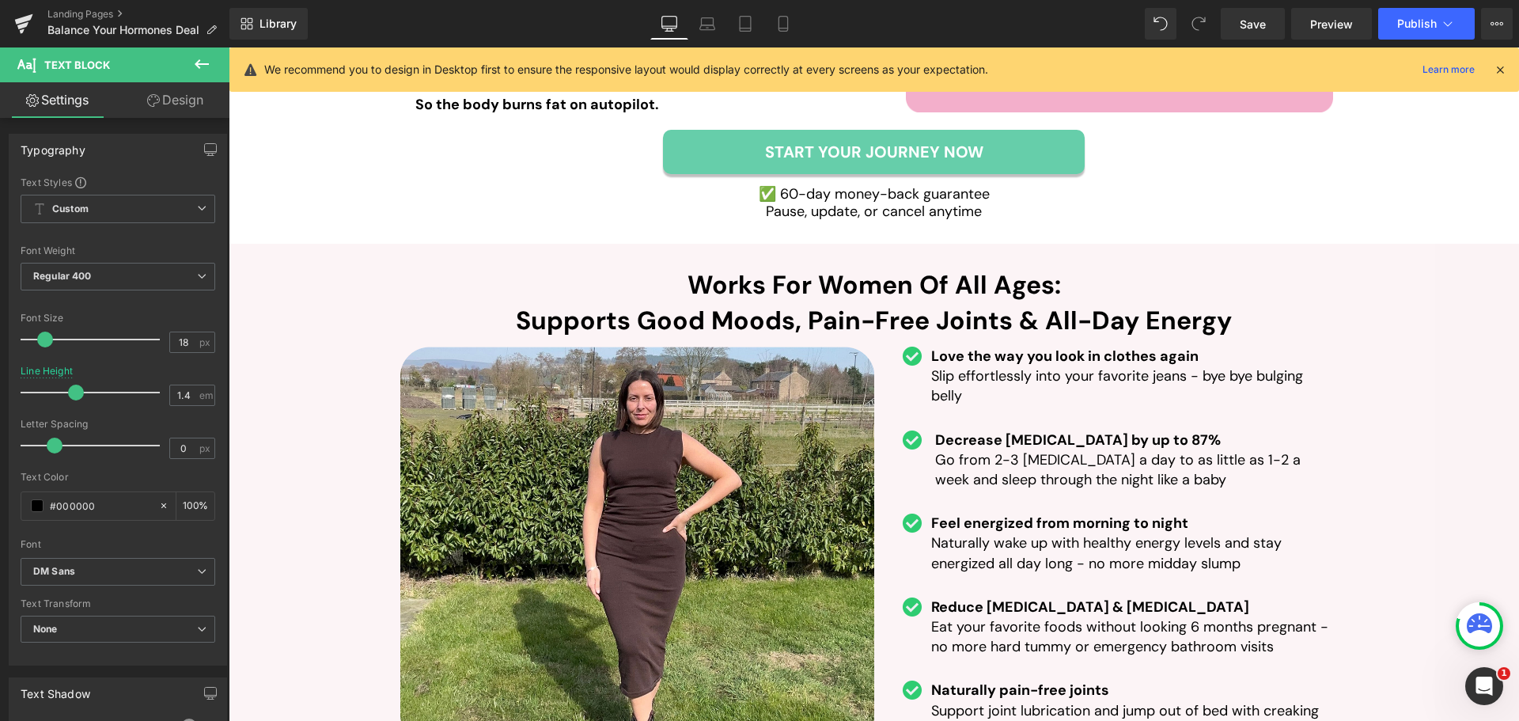
click at [174, 109] on link "Design" at bounding box center [175, 100] width 115 height 36
click at [0, 0] on div "Spacing" at bounding box center [0, 0] width 0 height 0
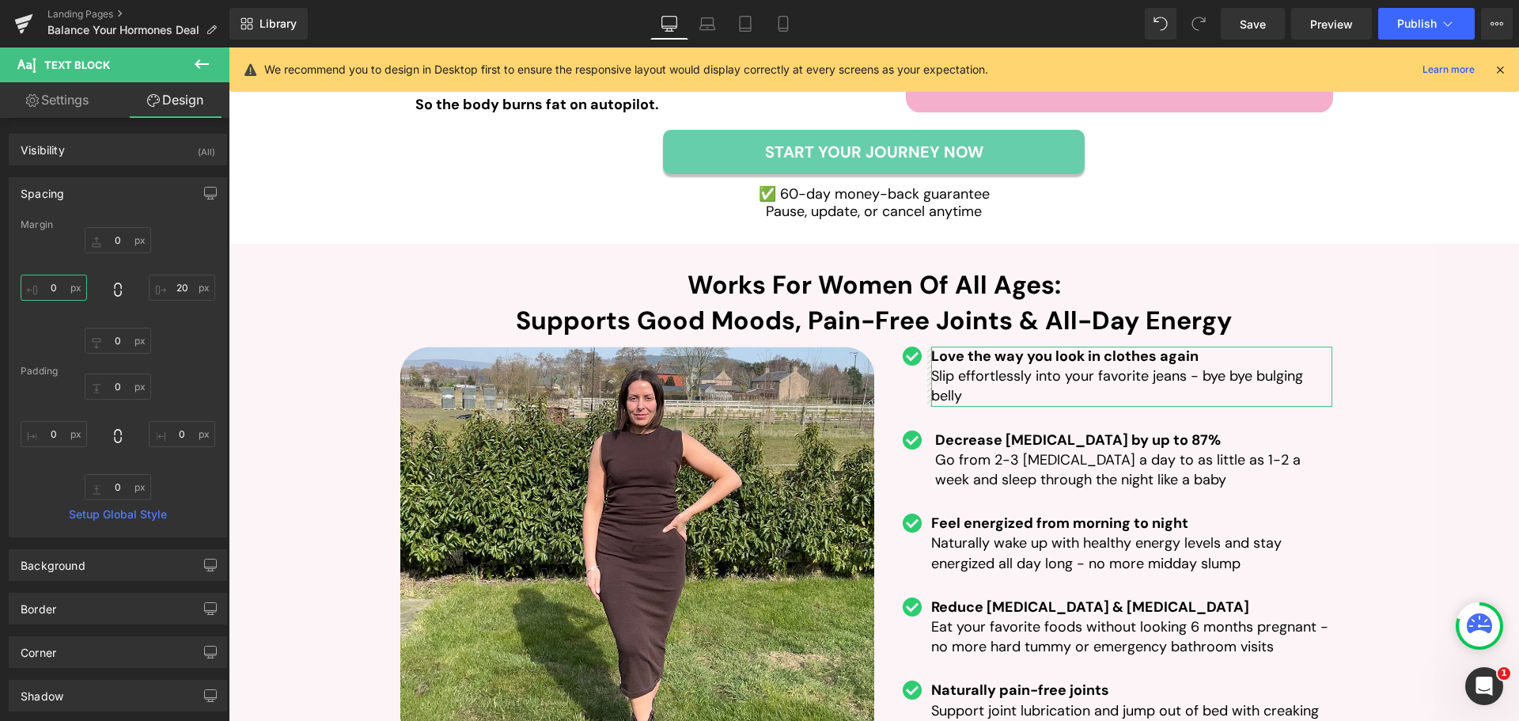
click at [54, 285] on input "text" at bounding box center [54, 287] width 66 height 26
type input "5"
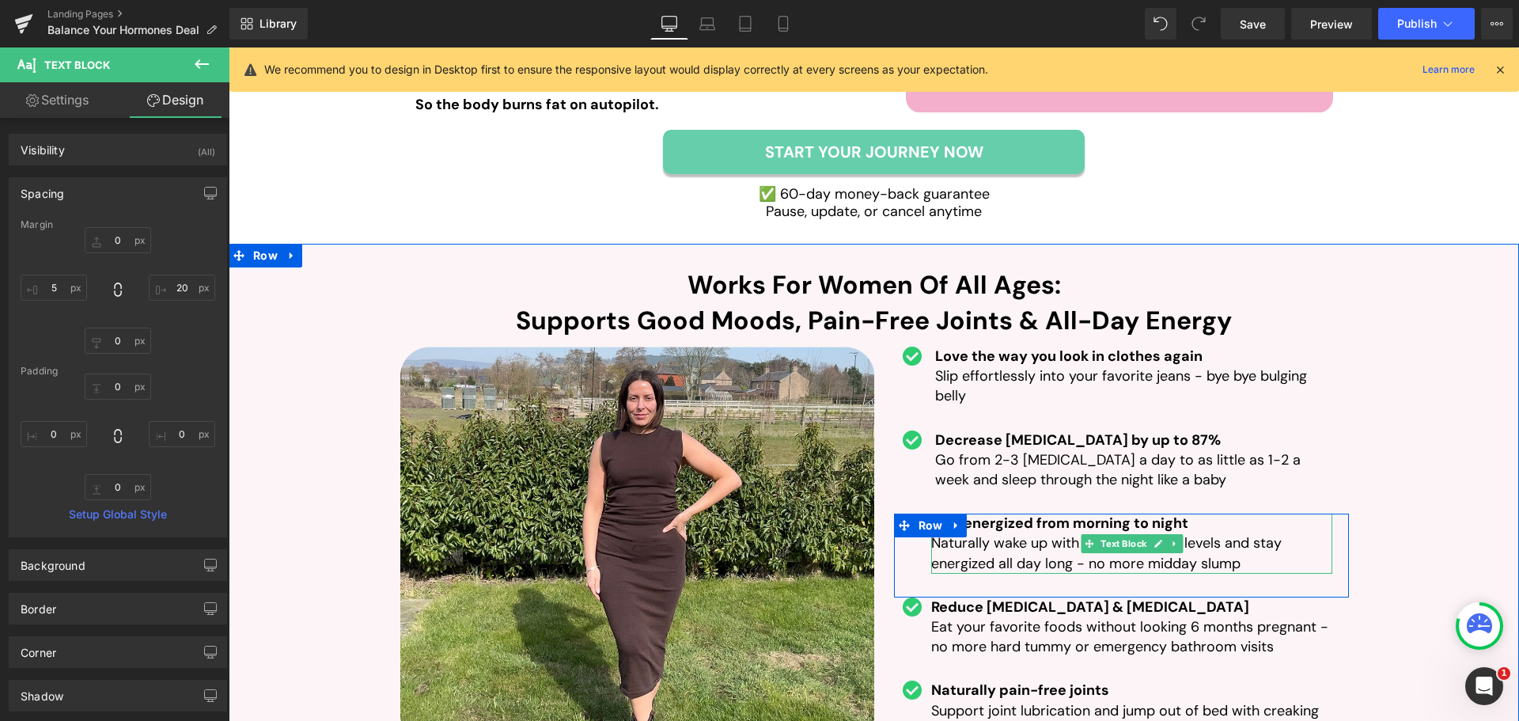
click at [1015, 533] on span "Naturally wake up with healthy energy levels and stay energized all day long - …" at bounding box center [1106, 552] width 350 height 39
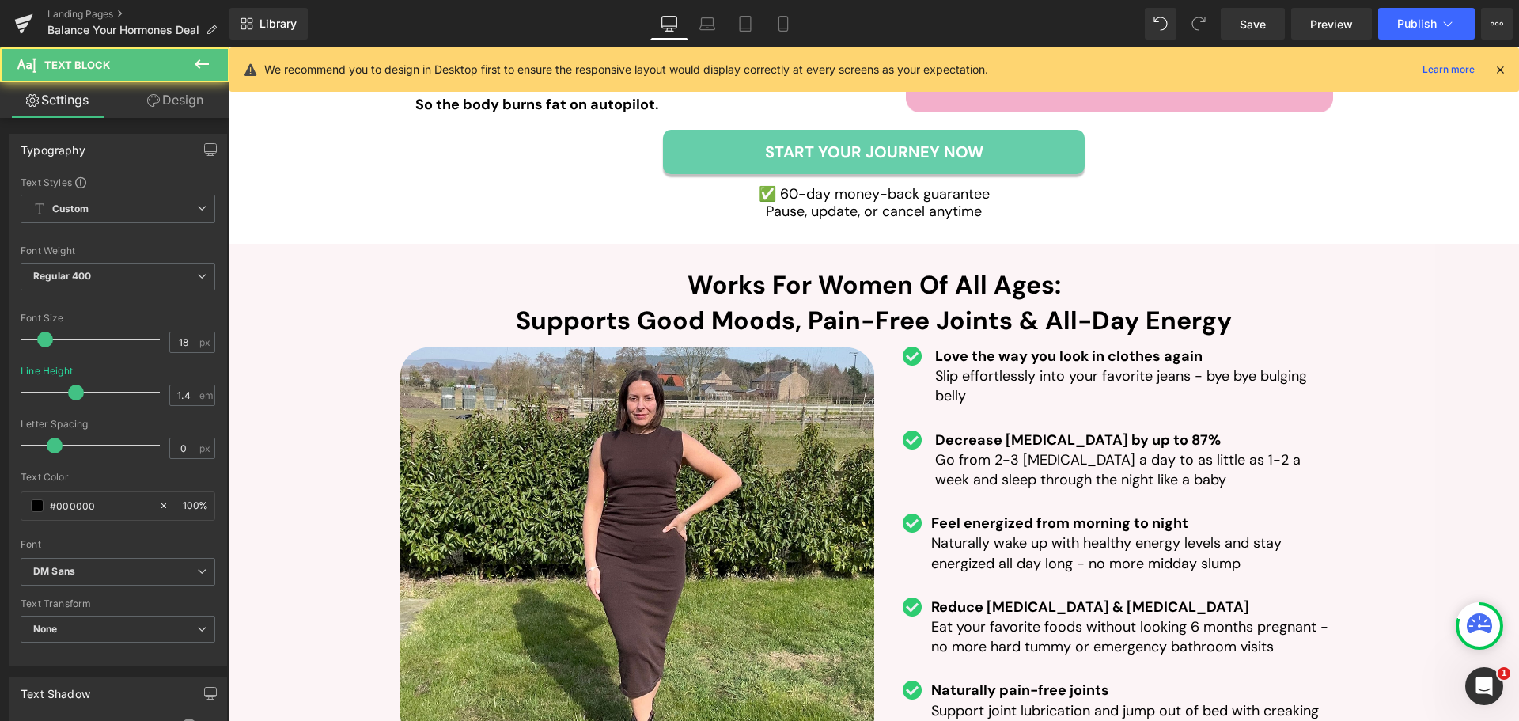
click at [184, 94] on link "Design" at bounding box center [175, 100] width 115 height 36
click at [0, 0] on div "Spacing" at bounding box center [0, 0] width 0 height 0
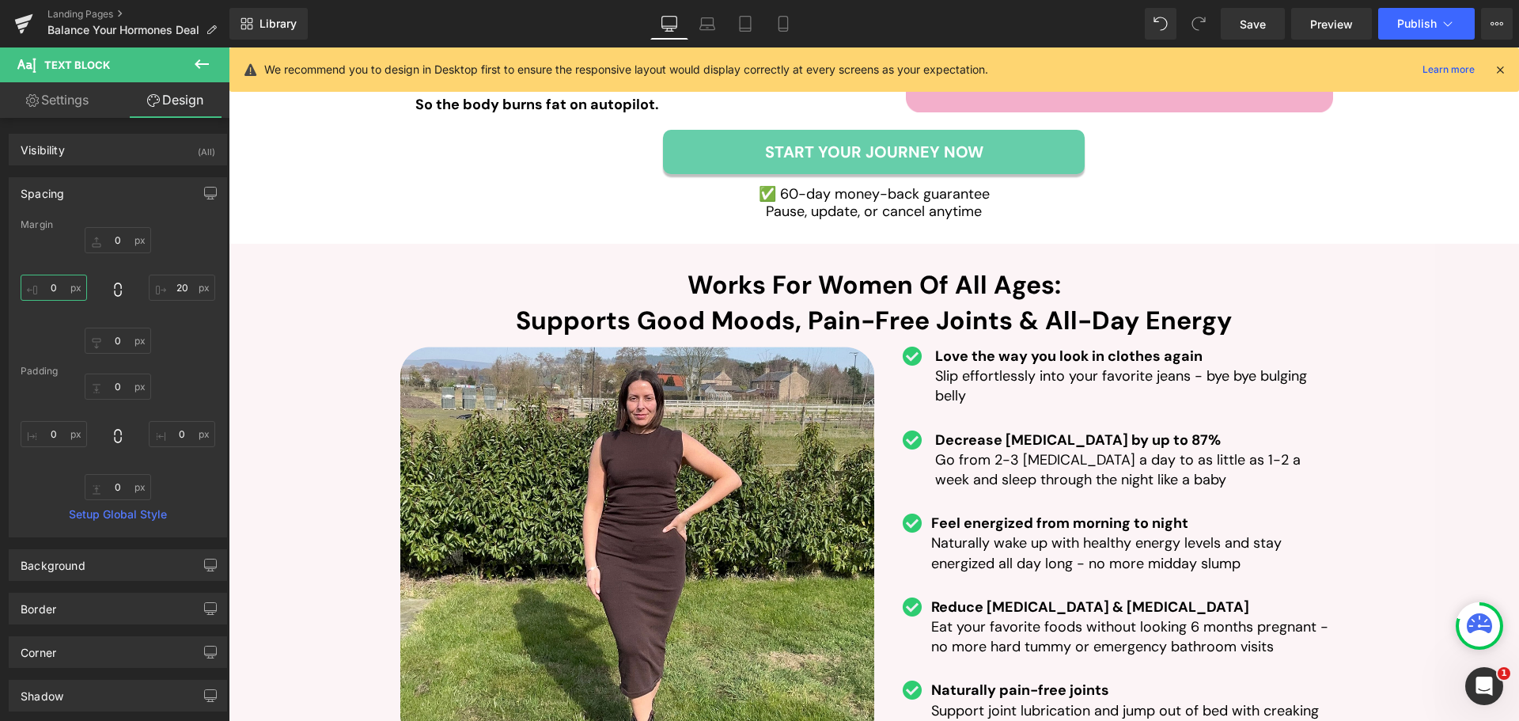
click at [59, 282] on input "text" at bounding box center [54, 287] width 66 height 26
type input "5"
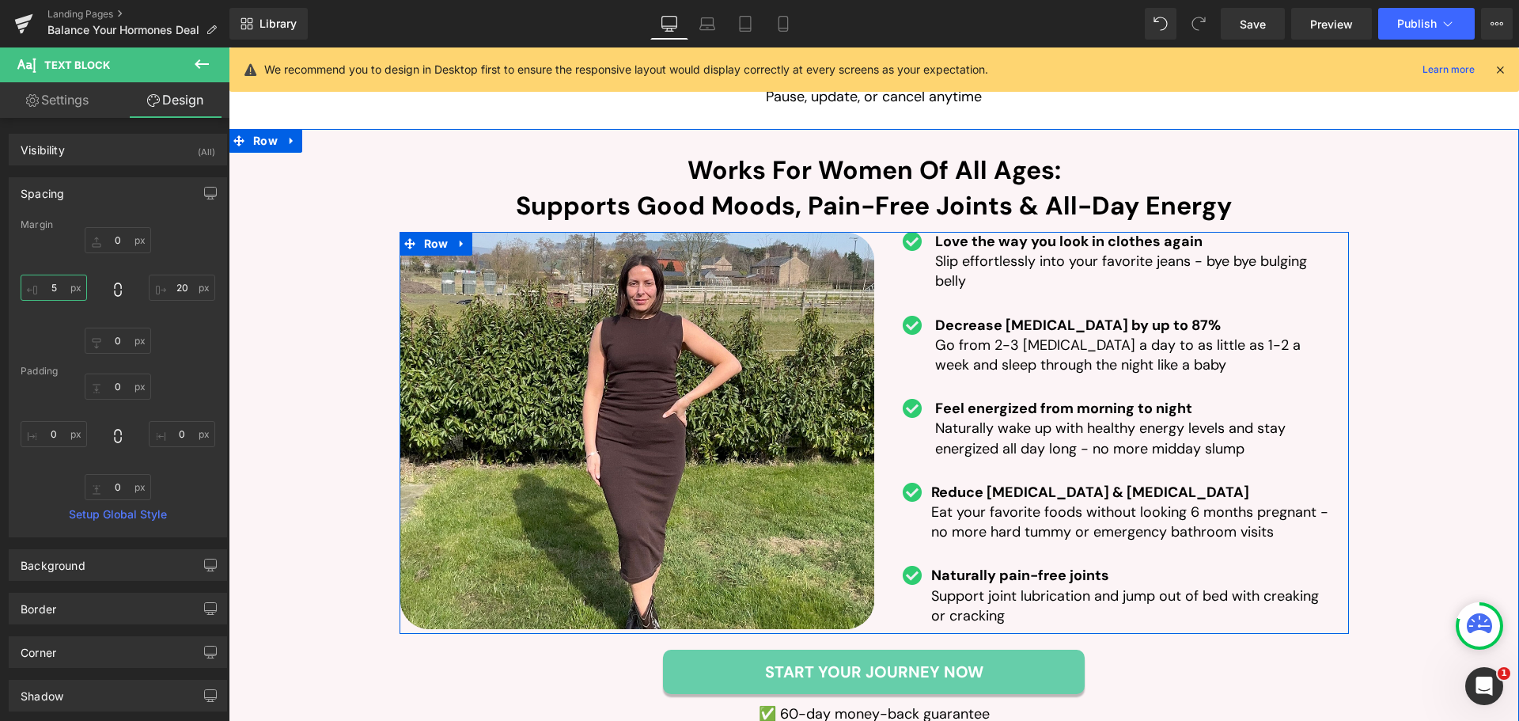
scroll to position [3402, 0]
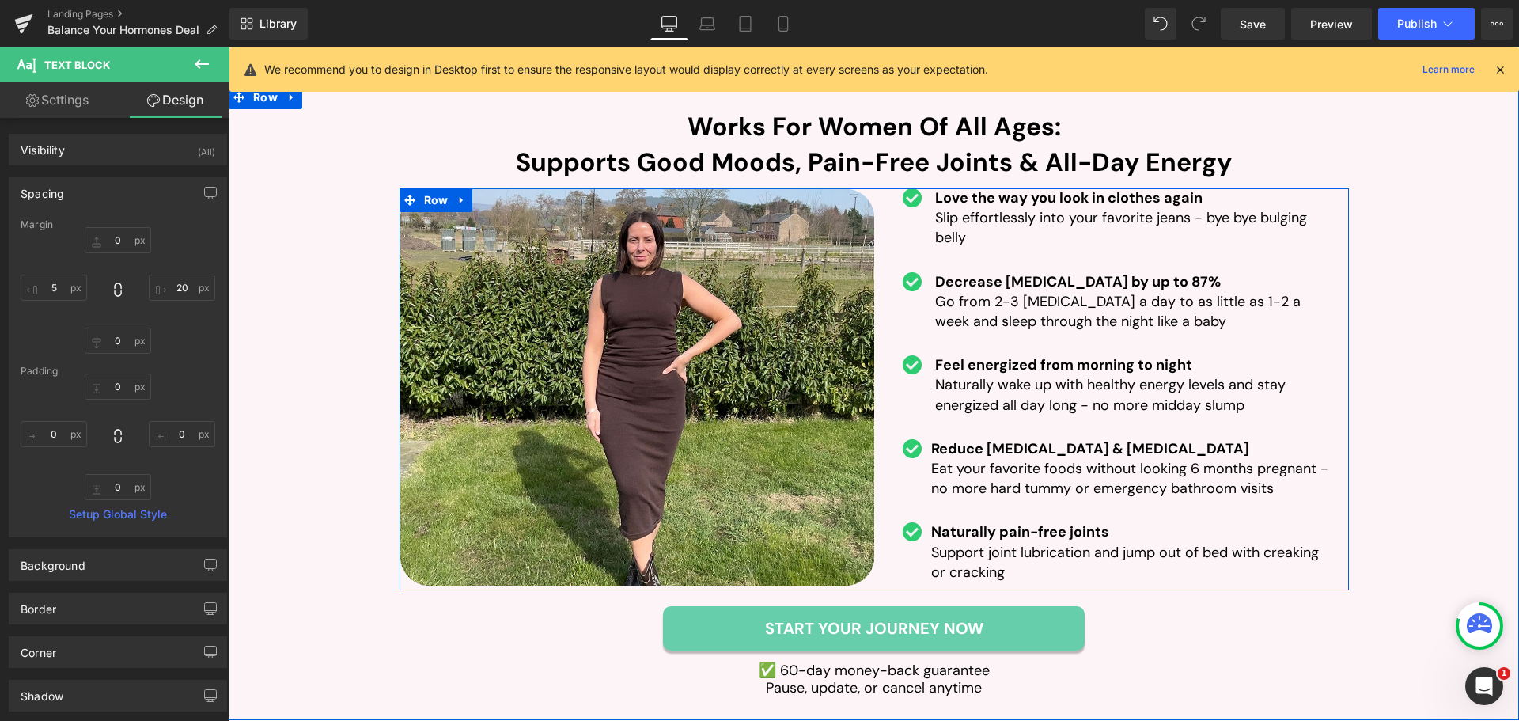
click at [1005, 459] on span "Eat your favorite foods without looking 6 months pregnant - no more hard tummy …" at bounding box center [1129, 478] width 397 height 39
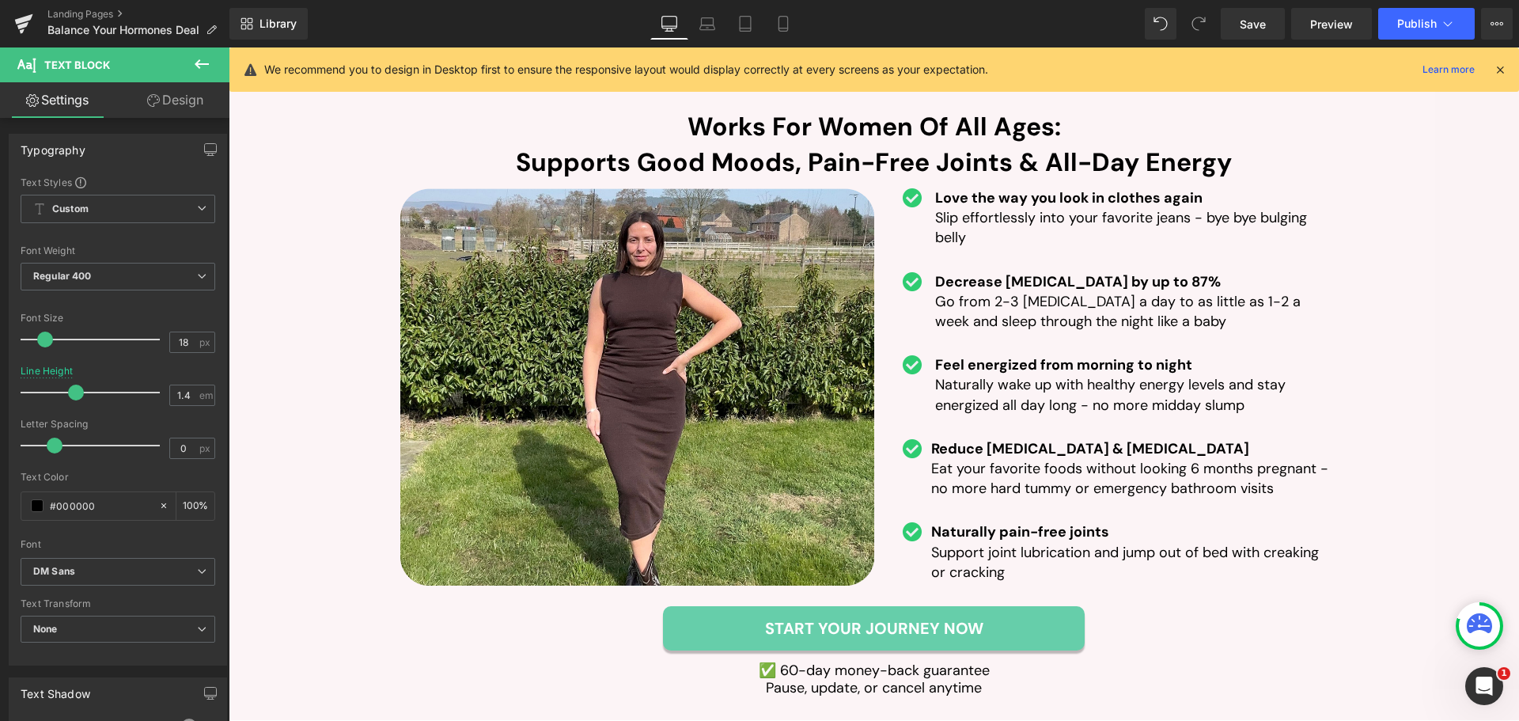
click at [187, 100] on link "Design" at bounding box center [175, 100] width 115 height 36
click at [0, 0] on div "Spacing" at bounding box center [0, 0] width 0 height 0
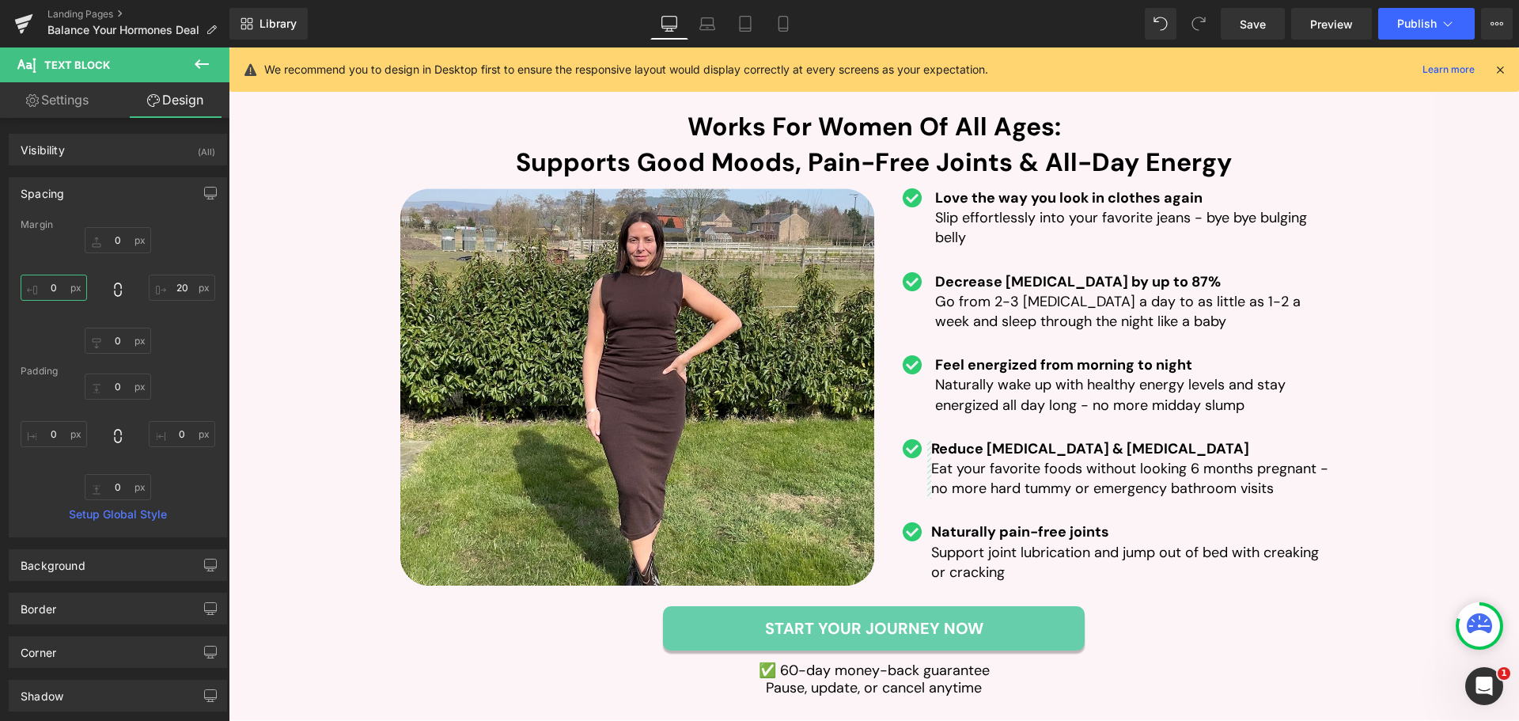
click at [58, 289] on input "text" at bounding box center [54, 287] width 66 height 26
type input "5"
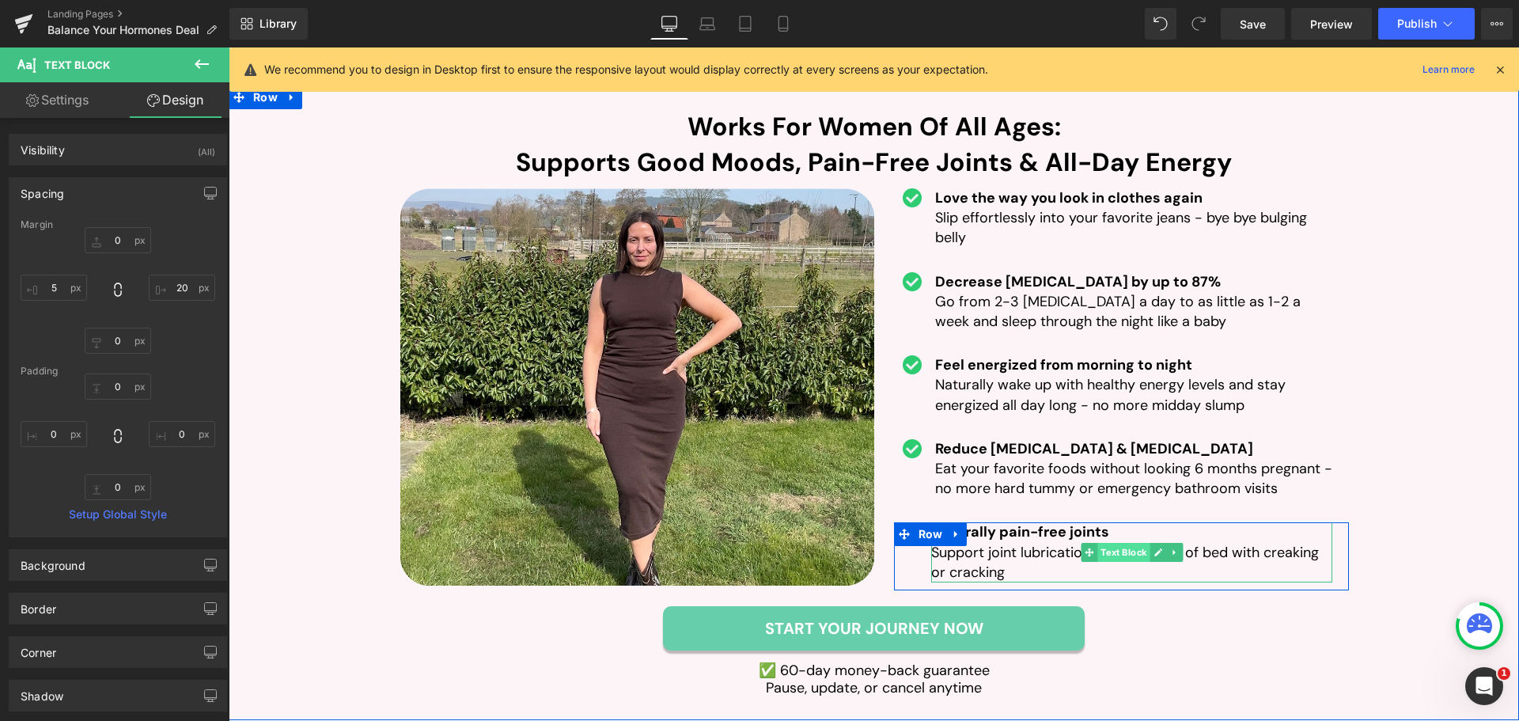
click at [1097, 543] on span "Text Block" at bounding box center [1123, 552] width 52 height 19
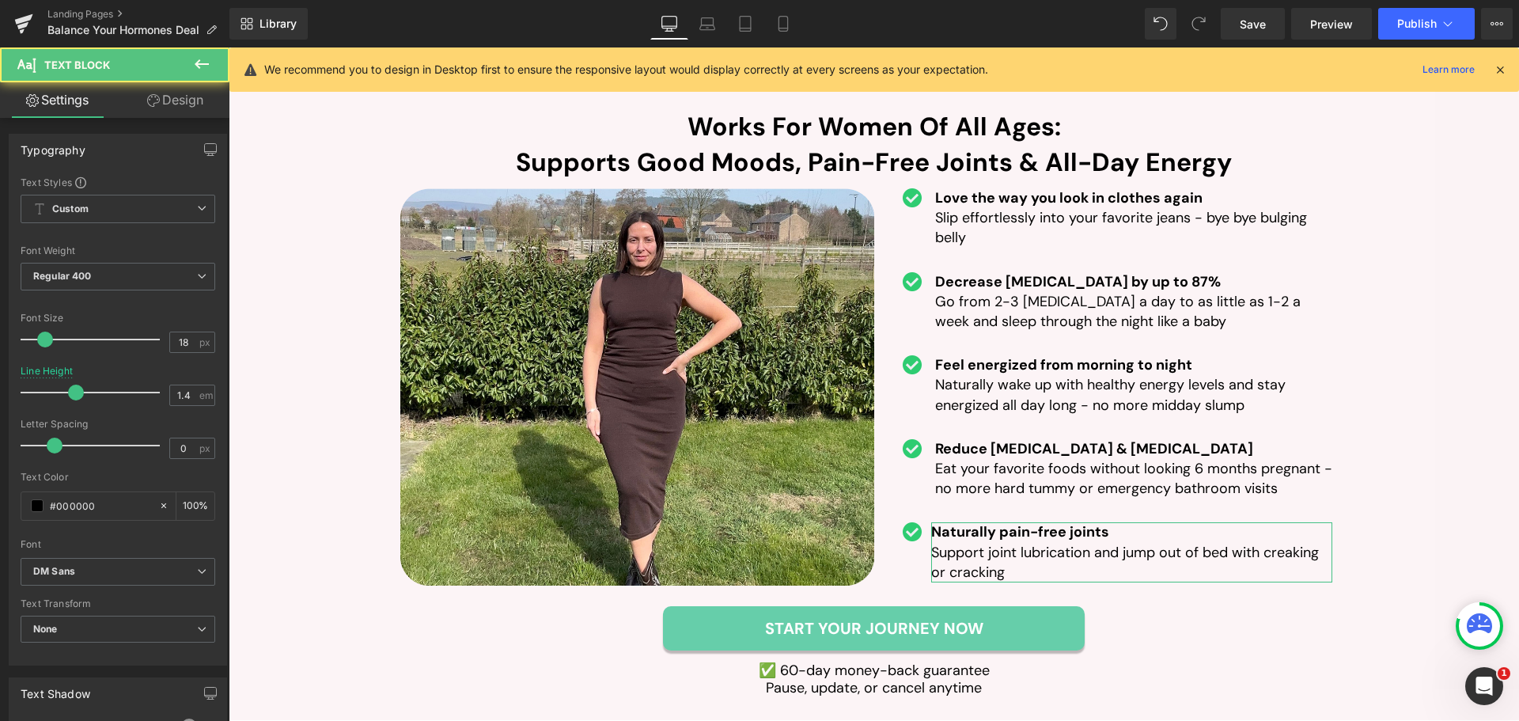
click at [181, 93] on link "Design" at bounding box center [175, 100] width 115 height 36
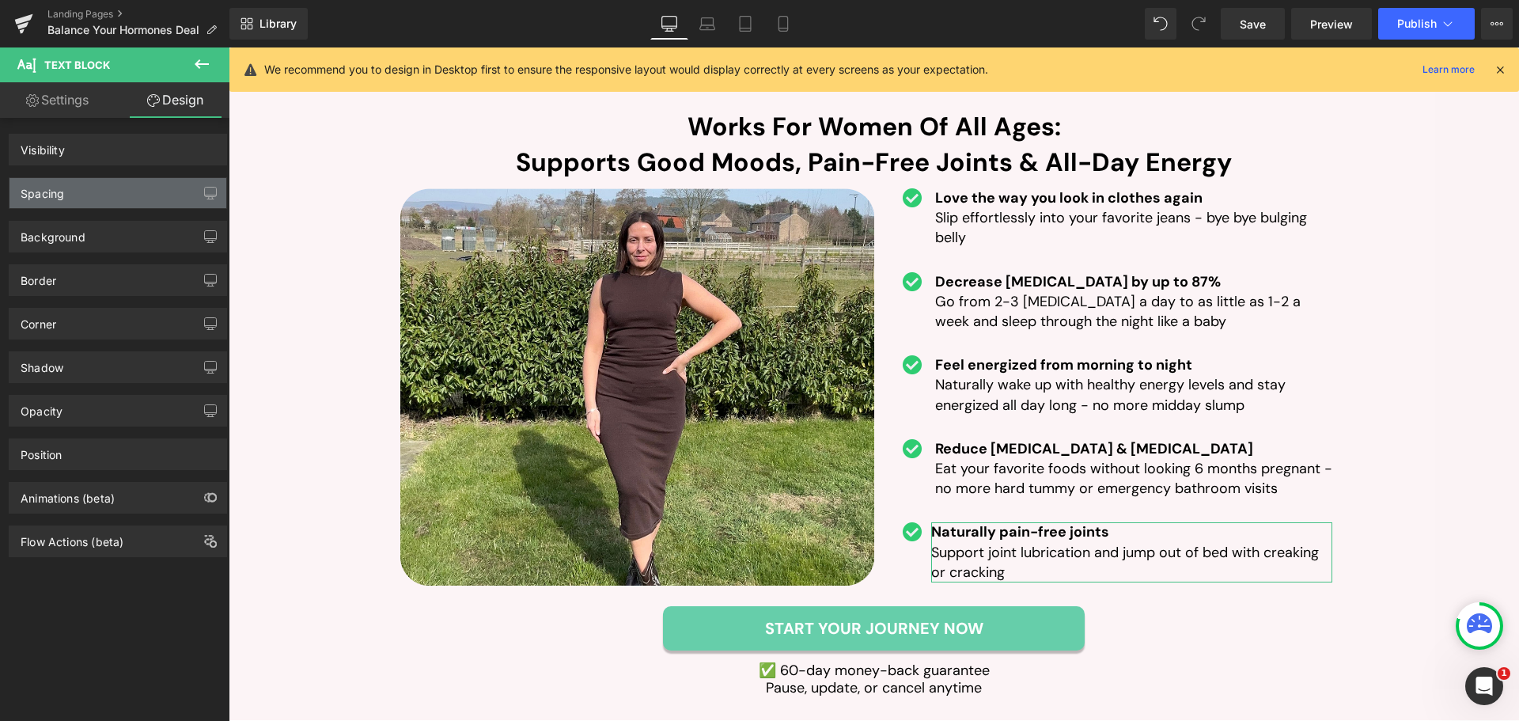
click at [59, 185] on div "Spacing" at bounding box center [43, 189] width 44 height 22
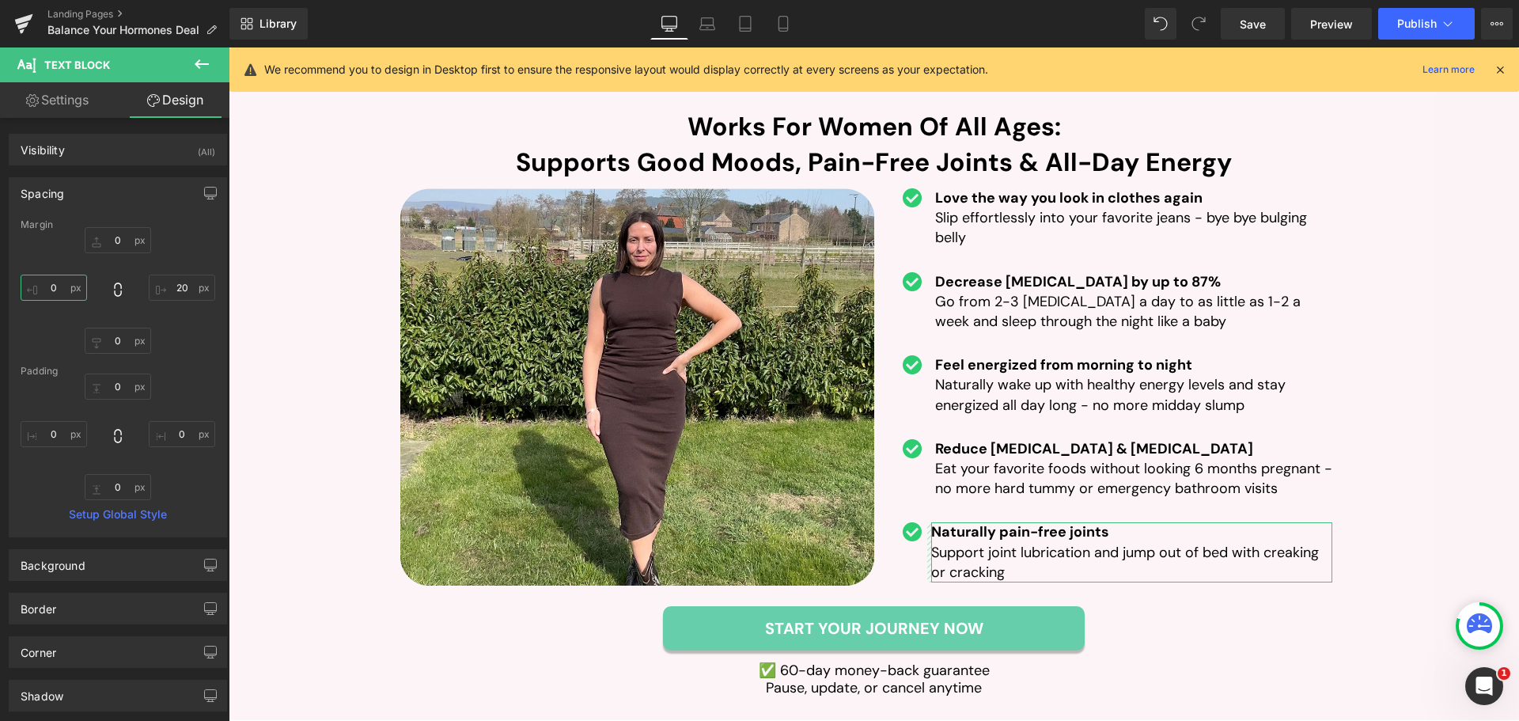
click at [51, 290] on input "text" at bounding box center [54, 287] width 66 height 26
click at [706, 27] on icon at bounding box center [707, 24] width 16 height 16
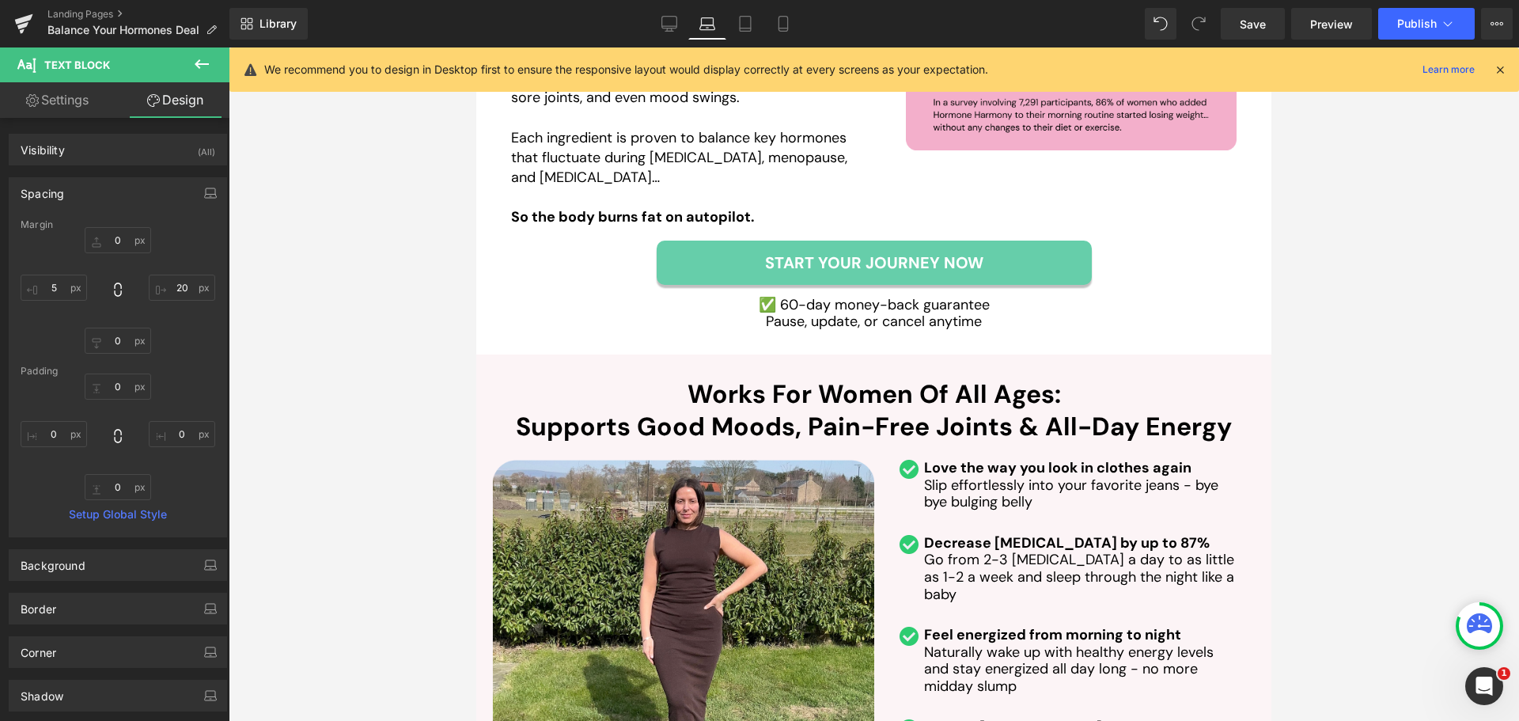
scroll to position [3695, 0]
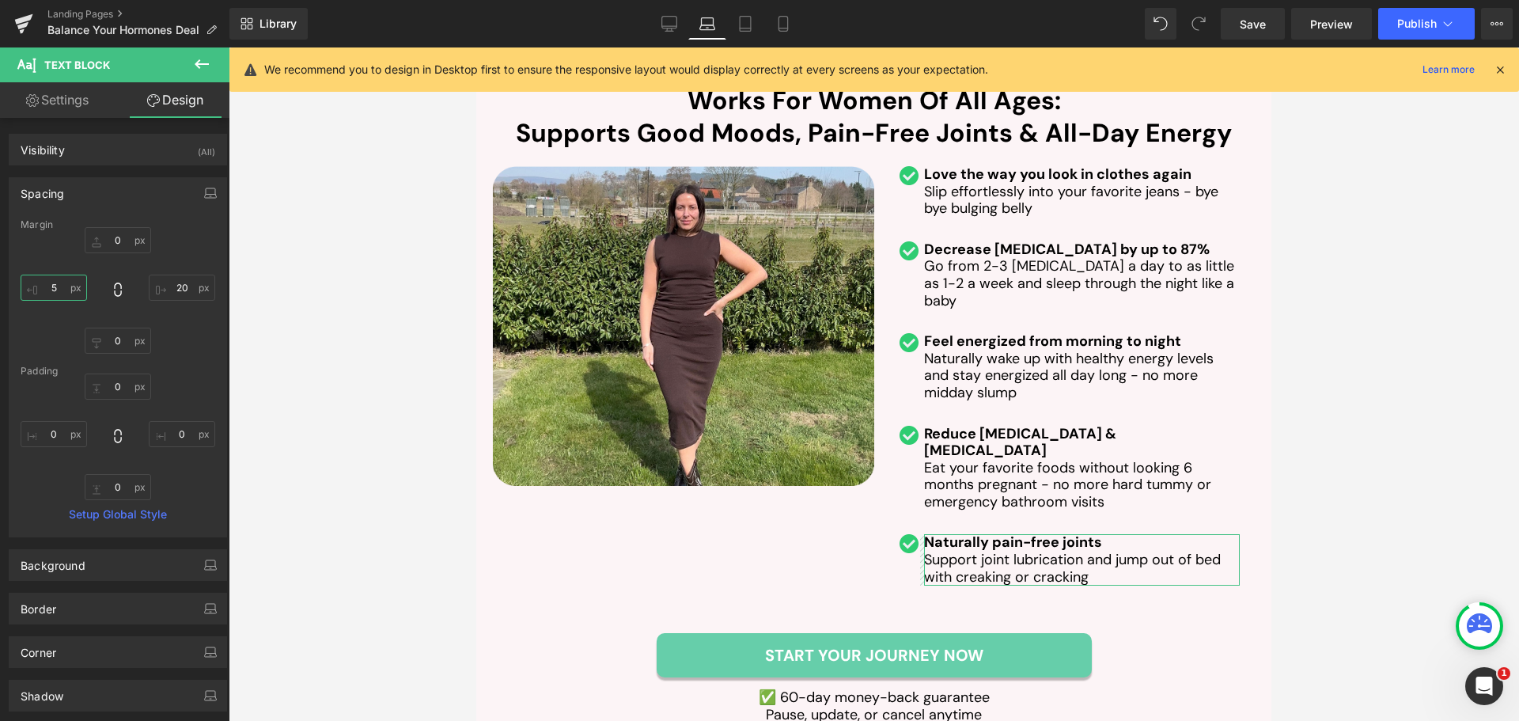
click at [59, 290] on input "5" at bounding box center [54, 287] width 66 height 26
click at [747, 28] on icon at bounding box center [745, 28] width 11 height 0
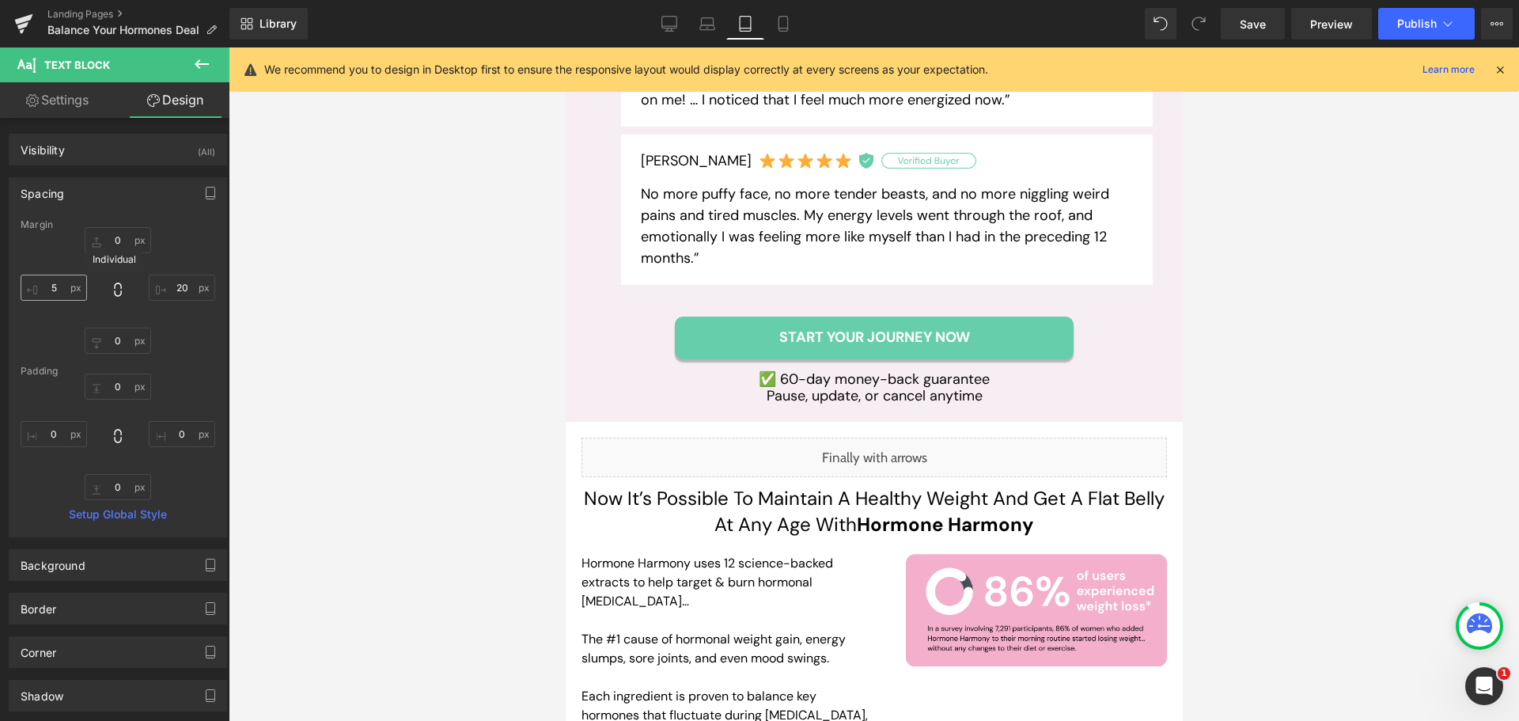
scroll to position [4560, 0]
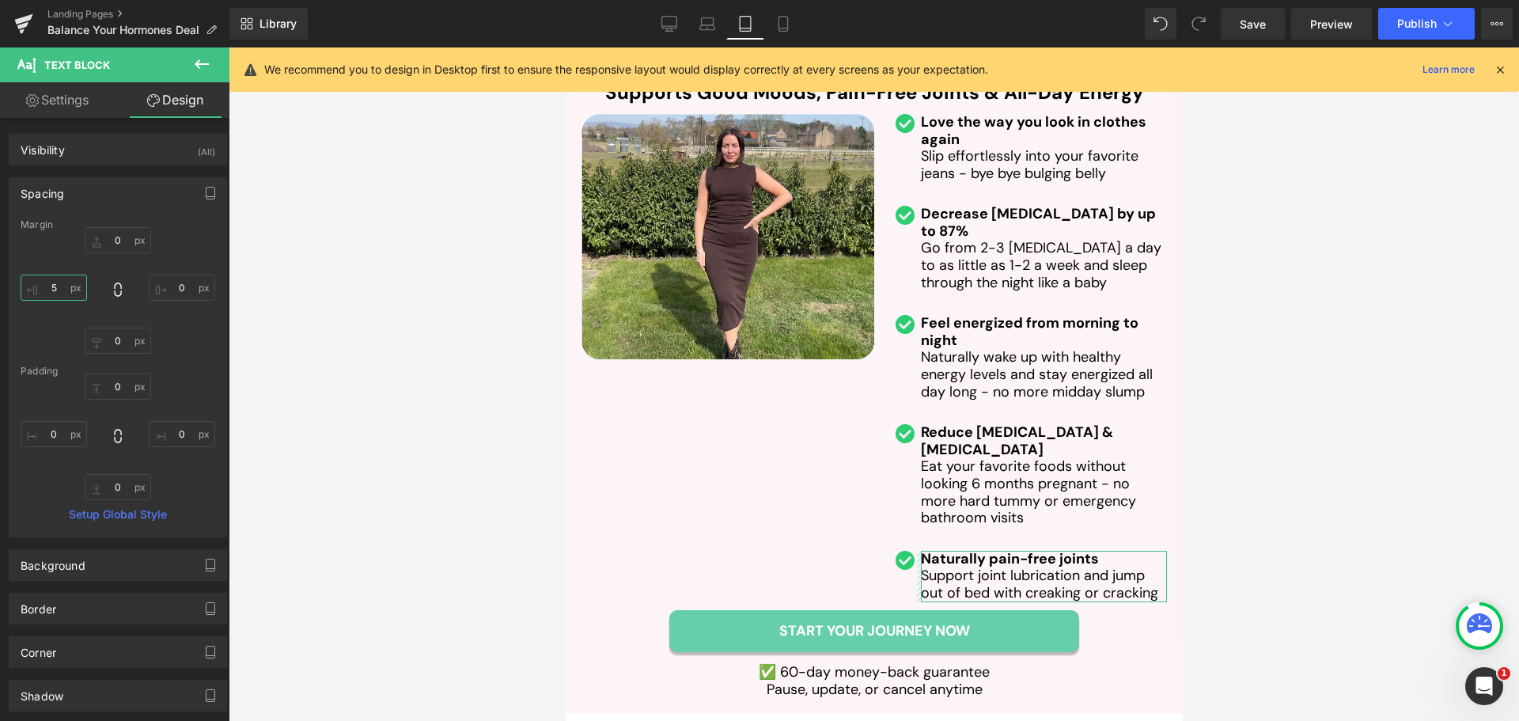
click at [50, 282] on input "5" at bounding box center [54, 287] width 66 height 26
click at [777, 28] on icon at bounding box center [783, 24] width 16 height 16
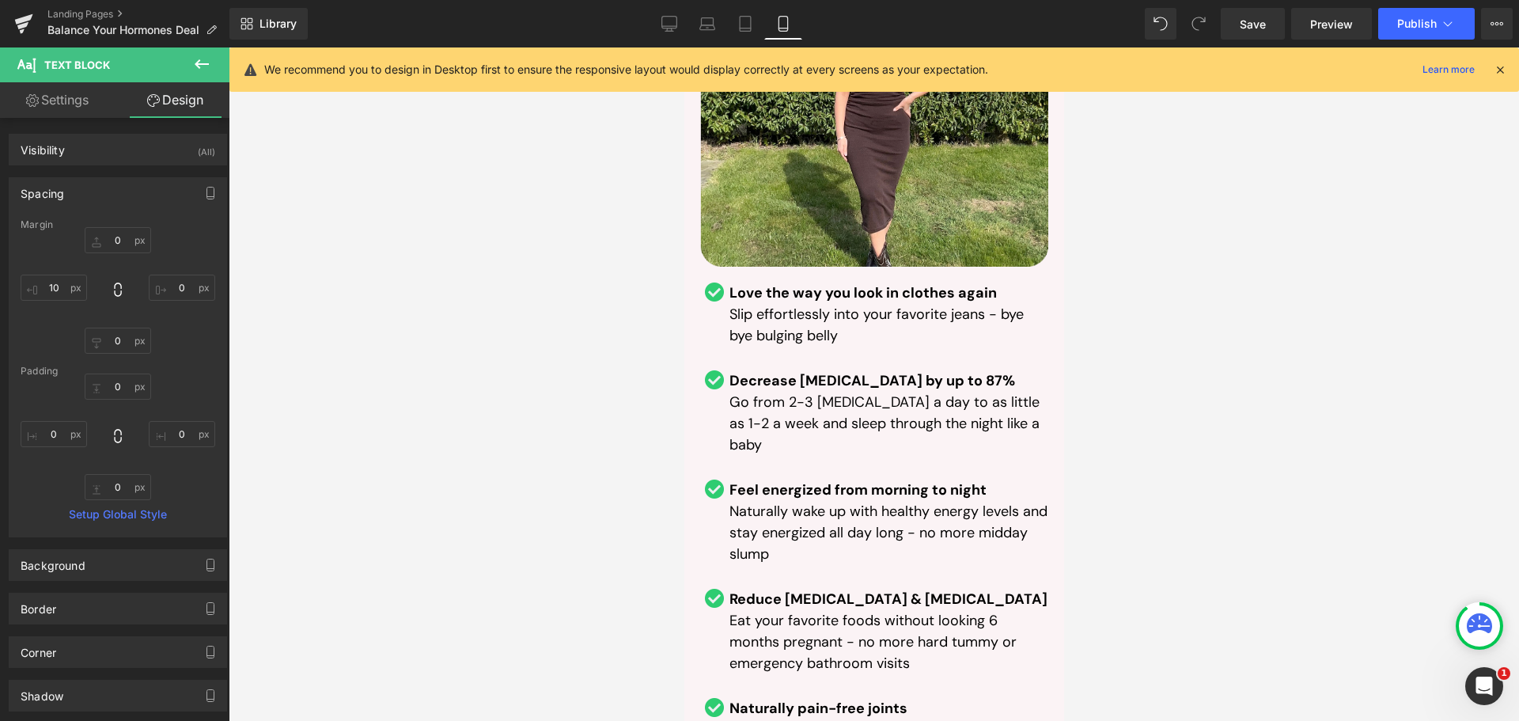
scroll to position [5636, 0]
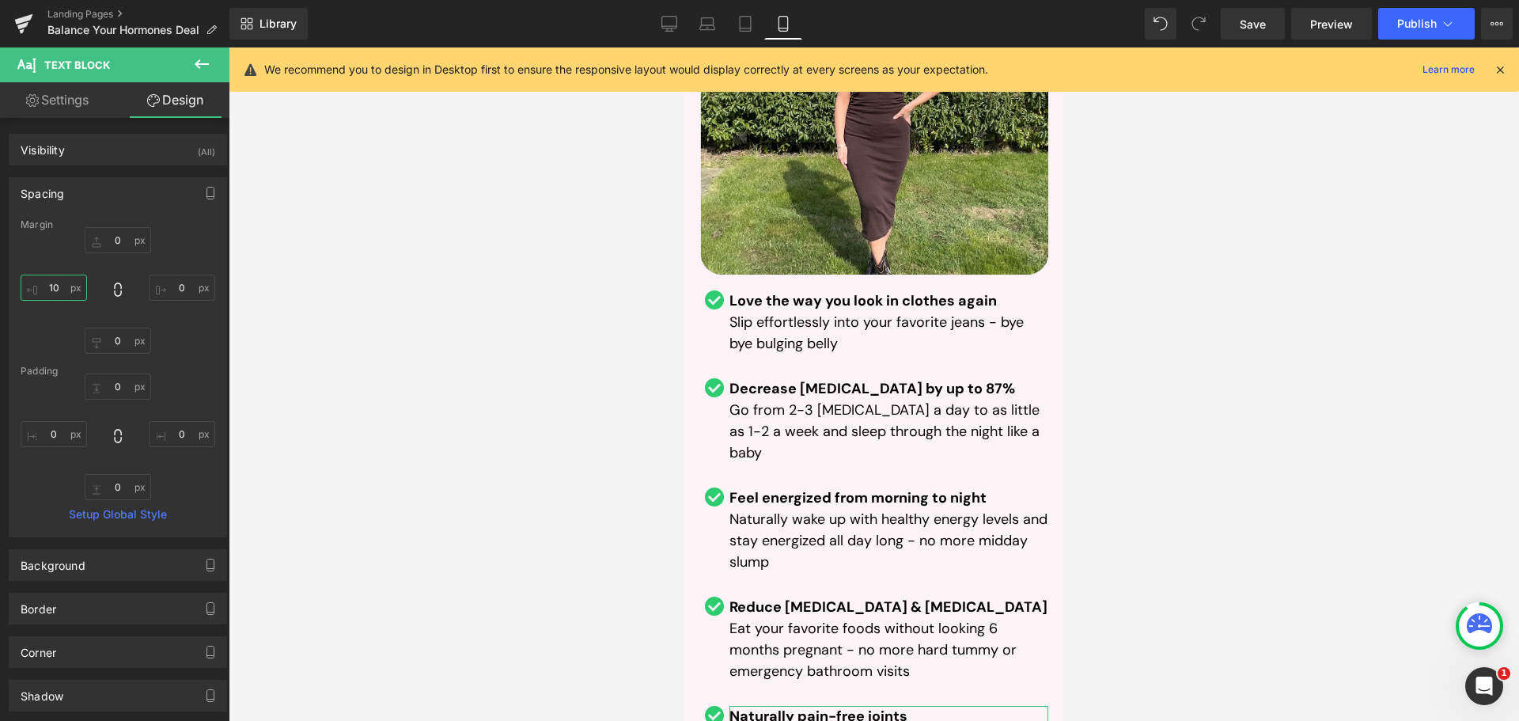
click at [62, 288] on input "10" at bounding box center [54, 287] width 66 height 26
click at [43, 290] on input "5" at bounding box center [54, 287] width 66 height 26
click at [713, 22] on icon at bounding box center [707, 24] width 16 height 16
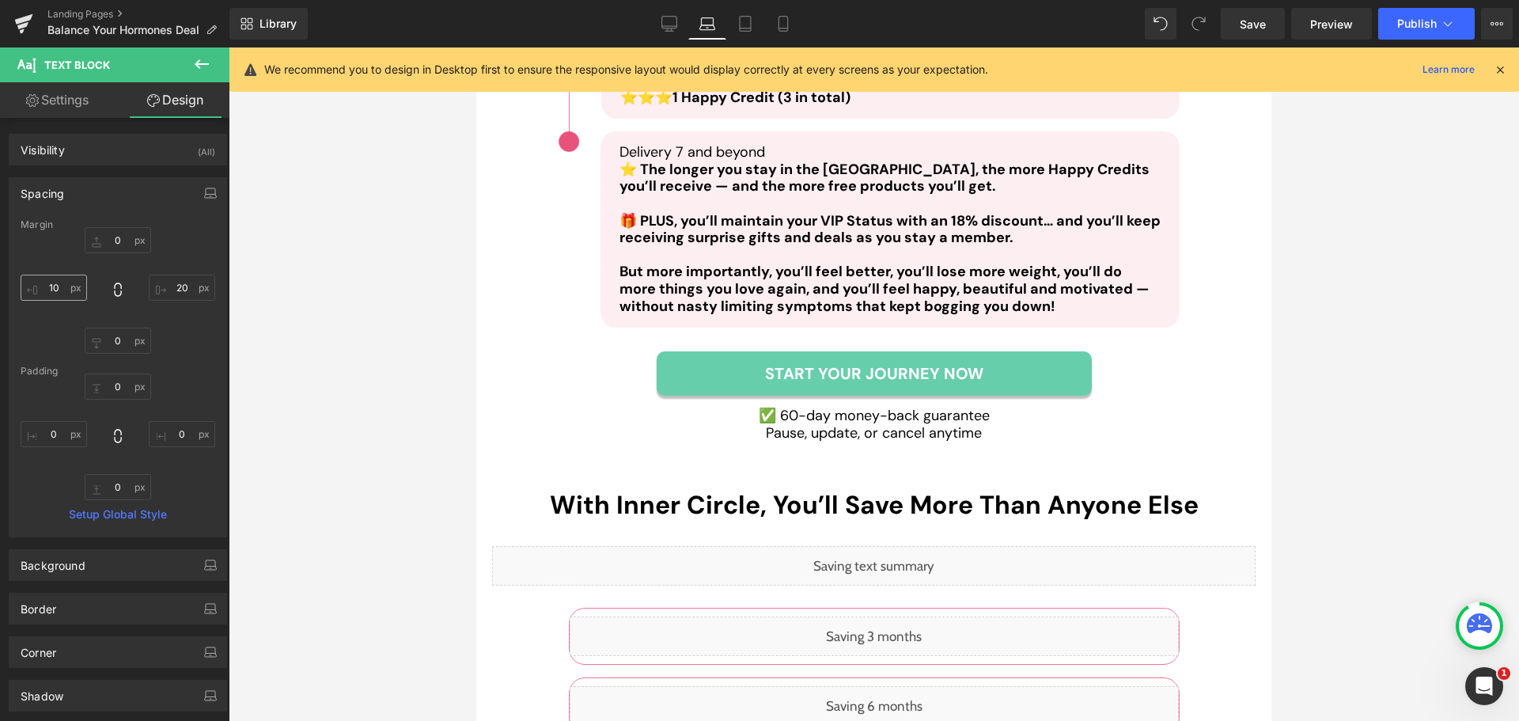
scroll to position [3695, 0]
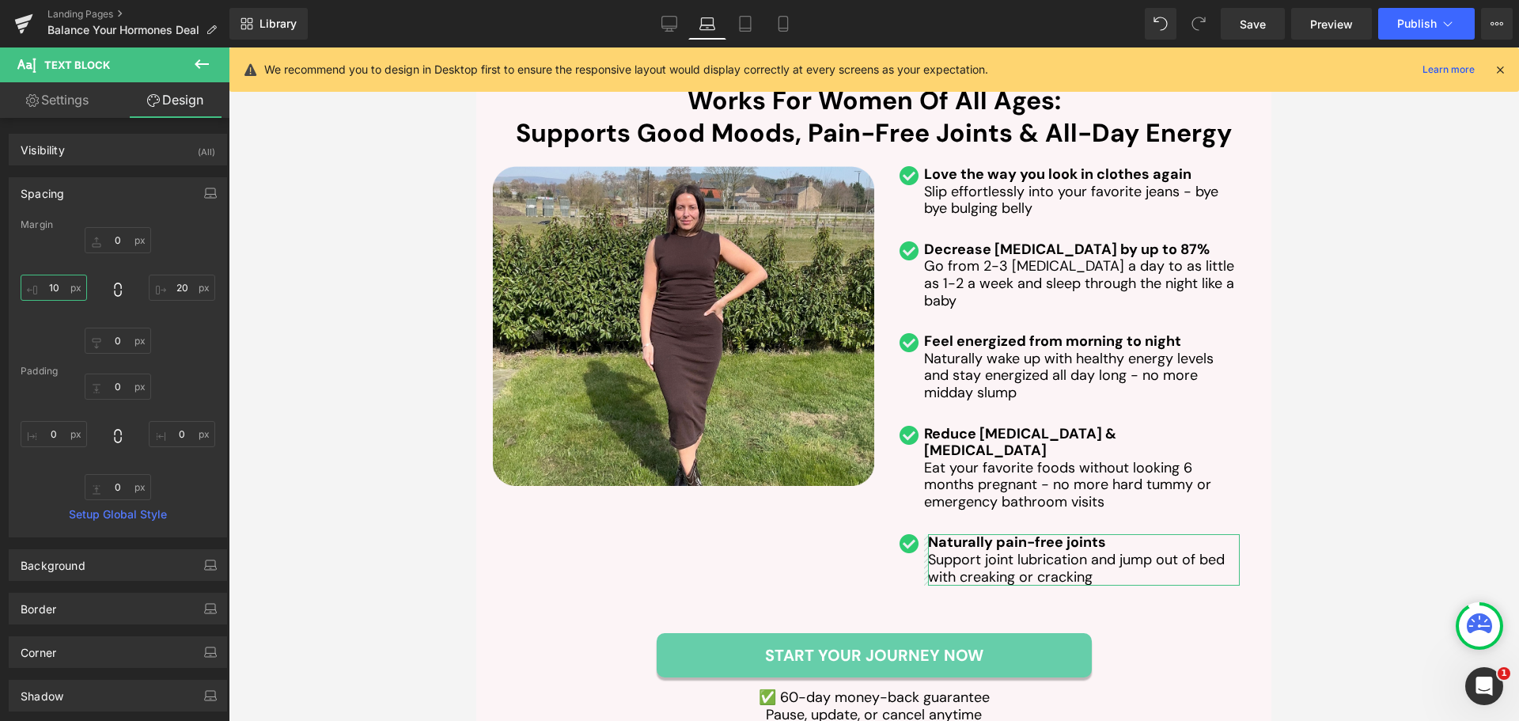
click at [47, 294] on input "10" at bounding box center [54, 287] width 66 height 26
click at [678, 38] on link "Desktop" at bounding box center [669, 24] width 38 height 32
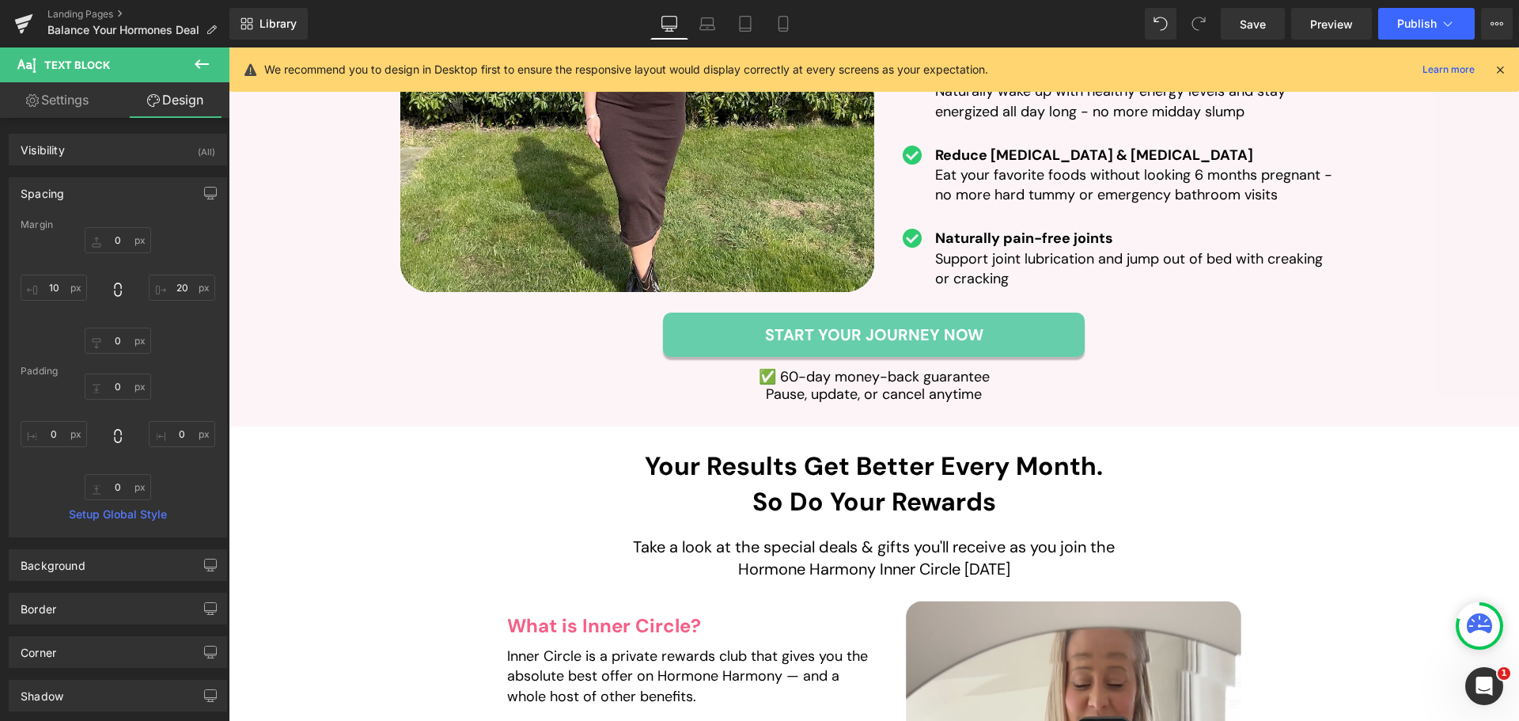
scroll to position [3402, 0]
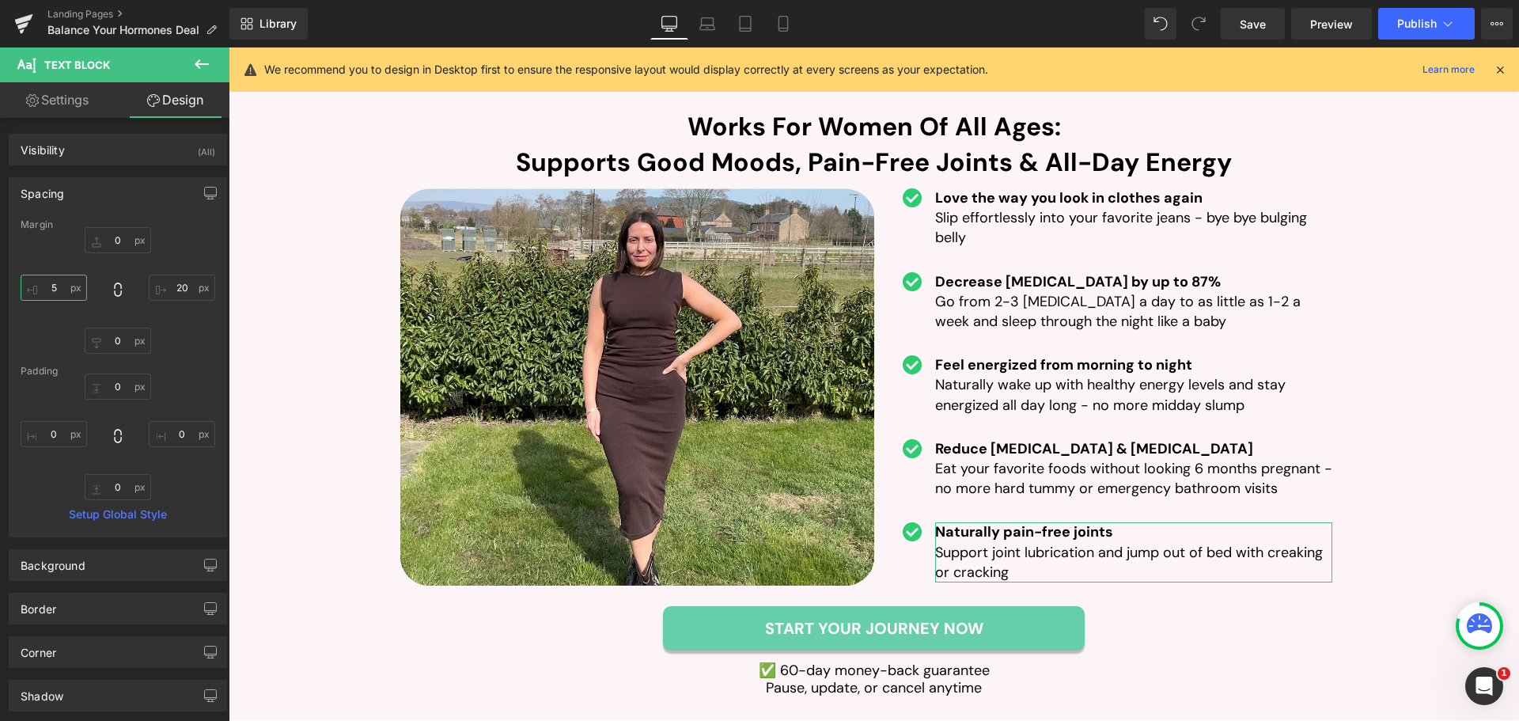
click at [42, 292] on input "5" at bounding box center [54, 287] width 66 height 26
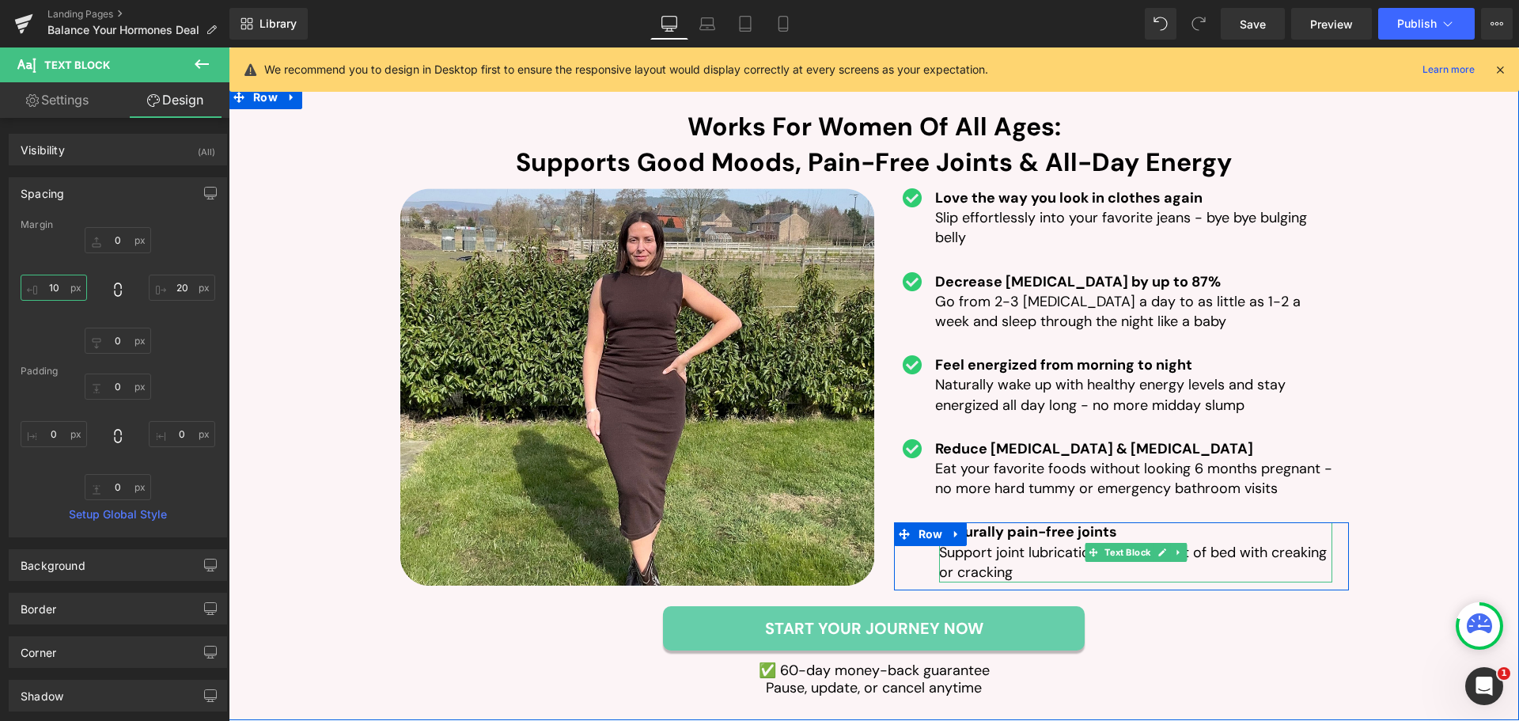
type input "10"
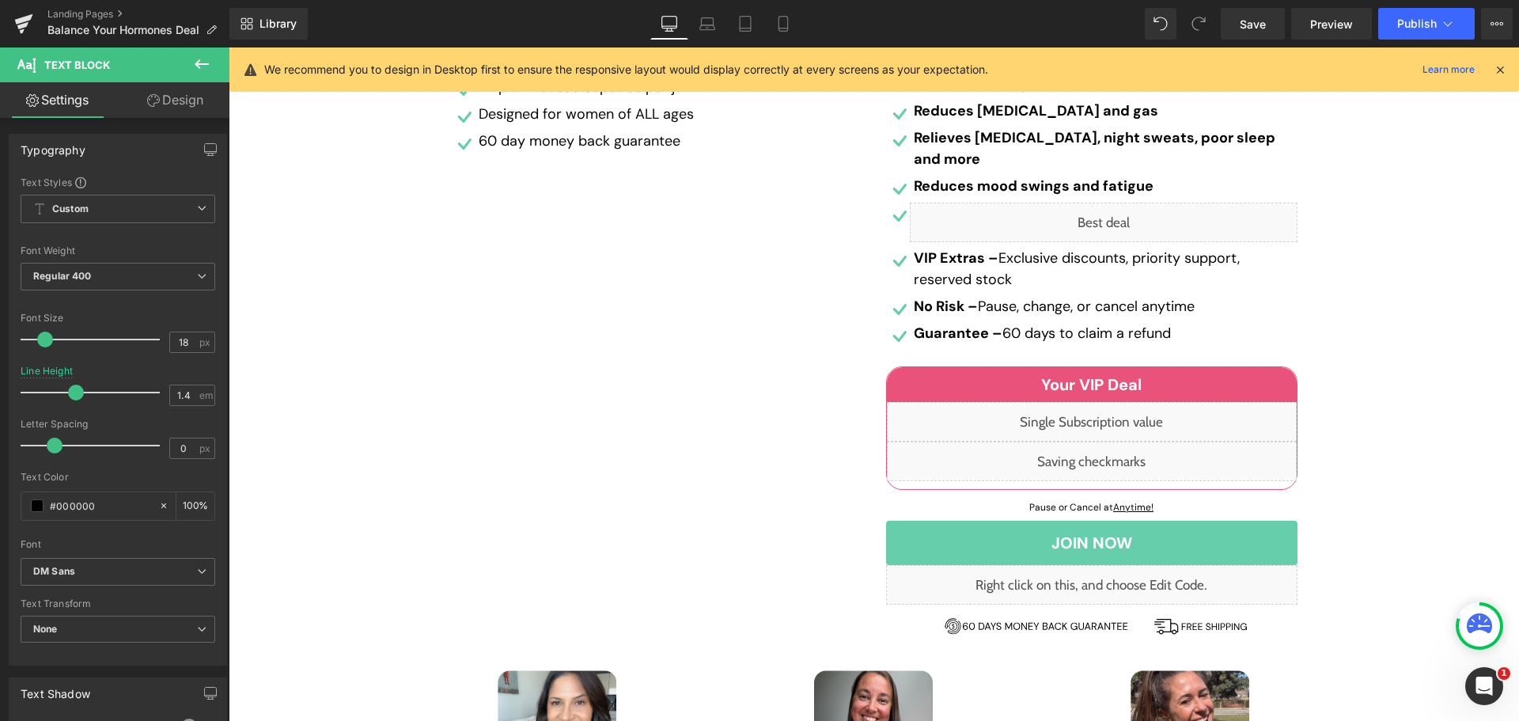
scroll to position [0, 0]
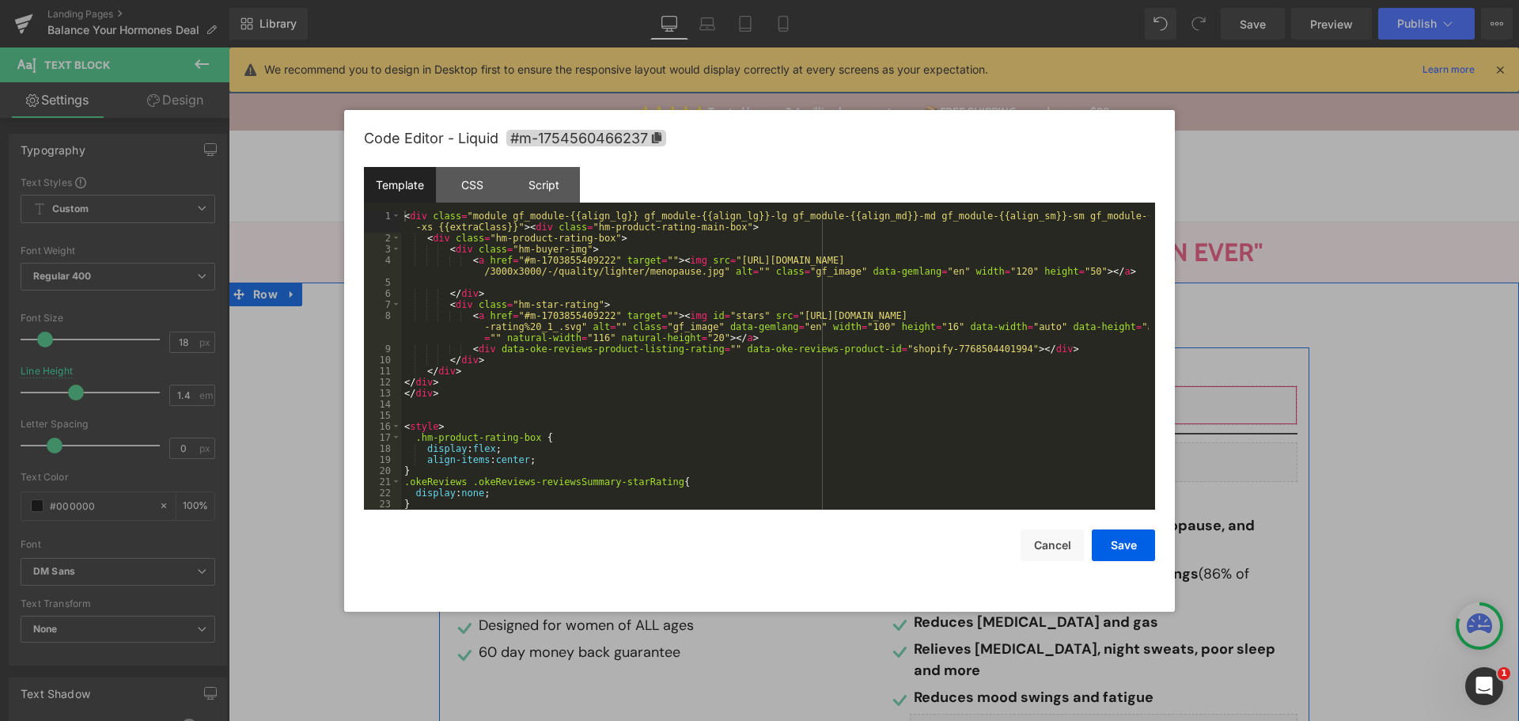
click at [1110, 401] on div "Liquid" at bounding box center [1091, 405] width 411 height 40
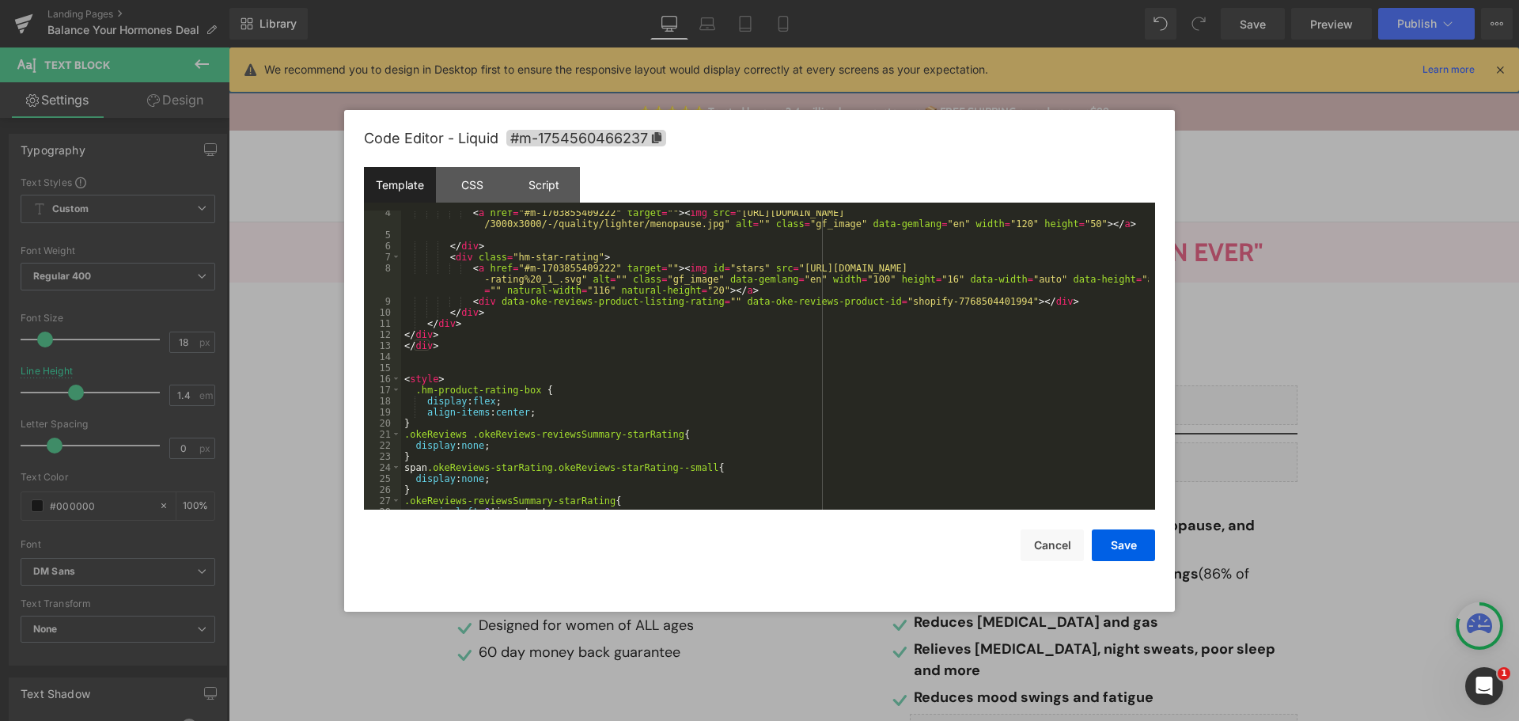
scroll to position [266, 0]
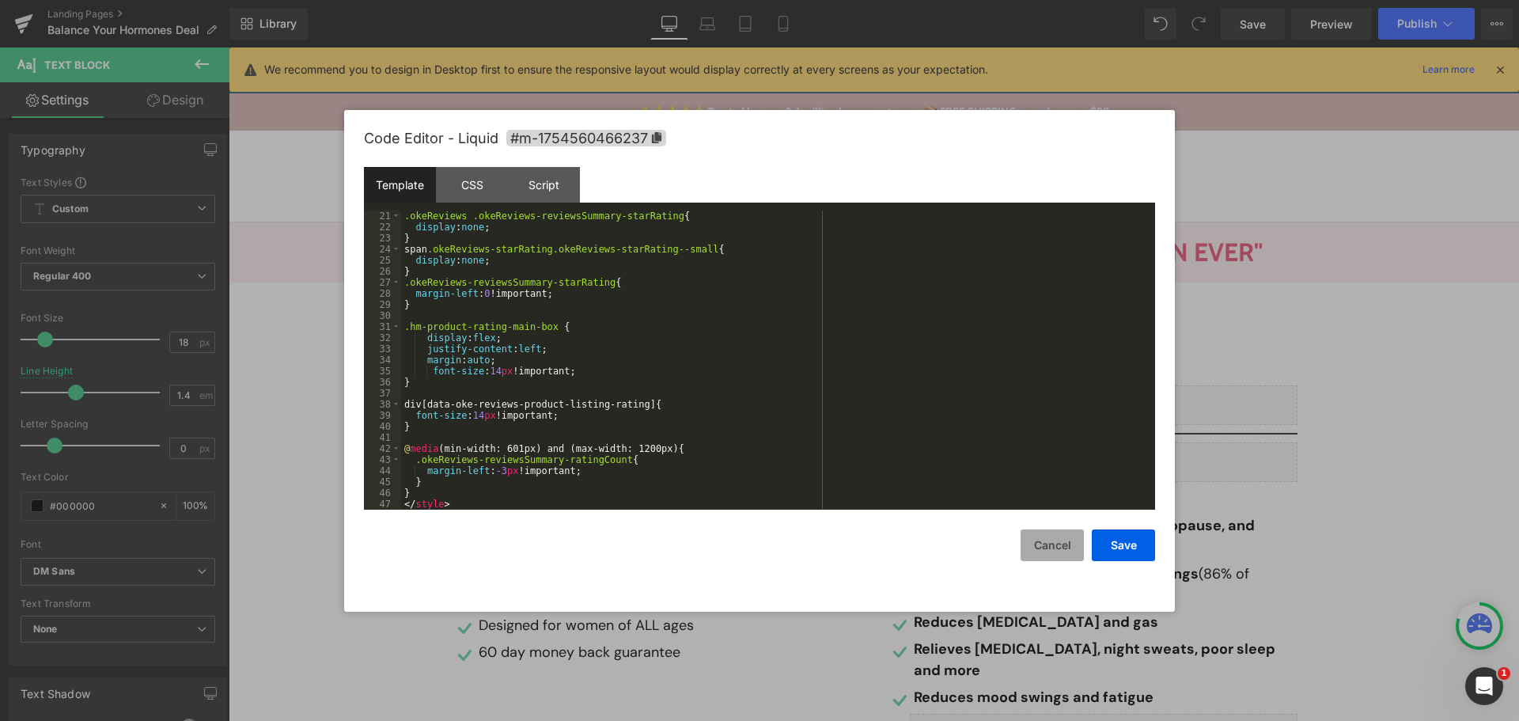
click at [1034, 533] on button "Cancel" at bounding box center [1051, 545] width 63 height 32
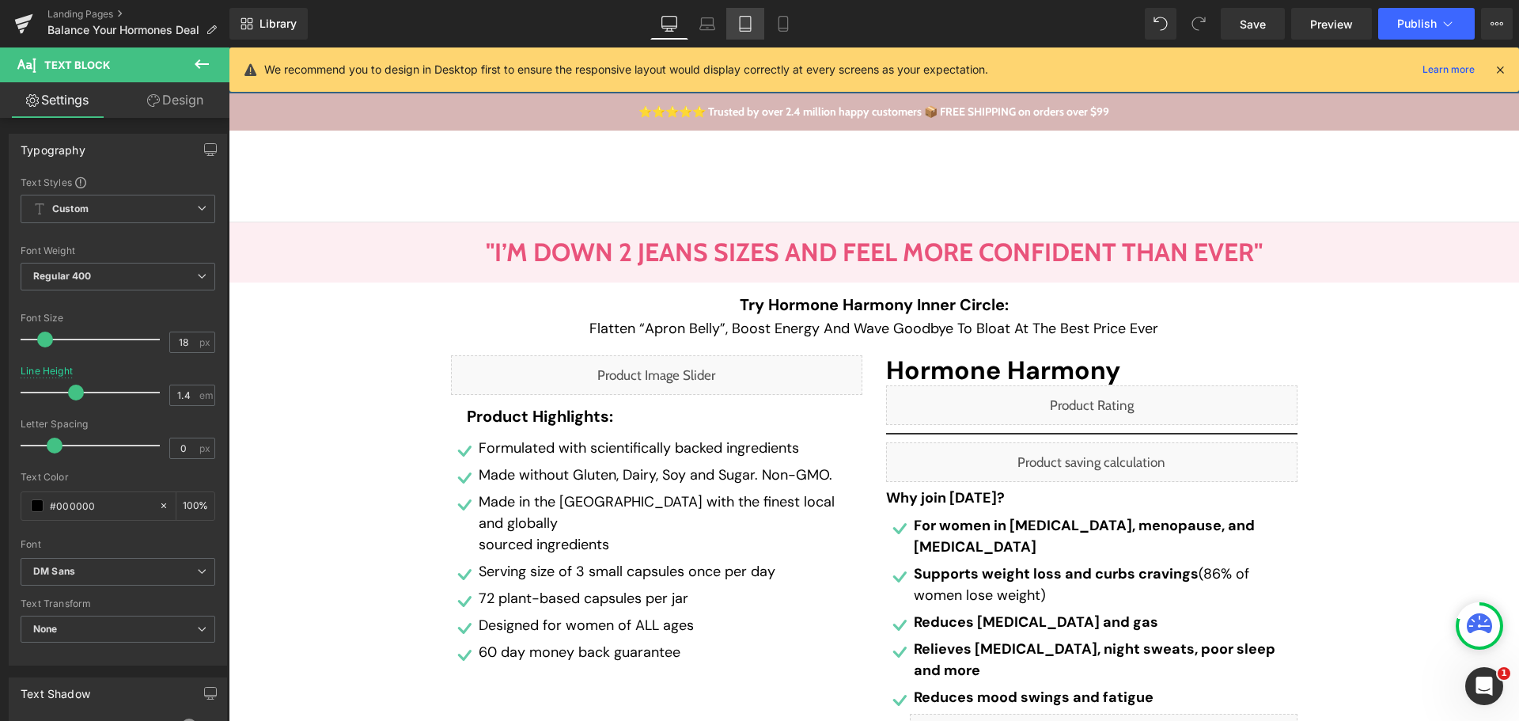
click at [755, 28] on link "Tablet" at bounding box center [745, 24] width 38 height 32
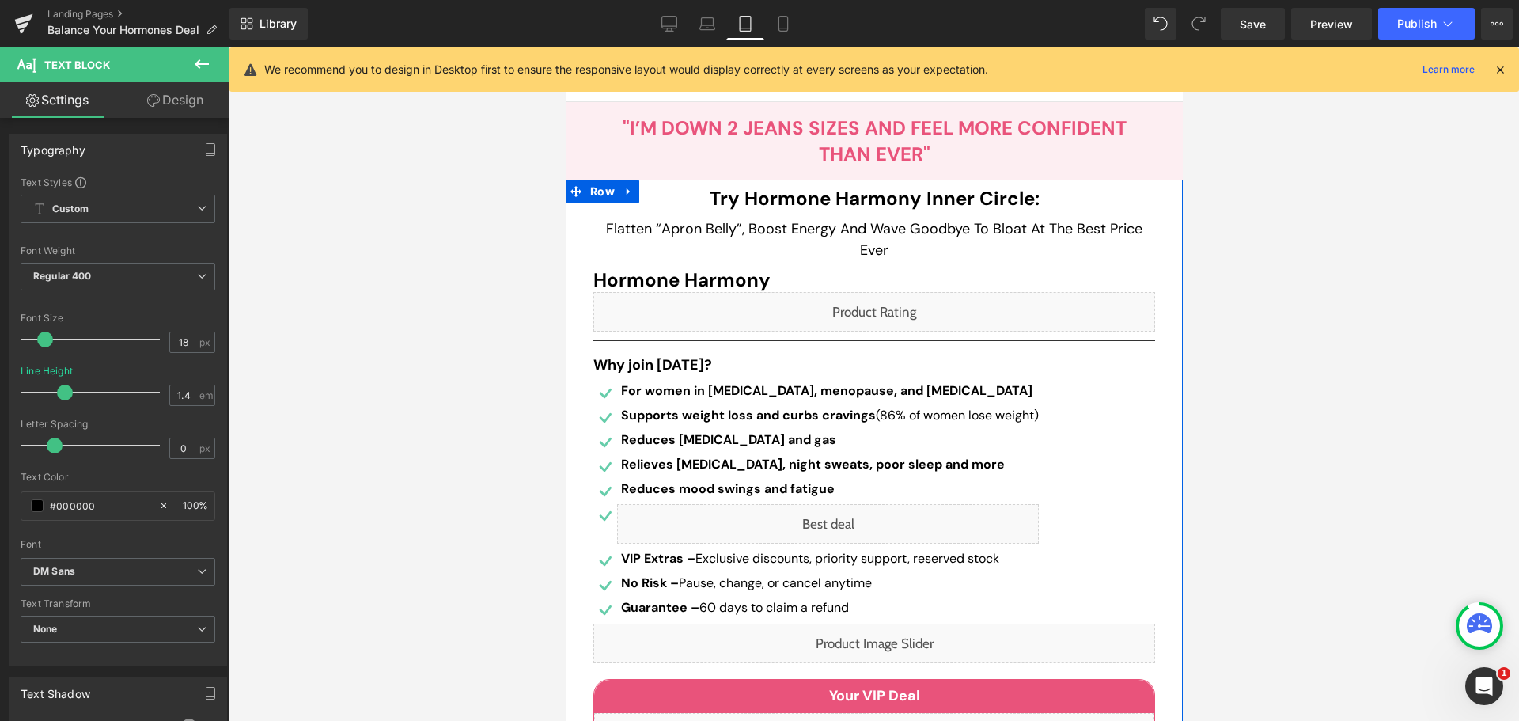
scroll to position [158, 0]
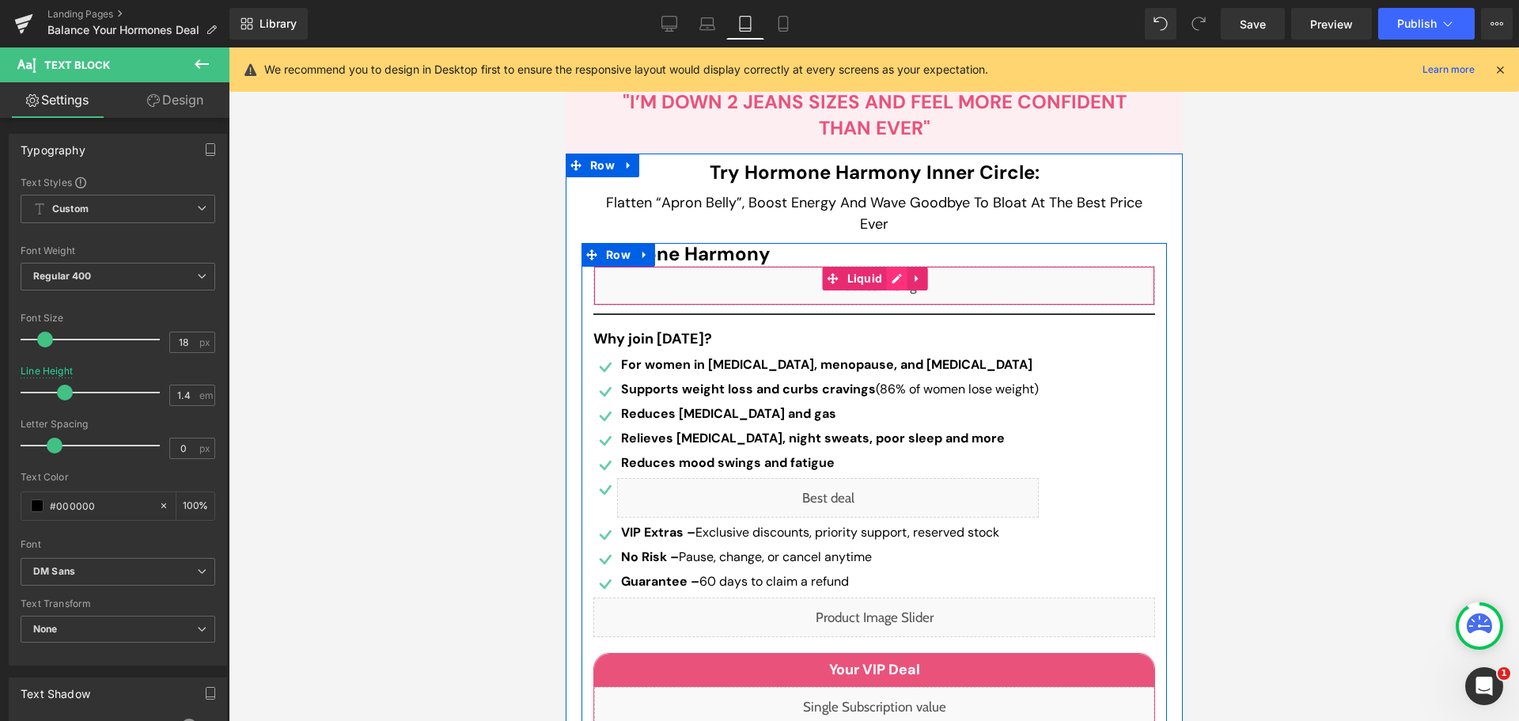
click at [884, 283] on div "Liquid" at bounding box center [874, 286] width 562 height 40
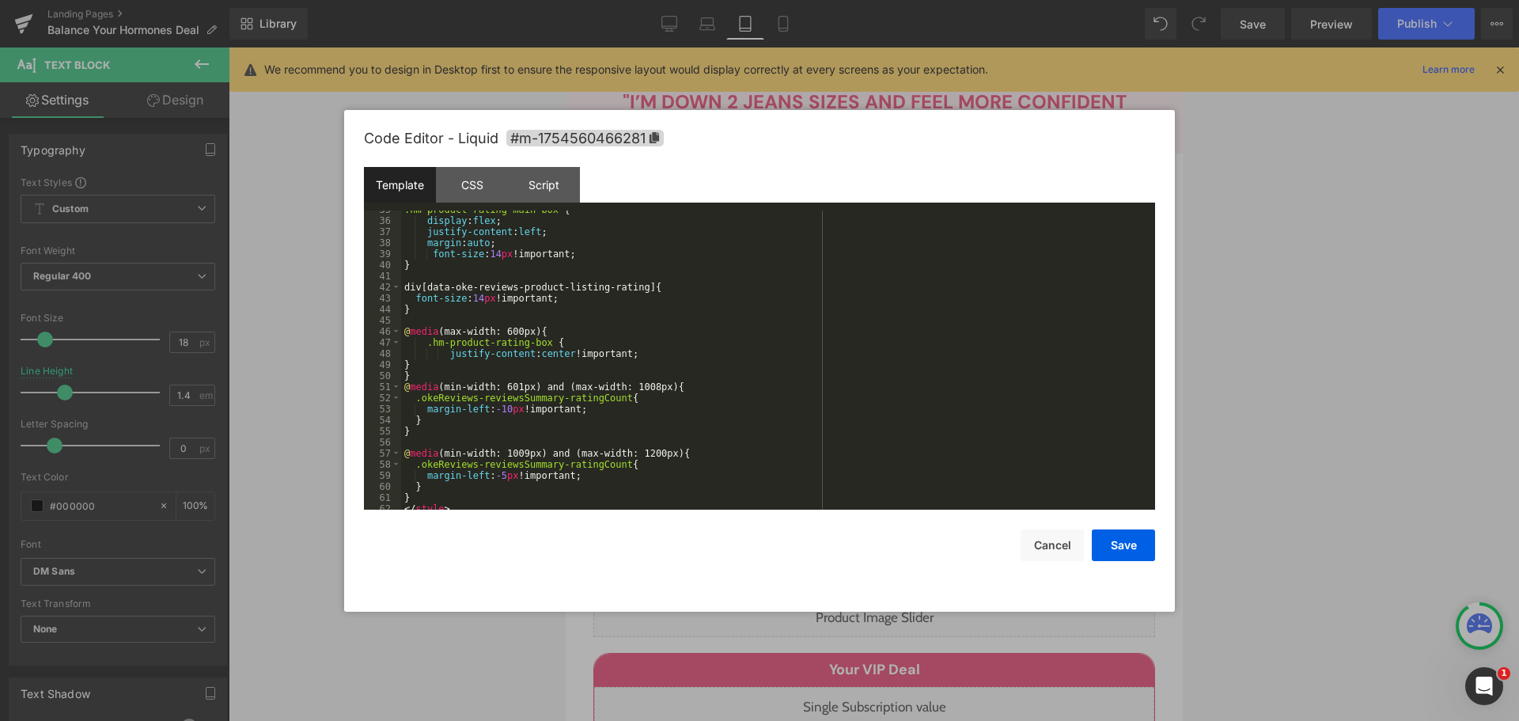
scroll to position [432, 0]
drag, startPoint x: 540, startPoint y: 336, endPoint x: 432, endPoint y: 339, distance: 108.4
click at [432, 339] on div "display : flex ; justify-content : left ; margin : auto ; font-size : 14 px !im…" at bounding box center [775, 370] width 748 height 321
click at [1124, 553] on button "Save" at bounding box center [1123, 545] width 63 height 32
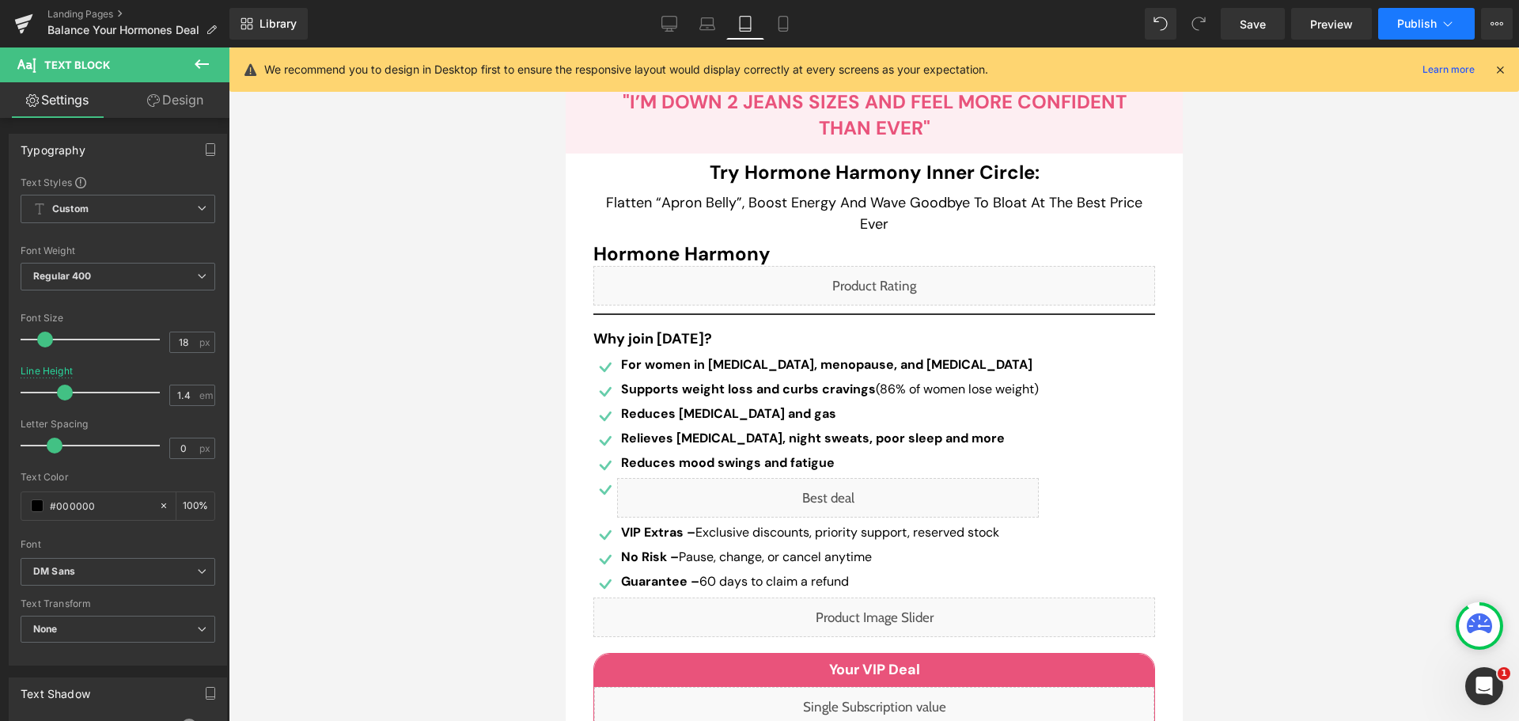
click at [1409, 25] on span "Publish" at bounding box center [1417, 23] width 40 height 13
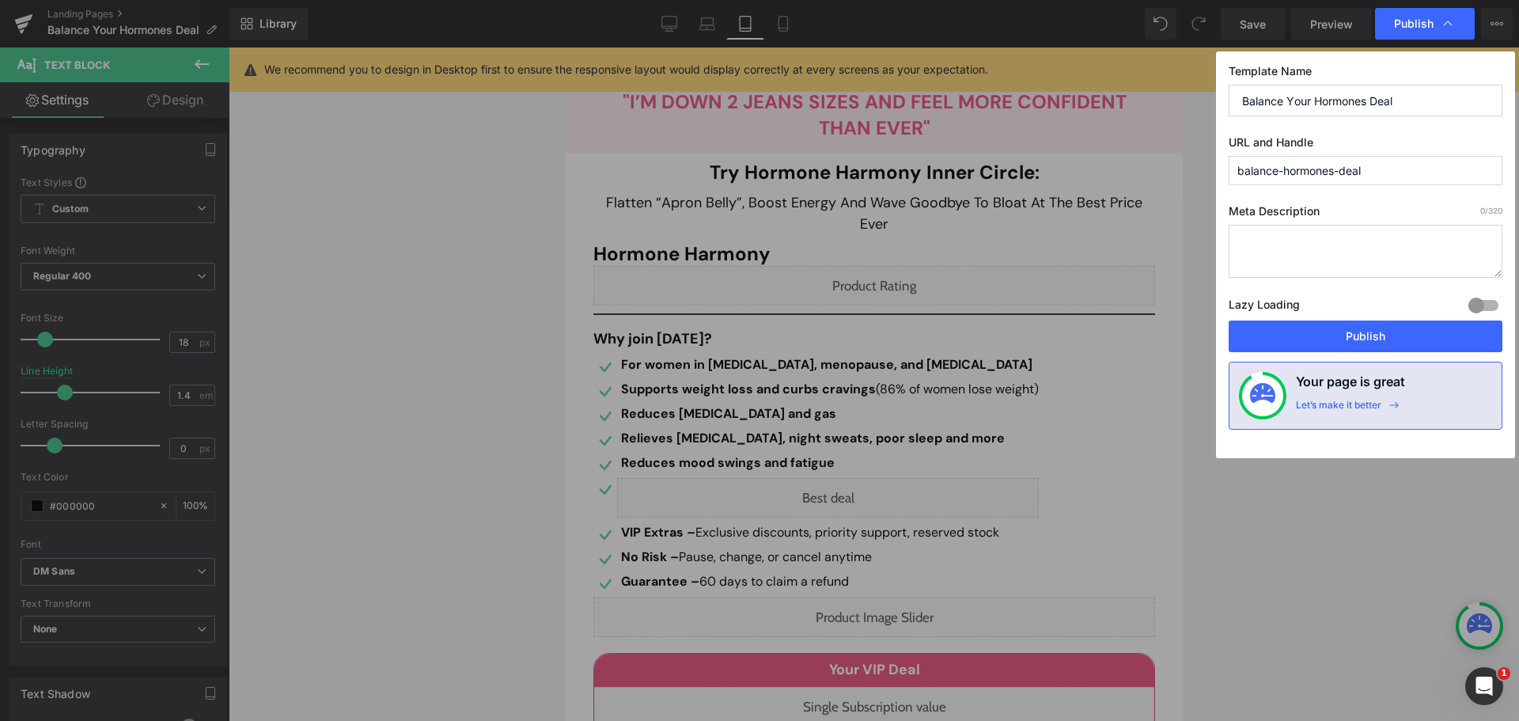
click at [1372, 320] on div "Lazy Loading Build Upgrade plan to unlock" at bounding box center [1366, 307] width 274 height 26
click at [1373, 330] on button "Publish" at bounding box center [1366, 336] width 274 height 32
